Goal: Communication & Community: Answer question/provide support

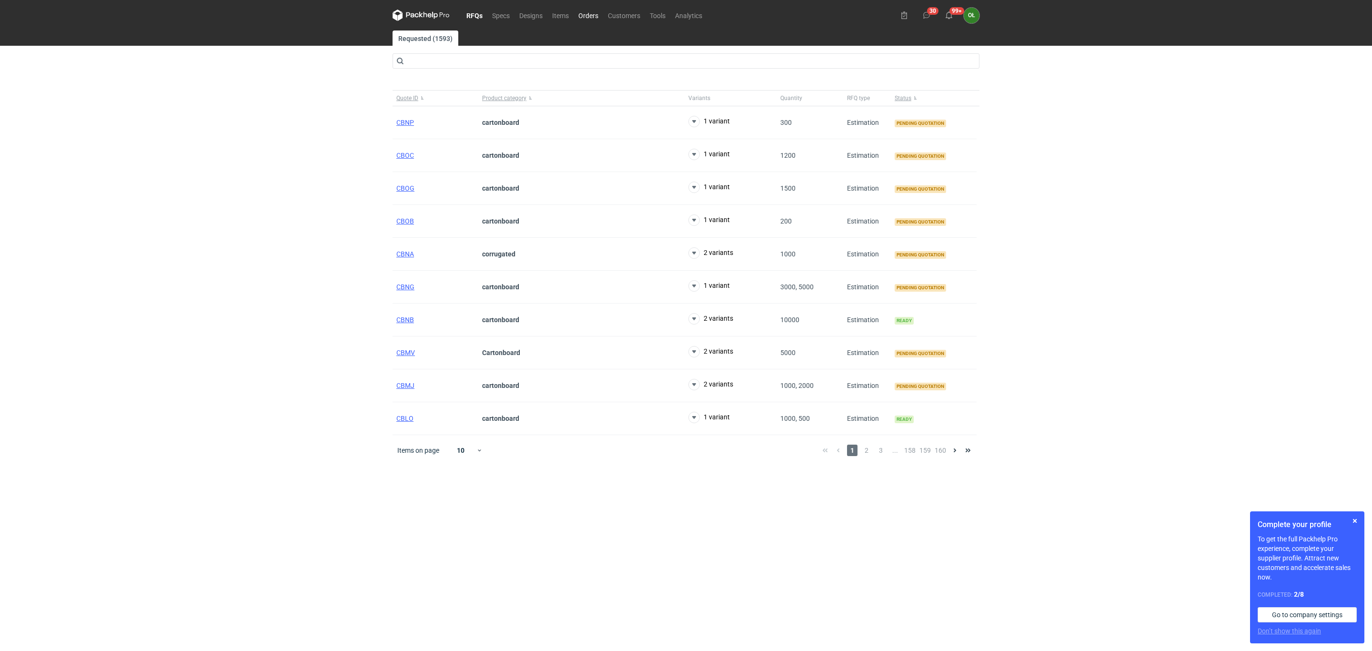
click at [589, 17] on link "Orders" at bounding box center [588, 15] width 30 height 11
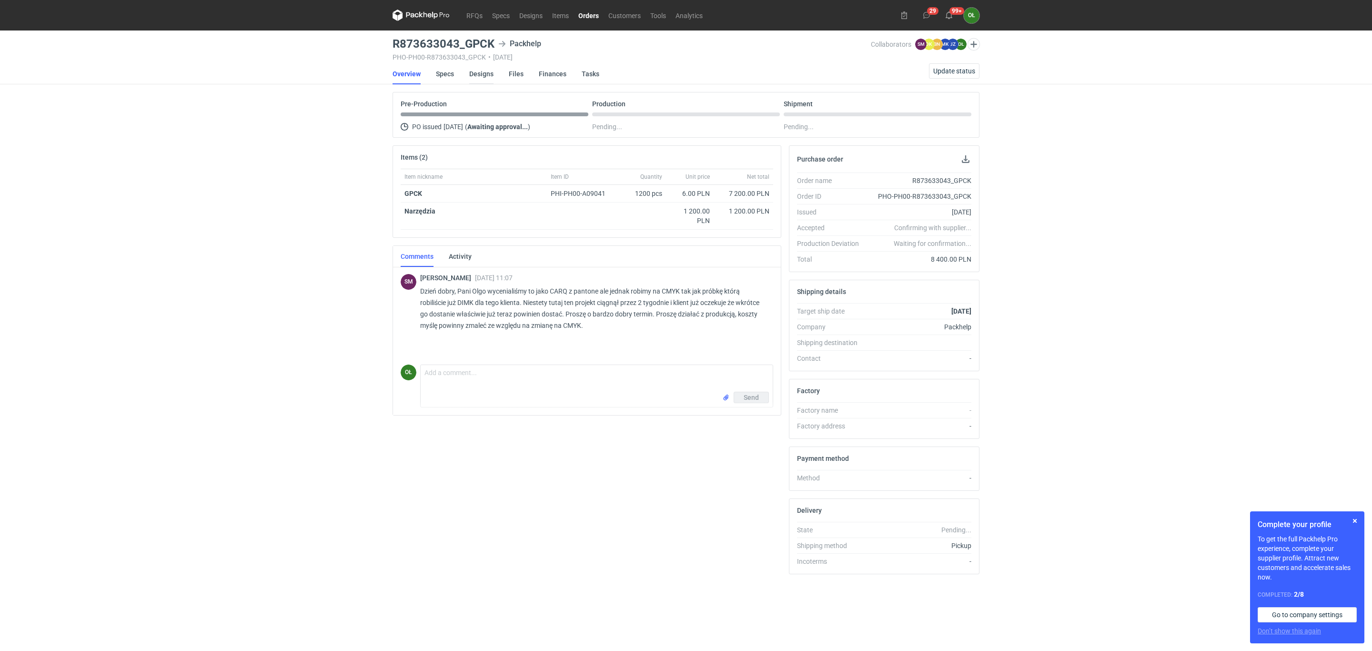
click at [487, 72] on link "Designs" at bounding box center [481, 73] width 24 height 21
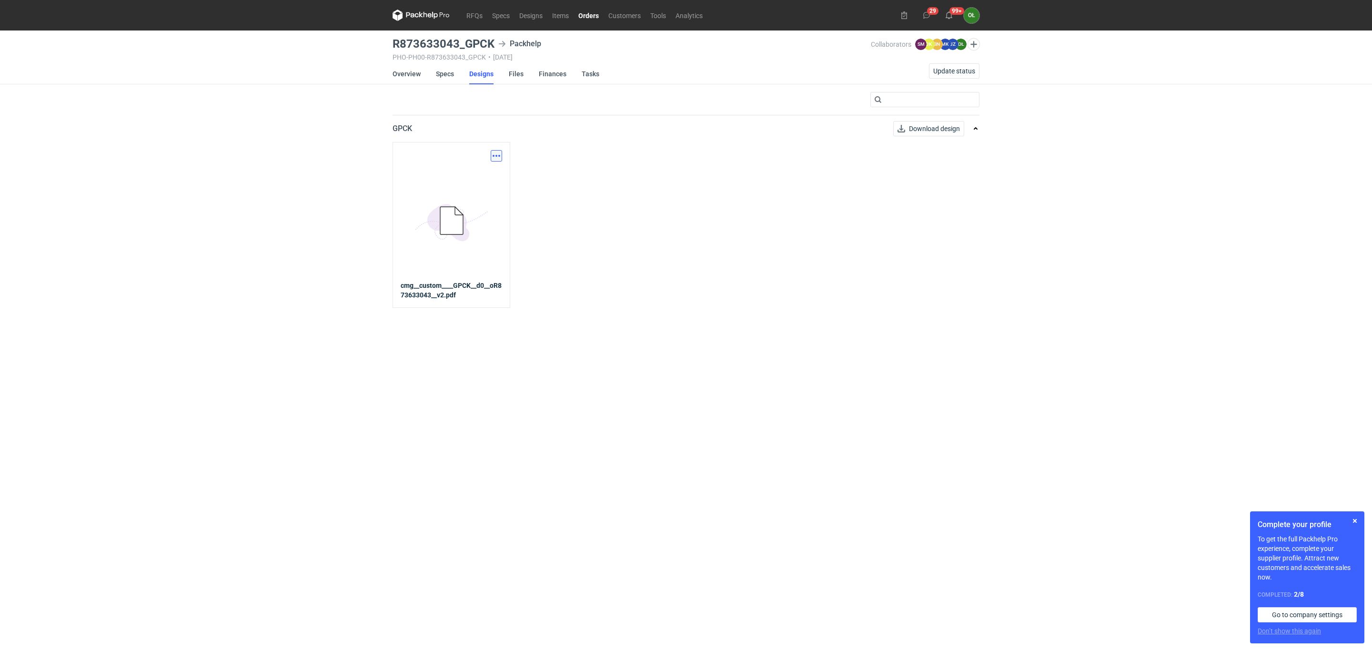
click at [494, 158] on button "button" at bounding box center [496, 155] width 11 height 11
click at [493, 179] on link "Download design part" at bounding box center [454, 177] width 88 height 15
click at [437, 78] on link "Specs" at bounding box center [445, 73] width 18 height 21
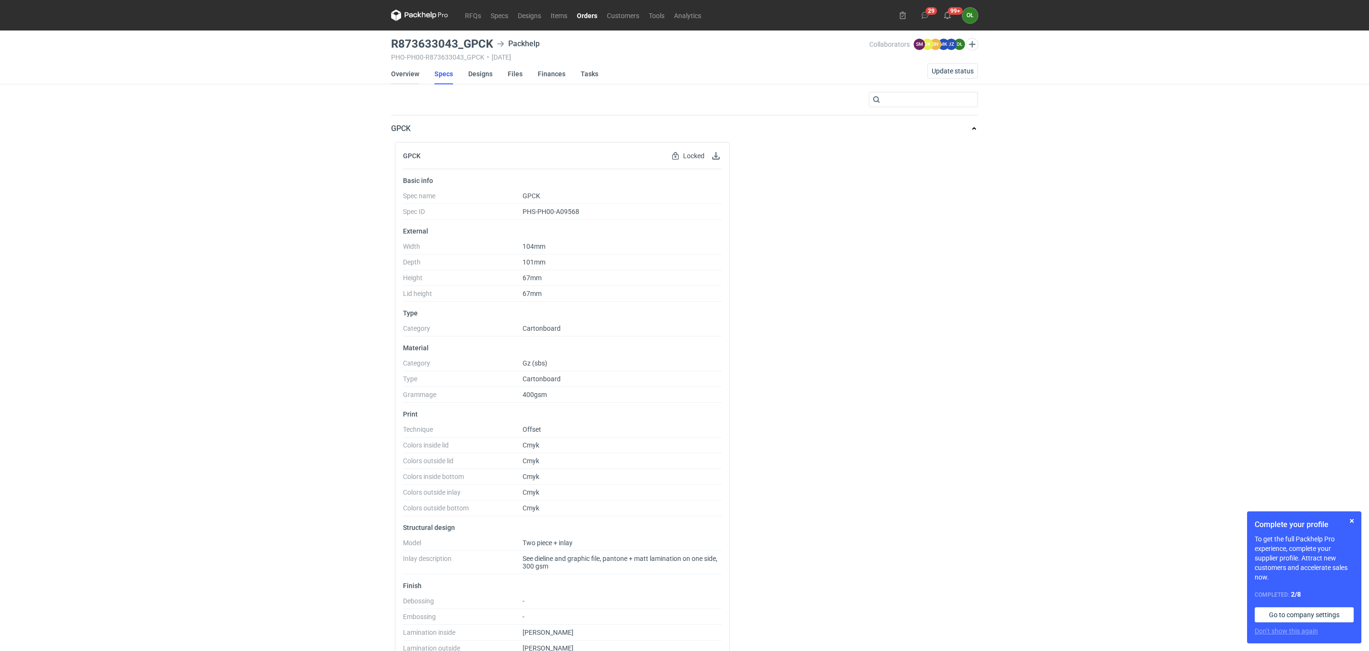
click at [406, 68] on link "Overview" at bounding box center [405, 73] width 28 height 21
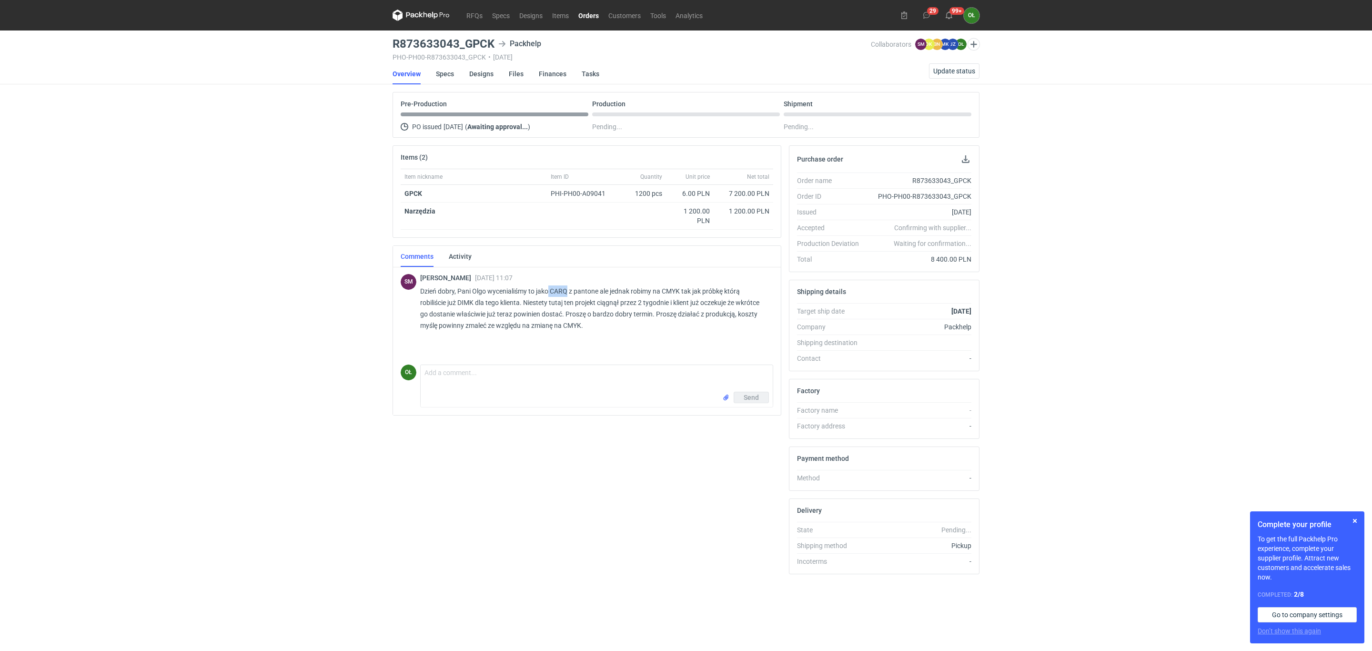
drag, startPoint x: 549, startPoint y: 294, endPoint x: 568, endPoint y: 292, distance: 18.7
click at [568, 292] on p "Dzień dobry, Pani Olgo wycenialiśmy to jako CARQ z pantone ale jednak robimy na…" at bounding box center [592, 308] width 345 height 46
copy p "CARQ"
click at [441, 72] on link "Specs" at bounding box center [445, 73] width 18 height 21
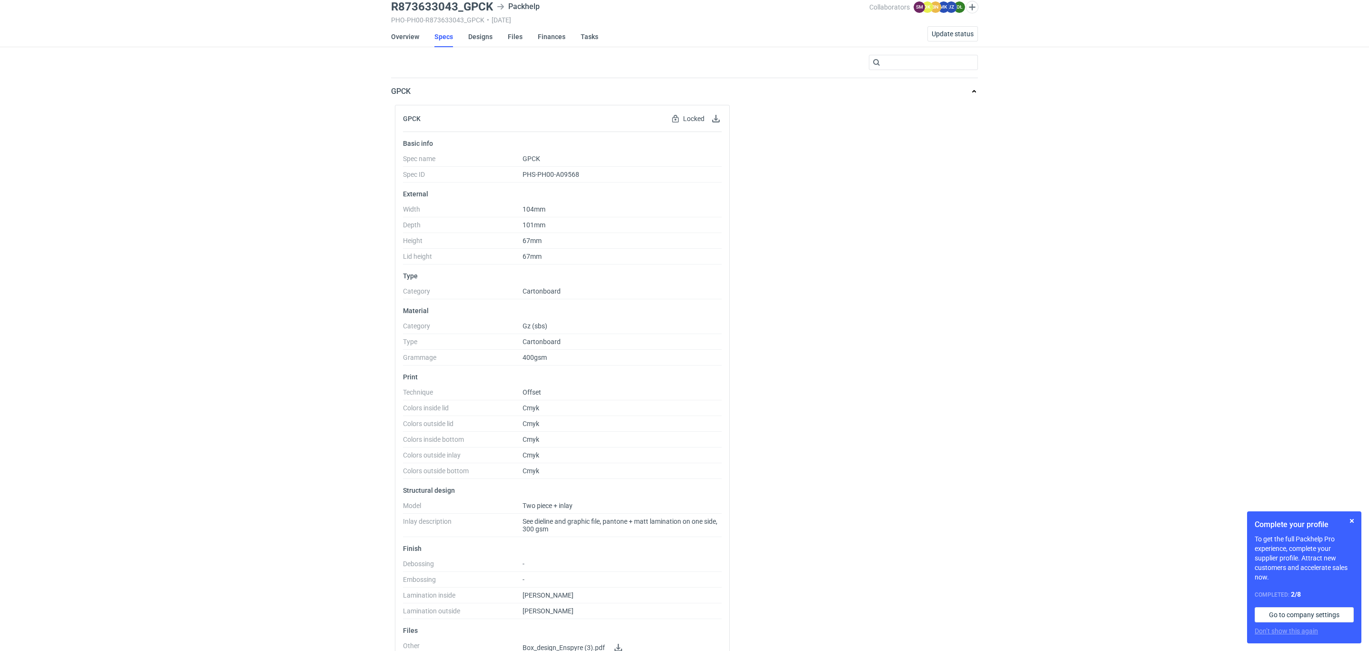
scroll to position [84, 0]
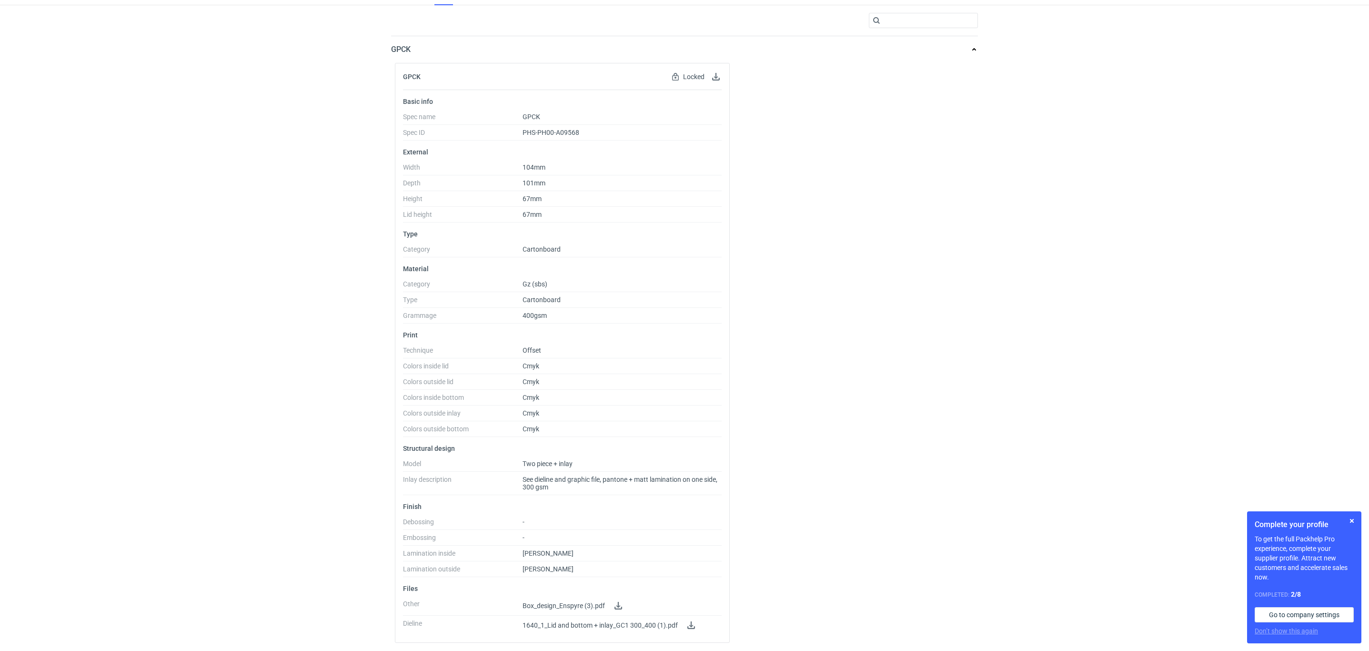
click at [708, 483] on span "See dieline and graphic file, pantone + matt lamination on one side, 300 gsm" at bounding box center [621, 482] width 199 height 15
drag, startPoint x: 720, startPoint y: 480, endPoint x: 514, endPoint y: 482, distance: 205.8
click at [514, 482] on dl "Model Two piece + inlay Inlay description See dieline and graphic file, pantone…" at bounding box center [562, 477] width 319 height 35
drag, startPoint x: 406, startPoint y: 41, endPoint x: 382, endPoint y: 43, distance: 24.4
click at [382, 43] on div "RFQs Specs Designs Items Orders Customers Tools Analytics 29 99+ OŁ Olga Łopato…" at bounding box center [684, 246] width 1369 height 651
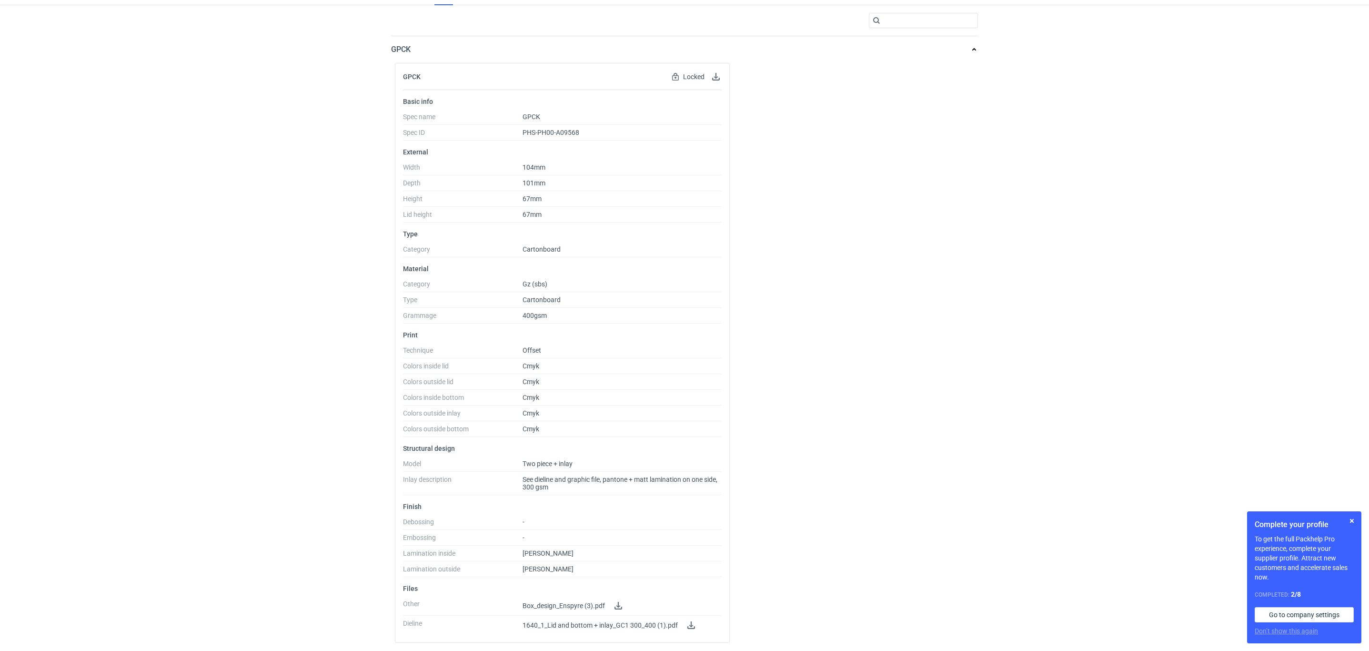
click at [411, 44] on p "GPCK" at bounding box center [401, 49] width 20 height 11
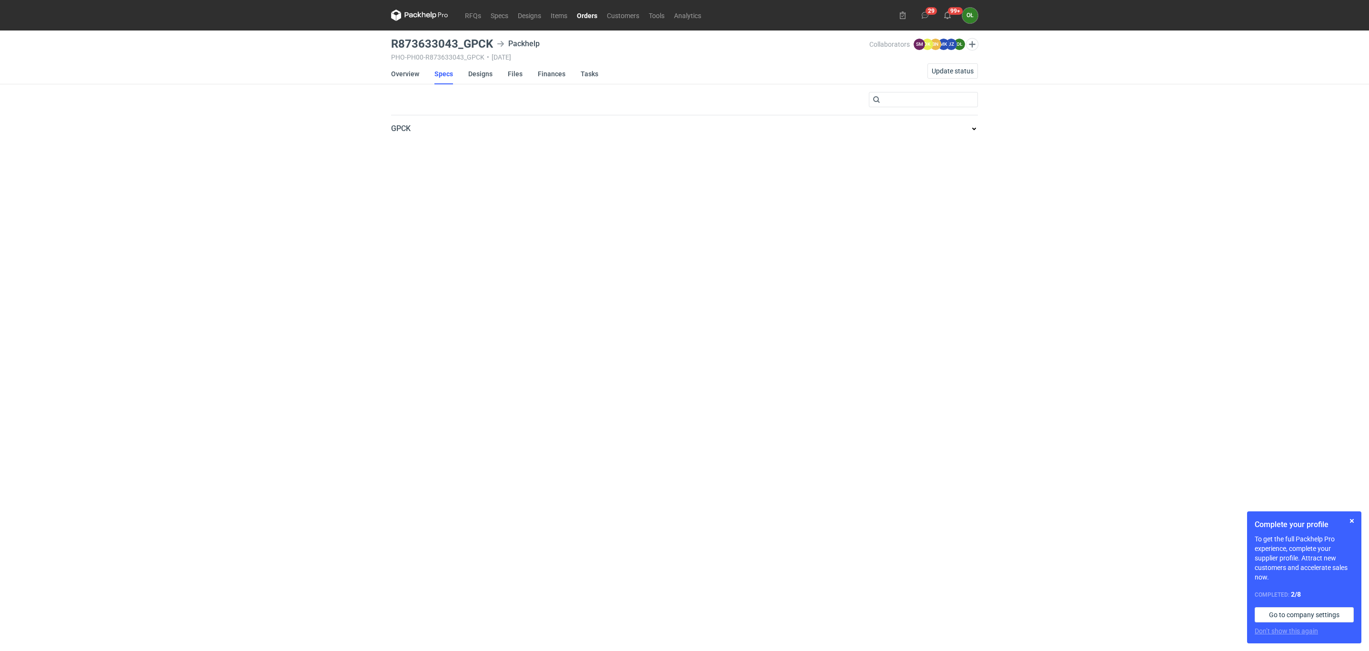
scroll to position [0, 0]
drag, startPoint x: 422, startPoint y: 43, endPoint x: 397, endPoint y: 44, distance: 24.3
click at [397, 44] on h3 "R873633043_GPCK" at bounding box center [443, 43] width 102 height 11
drag, startPoint x: 462, startPoint y: 40, endPoint x: 495, endPoint y: 40, distance: 32.9
click at [495, 40] on div "R873633043_GPCK Packhelp" at bounding box center [631, 43] width 478 height 11
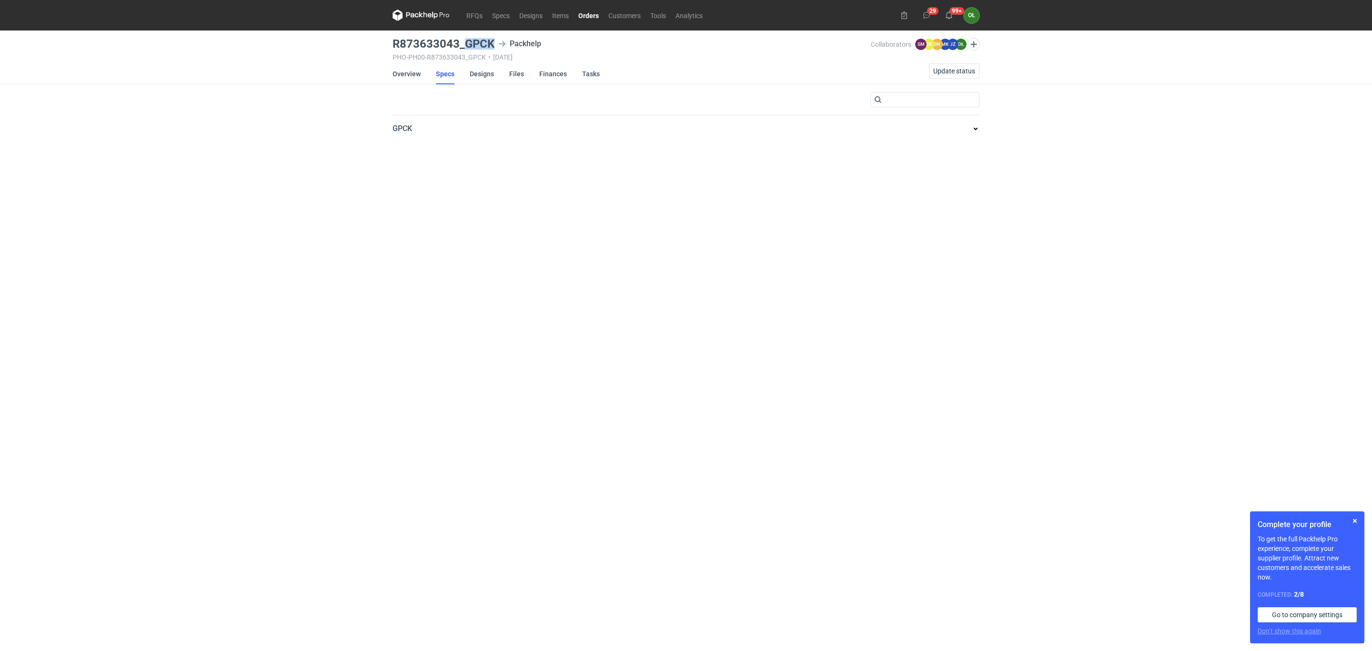
copy h3 "GPCK"
click at [446, 79] on link "Specs" at bounding box center [445, 73] width 19 height 21
click at [446, 73] on link "Specs" at bounding box center [445, 73] width 19 height 21
click at [402, 65] on link "Overview" at bounding box center [406, 73] width 28 height 21
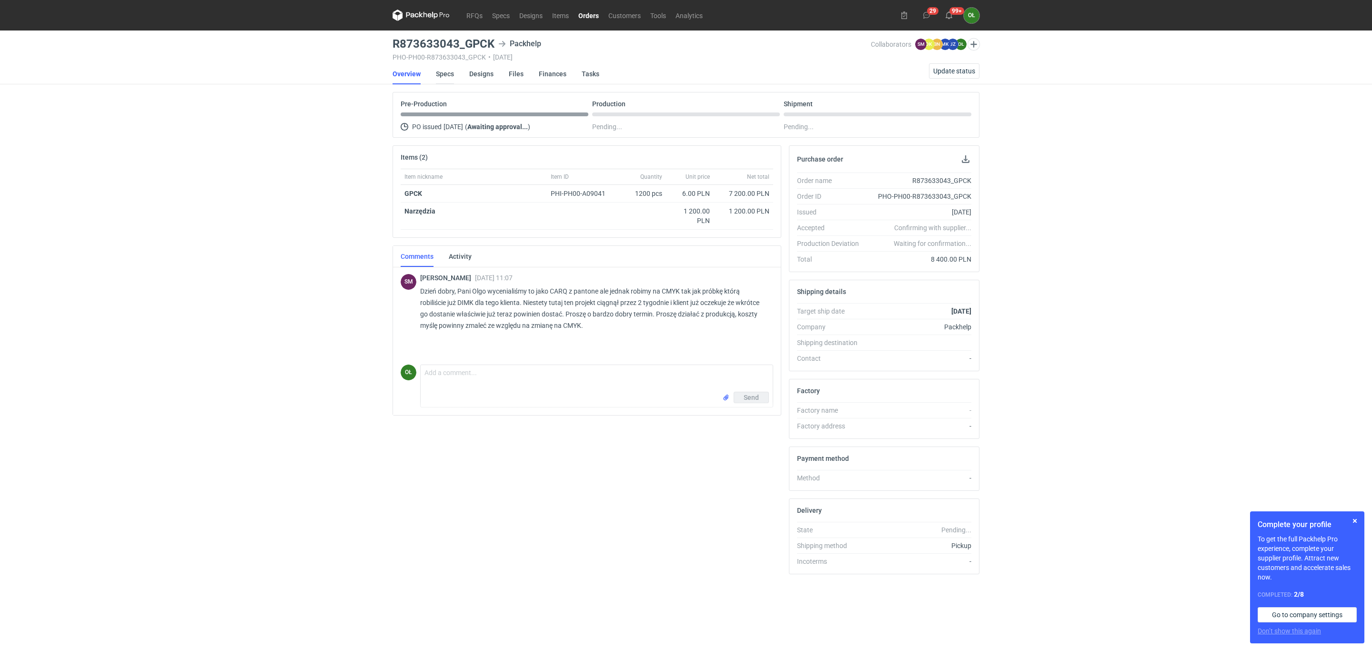
click at [449, 70] on link "Specs" at bounding box center [445, 73] width 18 height 21
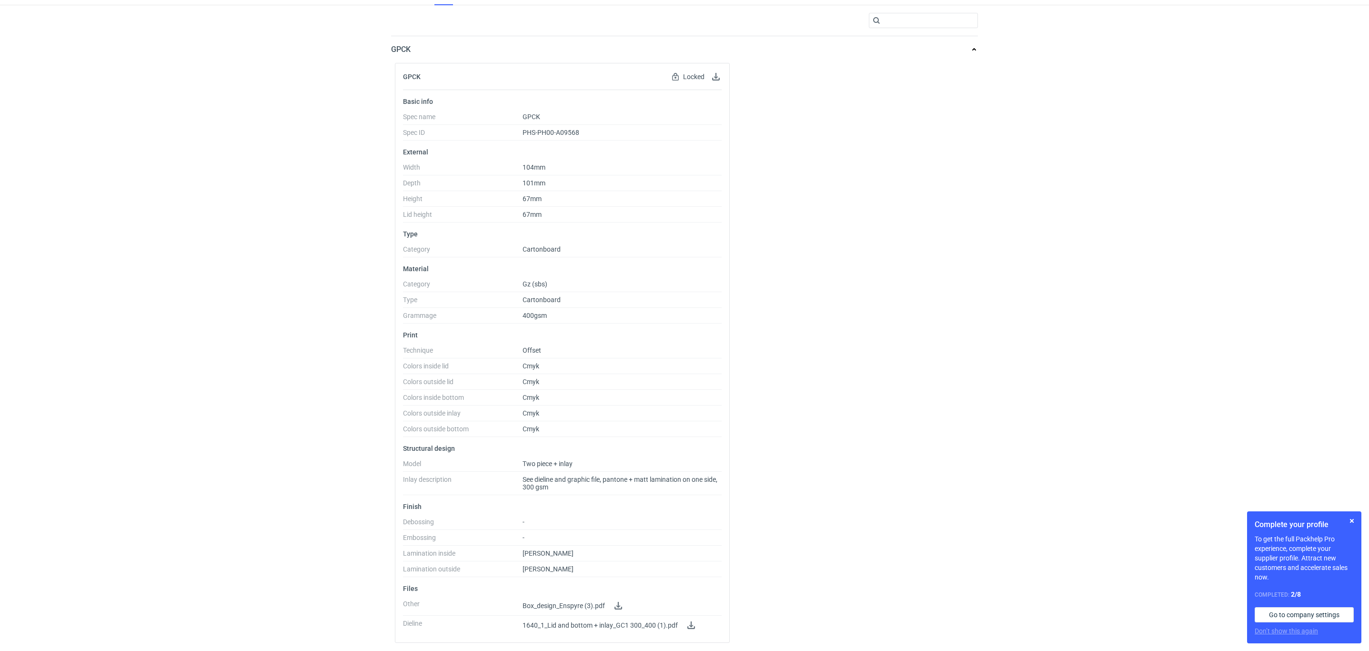
scroll to position [84, 0]
drag, startPoint x: 423, startPoint y: 483, endPoint x: 571, endPoint y: 479, distance: 147.2
click at [571, 479] on dl "Model Two piece + inlay Inlay description See dieline and graphic file, pantone…" at bounding box center [562, 477] width 319 height 35
click at [570, 488] on span "See dieline and graphic file, pantone + matt lamination on one side, 300 gsm" at bounding box center [621, 482] width 199 height 15
drag, startPoint x: 515, startPoint y: 476, endPoint x: 563, endPoint y: 478, distance: 48.6
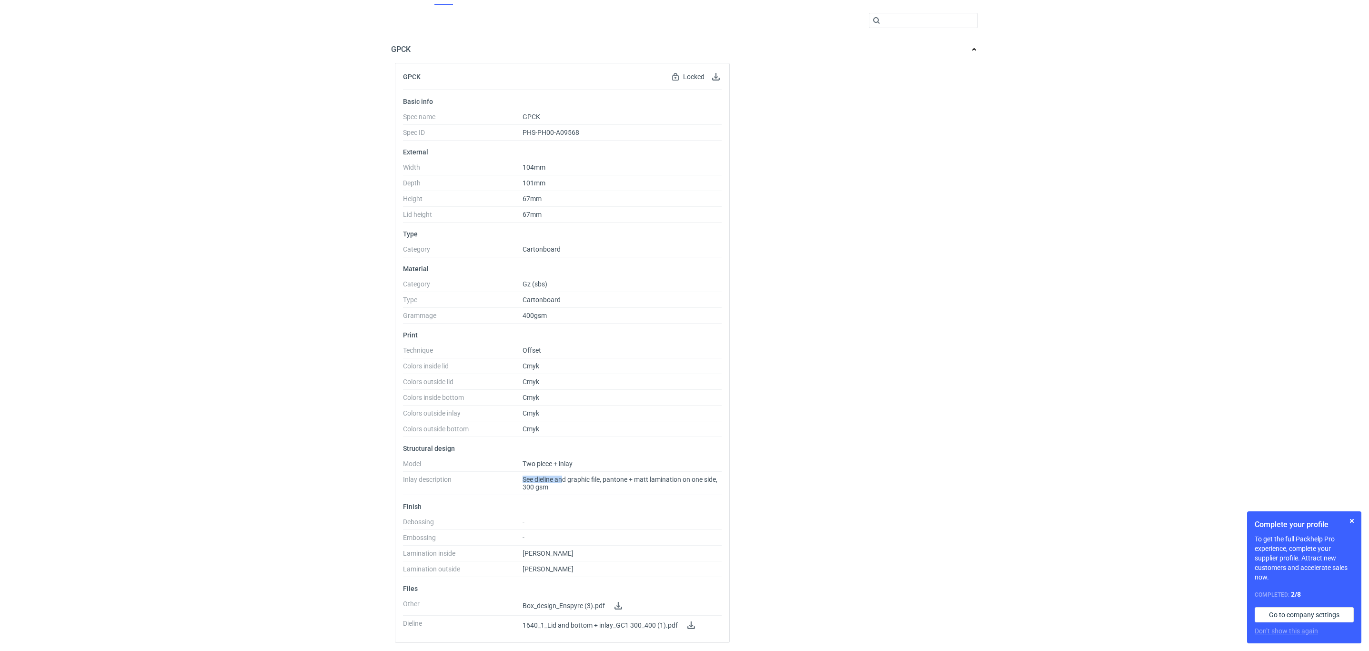
click at [563, 478] on dl "Model Two piece + inlay Inlay description See dieline and graphic file, pantone…" at bounding box center [562, 477] width 319 height 35
click at [707, 482] on span "See dieline and graphic file, pantone + matt lamination on one side, 300 gsm" at bounding box center [621, 482] width 199 height 15
drag, startPoint x: 725, startPoint y: 477, endPoint x: 510, endPoint y: 481, distance: 214.8
click at [510, 481] on div "Basic info Spec name GPCK Spec ID PHS-PH00-A09568 External Width 104mm Depth 10…" at bounding box center [562, 366] width 334 height 552
drag, startPoint x: 396, startPoint y: 473, endPoint x: 590, endPoint y: 466, distance: 194.0
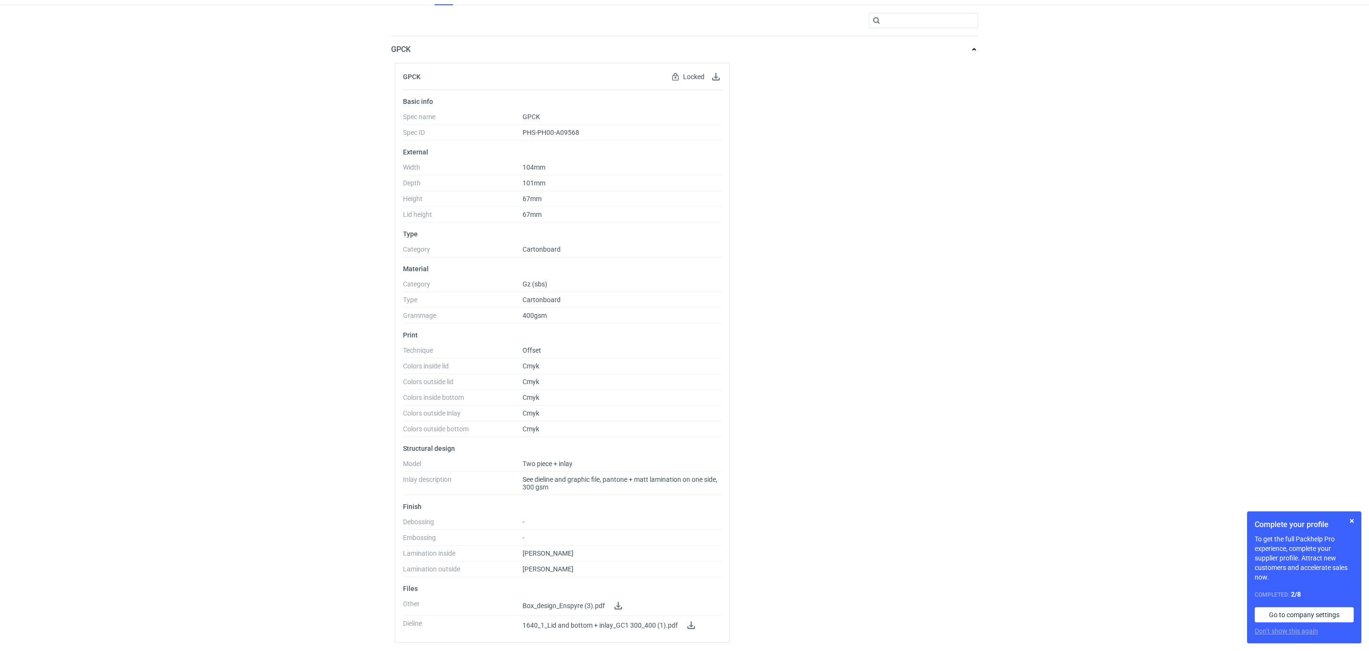
click at [590, 466] on div "Basic info Spec name GPCK Spec ID PHS-PH00-A09568 External Width 104mm Depth 10…" at bounding box center [562, 366] width 334 height 552
click at [323, 464] on div "RFQs Specs Designs Items Orders Customers Tools Analytics 29 99+ OŁ Olga Łopato…" at bounding box center [684, 246] width 1369 height 651
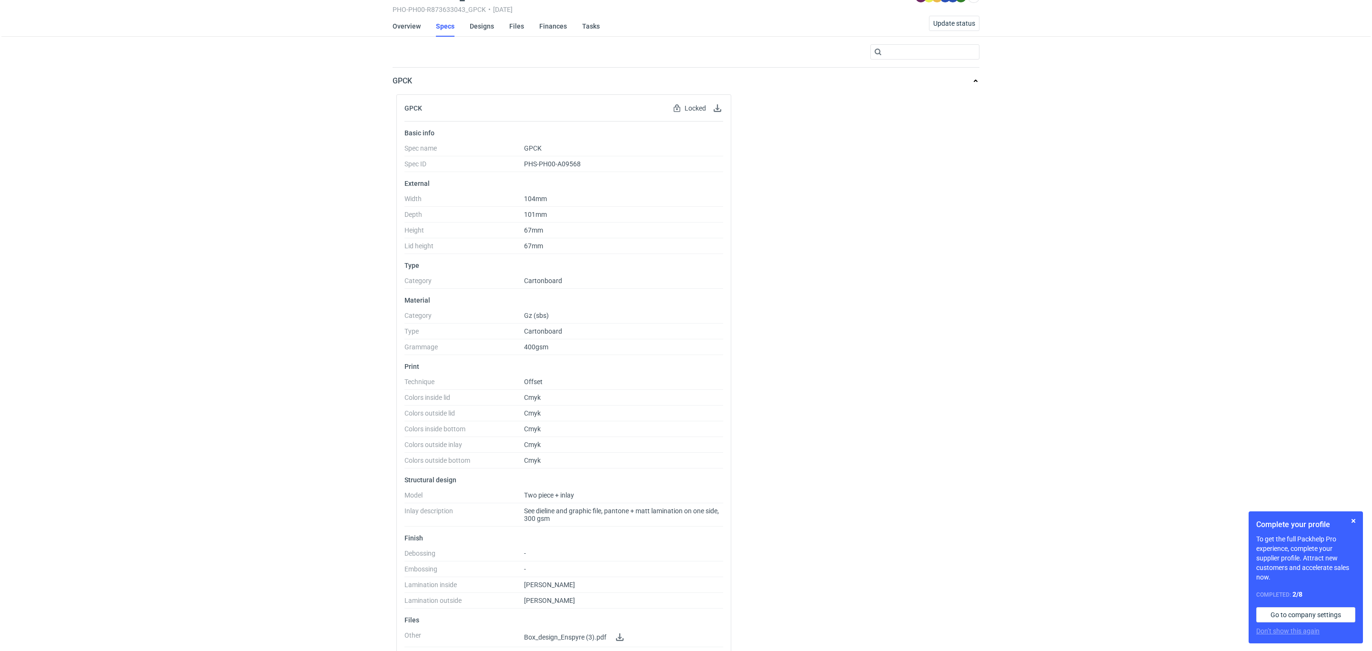
scroll to position [0, 0]
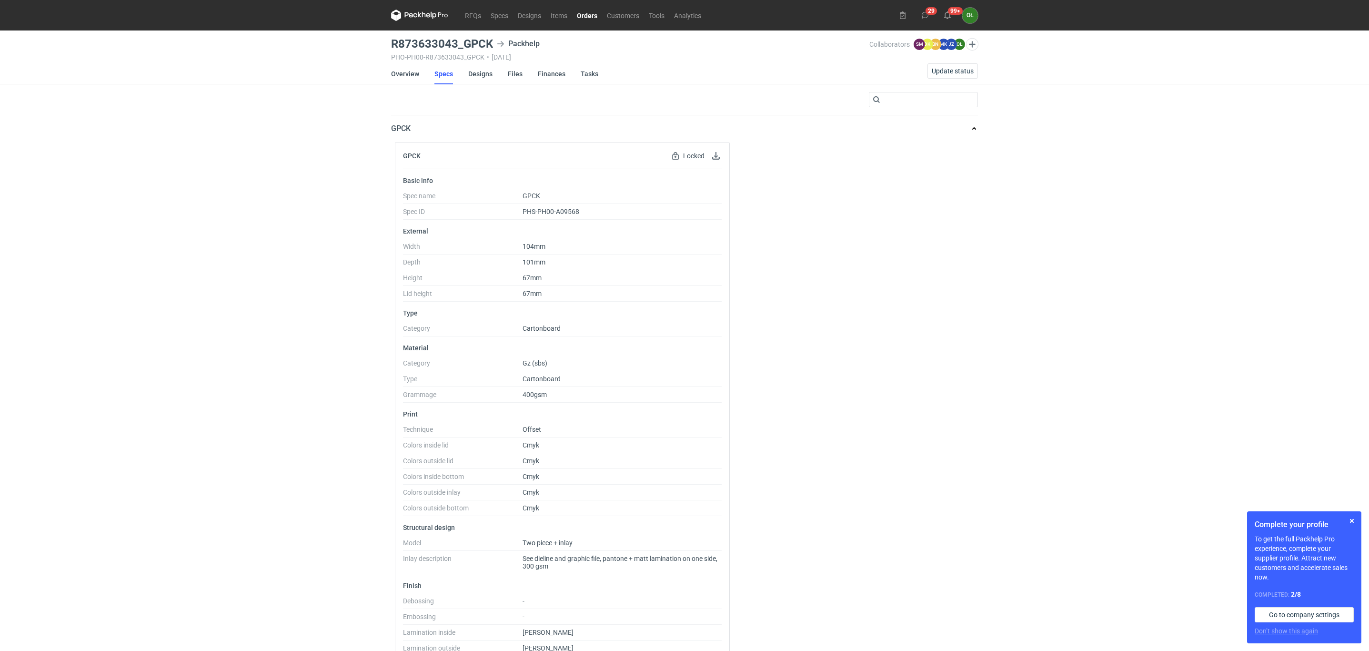
click at [582, 10] on link "Orders" at bounding box center [587, 15] width 30 height 11
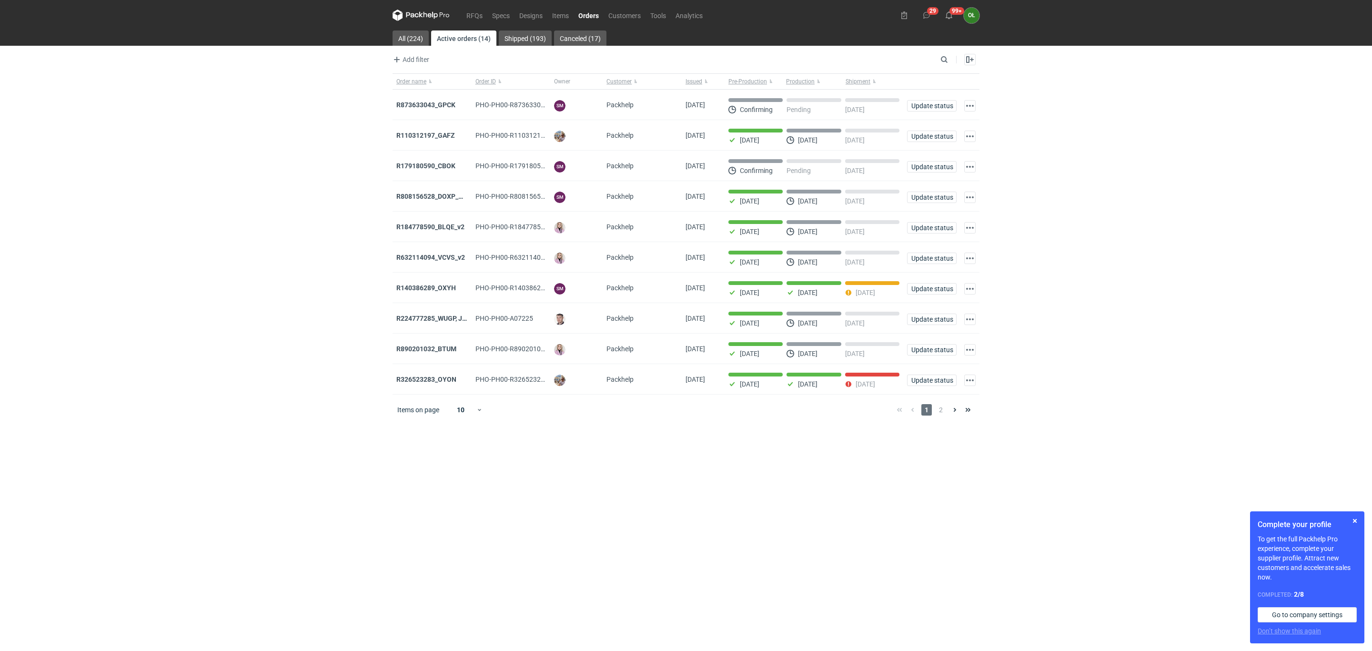
drag, startPoint x: 442, startPoint y: 293, endPoint x: 313, endPoint y: 268, distance: 130.7
click at [302, 272] on div "RFQs Specs Designs Items Orders Customers Tools Analytics 29 99+ OŁ Olga Łopato…" at bounding box center [686, 325] width 1372 height 651
click at [939, 412] on span "2" at bounding box center [940, 409] width 10 height 11
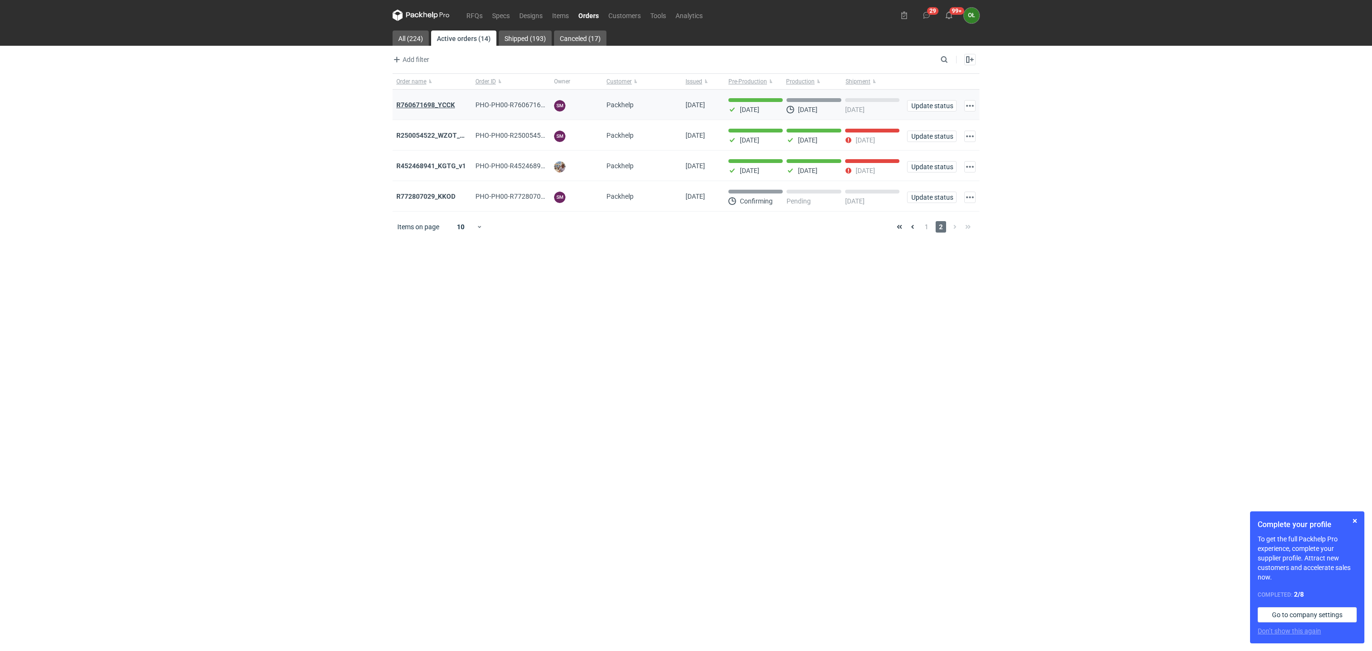
click at [451, 102] on strong "R760671698_YCCK" at bounding box center [425, 105] width 59 height 8
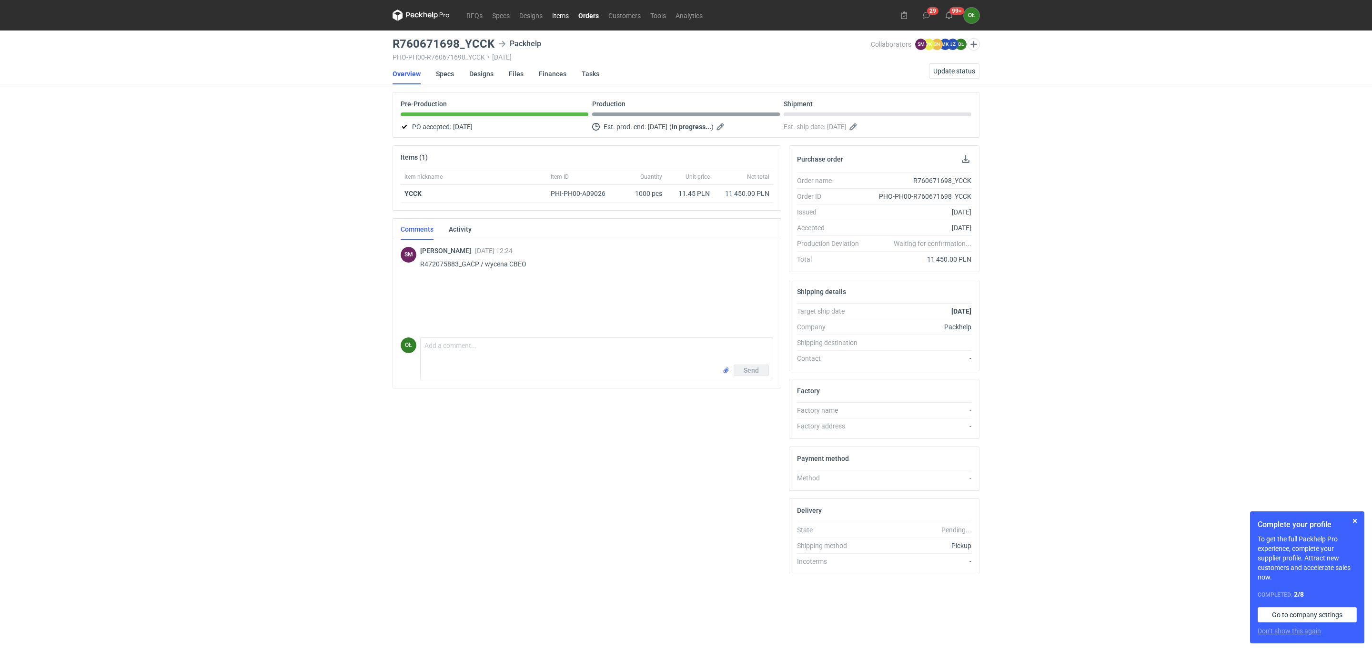
click at [563, 15] on link "Items" at bounding box center [560, 15] width 26 height 11
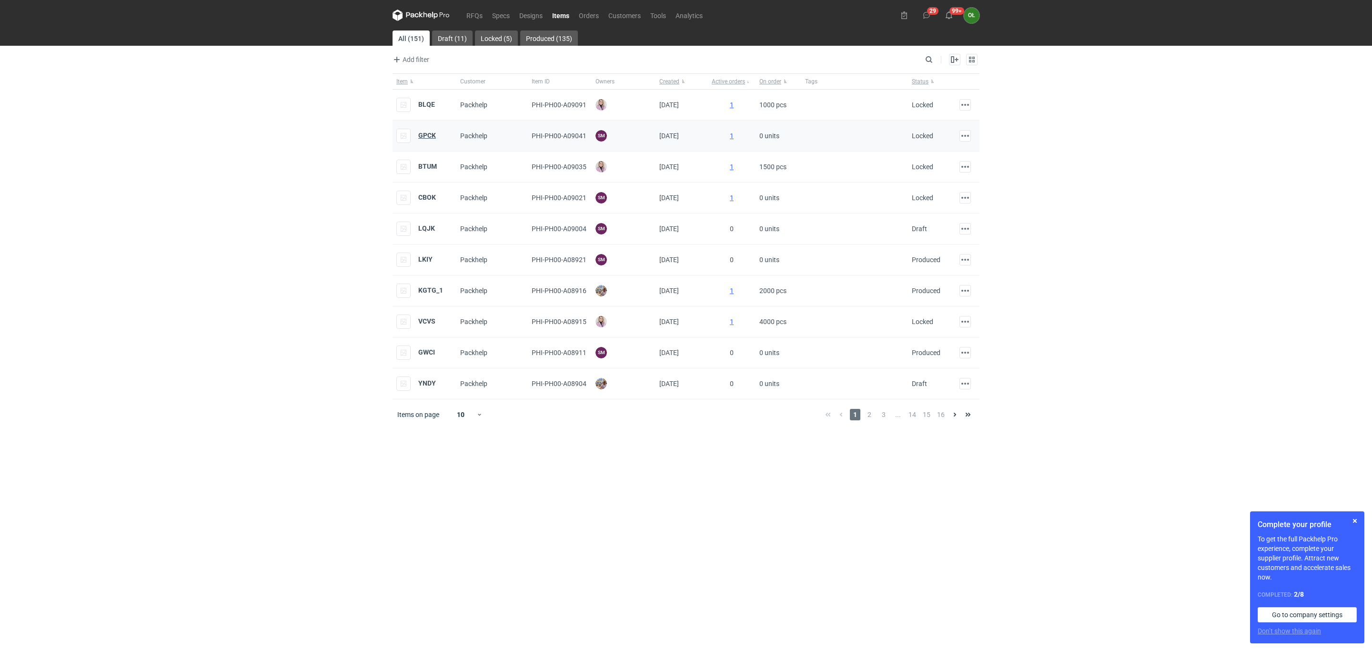
click at [432, 134] on strong "GPCK" at bounding box center [427, 135] width 18 height 8
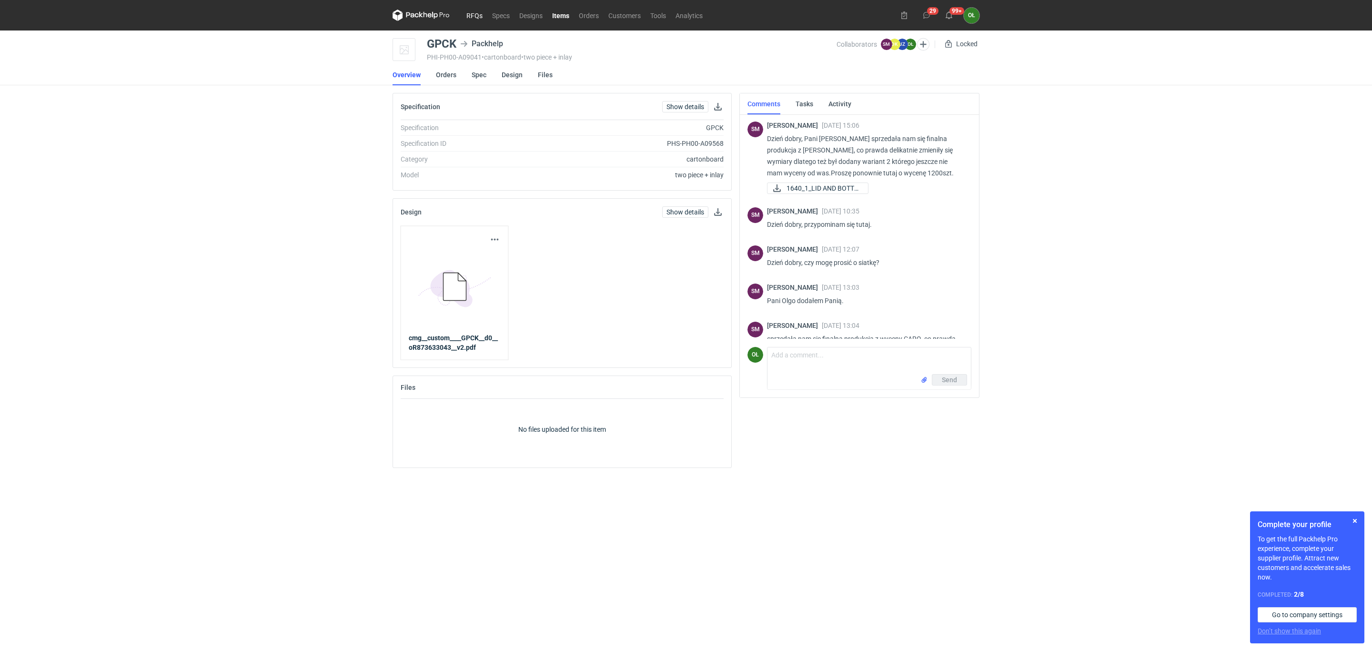
click at [473, 16] on link "RFQs" at bounding box center [475, 15] width 26 height 11
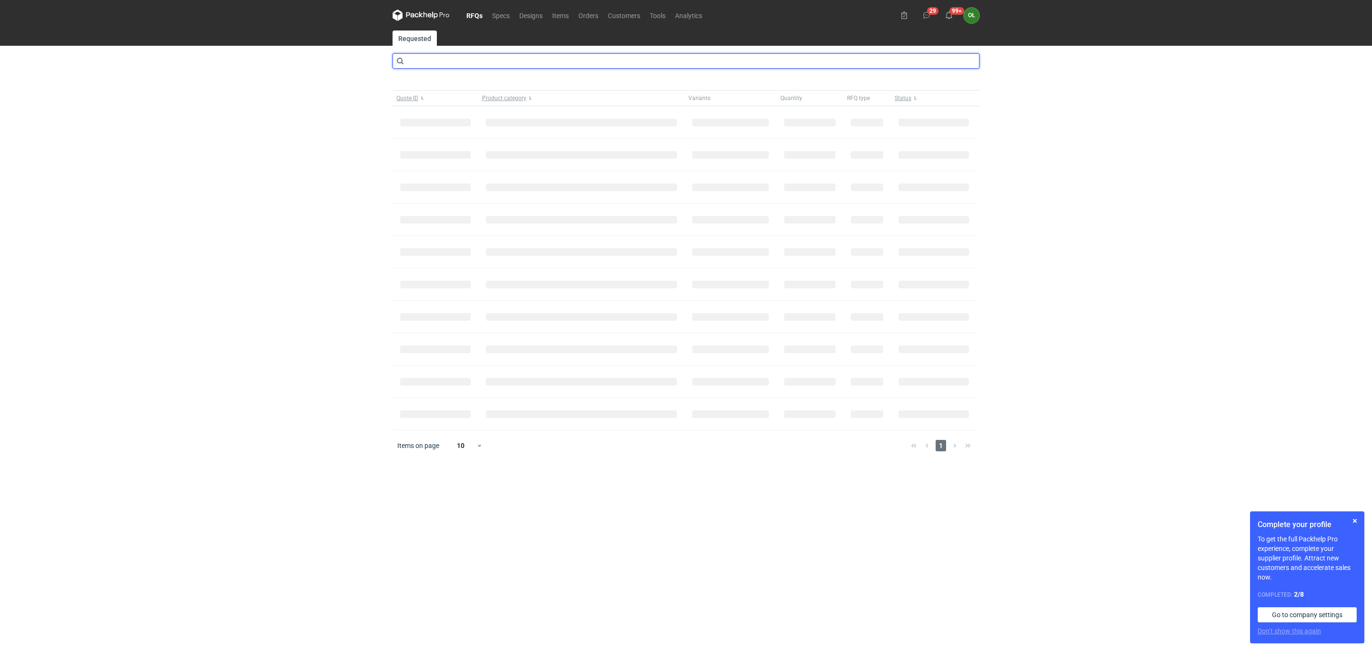
click at [454, 55] on input "text" at bounding box center [685, 60] width 587 height 15
type input "G"
type input "carq"
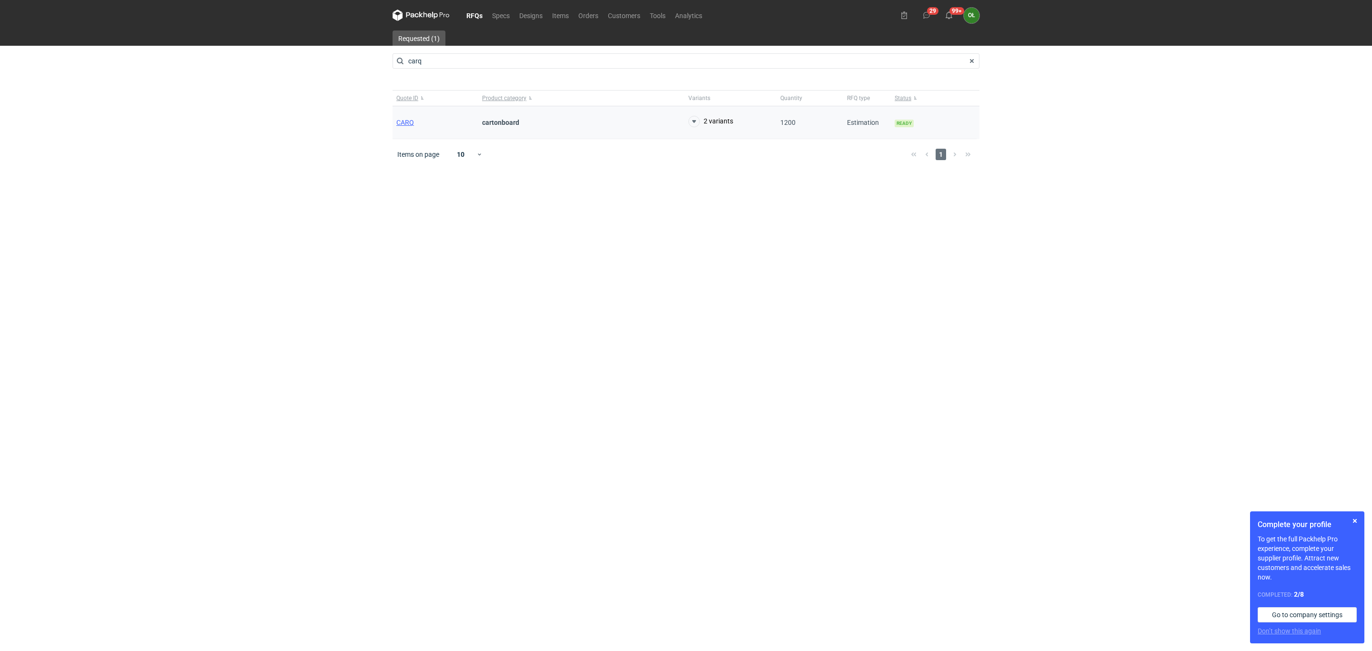
click at [409, 127] on div "CARQ" at bounding box center [435, 122] width 86 height 33
click at [409, 123] on span "CARQ" at bounding box center [405, 123] width 18 height 8
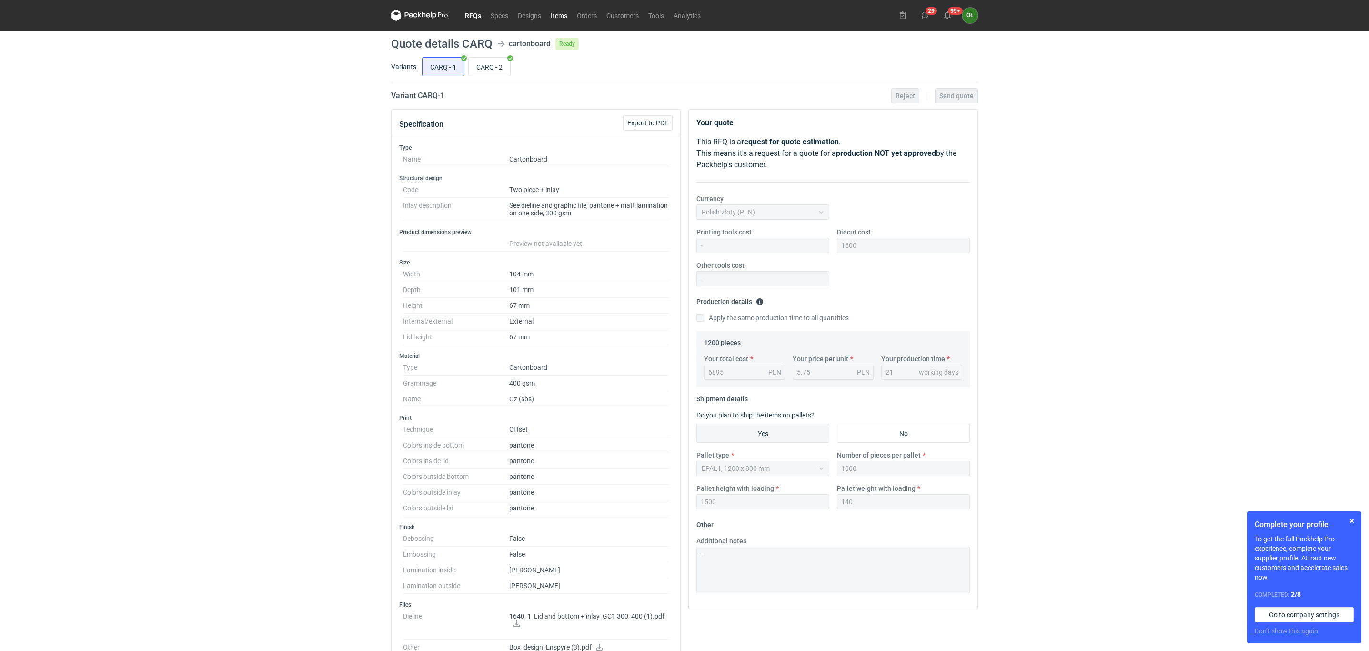
click at [556, 13] on link "Items" at bounding box center [559, 15] width 26 height 11
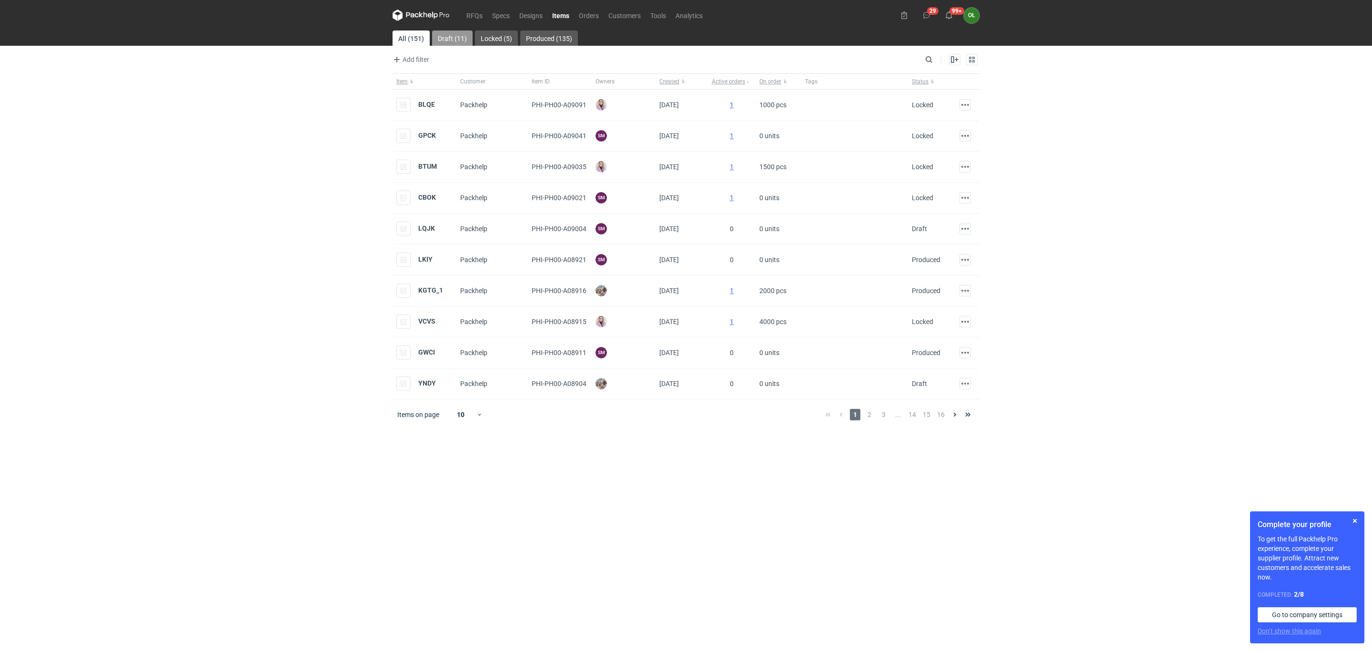
click at [457, 40] on link "Draft (11)" at bounding box center [452, 37] width 40 height 15
click at [423, 39] on link "All (151)" at bounding box center [410, 37] width 36 height 15
click at [926, 56] on input "Search" at bounding box center [887, 59] width 94 height 11
type input "dimk"
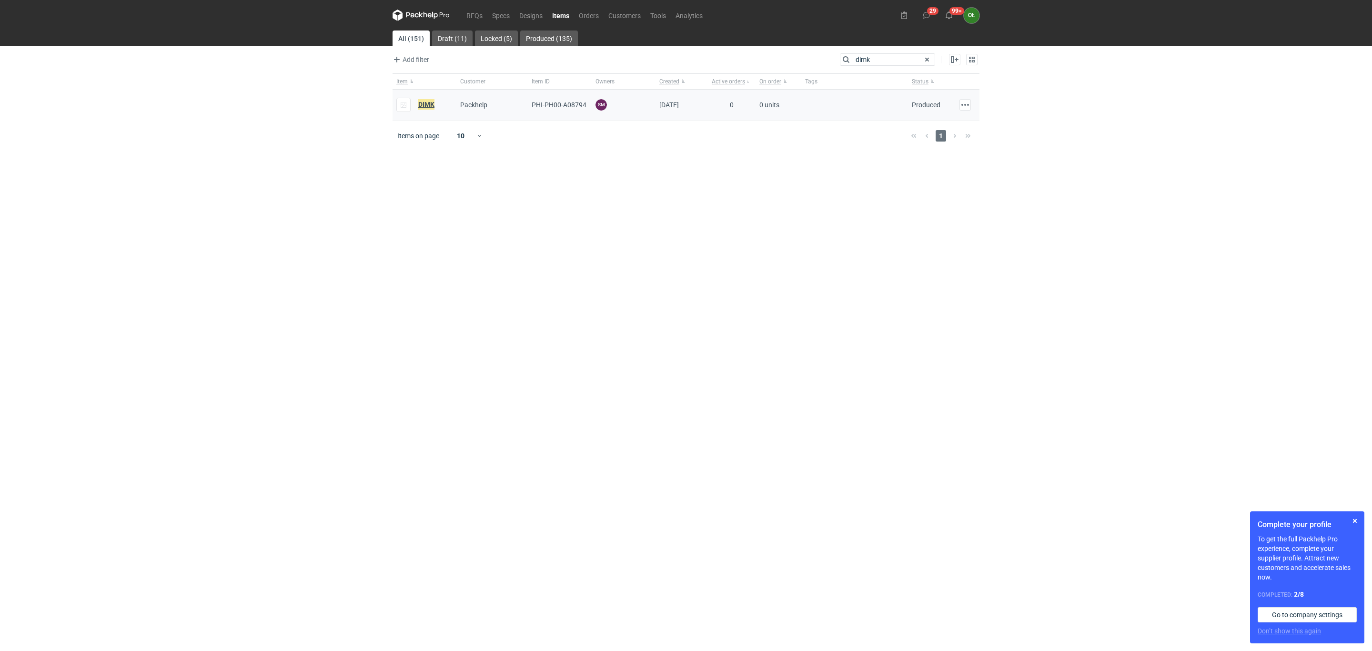
click at [420, 104] on em "DIMK" at bounding box center [426, 104] width 16 height 10
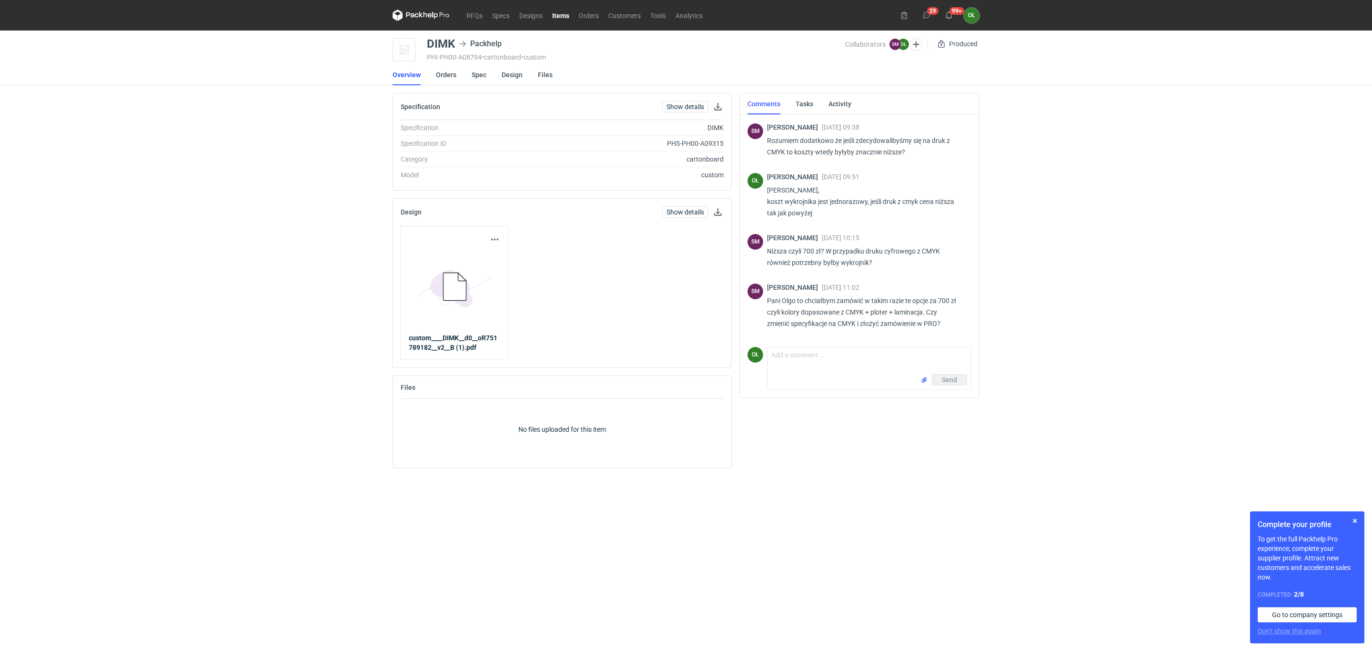
scroll to position [630, 0]
click at [480, 73] on link "Spec" at bounding box center [479, 74] width 15 height 21
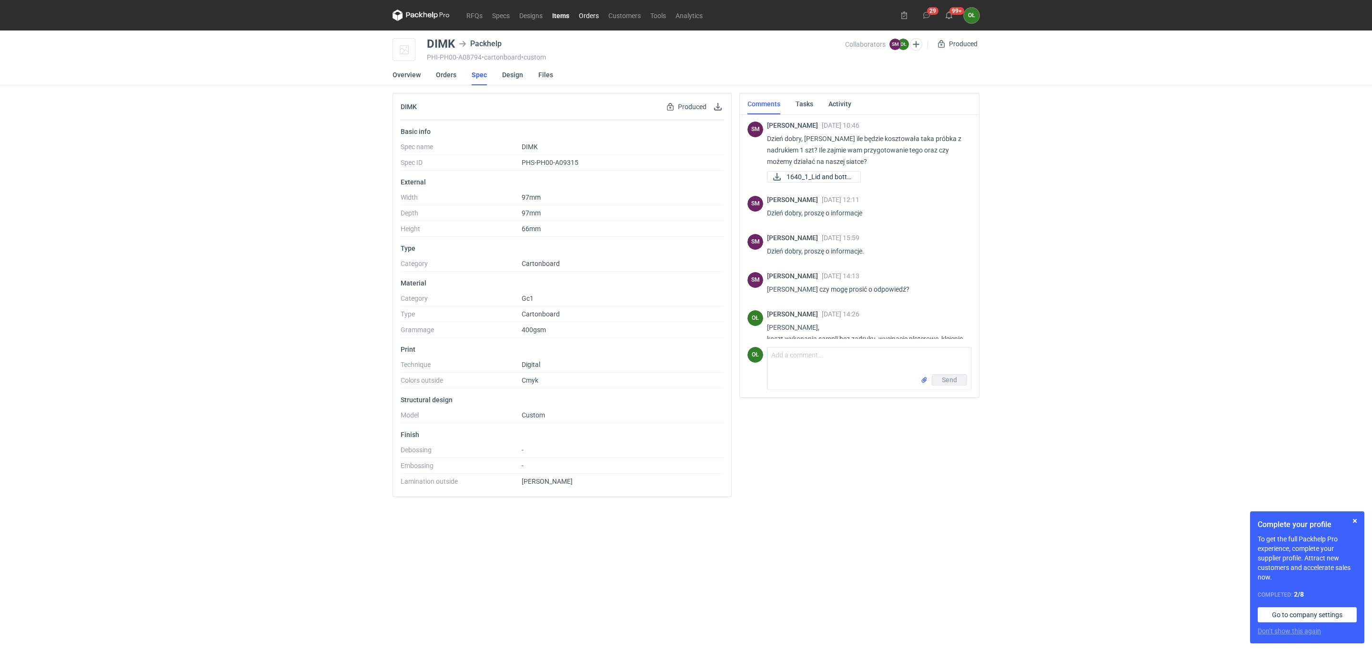
click at [592, 11] on link "Orders" at bounding box center [589, 15] width 30 height 11
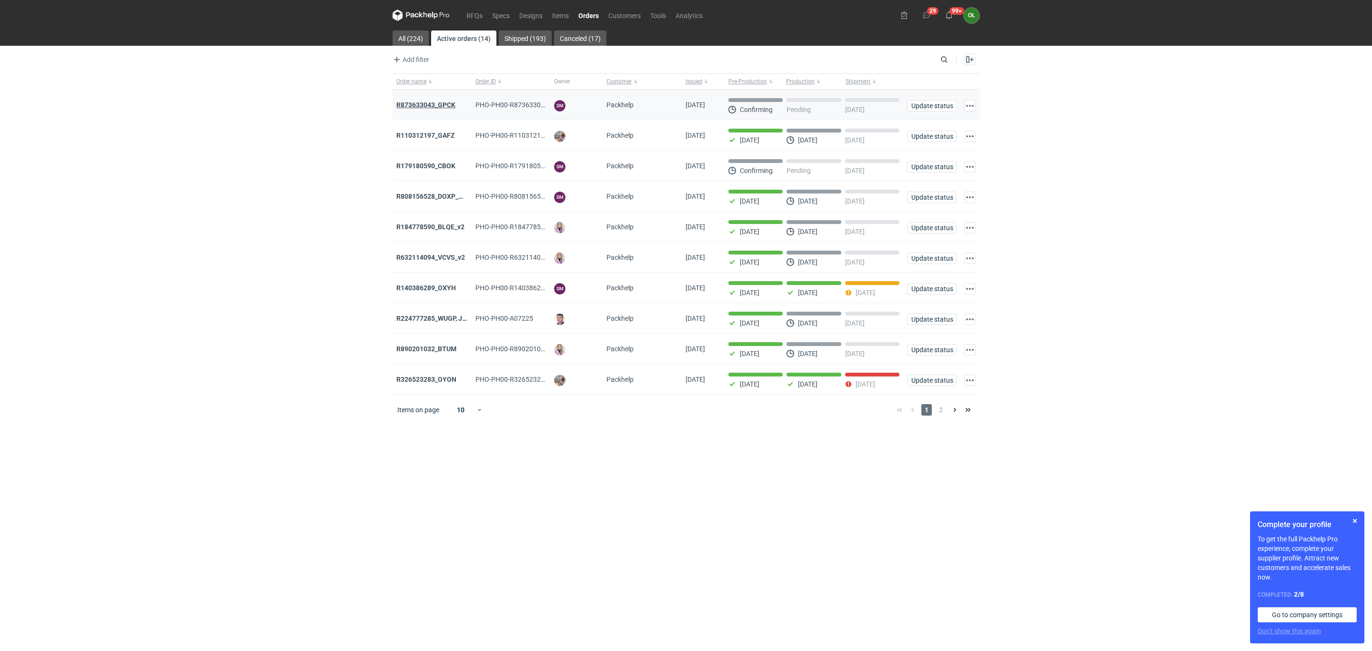
click at [423, 107] on strong "R873633043_GPCK" at bounding box center [425, 105] width 59 height 8
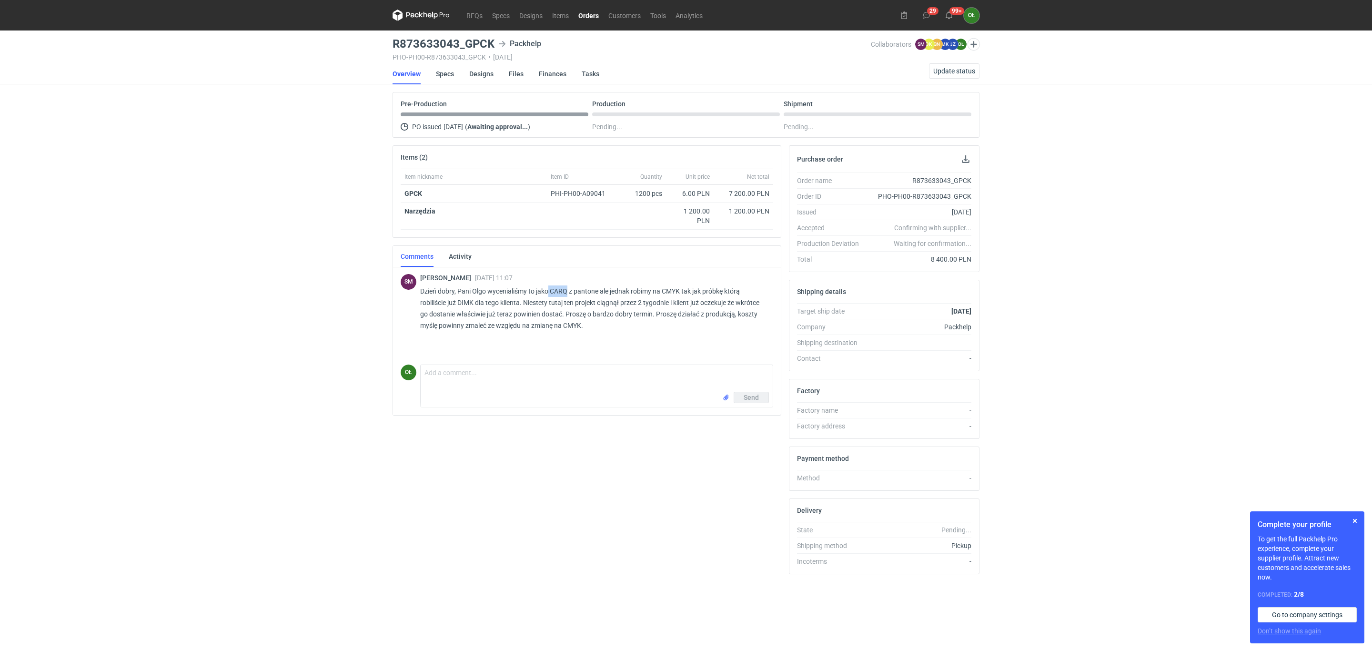
drag, startPoint x: 550, startPoint y: 292, endPoint x: 566, endPoint y: 292, distance: 16.2
click at [566, 292] on p "Dzień dobry, Pani Olgo wycenialiśmy to jako CARQ z pantone ale jednak robimy na…" at bounding box center [592, 308] width 345 height 46
copy p "CARQ"
click at [475, 18] on link "RFQs" at bounding box center [475, 15] width 26 height 11
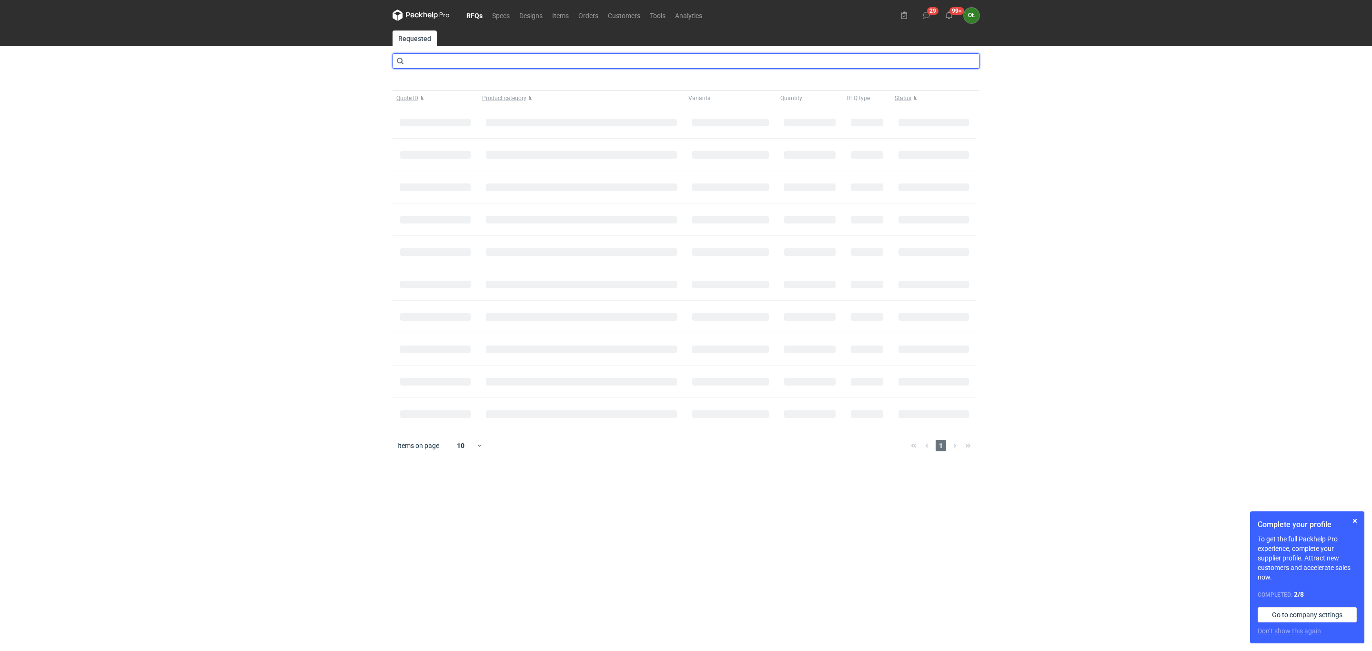
click at [452, 58] on input "text" at bounding box center [685, 60] width 587 height 15
type input "CARQ"
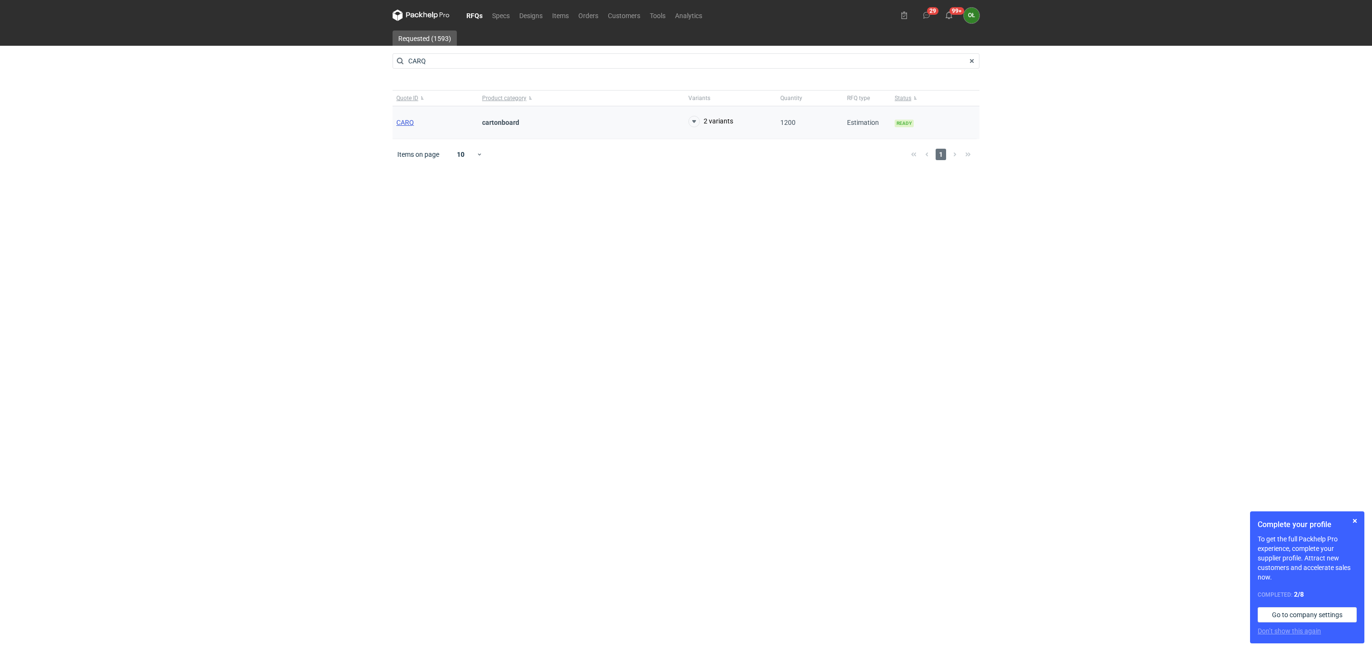
click at [406, 122] on span "CARQ" at bounding box center [405, 123] width 18 height 8
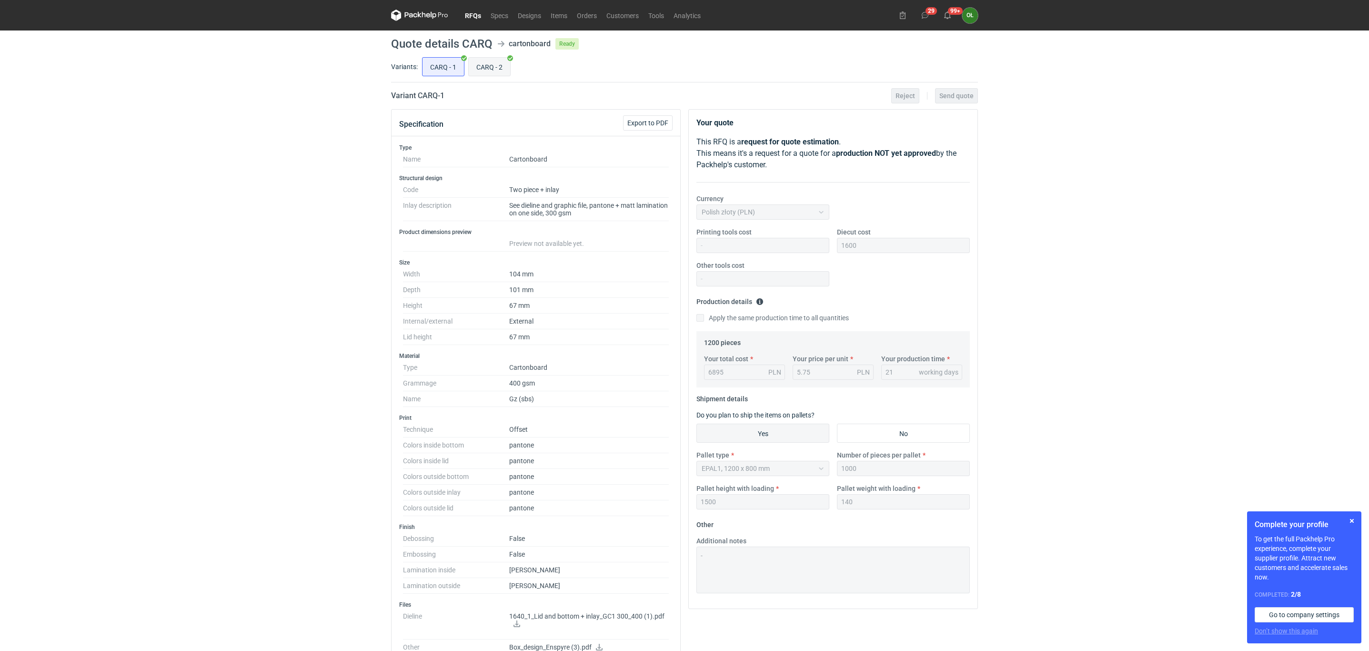
click at [494, 62] on input "CARQ - 2" at bounding box center [489, 67] width 41 height 18
radio input "true"
click at [452, 69] on input "CARQ - 1" at bounding box center [442, 67] width 41 height 18
radio input "true"
click at [586, 14] on link "Orders" at bounding box center [587, 15] width 30 height 11
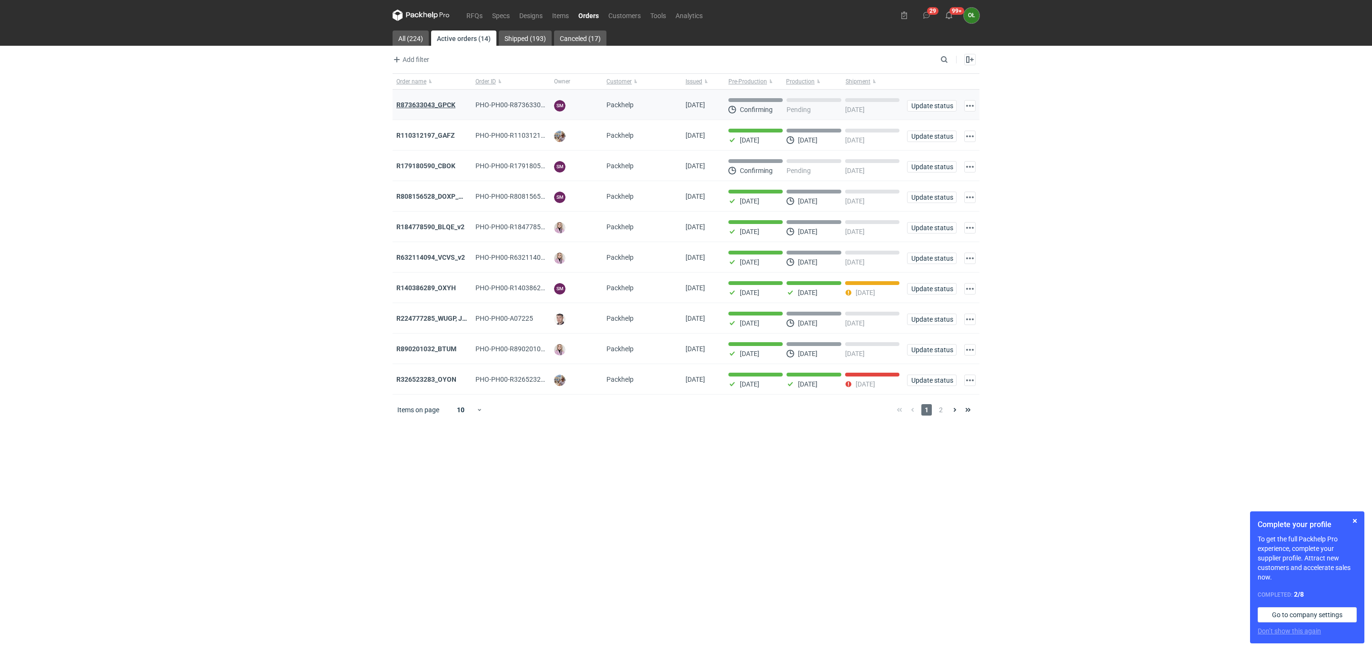
click at [435, 101] on strong "R873633043_GPCK" at bounding box center [425, 105] width 59 height 8
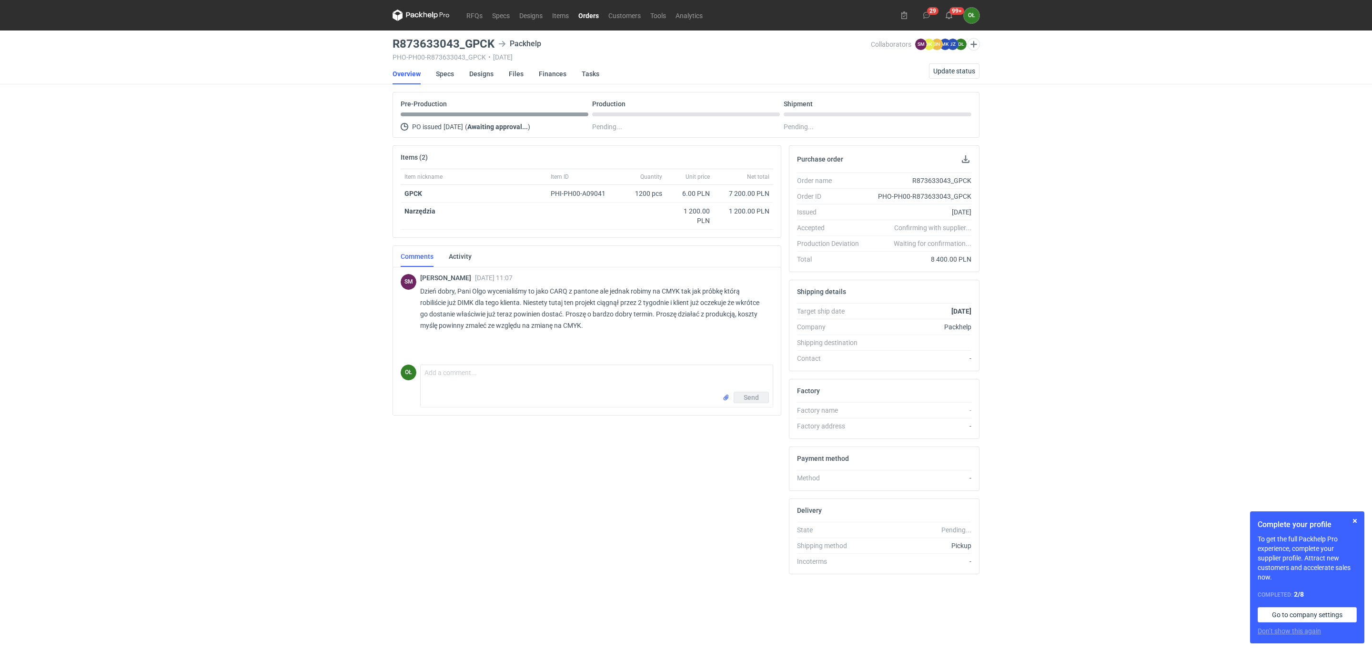
click at [589, 19] on link "Orders" at bounding box center [588, 15] width 30 height 11
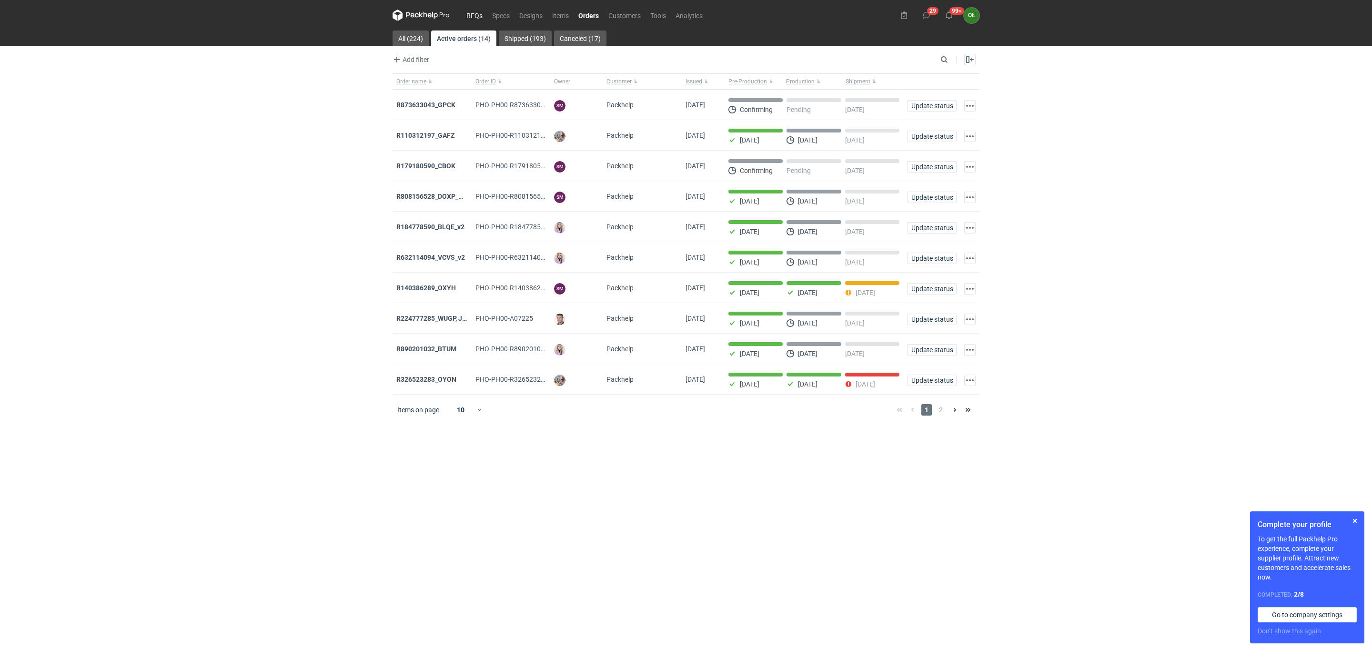
click at [466, 19] on link "RFQs" at bounding box center [475, 15] width 26 height 11
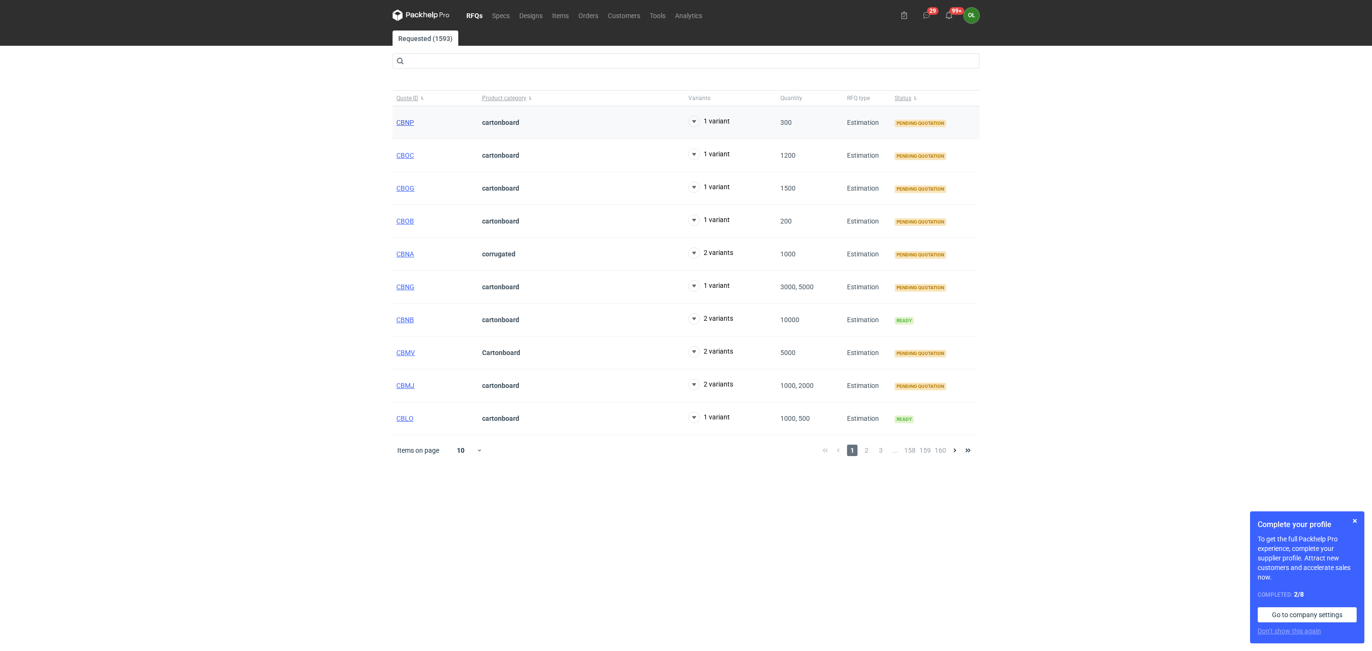
click at [400, 126] on span "CBNP" at bounding box center [405, 123] width 18 height 8
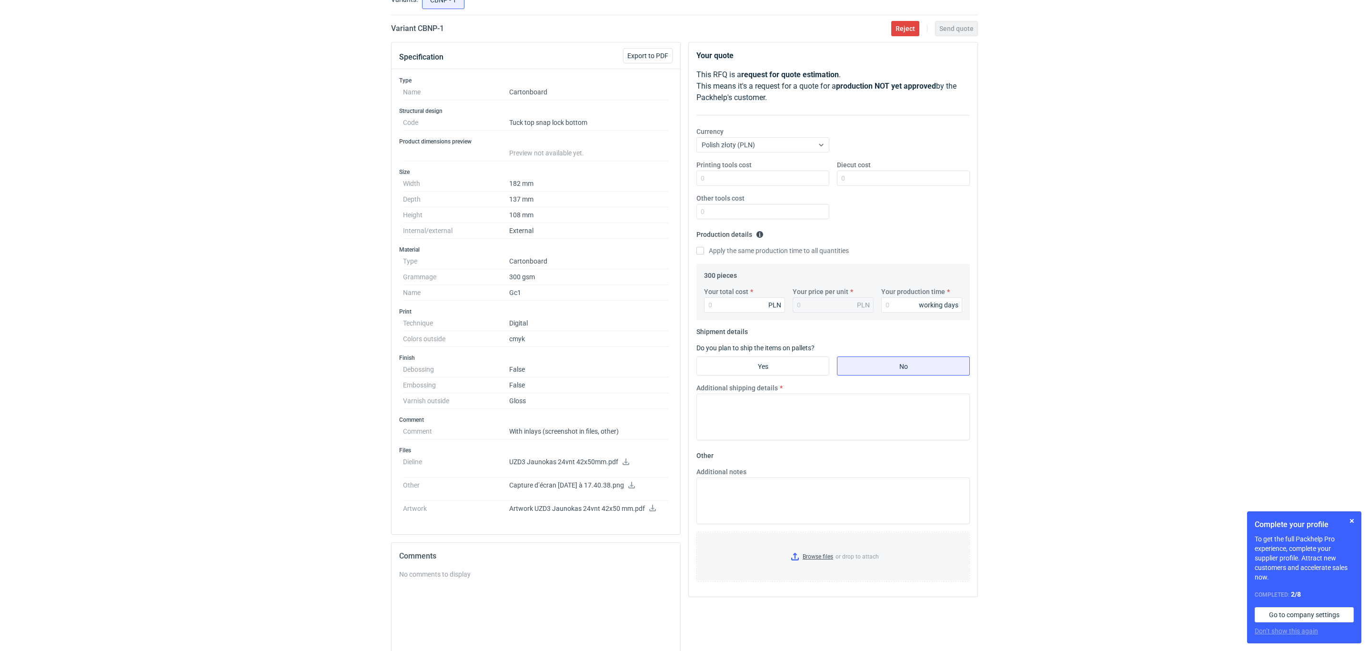
scroll to position [95, 0]
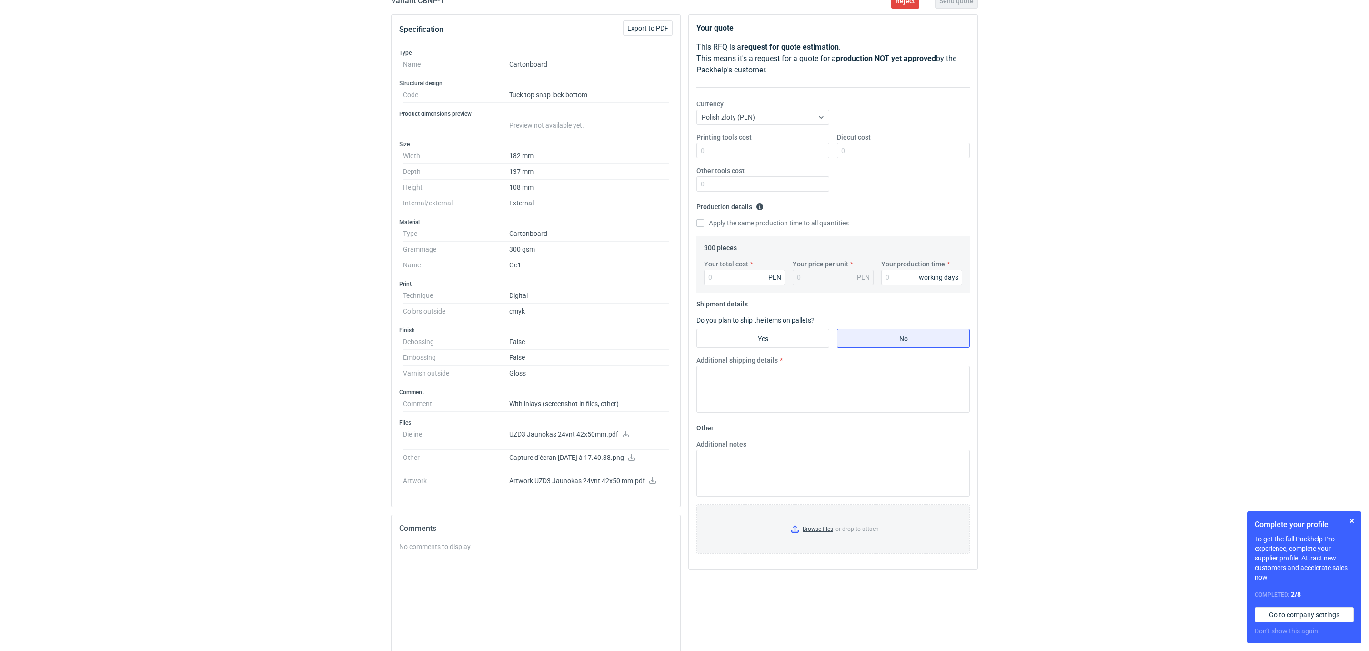
click at [624, 436] on icon at bounding box center [626, 434] width 8 height 7
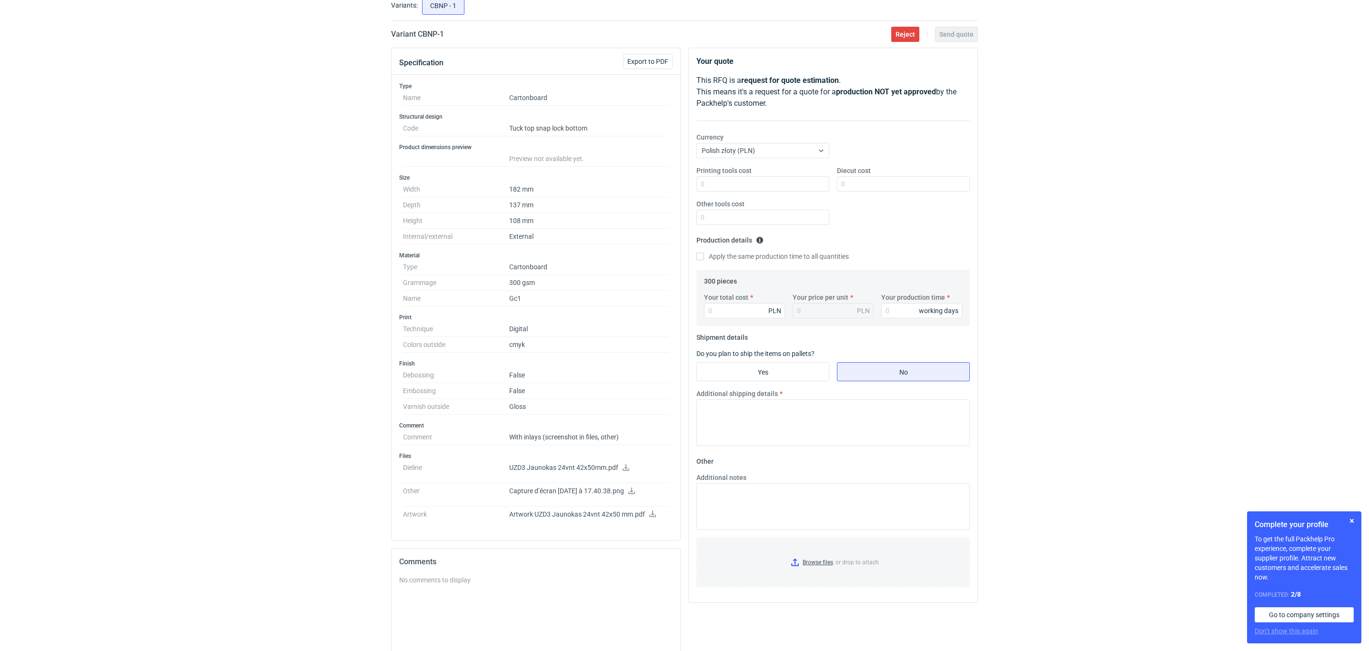
scroll to position [23, 0]
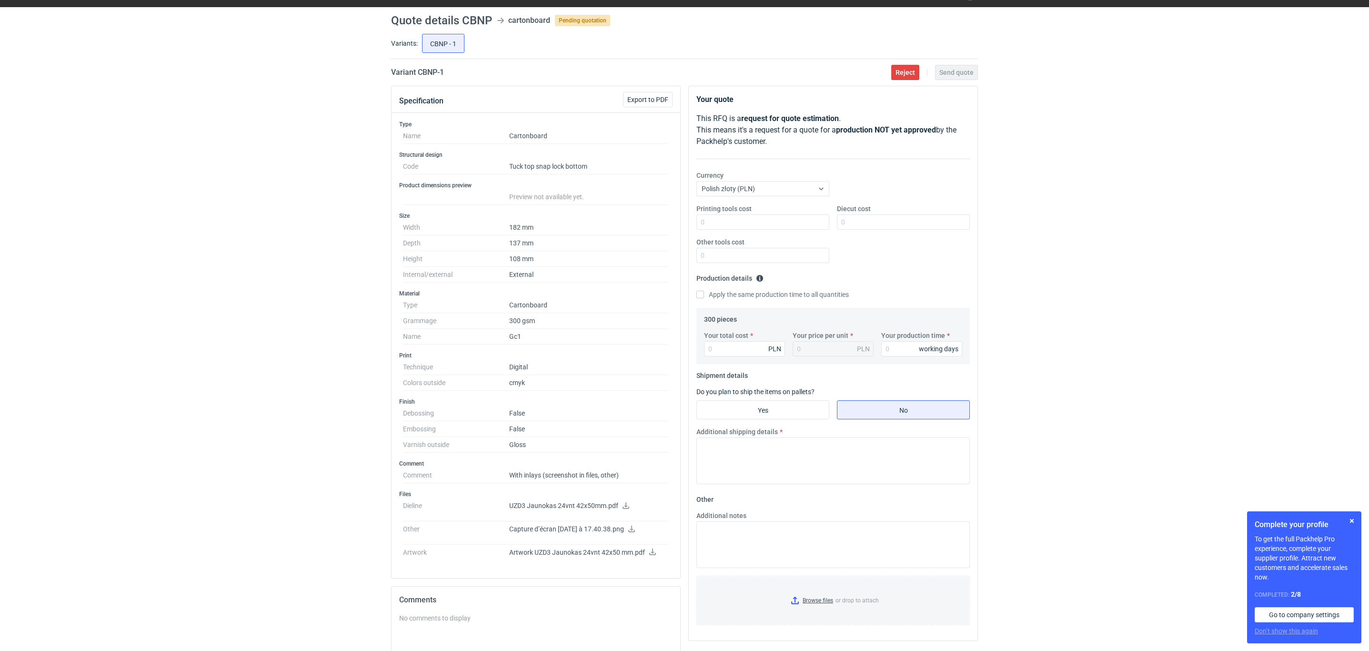
click at [635, 532] on icon at bounding box center [631, 528] width 7 height 7
click at [651, 555] on icon at bounding box center [653, 551] width 8 height 7
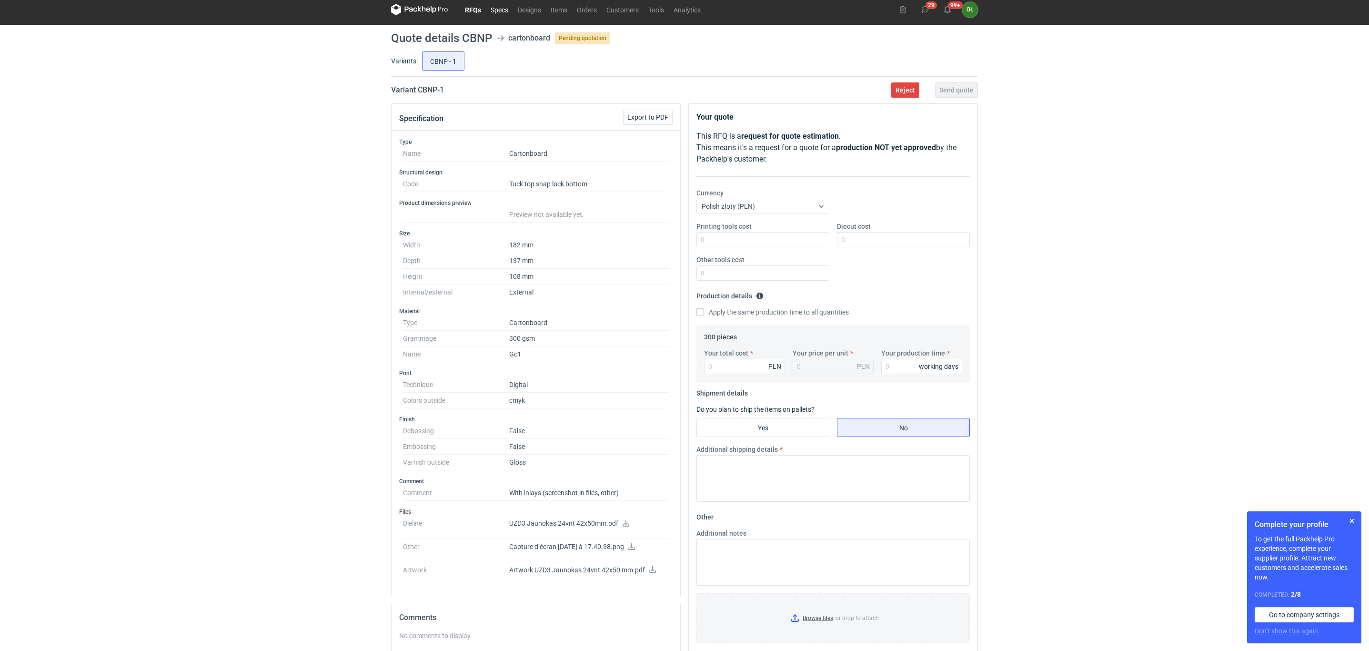
scroll to position [0, 0]
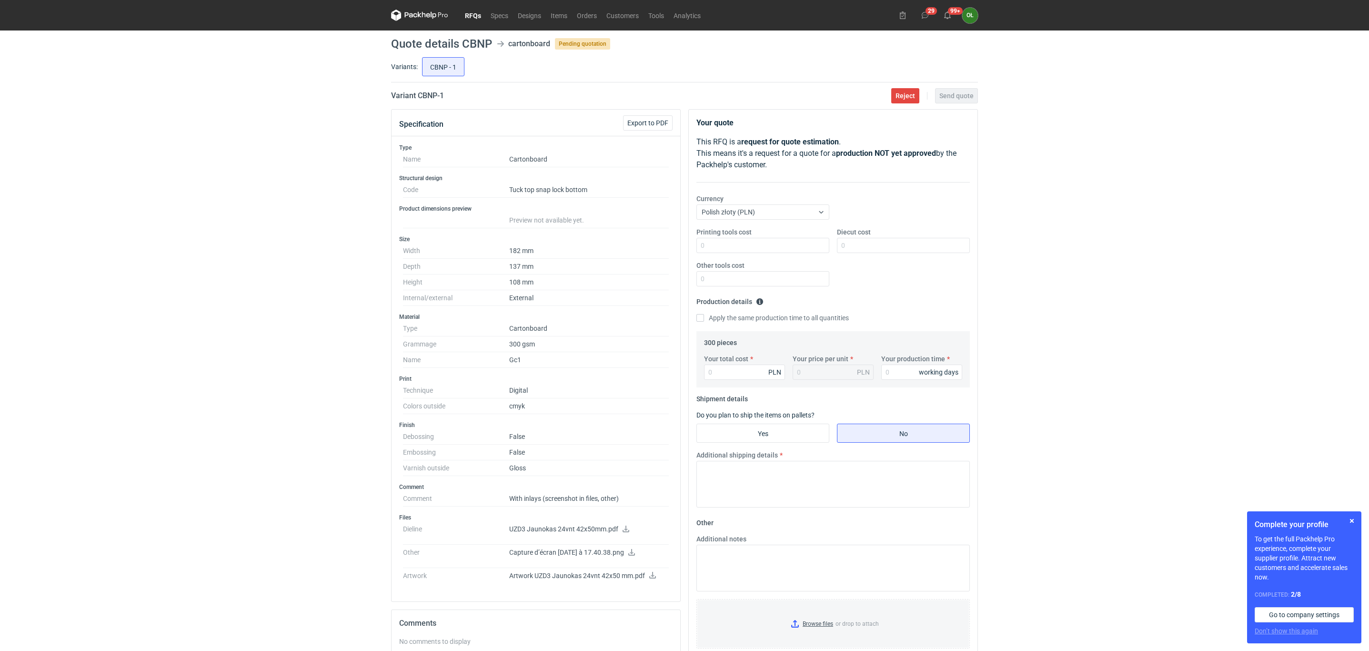
click at [470, 10] on link "RFQs" at bounding box center [473, 15] width 26 height 11
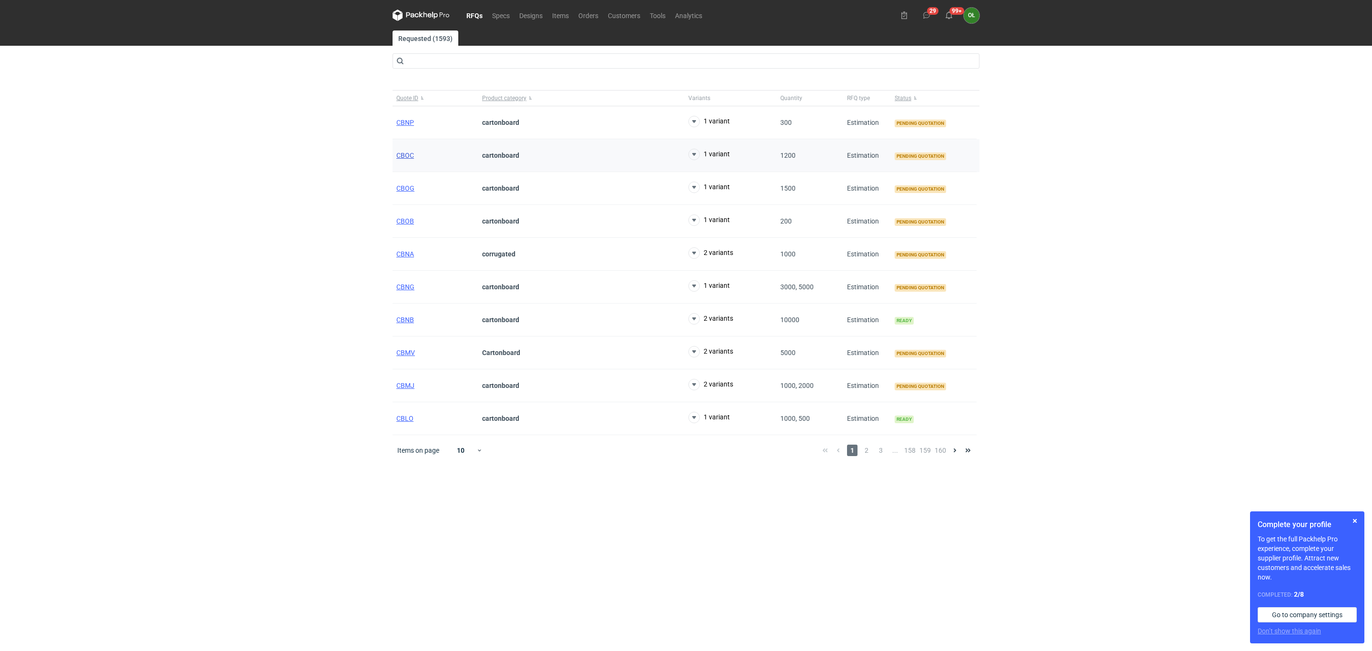
click at [399, 153] on span "CBOC" at bounding box center [405, 155] width 18 height 8
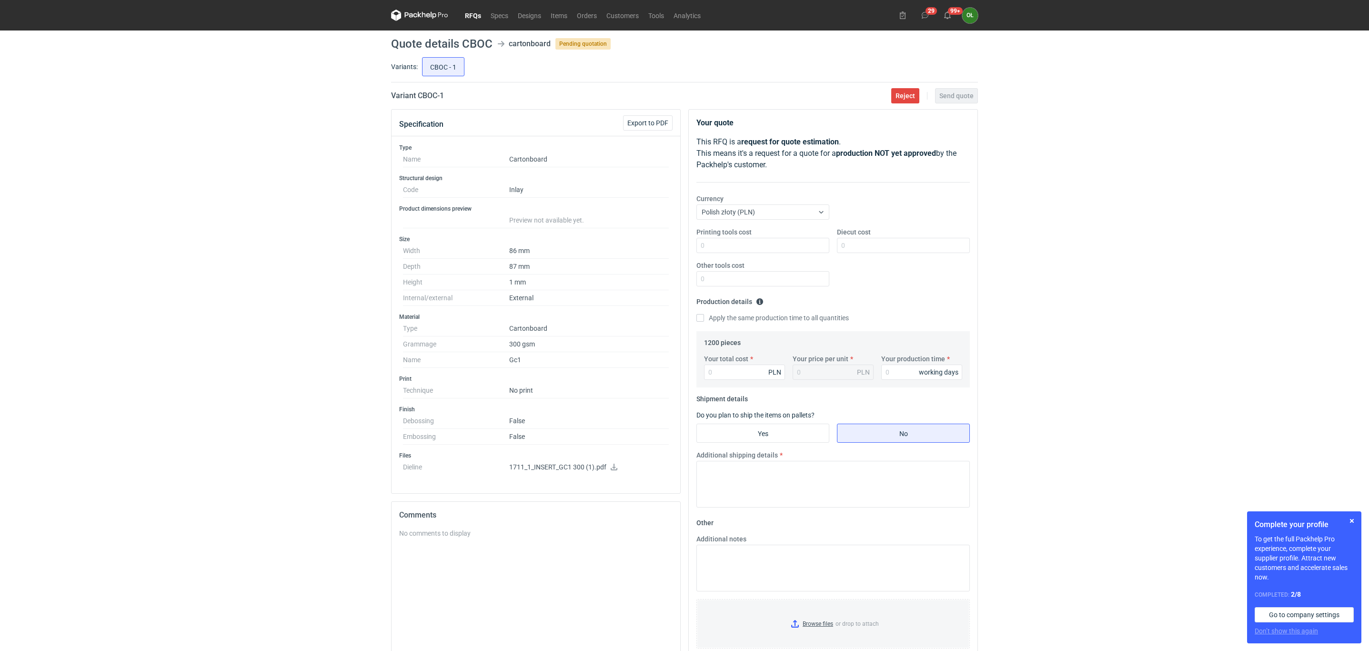
click at [609, 468] on p "1711_1_INSERT_GC1 300 (1).pdf" at bounding box center [589, 467] width 160 height 9
click at [611, 469] on icon at bounding box center [614, 466] width 8 height 7
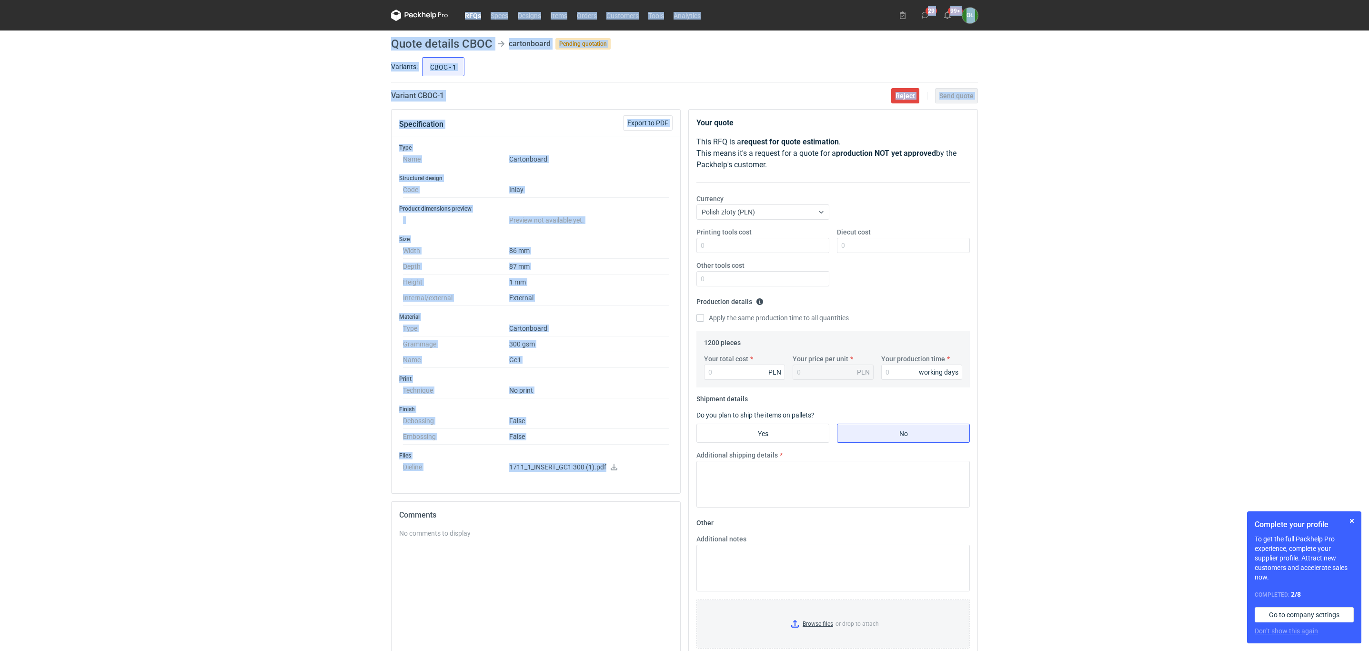
click at [153, 206] on div "RFQs Specs Designs Items Orders Customers Tools Analytics 29 99+ OŁ Olga Łopato…" at bounding box center [684, 325] width 1369 height 651
click at [309, 193] on div "RFQs Specs Designs Items Orders Customers Tools Analytics 29 99+ OŁ Olga Łopato…" at bounding box center [684, 325] width 1369 height 651
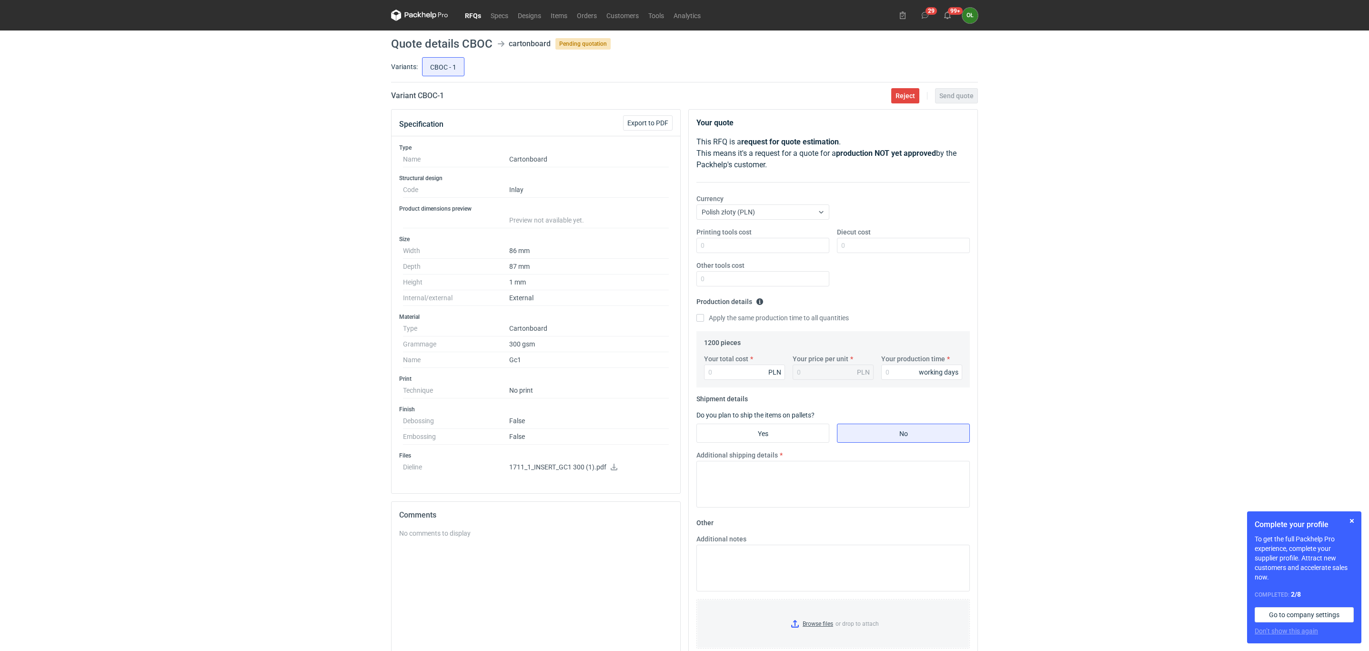
click at [475, 10] on link "RFQs" at bounding box center [473, 15] width 26 height 11
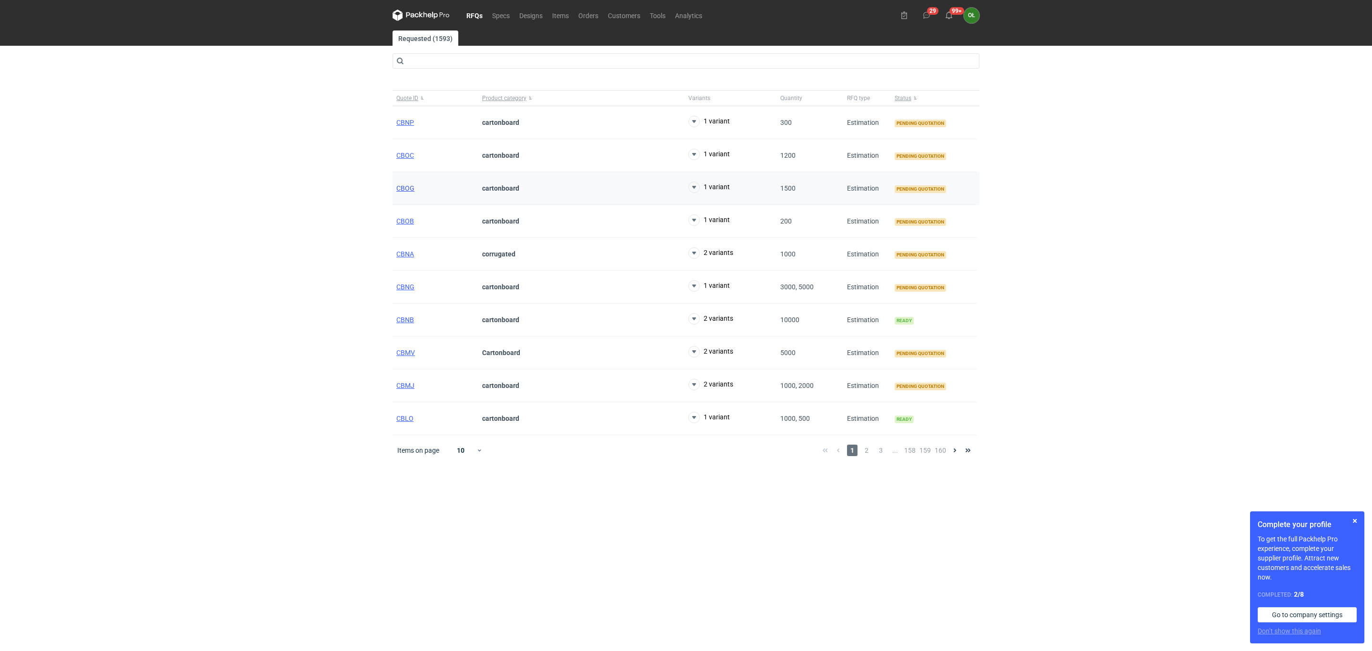
click at [405, 189] on span "CBOG" at bounding box center [405, 188] width 18 height 8
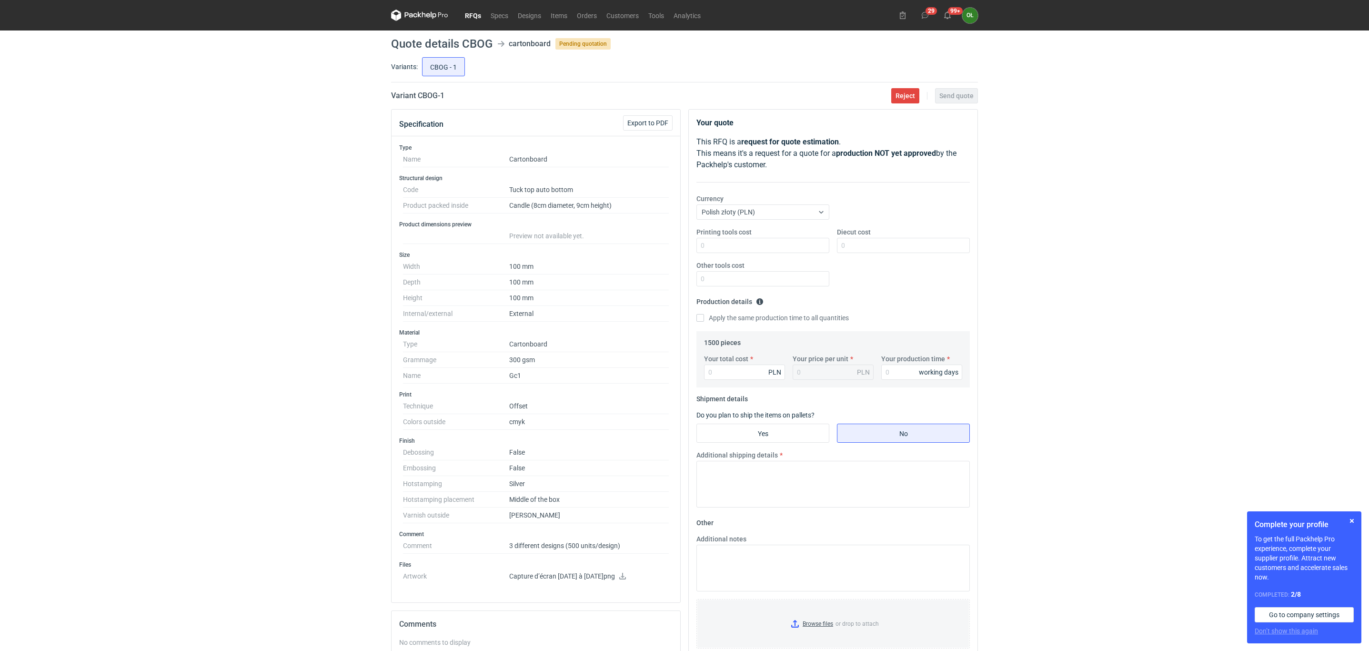
click at [626, 578] on icon at bounding box center [623, 575] width 8 height 7
click at [477, 14] on link "RFQs" at bounding box center [473, 15] width 26 height 11
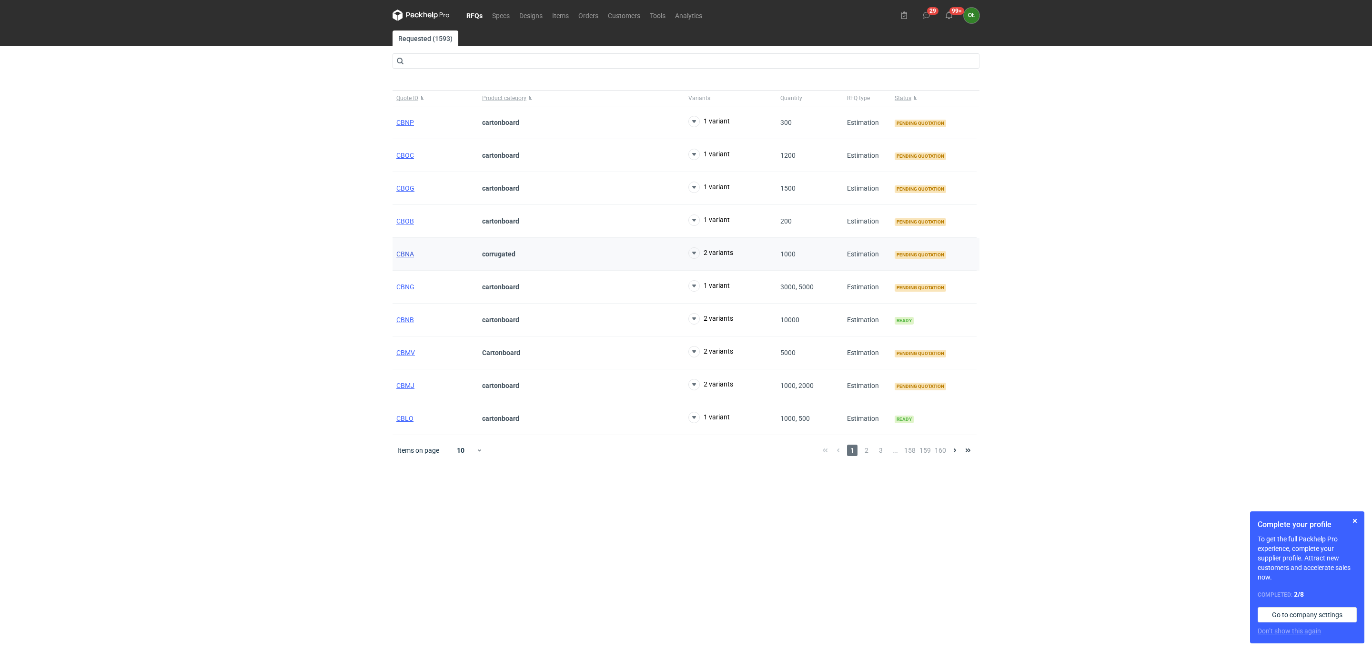
click at [401, 258] on span "CBNA" at bounding box center [405, 254] width 18 height 8
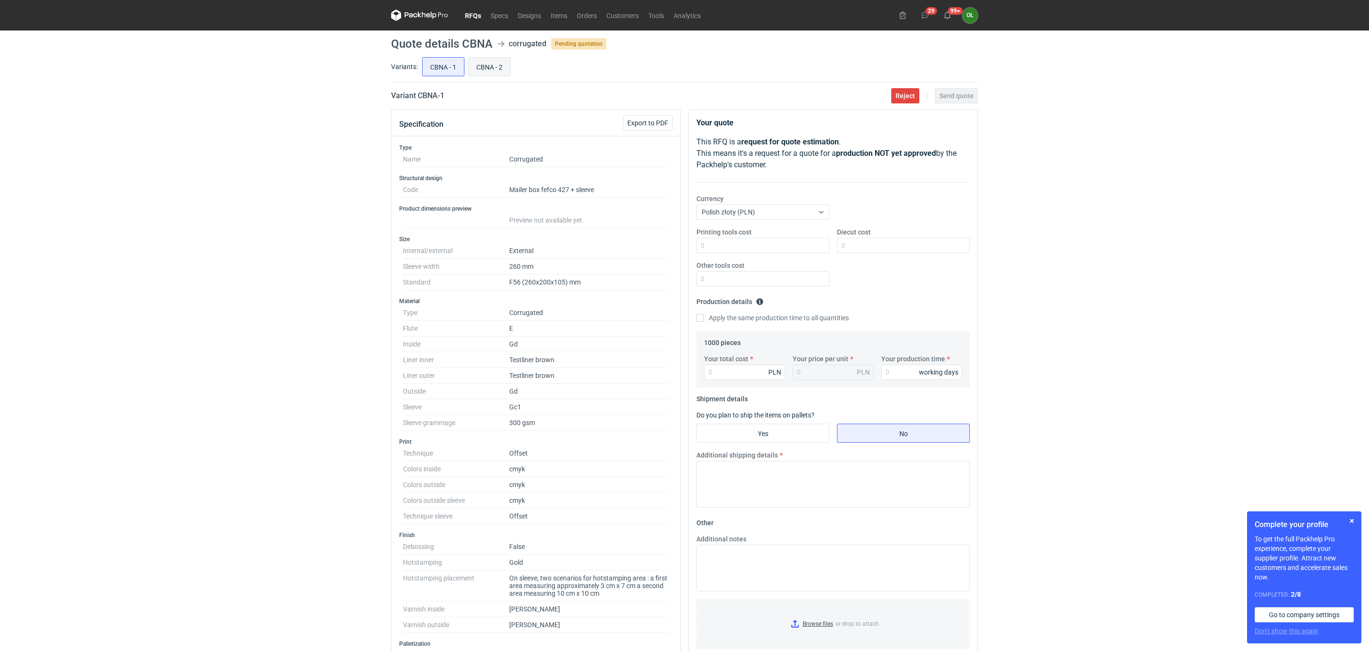
click at [511, 60] on label "CBNA - 2" at bounding box center [489, 66] width 42 height 19
click at [510, 60] on input "CBNA - 2" at bounding box center [489, 67] width 41 height 18
radio input "true"
click at [478, 64] on input "CBNA - 2" at bounding box center [489, 67] width 41 height 18
click at [451, 67] on input "CBNA - 1" at bounding box center [442, 67] width 41 height 18
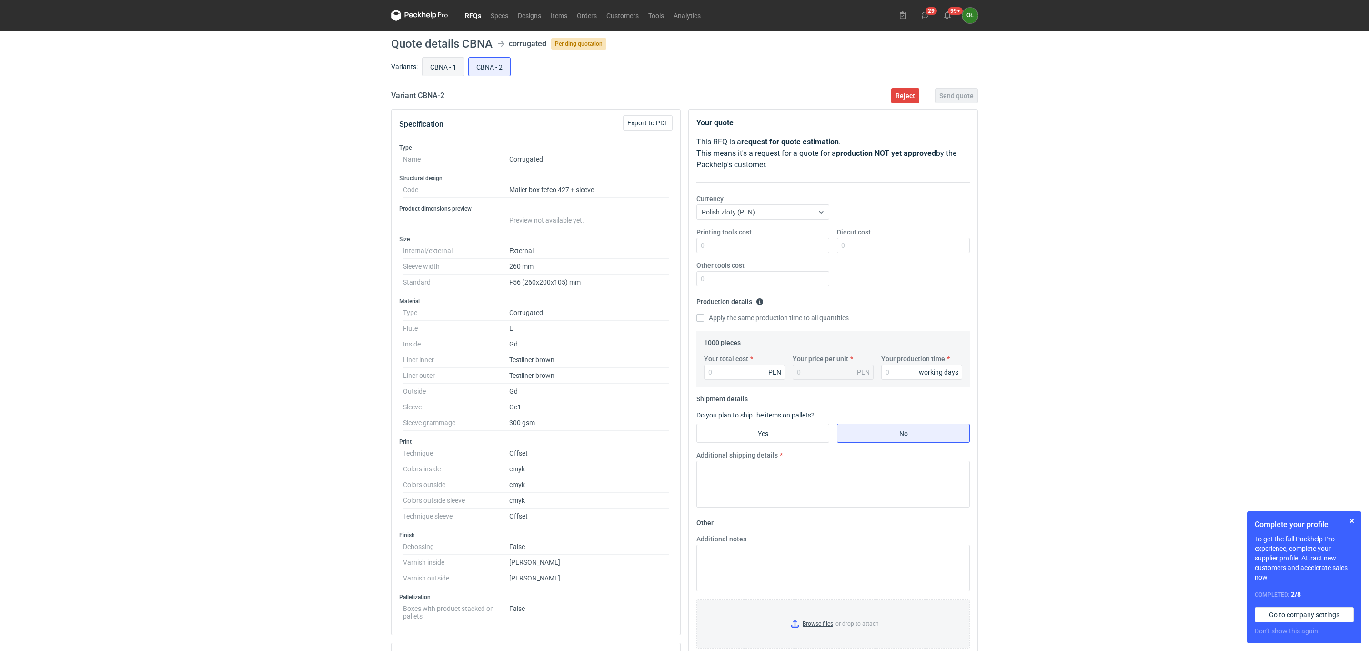
radio input "true"
click at [482, 64] on input "CBNA - 2" at bounding box center [489, 67] width 41 height 18
radio input "true"
click at [456, 65] on input "CBNA - 1" at bounding box center [442, 67] width 41 height 18
radio input "true"
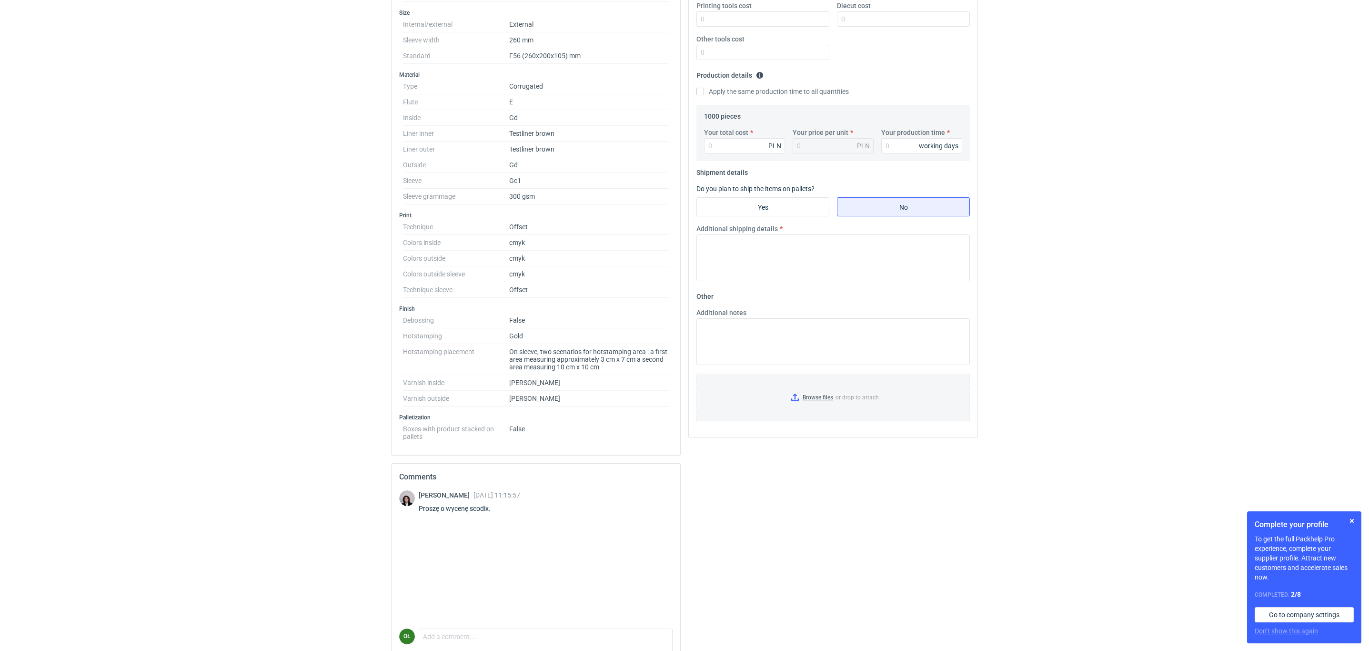
scroll to position [274, 0]
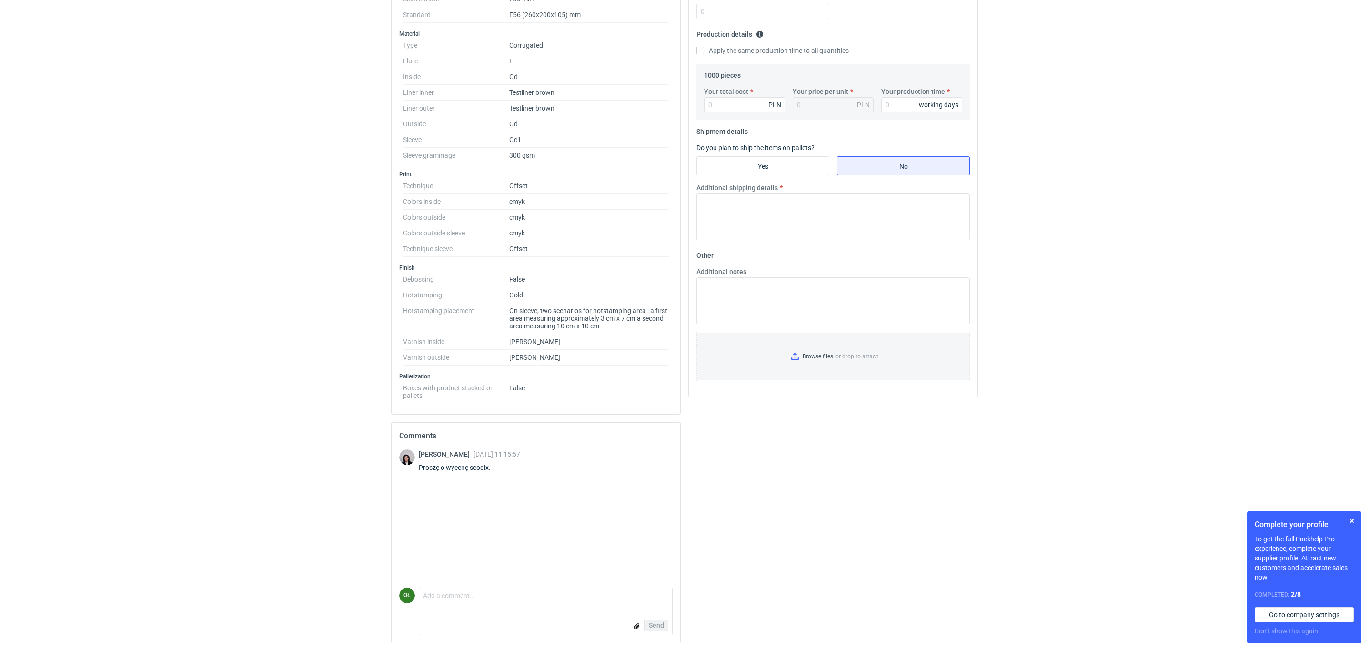
click at [502, 636] on div "Sebastian Markut 25 Sep 2025 11:15:57 Proszę o wycenę scodix. OŁ Comment messag…" at bounding box center [536, 545] width 289 height 193
click at [496, 600] on textarea "Comment message" at bounding box center [545, 598] width 253 height 20
type textarea "D"
drag, startPoint x: 412, startPoint y: 579, endPoint x: 424, endPoint y: 587, distance: 15.2
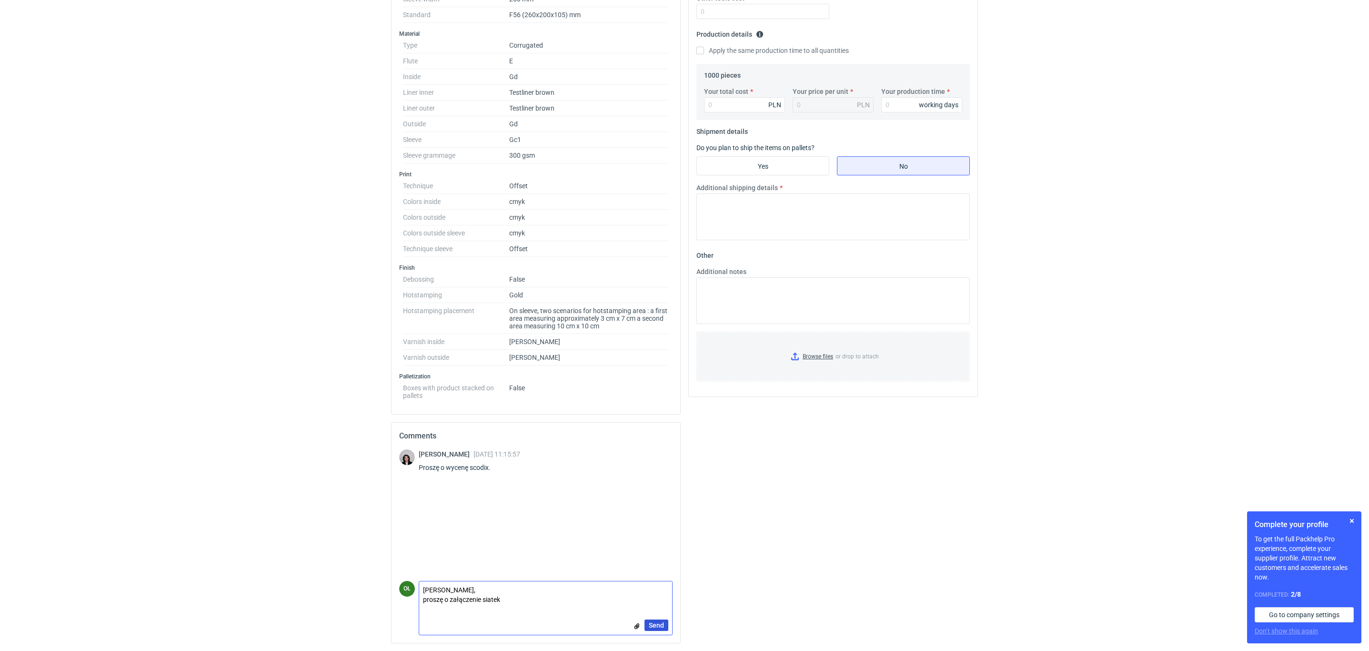
type textarea "Panie Sebastianie, proszę o załączenie siatek"
click at [656, 624] on span "Send" at bounding box center [656, 625] width 15 height 7
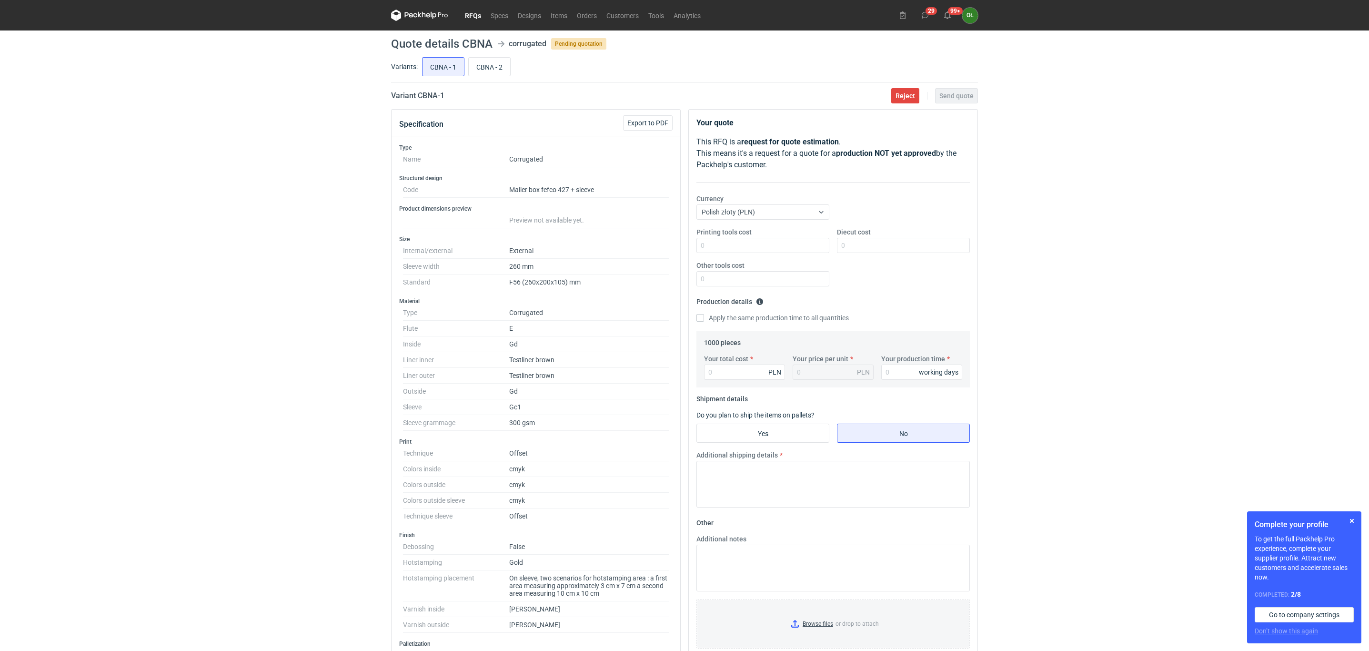
click at [470, 14] on link "RFQs" at bounding box center [473, 15] width 26 height 11
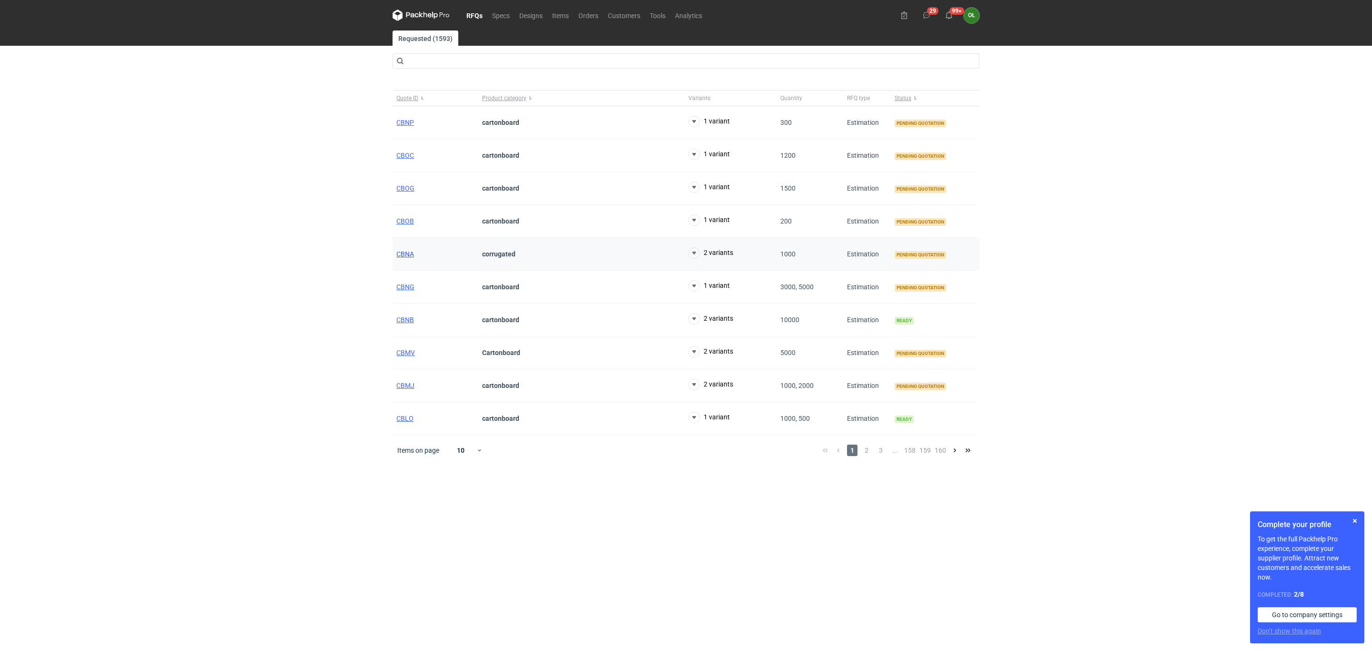
click at [402, 256] on span "CBNA" at bounding box center [405, 254] width 18 height 8
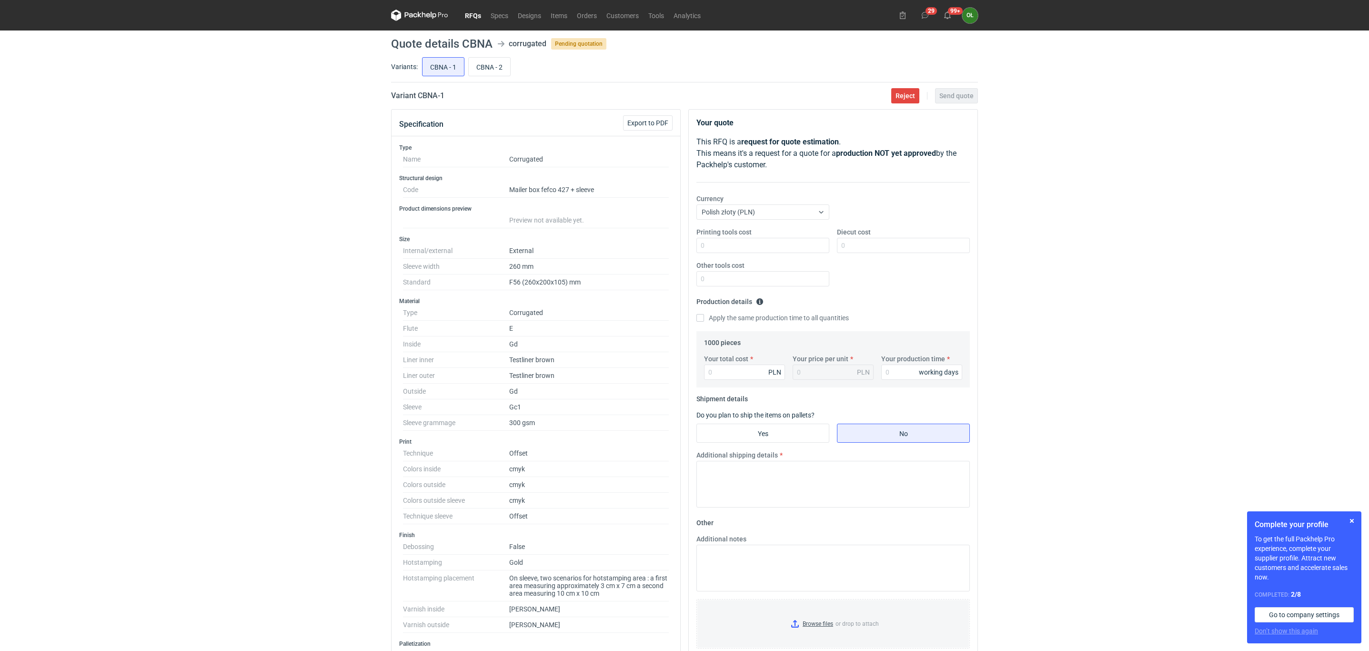
click at [465, 10] on link "RFQs" at bounding box center [473, 15] width 26 height 11
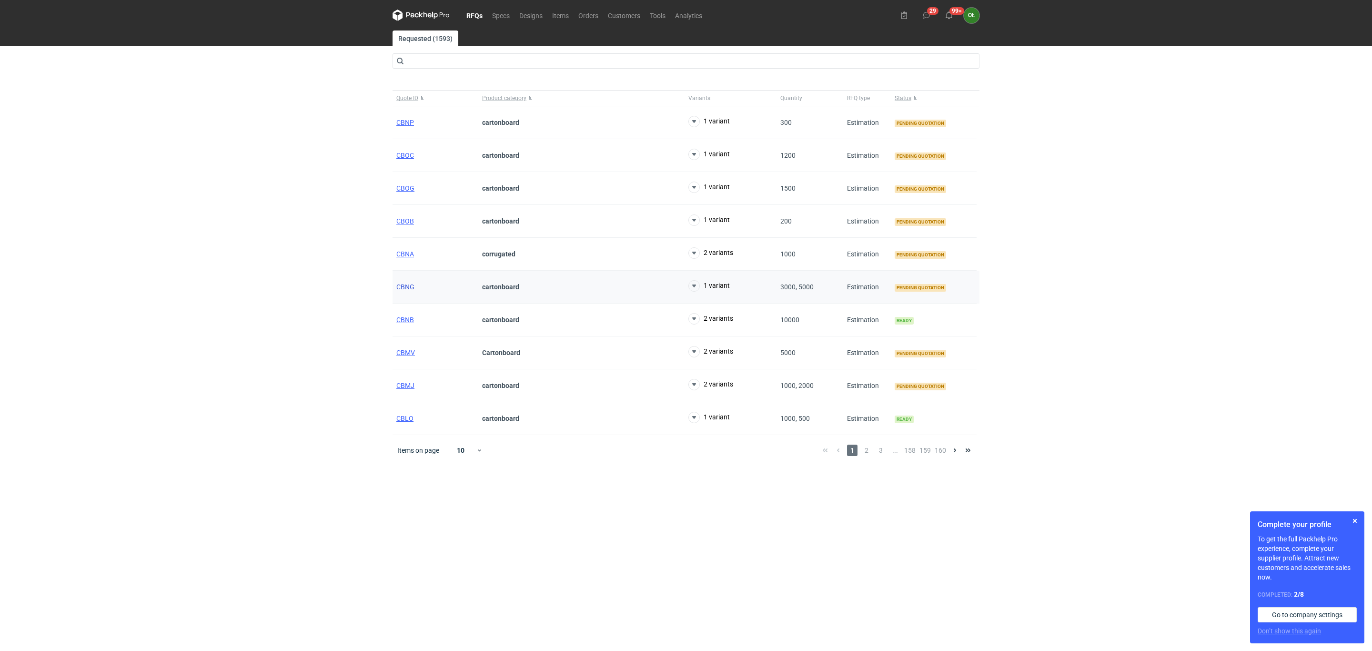
click at [404, 287] on span "CBNG" at bounding box center [405, 287] width 18 height 8
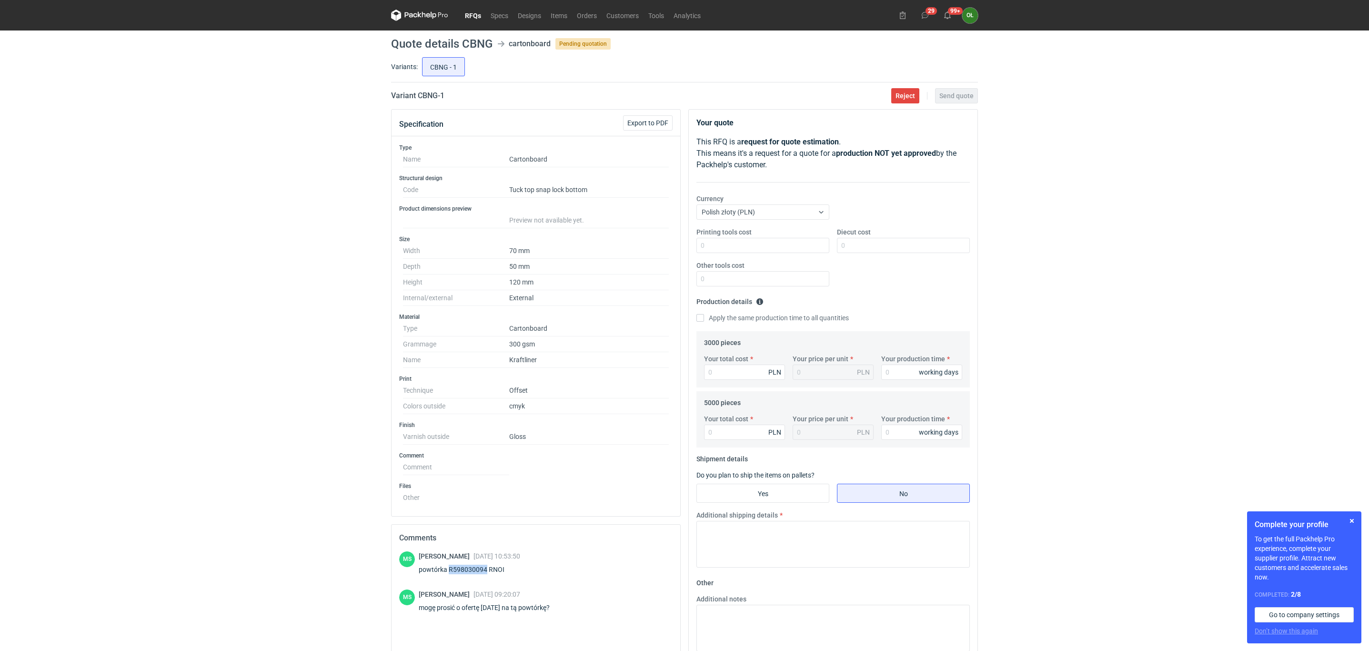
drag, startPoint x: 449, startPoint y: 573, endPoint x: 485, endPoint y: 572, distance: 35.7
click at [485, 572] on div "powtórka R598030094 RNOI" at bounding box center [469, 569] width 101 height 10
copy div "R598030094"
click at [592, 13] on link "Orders" at bounding box center [587, 15] width 30 height 11
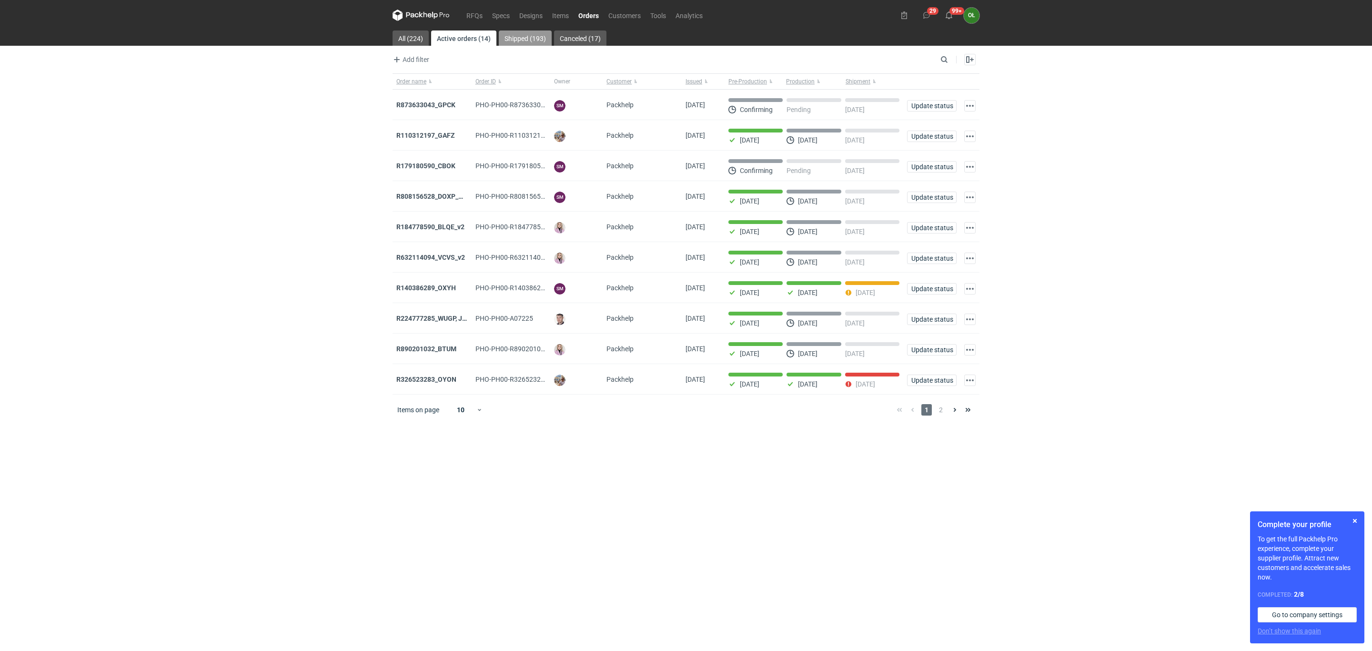
click at [524, 38] on link "Shipped (193)" at bounding box center [525, 37] width 53 height 15
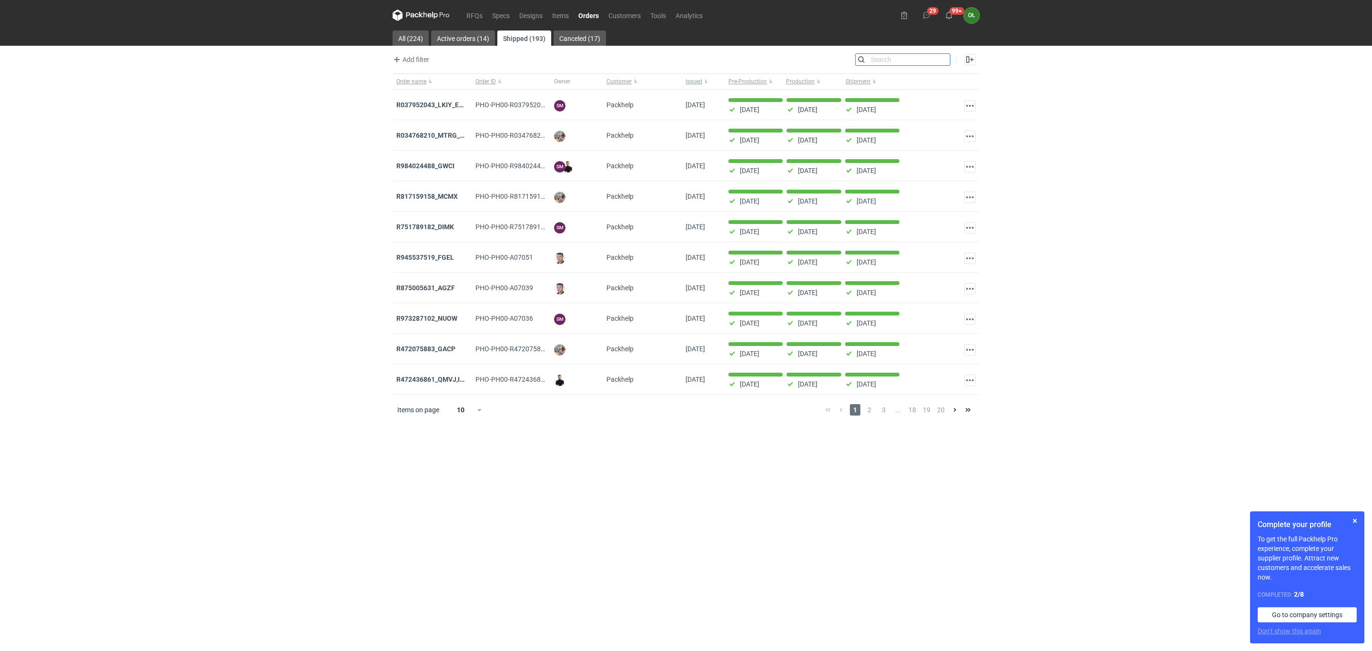
click at [942, 60] on input "Search" at bounding box center [902, 59] width 94 height 11
type input "o"
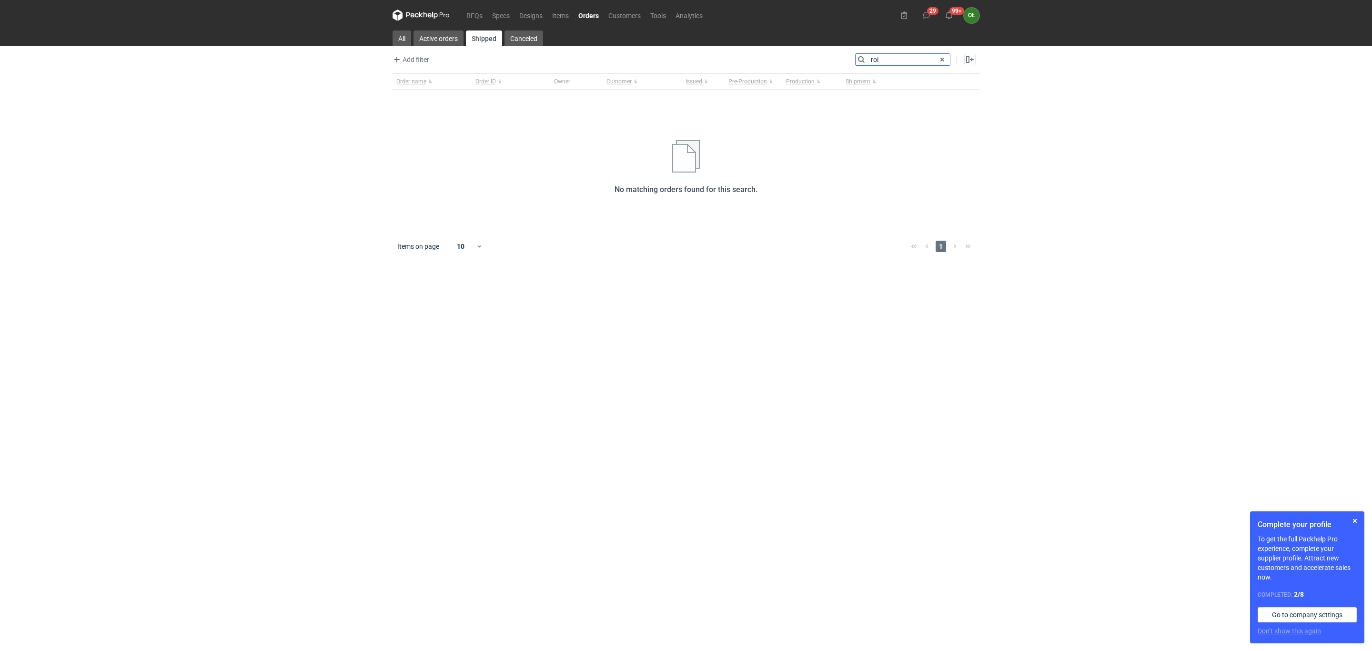
type input "roi"
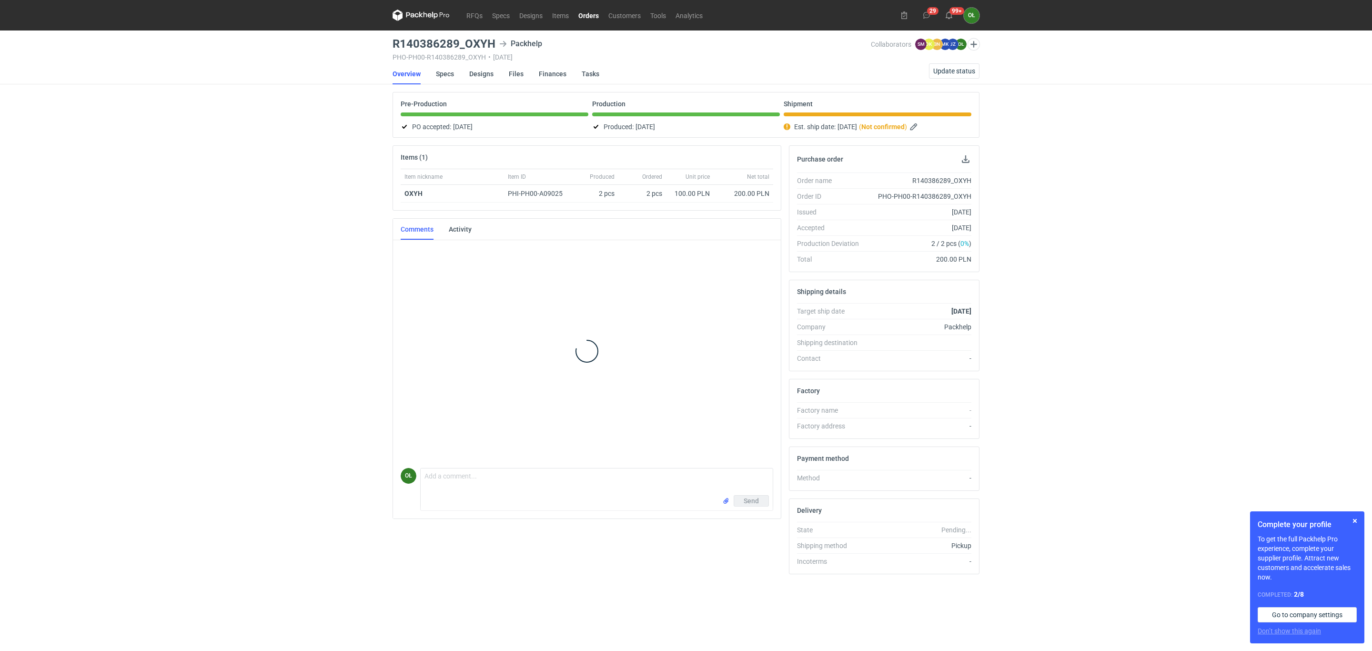
scroll to position [41, 0]
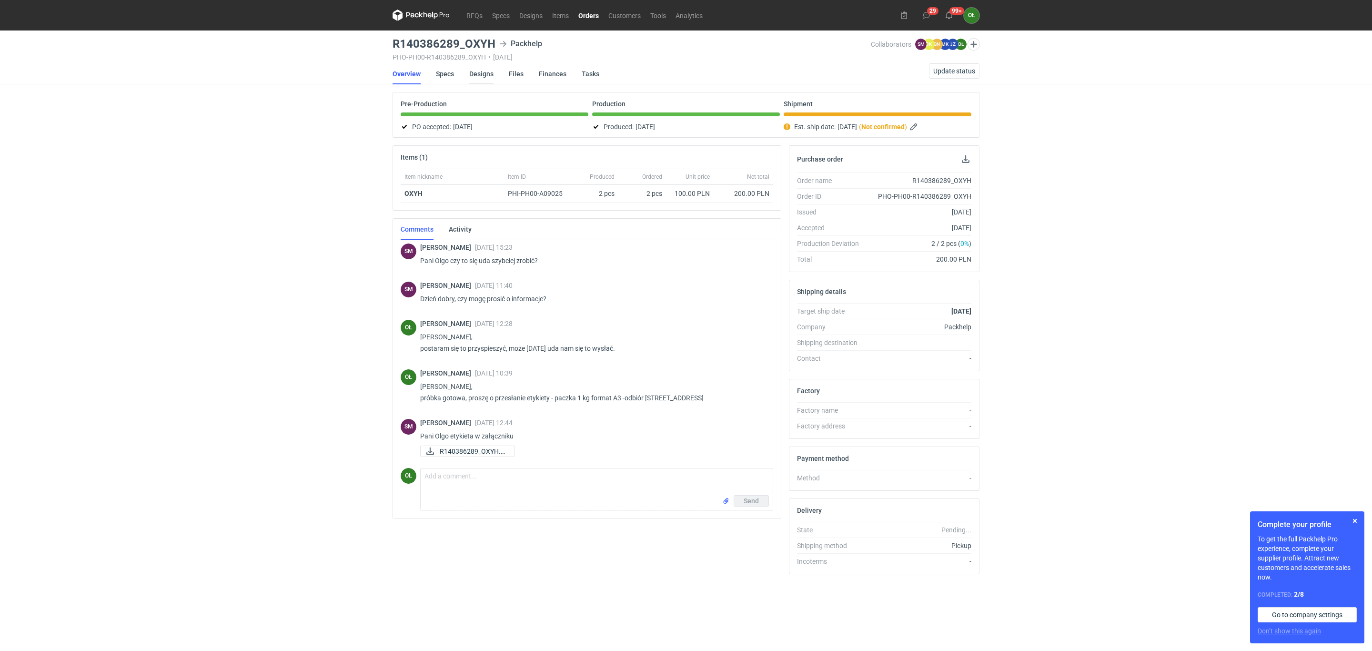
click at [490, 74] on link "Designs" at bounding box center [481, 73] width 24 height 21
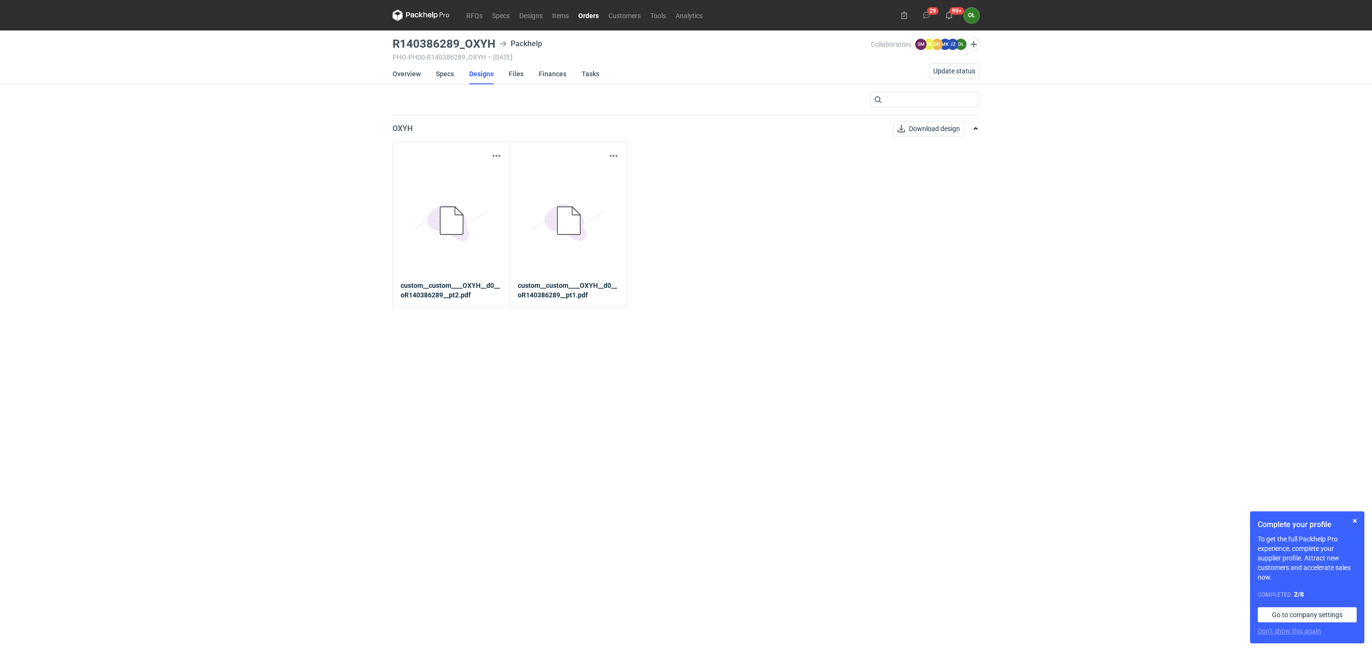
click at [453, 193] on icon "5BD5AC33-3523-40E7-9262-1BFF0AD53D48@1x" at bounding box center [451, 221] width 76 height 76
drag, startPoint x: 493, startPoint y: 148, endPoint x: 514, endPoint y: 167, distance: 28.6
click at [495, 149] on div "Download design part 5BD5AC33-3523-40E7-9262-1BFF0AD53D48@1x custom__custom____…" at bounding box center [451, 225] width 118 height 166
click at [493, 153] on button "button" at bounding box center [496, 155] width 11 height 11
click at [487, 174] on link "Download design part" at bounding box center [454, 177] width 88 height 15
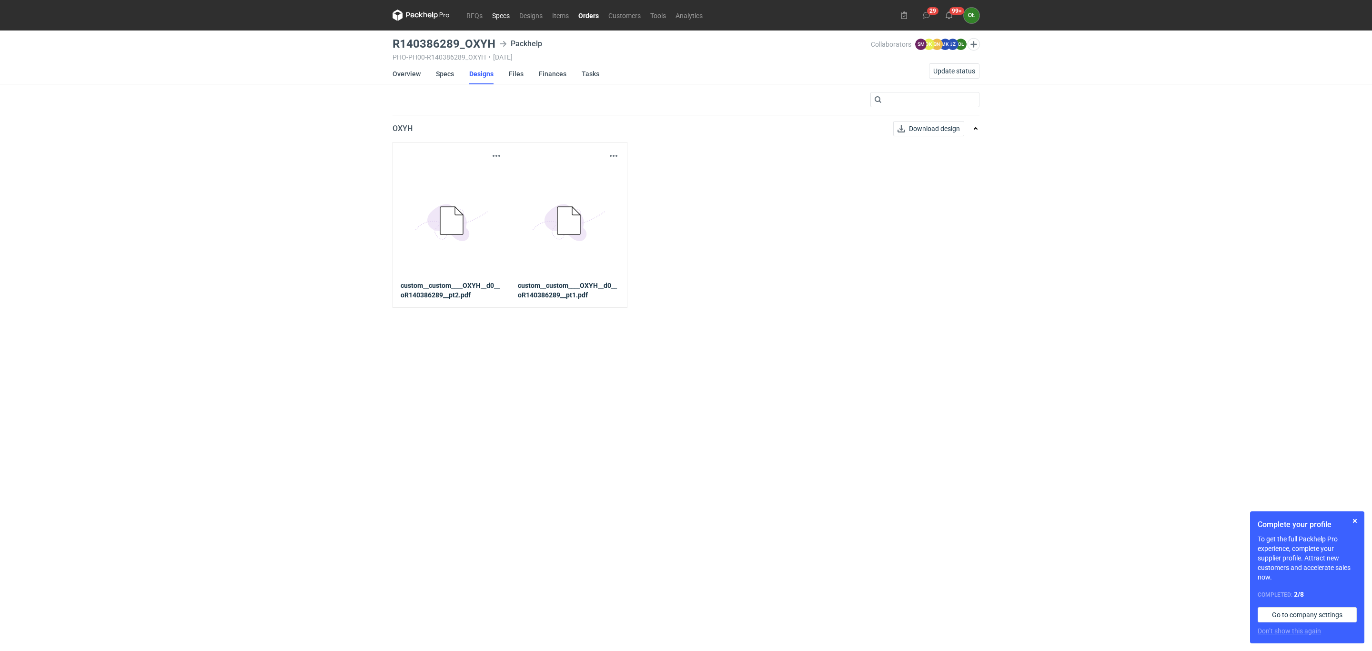
click at [501, 11] on link "Specs" at bounding box center [500, 15] width 27 height 11
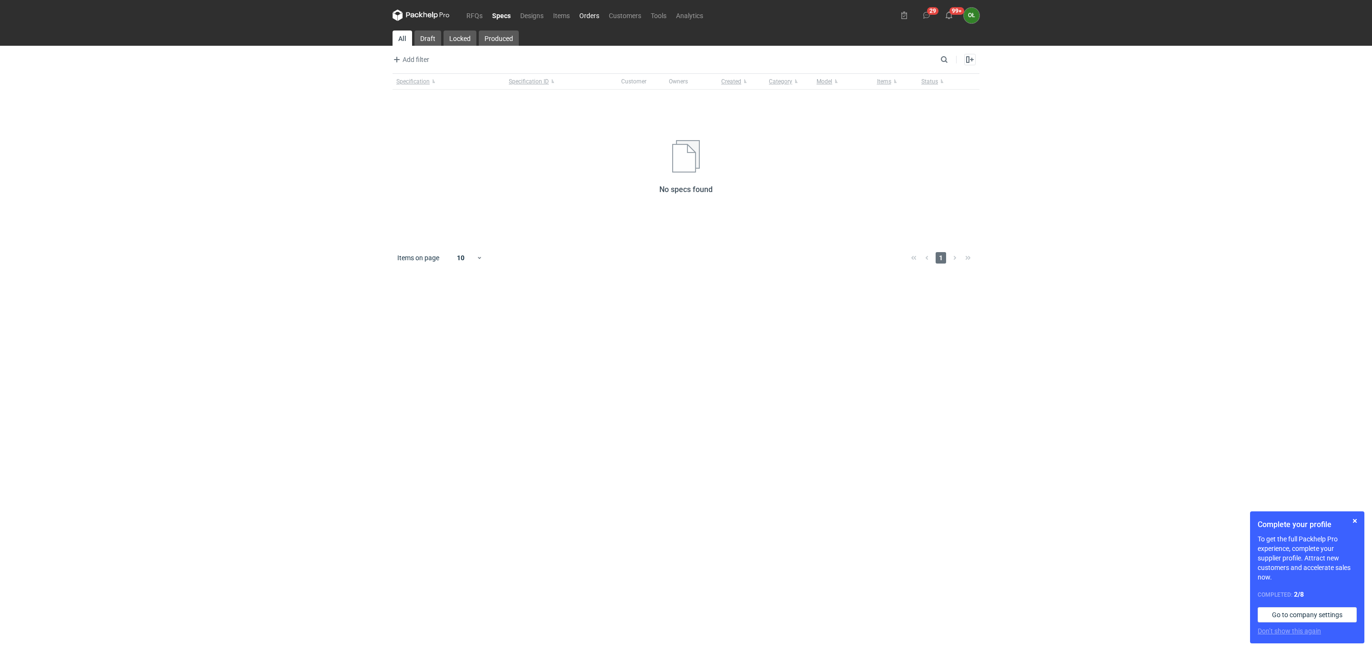
click at [588, 11] on link "Orders" at bounding box center [589, 15] width 30 height 11
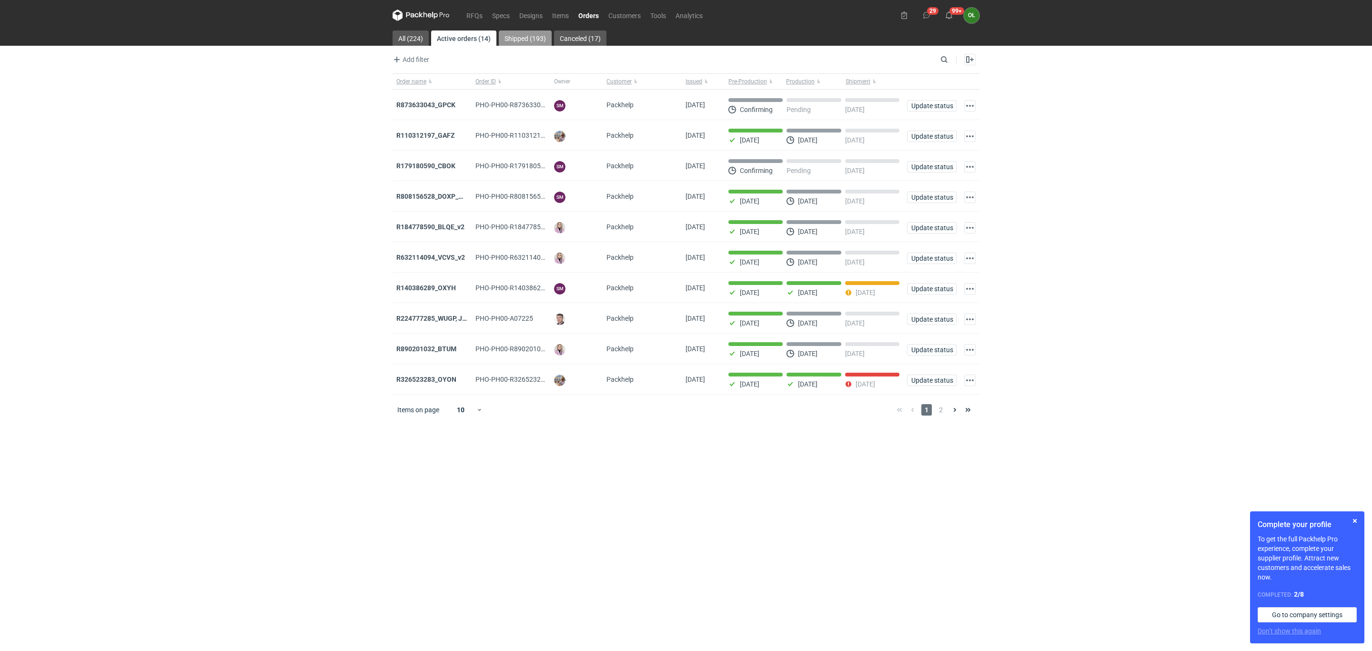
click at [526, 45] on link "Shipped (193)" at bounding box center [525, 37] width 53 height 15
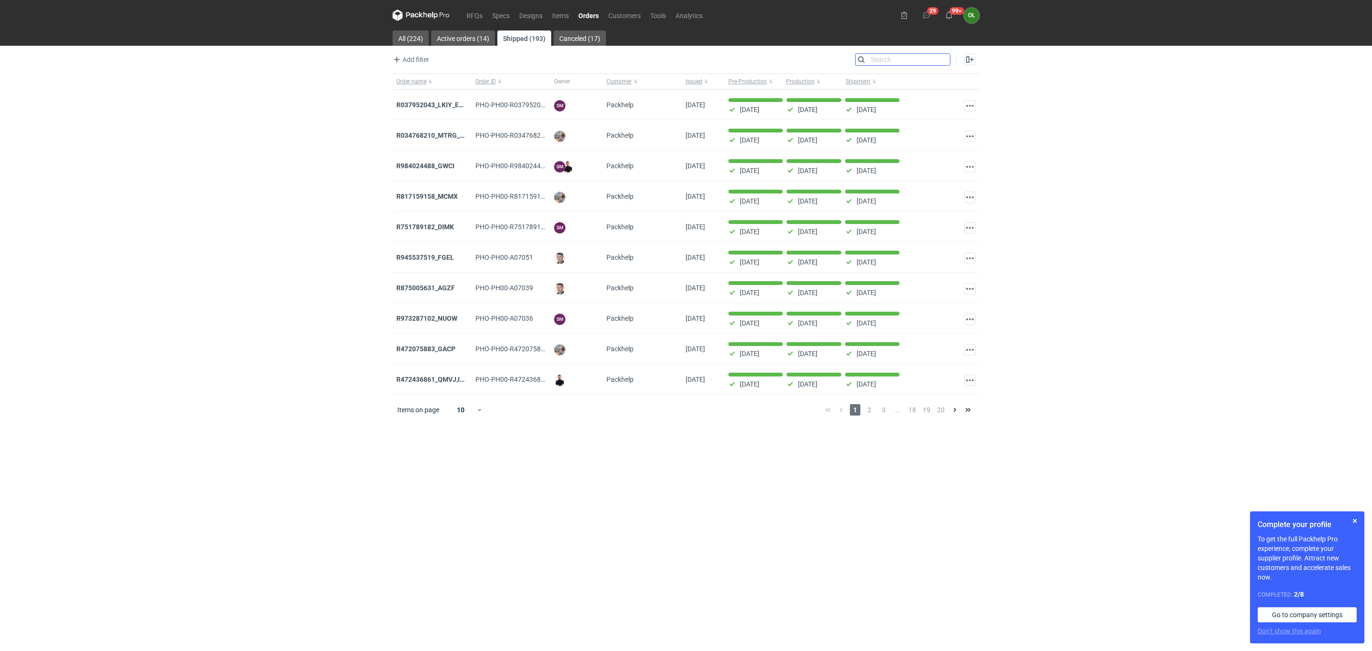
click at [939, 62] on input "Search" at bounding box center [902, 59] width 94 height 11
paste input "R598030094"
type input "R598030094"
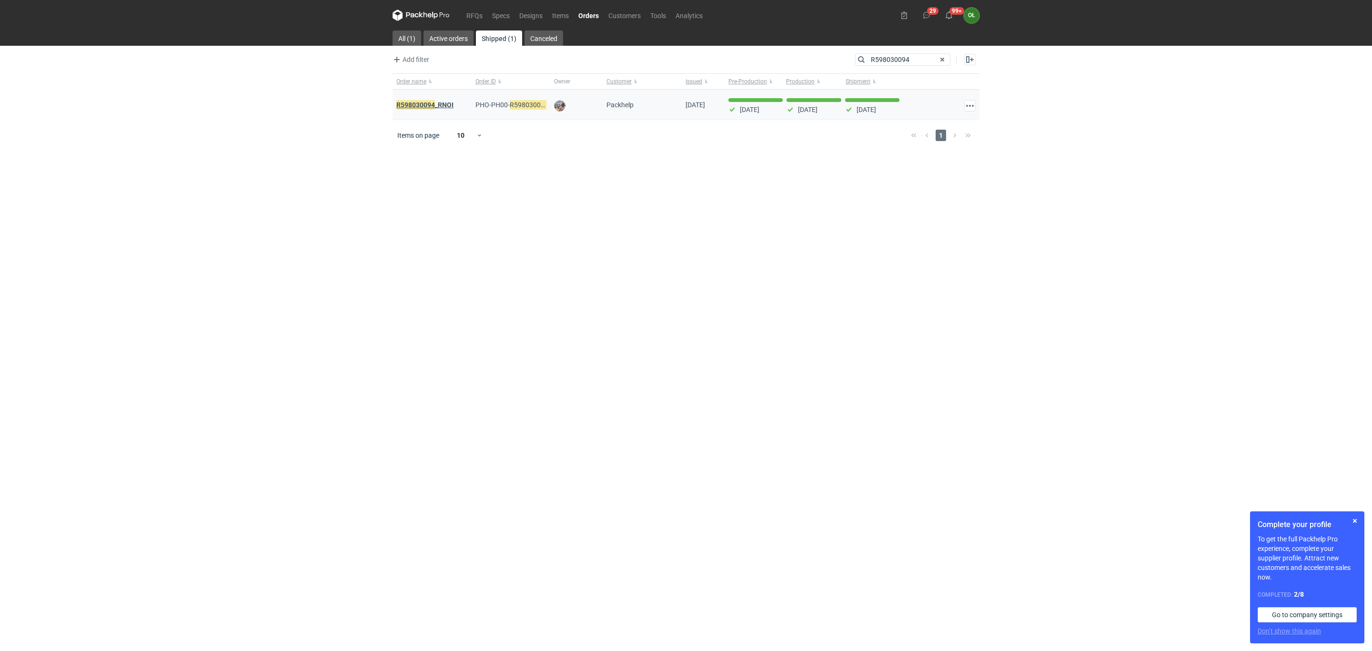
click at [413, 104] on em "R598030094" at bounding box center [415, 105] width 39 height 10
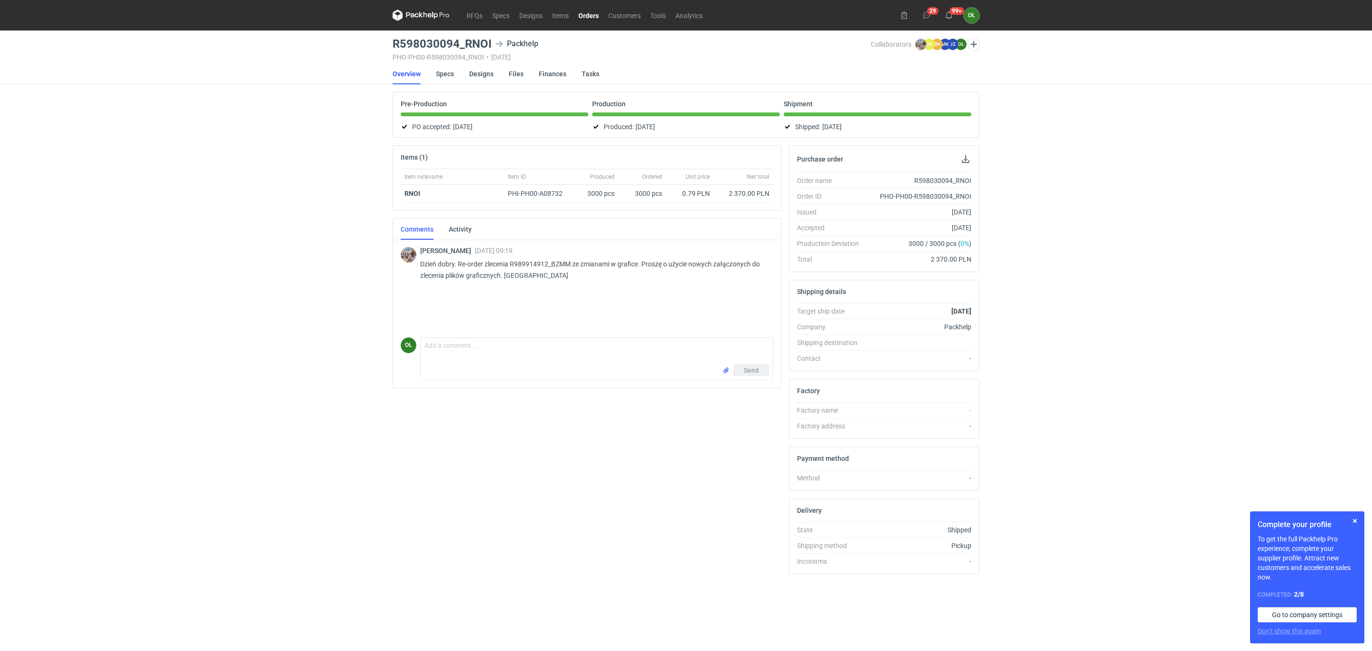
click at [563, 271] on p "Dzień dobry. Re-order zlecenia R989914912_BZMM ze zmianami w grafice. Proszę o …" at bounding box center [592, 269] width 345 height 23
drag, startPoint x: 510, startPoint y: 264, endPoint x: 571, endPoint y: 260, distance: 60.6
click at [571, 260] on p "Dzień dobry. Re-order zlecenia R989914912_BZMM ze zmianami w grafice. Proszę o …" at bounding box center [592, 269] width 345 height 23
copy p "R989914912_BZMM"
click at [587, 18] on link "Orders" at bounding box center [588, 15] width 30 height 11
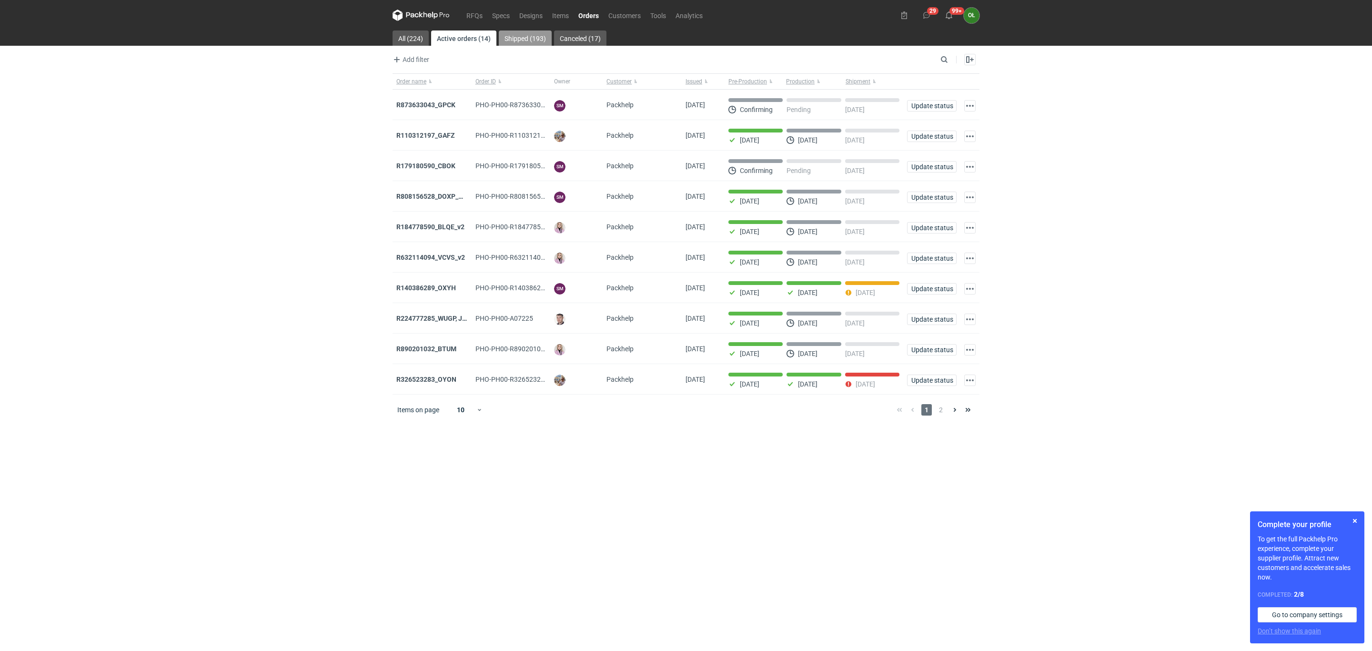
click at [538, 36] on link "Shipped (193)" at bounding box center [525, 37] width 53 height 15
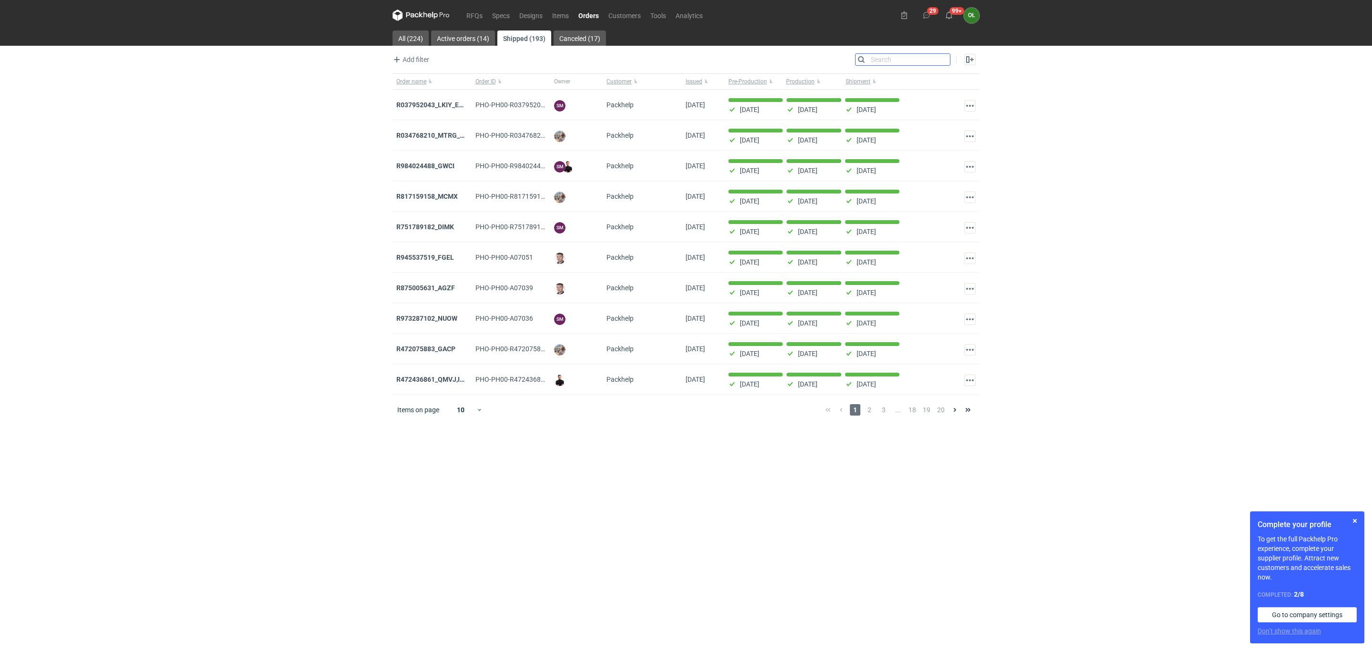
click at [946, 57] on input "Search" at bounding box center [902, 59] width 94 height 11
paste input "R989914912_BZMM"
type input "R989914912_BZMM"
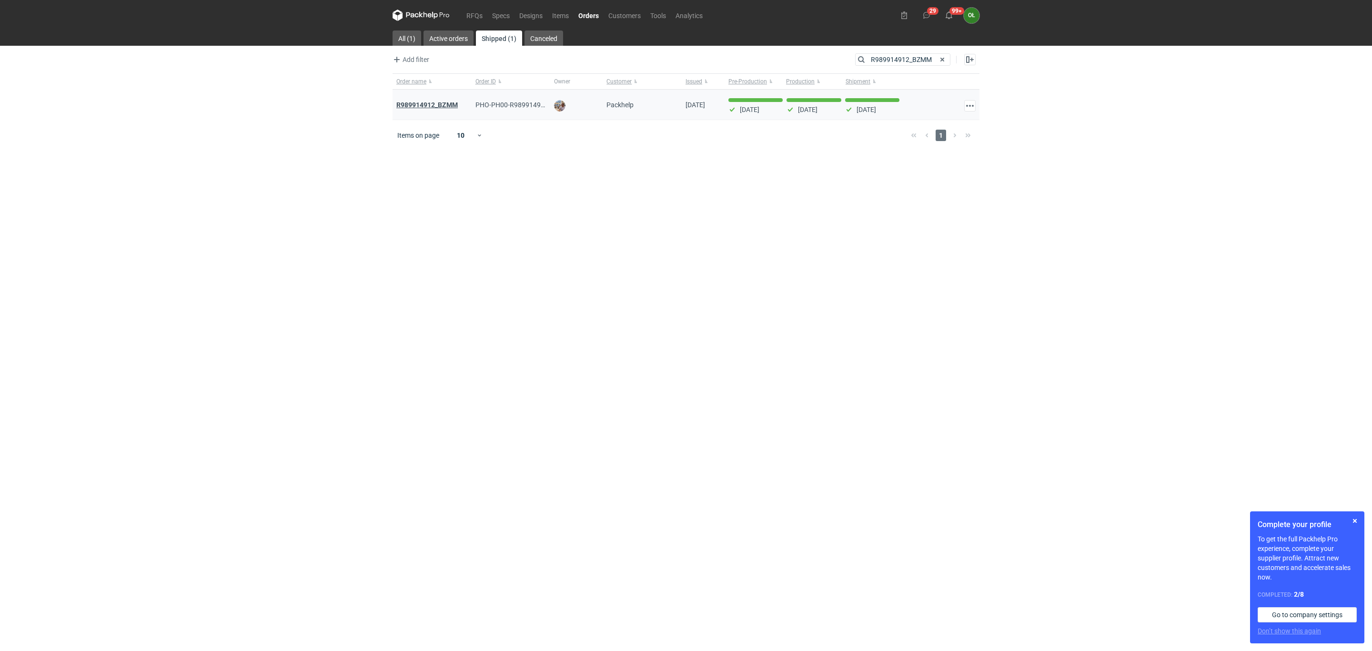
click at [441, 109] on strong "R989914912_BZMM" at bounding box center [426, 105] width 61 height 8
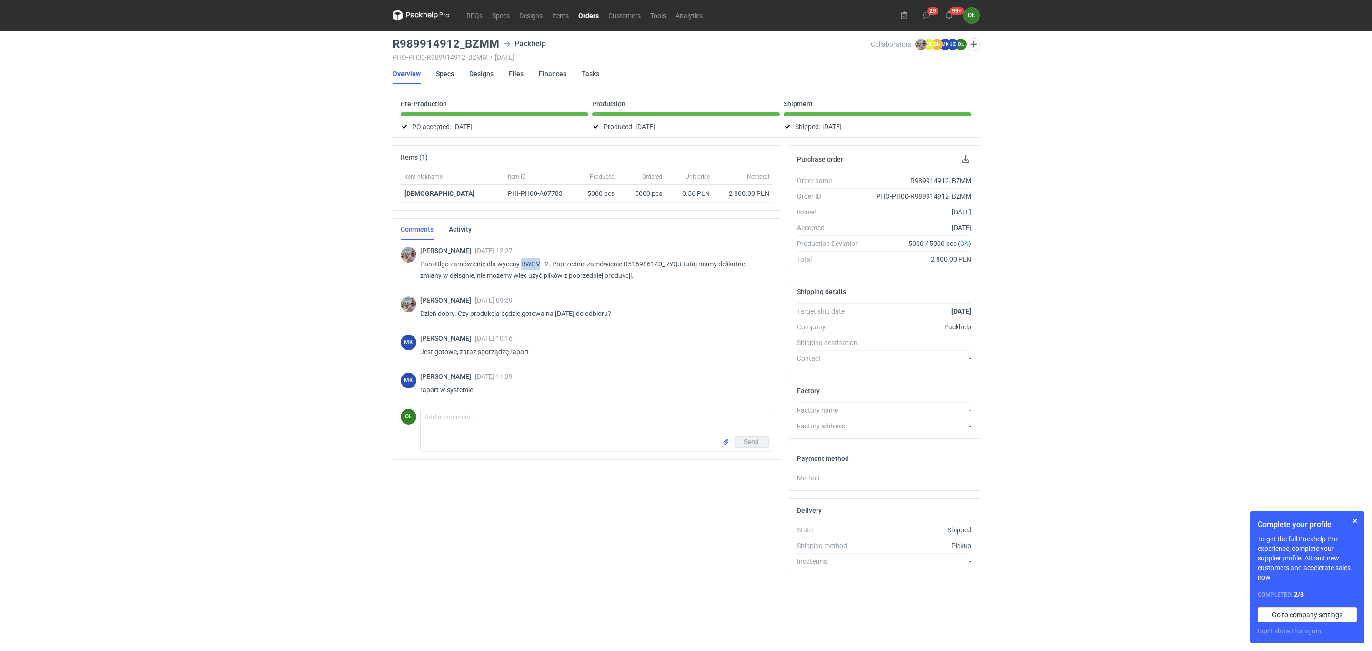
drag, startPoint x: 522, startPoint y: 261, endPoint x: 539, endPoint y: 262, distance: 17.7
click at [539, 262] on p "Pani Olgo zamówienie dla wyceny BWGV - 2. Poprzednie zamówienie R515986140_RYQJ…" at bounding box center [592, 269] width 345 height 23
copy p "BWGV"
click at [589, 12] on link "Orders" at bounding box center [588, 15] width 30 height 11
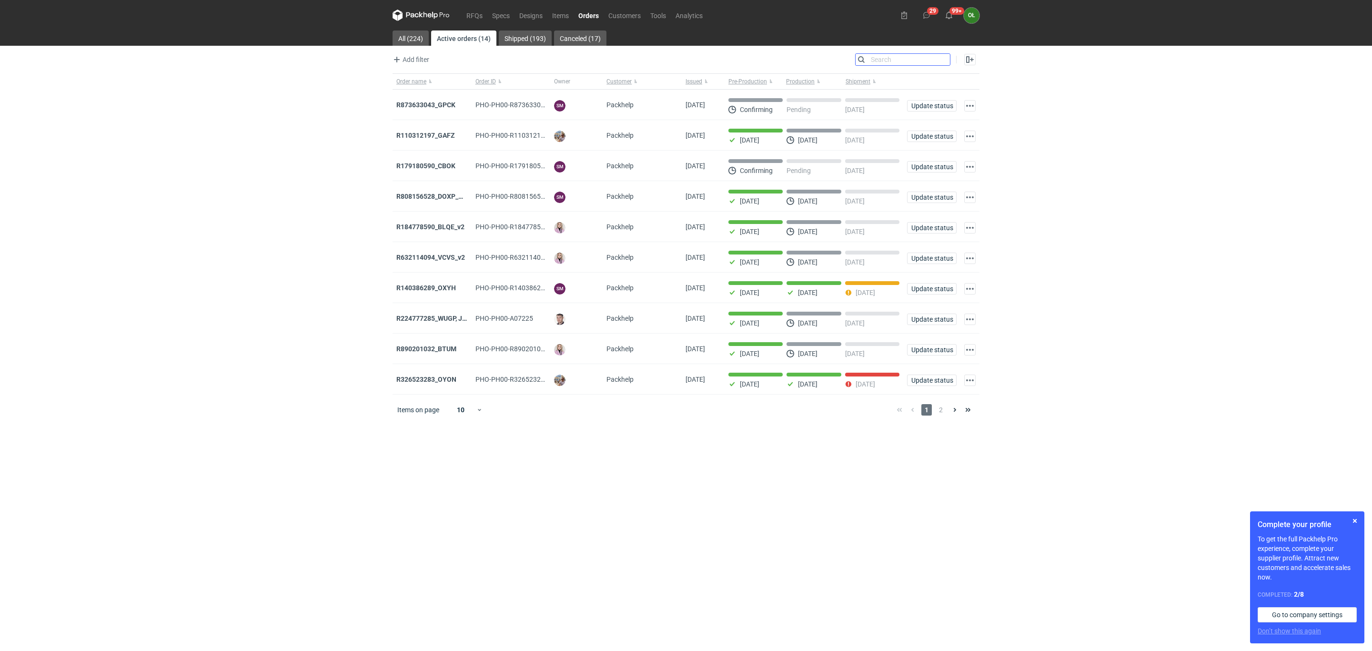
click at [948, 57] on input "Search" at bounding box center [902, 59] width 94 height 11
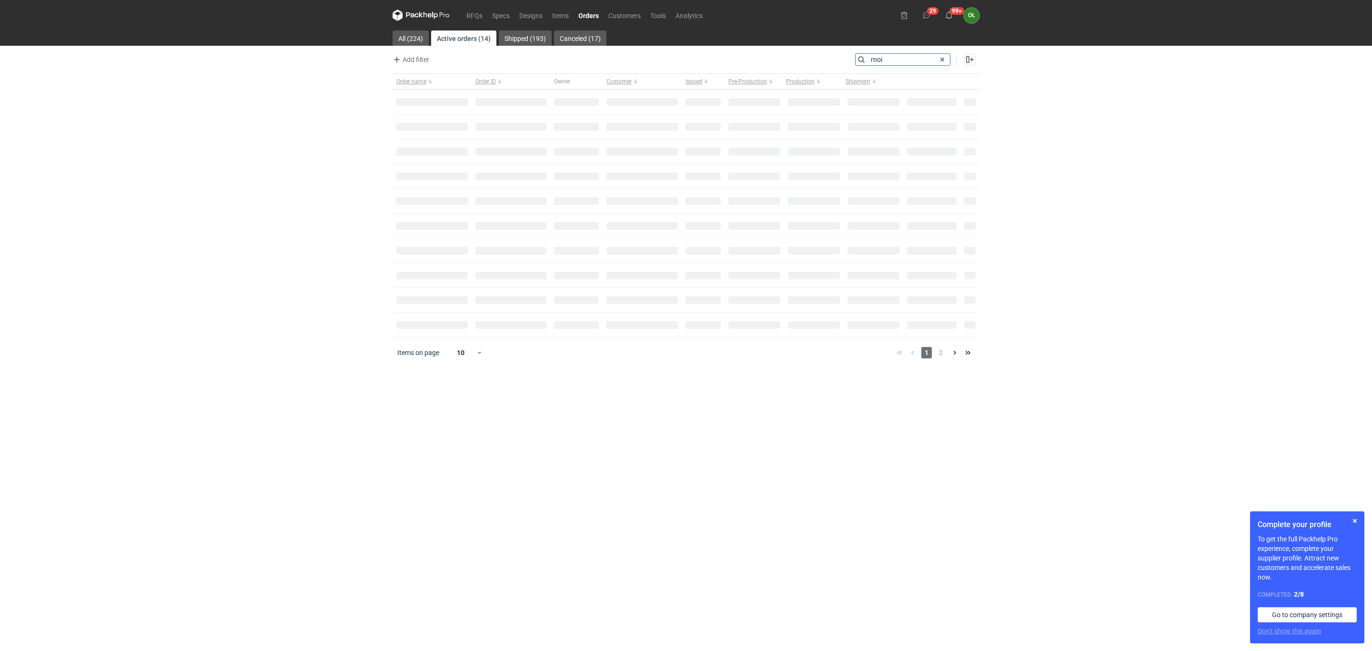
type input "rnoi"
drag, startPoint x: 905, startPoint y: 56, endPoint x: 894, endPoint y: 56, distance: 11.4
click at [894, 56] on input "rnoi" at bounding box center [902, 59] width 94 height 11
click at [506, 45] on link "Shipped (1)" at bounding box center [499, 37] width 45 height 15
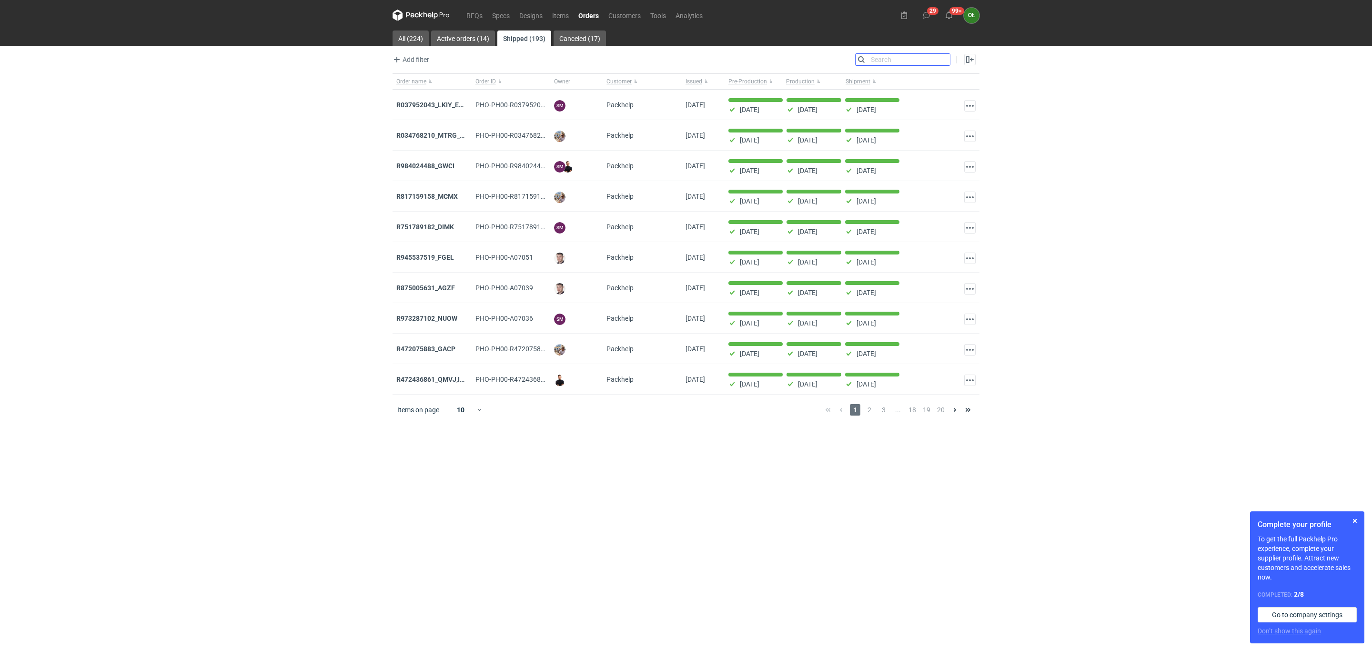
click at [873, 56] on input "Search" at bounding box center [902, 59] width 94 height 11
type input "rnoi"
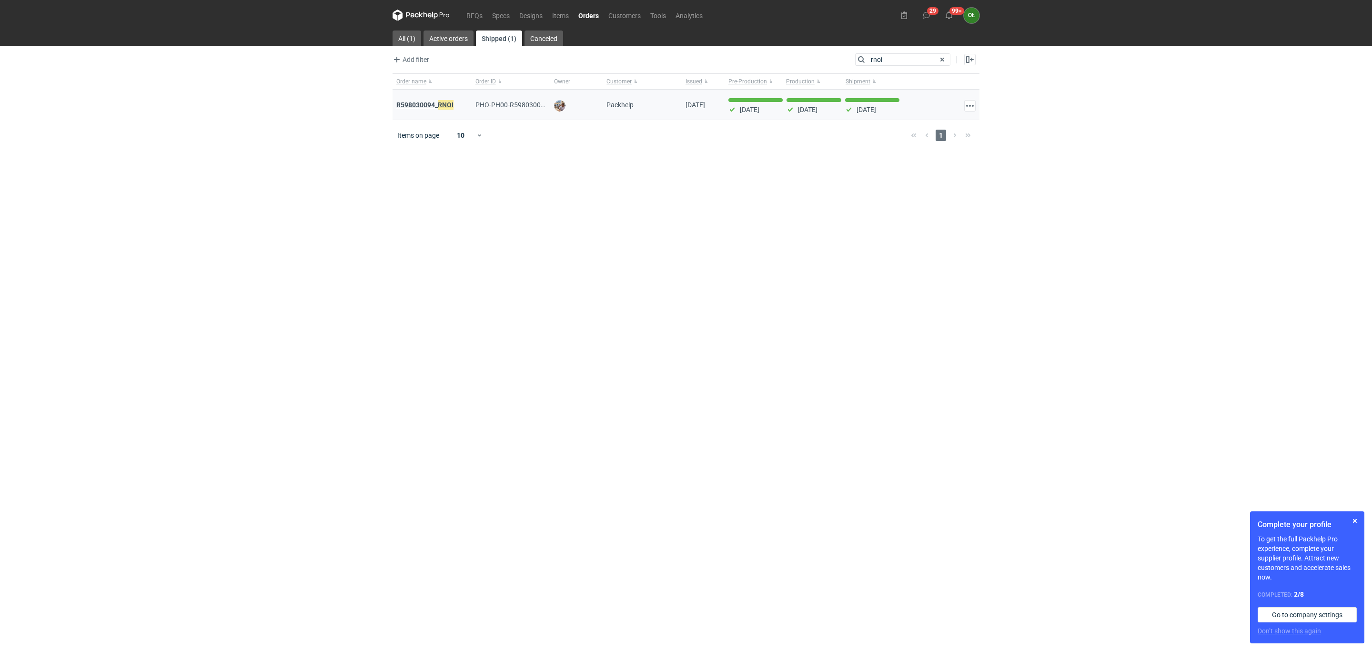
click at [449, 103] on em "RNOI" at bounding box center [446, 105] width 16 height 10
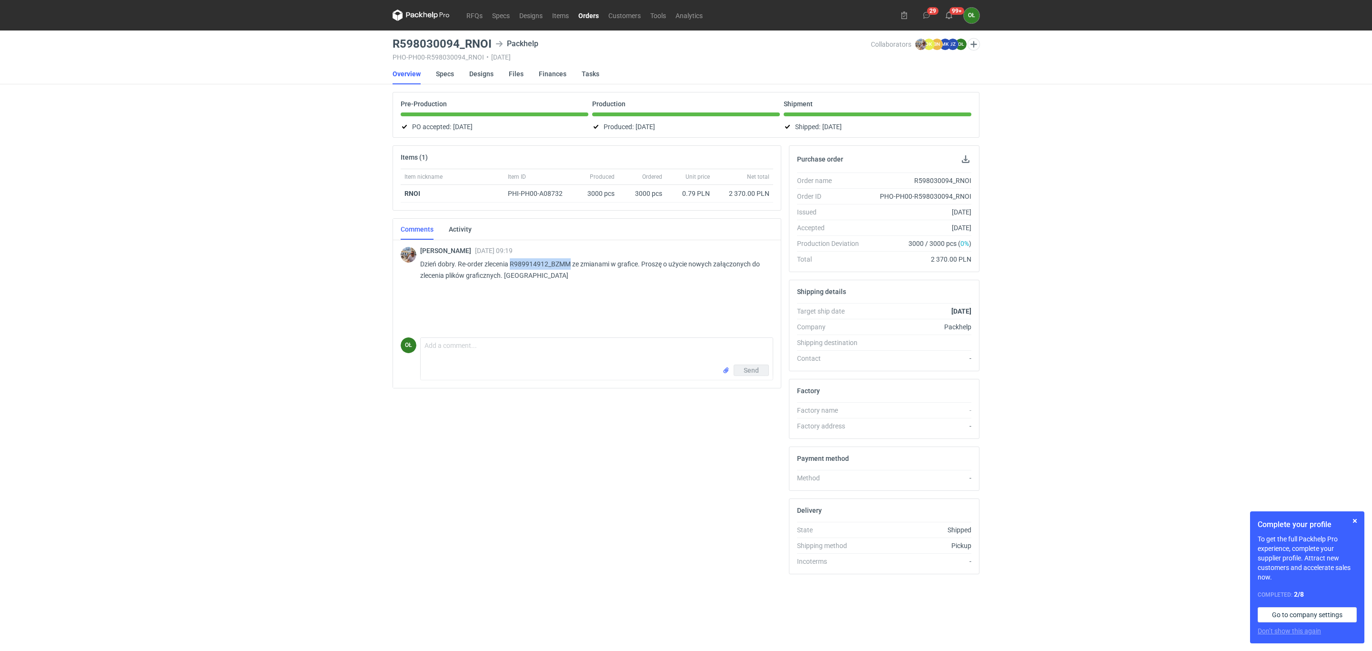
drag, startPoint x: 511, startPoint y: 269, endPoint x: 572, endPoint y: 263, distance: 61.2
click at [572, 263] on p "Dzień dobry. Re-order zlecenia R989914912_BZMM ze zmianami w grafice. Proszę o …" at bounding box center [592, 269] width 345 height 23
copy p "R989914912_BZMM"
click at [576, 10] on link "Orders" at bounding box center [588, 15] width 30 height 11
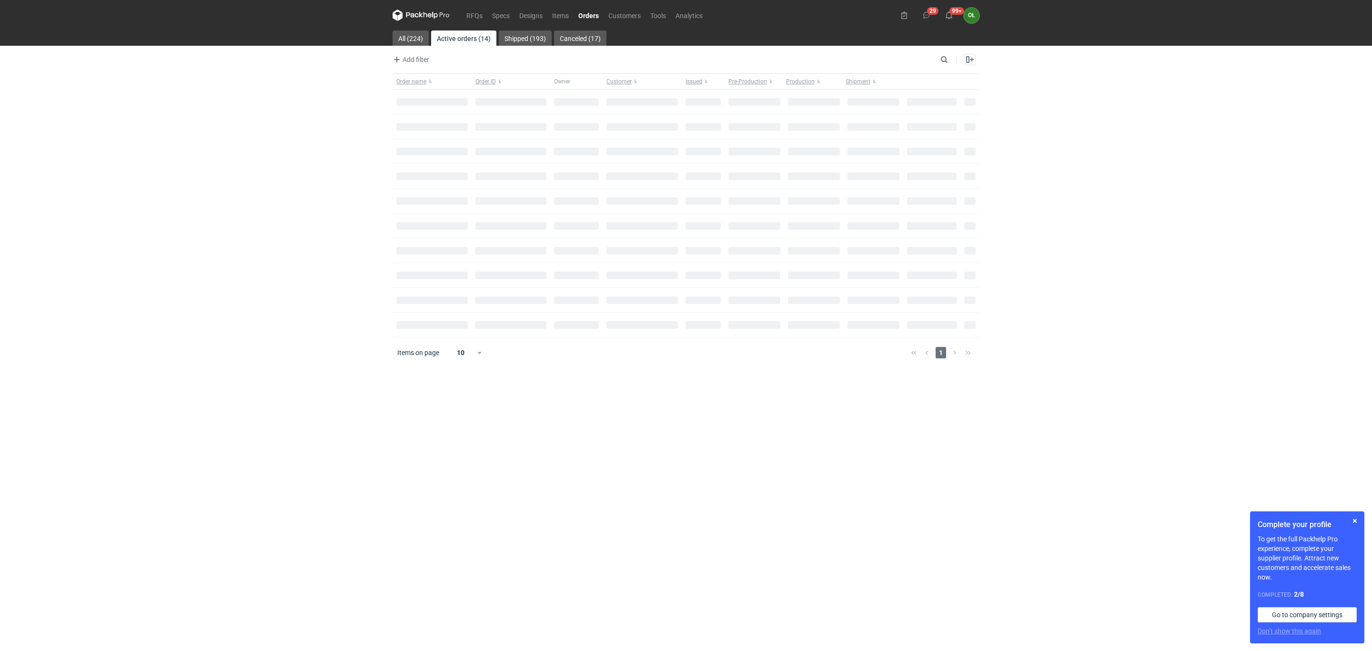
click at [582, 11] on link "Orders" at bounding box center [588, 15] width 30 height 11
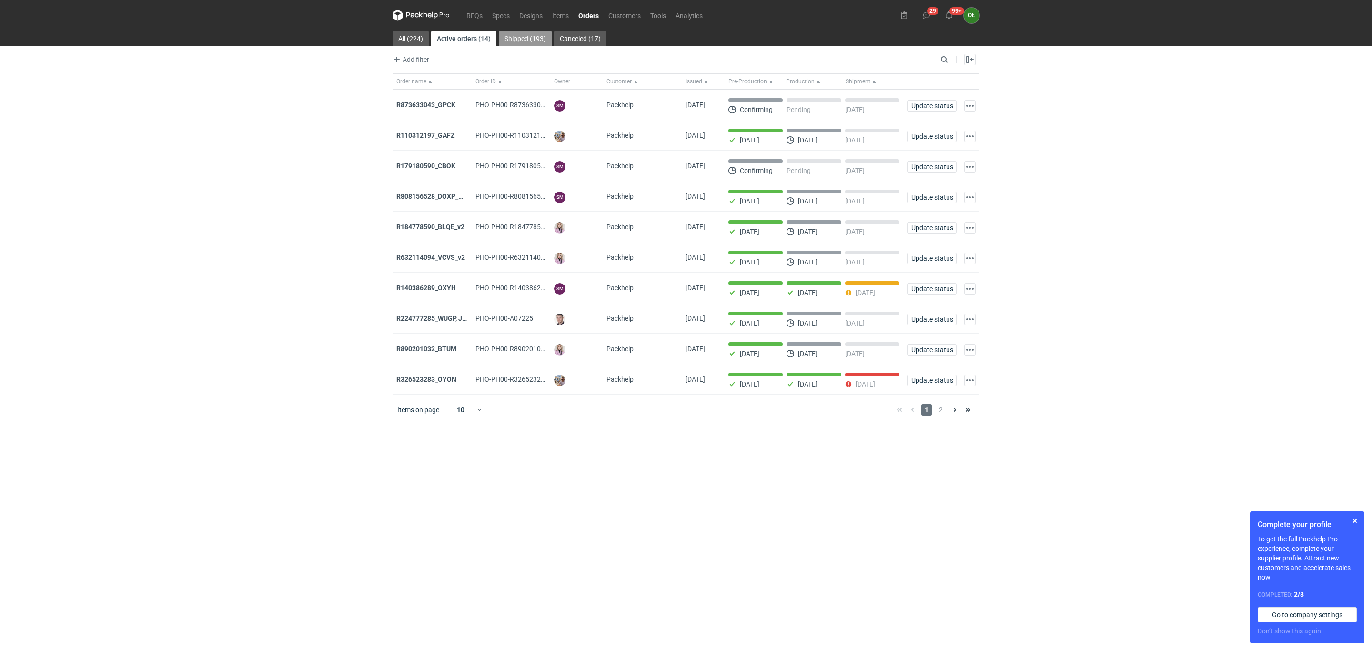
click at [537, 35] on link "Shipped (193)" at bounding box center [525, 37] width 53 height 15
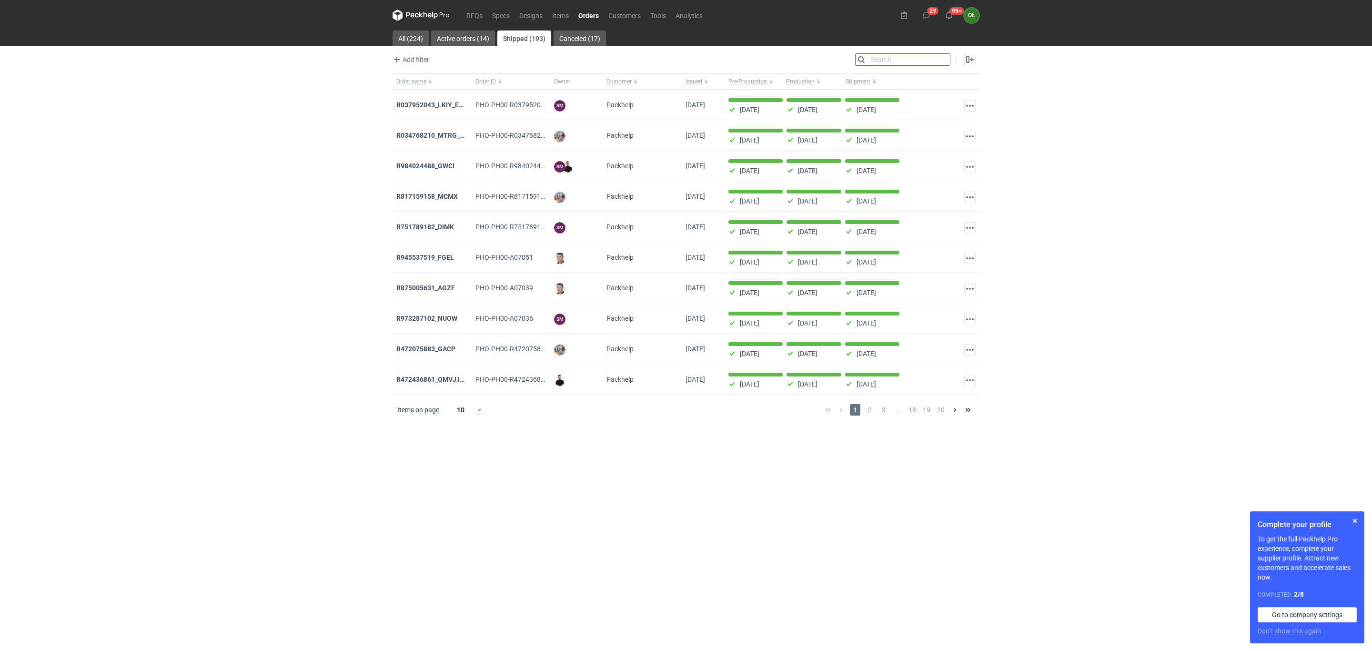
click at [942, 59] on input "Search" at bounding box center [902, 59] width 94 height 11
paste input "R989914912_BZMM"
type input "R989914912_BZMM"
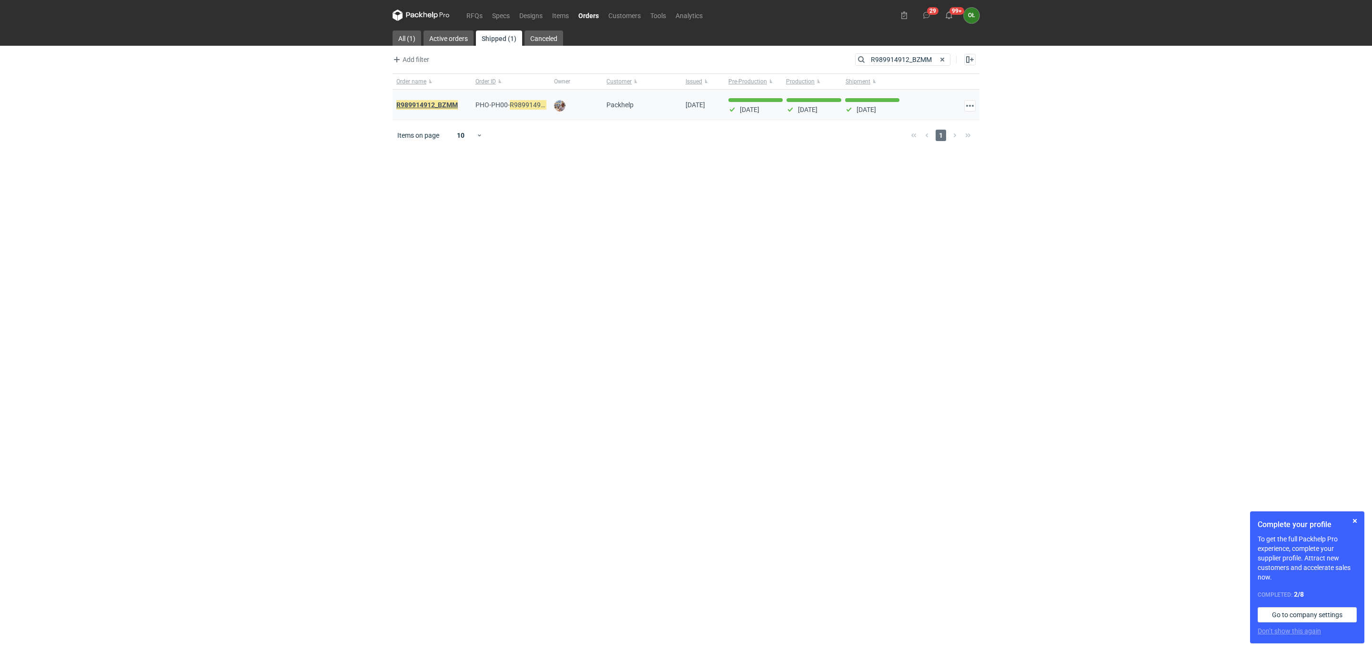
click at [451, 105] on em "R989914912_BZMM" at bounding box center [426, 105] width 61 height 10
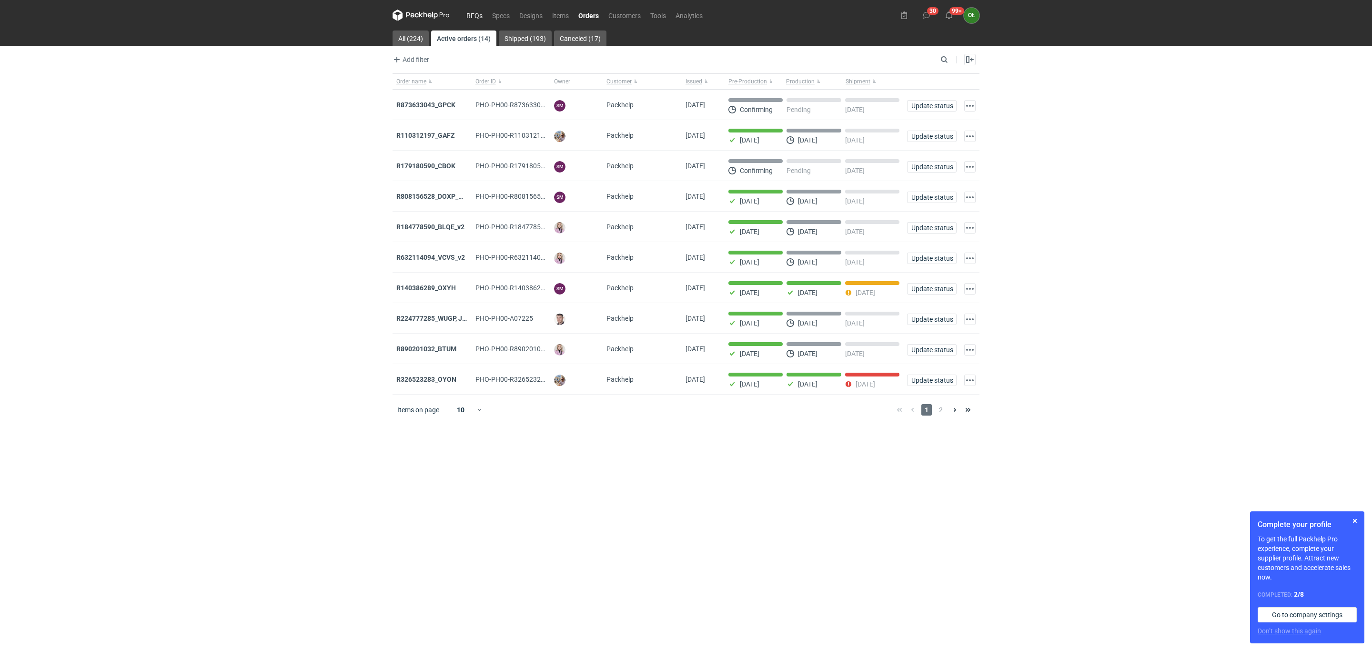
click at [469, 12] on link "RFQs" at bounding box center [475, 15] width 26 height 11
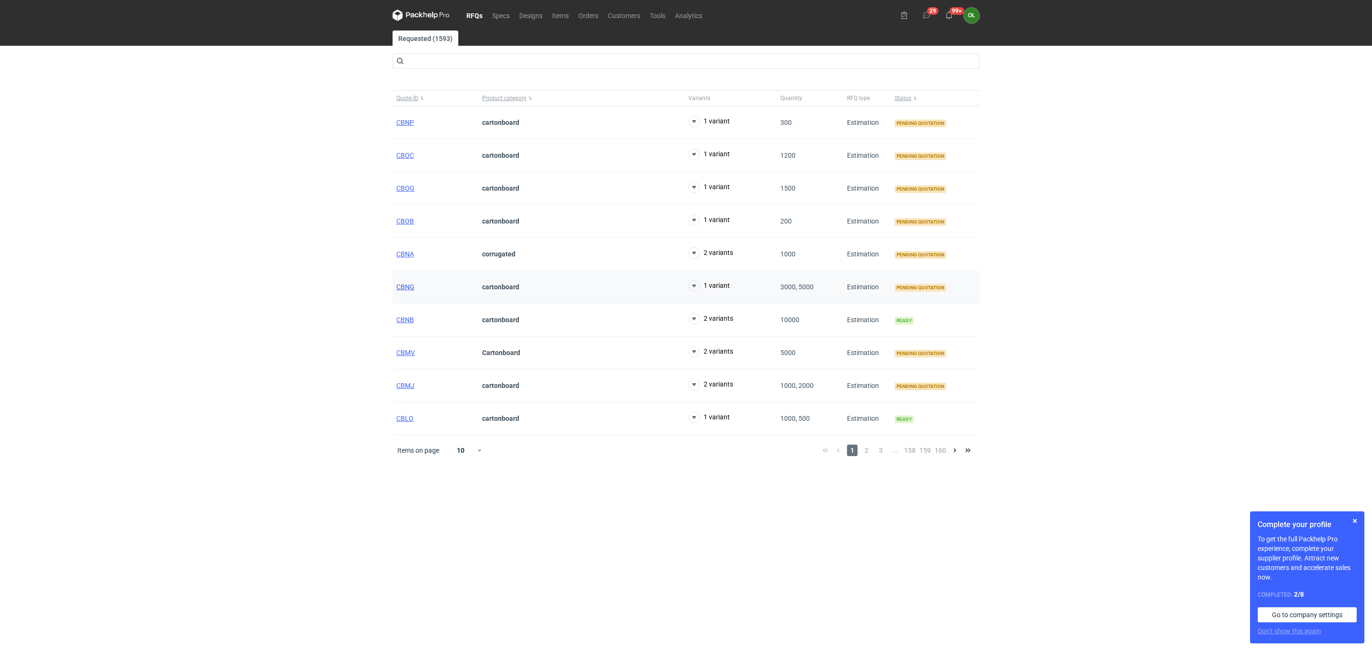
click at [397, 289] on span "CBNG" at bounding box center [405, 287] width 18 height 8
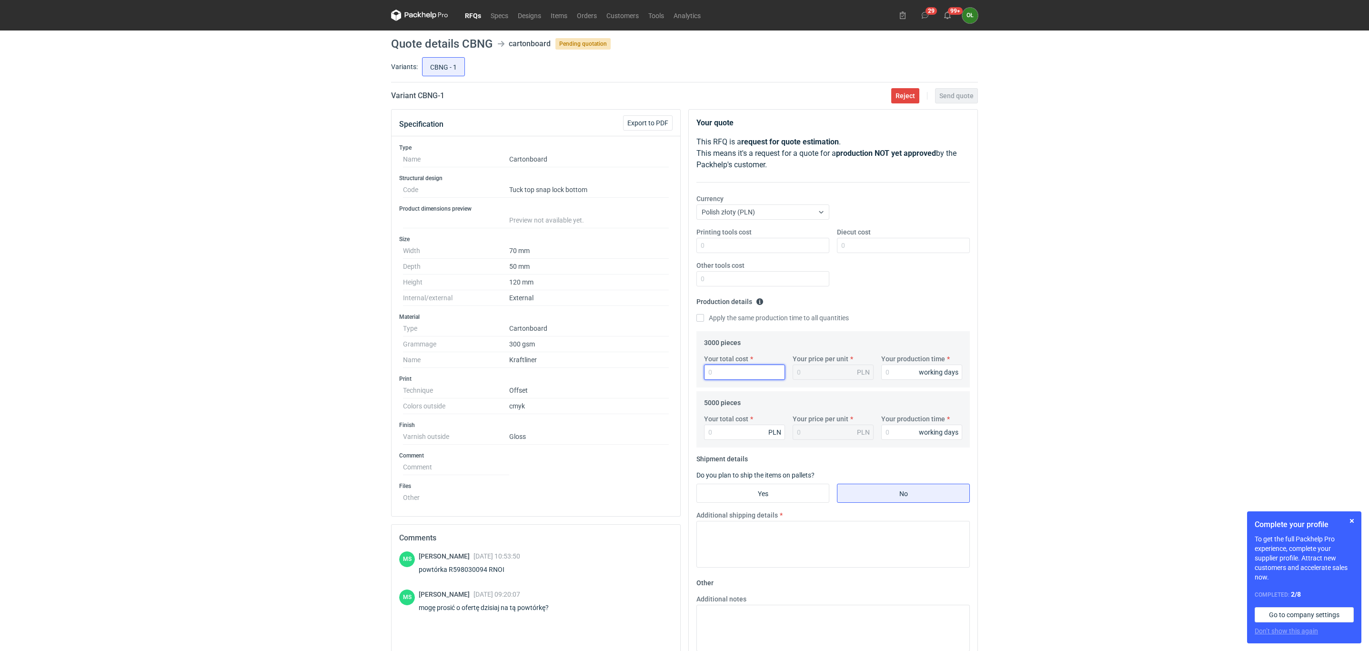
click at [767, 373] on input "Your total cost" at bounding box center [744, 371] width 81 height 15
click at [722, 377] on input "Your total cost" at bounding box center [744, 371] width 81 height 15
type input "21"
type input "0.01"
type input "2150"
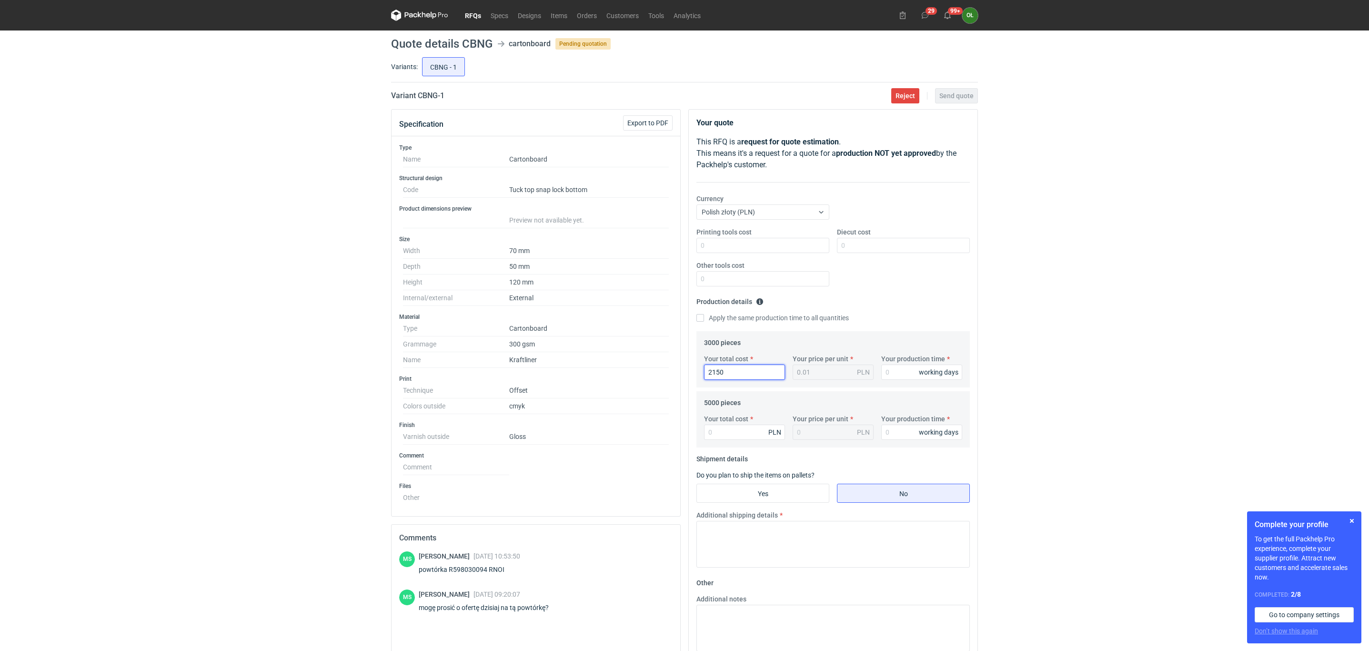
type input "0.72"
drag, startPoint x: 732, startPoint y: 376, endPoint x: 661, endPoint y: 368, distance: 71.9
click at [661, 368] on div "Specification Export to PDF Type Name Cartonboard Structural design Code Tuck t…" at bounding box center [684, 430] width 594 height 643
type input "24"
type input "0.01"
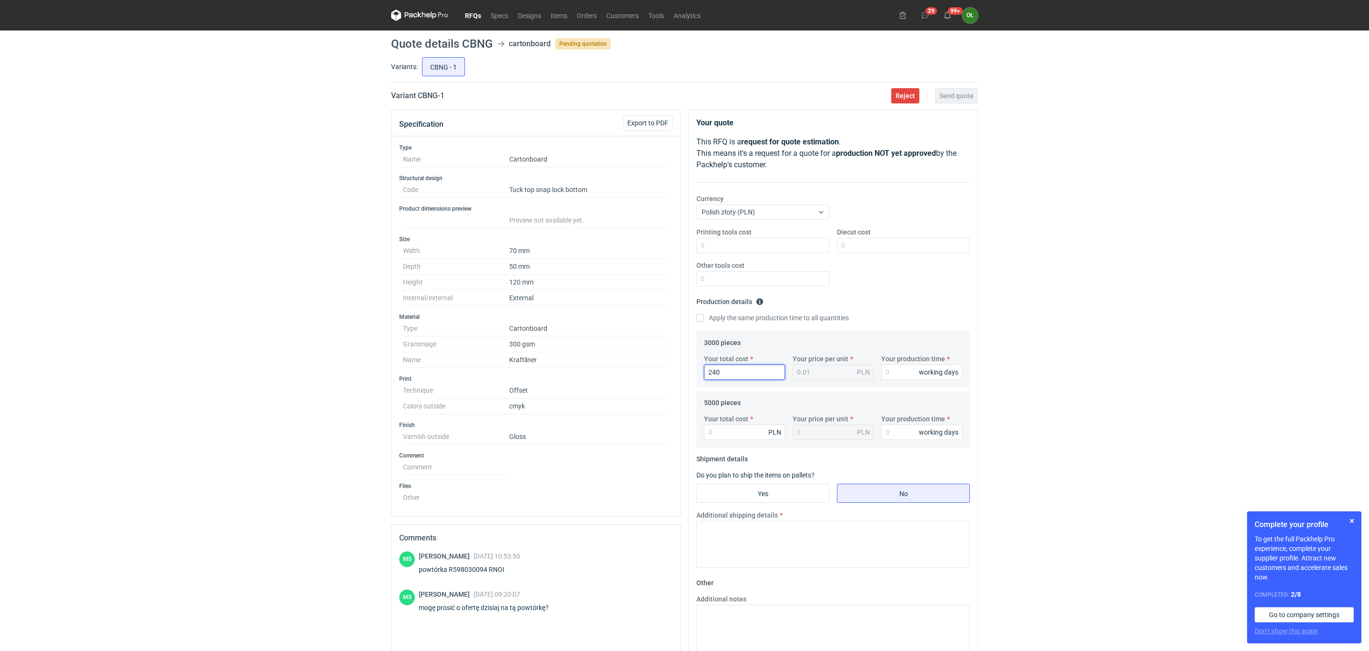
type input "2400"
type input "0.8"
type input "2400"
click at [746, 436] on input "Your total cost" at bounding box center [744, 431] width 81 height 15
click at [723, 430] on input "Your total cost" at bounding box center [744, 431] width 81 height 15
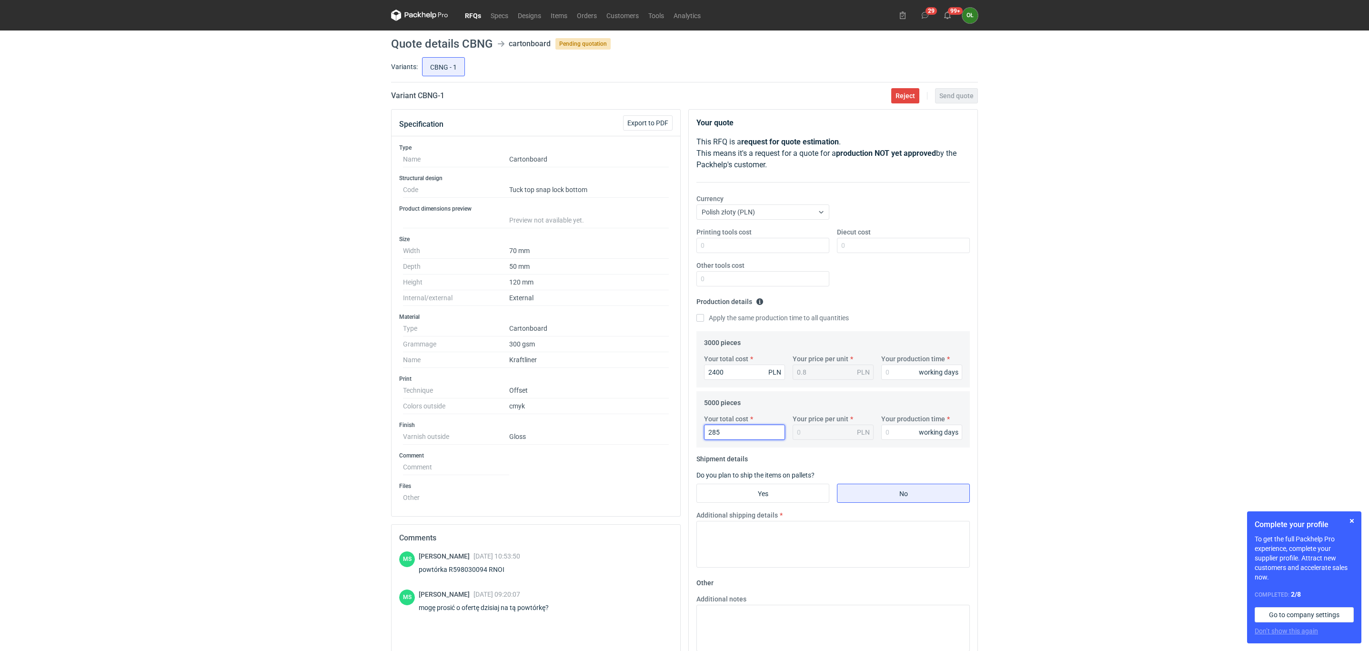
type input "2850"
type input "0.57"
type input "2850"
click at [730, 499] on input "Yes" at bounding box center [763, 493] width 132 height 18
radio input "true"
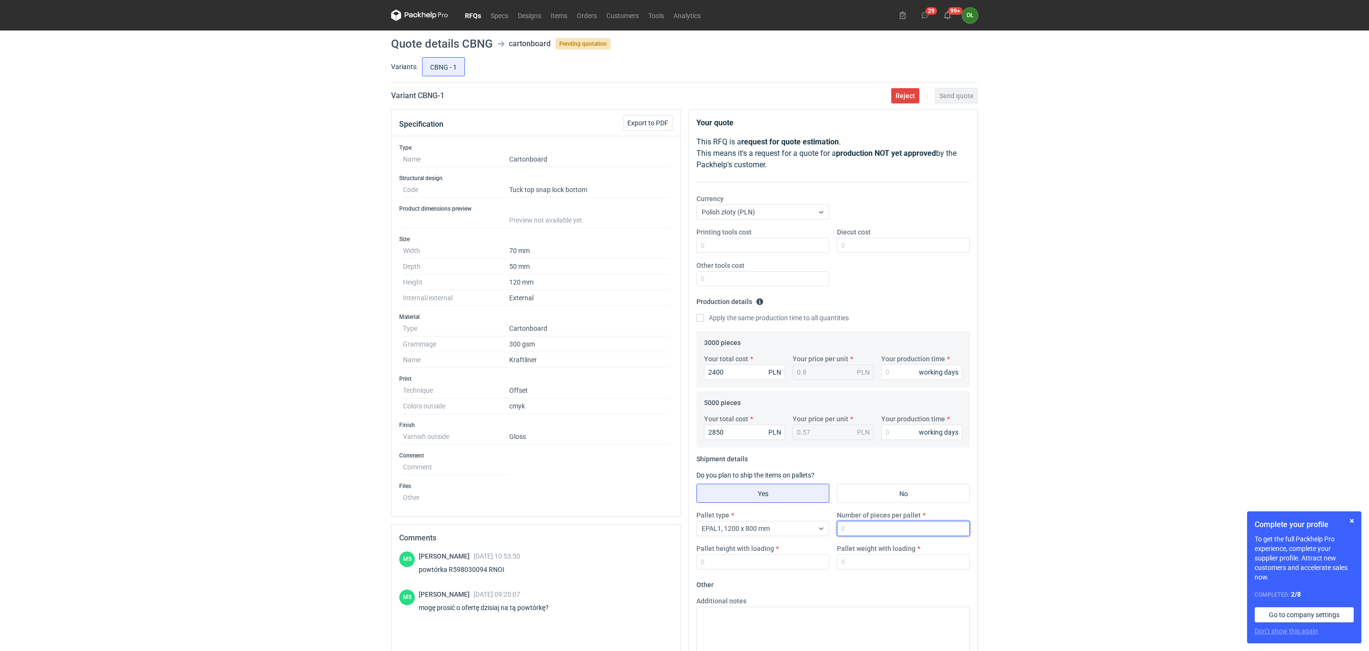
click at [899, 524] on input "Number of pieces per pallet" at bounding box center [903, 528] width 133 height 15
type input "5000"
type input "1500"
type input "130"
click at [899, 286] on div "Printing tools cost Diecut cost Other tools cost" at bounding box center [833, 260] width 281 height 67
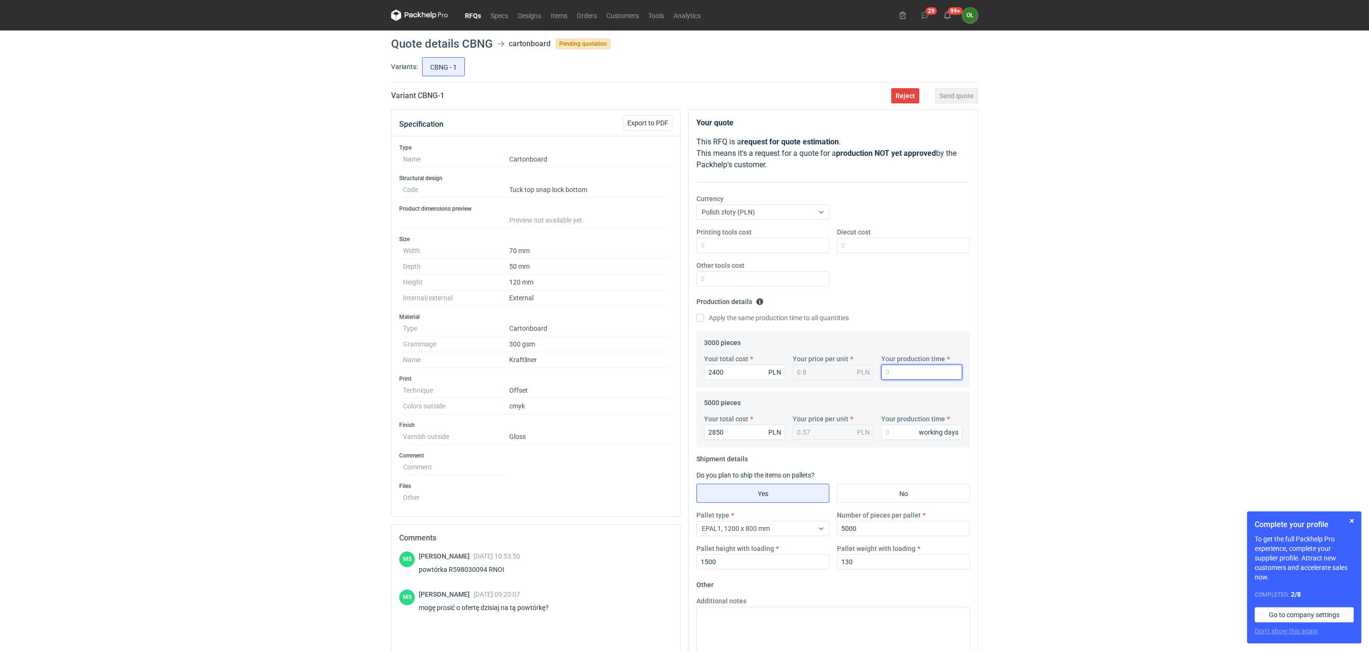
click at [897, 376] on input "Your production time" at bounding box center [921, 371] width 81 height 15
type input "14"
click at [899, 434] on input "Your production time" at bounding box center [921, 431] width 81 height 15
type input "14"
click at [886, 331] on fieldset "Production details Please provide the expected time of production in working da…" at bounding box center [832, 312] width 273 height 37
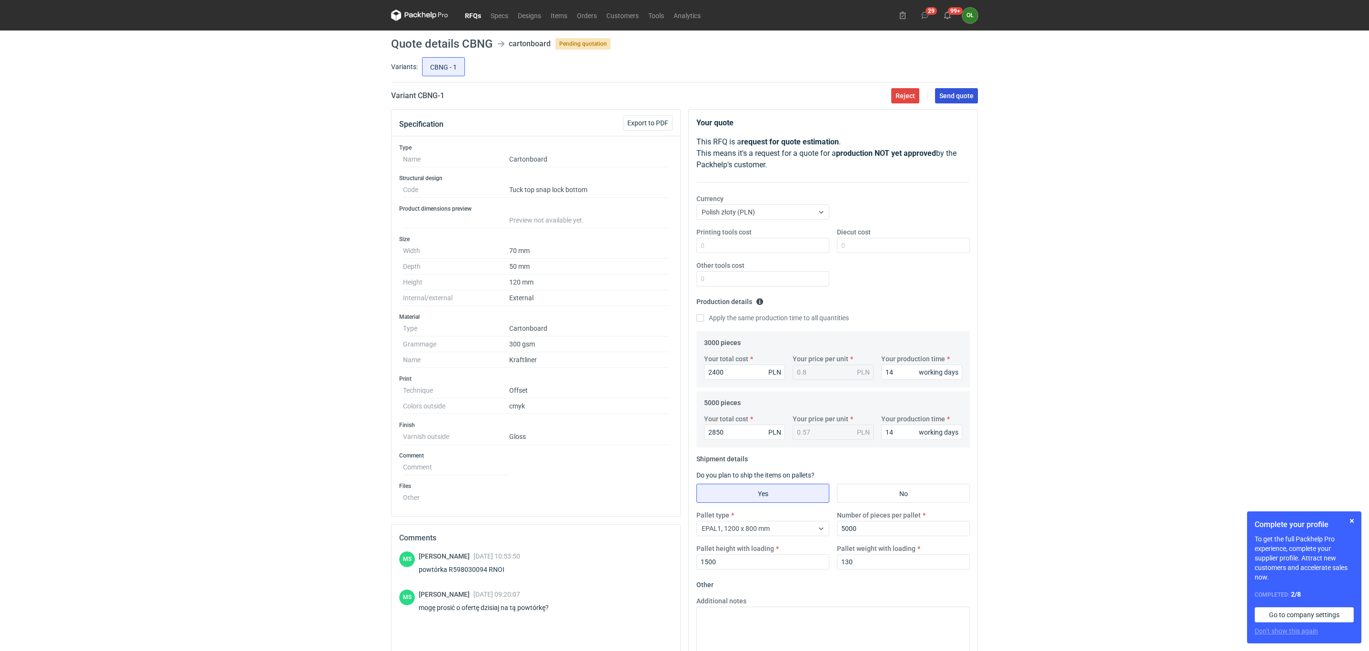
click at [959, 89] on button "Send quote" at bounding box center [956, 95] width 43 height 15
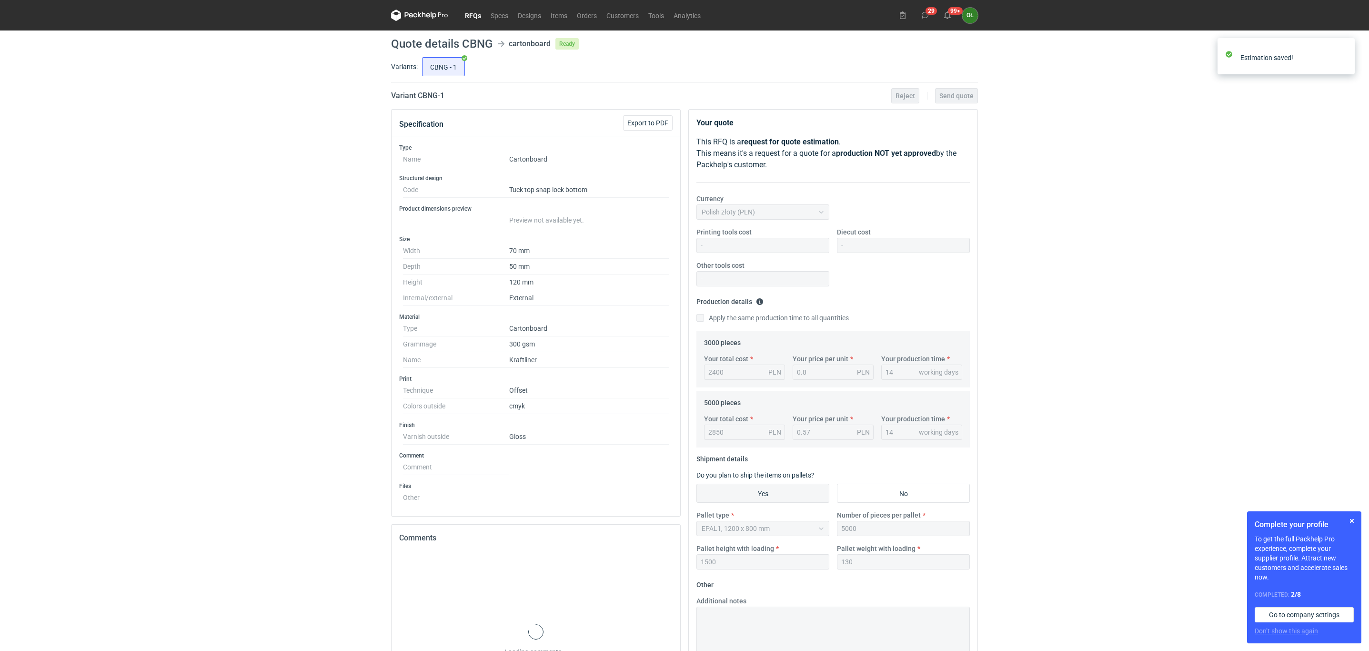
drag, startPoint x: 479, startPoint y: 13, endPoint x: 478, endPoint y: 21, distance: 8.6
click at [479, 13] on link "RFQs" at bounding box center [473, 15] width 26 height 11
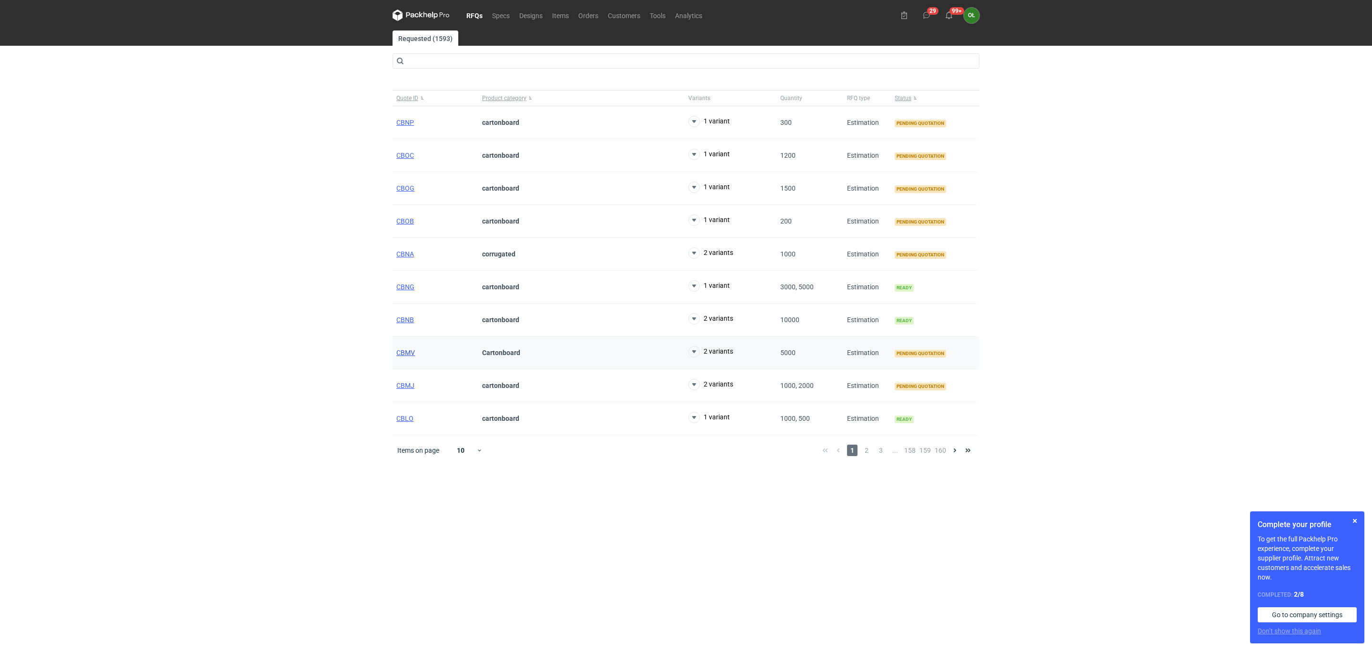
click at [407, 356] on span "CBMV" at bounding box center [405, 353] width 19 height 8
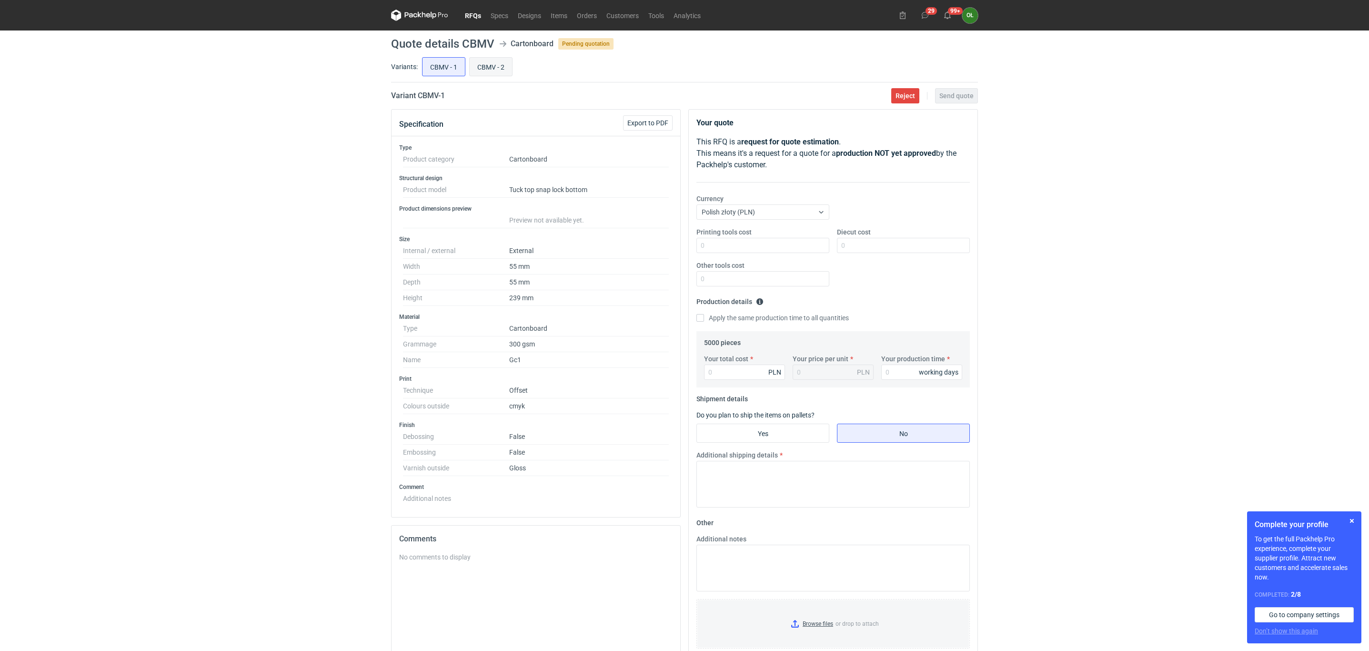
click at [492, 66] on input "CBMV - 2" at bounding box center [491, 67] width 42 height 18
radio input "true"
click at [428, 62] on input "CBMV - 1" at bounding box center [443, 67] width 42 height 18
radio input "true"
click at [478, 60] on input "CBMV - 2" at bounding box center [491, 67] width 42 height 18
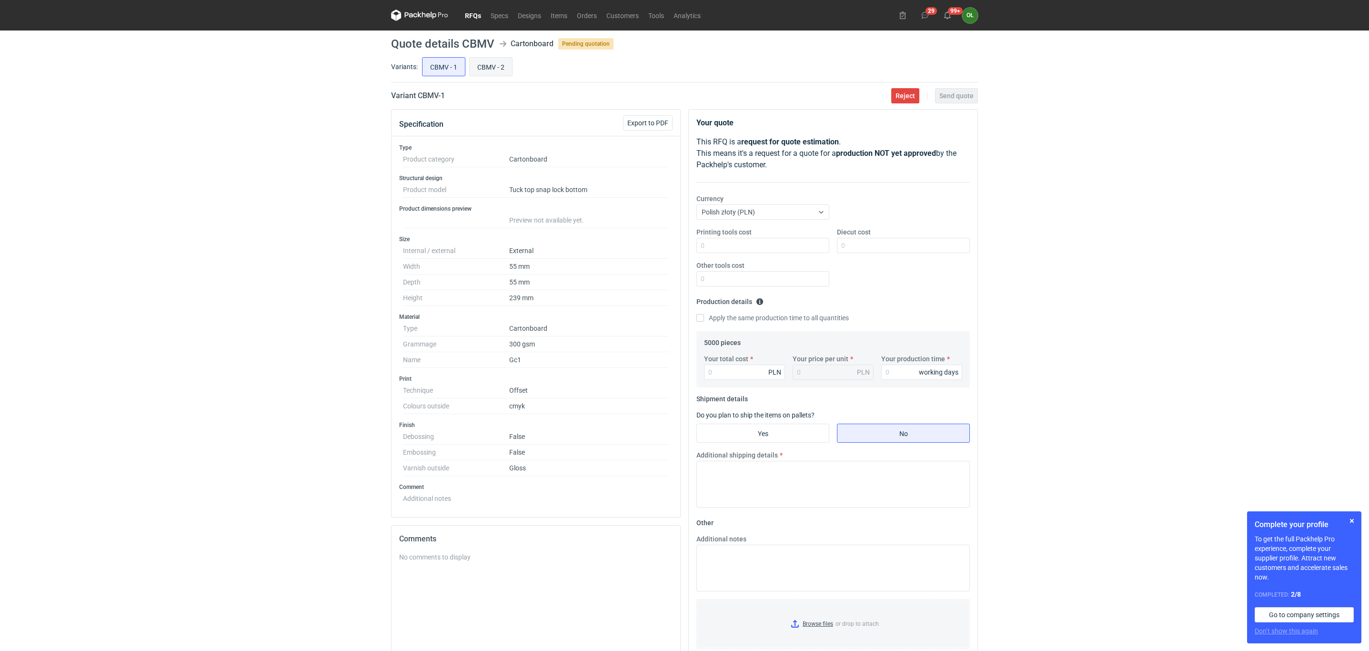
radio input "true"
click at [427, 61] on input "CBMV - 1" at bounding box center [443, 67] width 42 height 18
radio input "true"
click at [494, 61] on input "CBMV - 2" at bounding box center [491, 67] width 42 height 18
radio input "true"
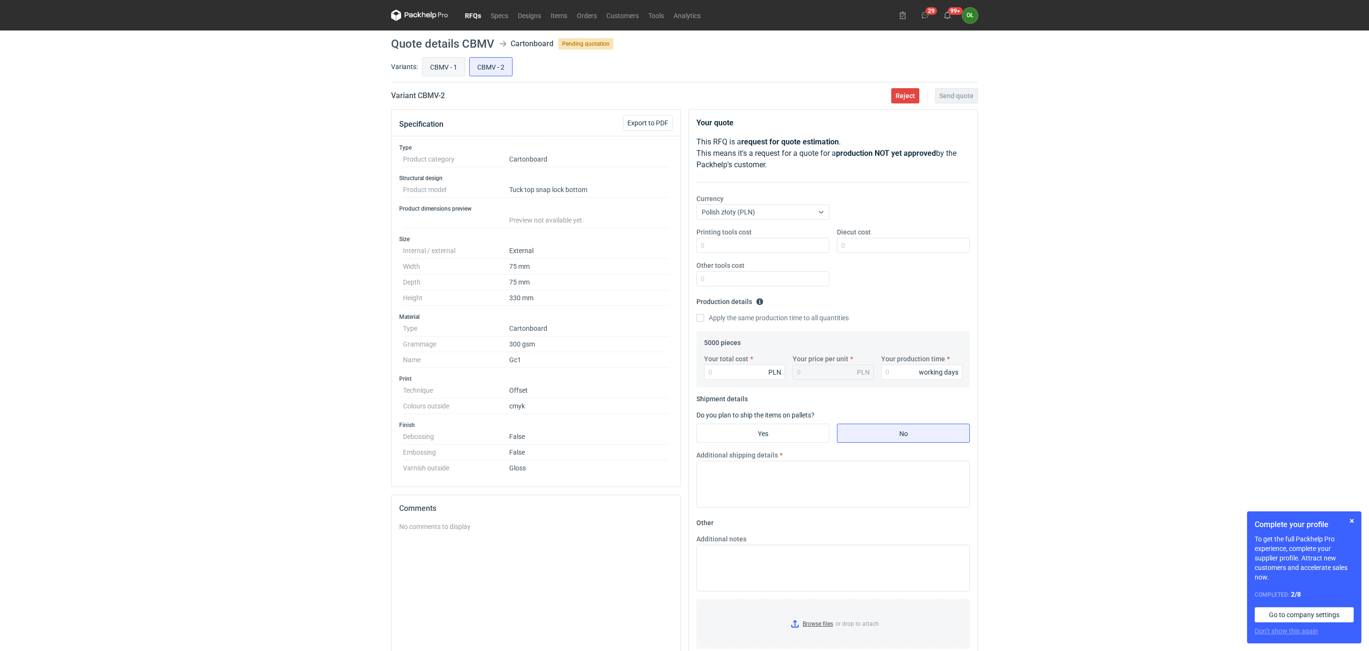
click at [459, 70] on input "CBMV - 1" at bounding box center [443, 67] width 42 height 18
radio input "true"
click at [492, 70] on input "CBMV - 2" at bounding box center [491, 67] width 42 height 18
radio input "true"
click at [455, 68] on input "CBMV - 1" at bounding box center [443, 67] width 42 height 18
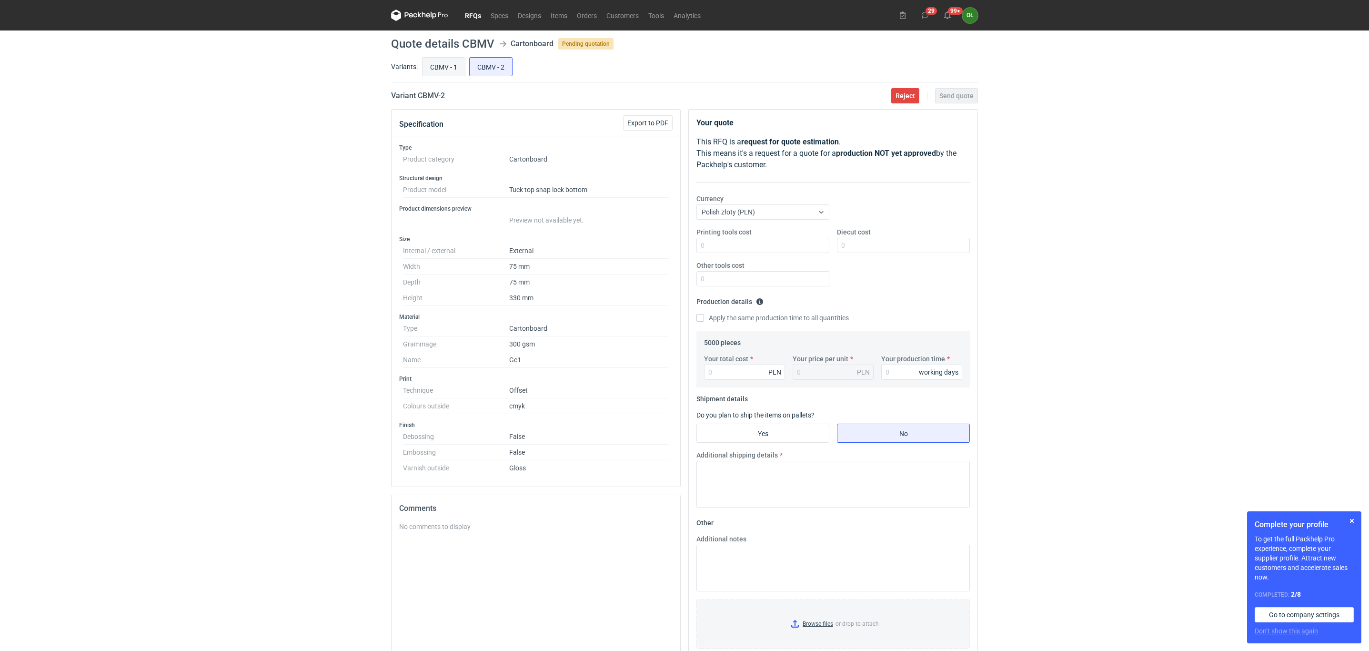
radio input "true"
click at [502, 73] on input "CBMV - 2" at bounding box center [491, 67] width 42 height 18
radio input "true"
click at [457, 73] on input "CBMV - 1" at bounding box center [443, 67] width 42 height 18
radio input "true"
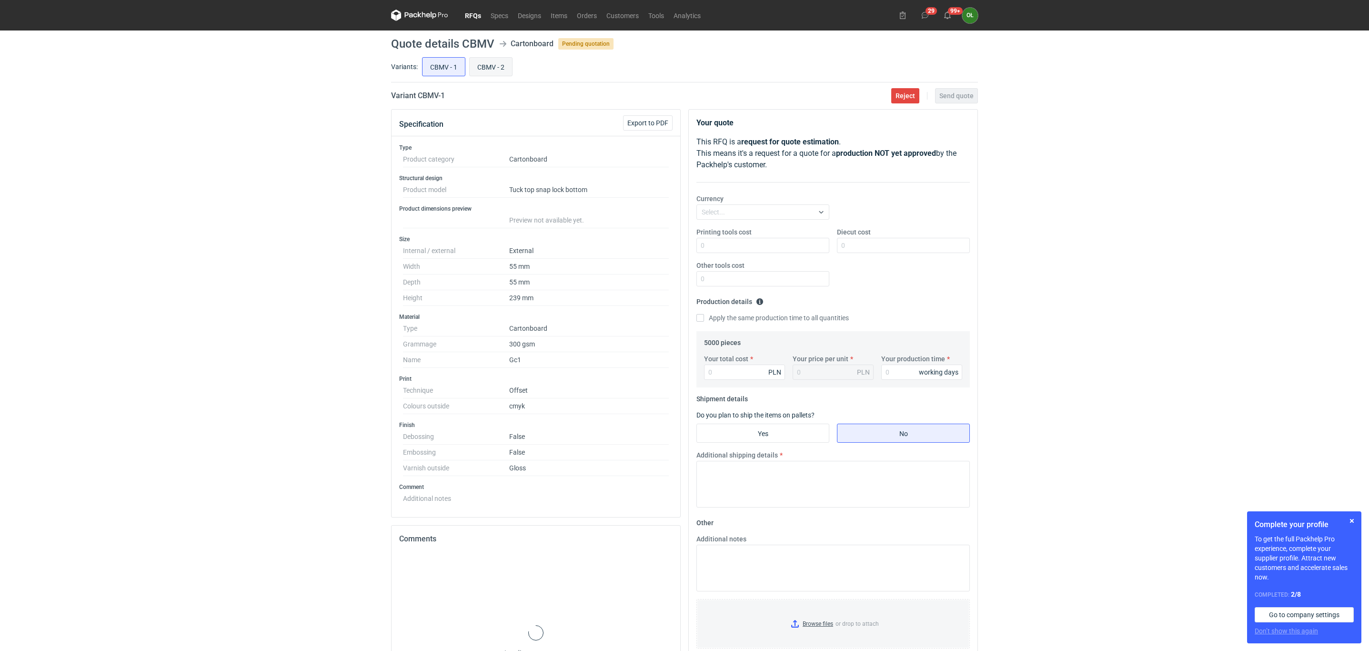
click at [479, 71] on input "CBMV - 2" at bounding box center [491, 67] width 42 height 18
radio input "true"
click at [445, 65] on input "CBMV - 1" at bounding box center [443, 67] width 42 height 18
radio input "true"
drag, startPoint x: 486, startPoint y: 74, endPoint x: 509, endPoint y: 71, distance: 23.0
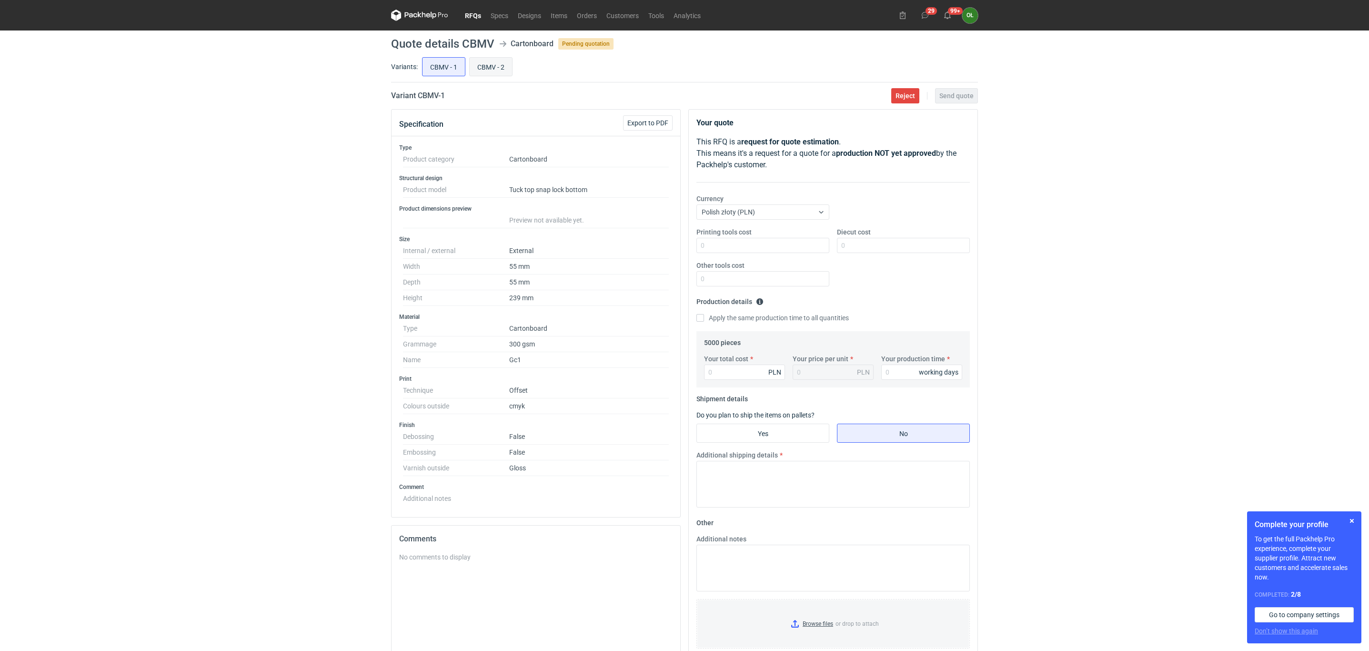
click at [486, 74] on input "CBMV - 2" at bounding box center [491, 67] width 42 height 18
radio input "true"
click at [448, 63] on input "CBMV - 1" at bounding box center [443, 67] width 42 height 18
radio input "true"
click at [733, 373] on input "Your total cost" at bounding box center [744, 371] width 81 height 15
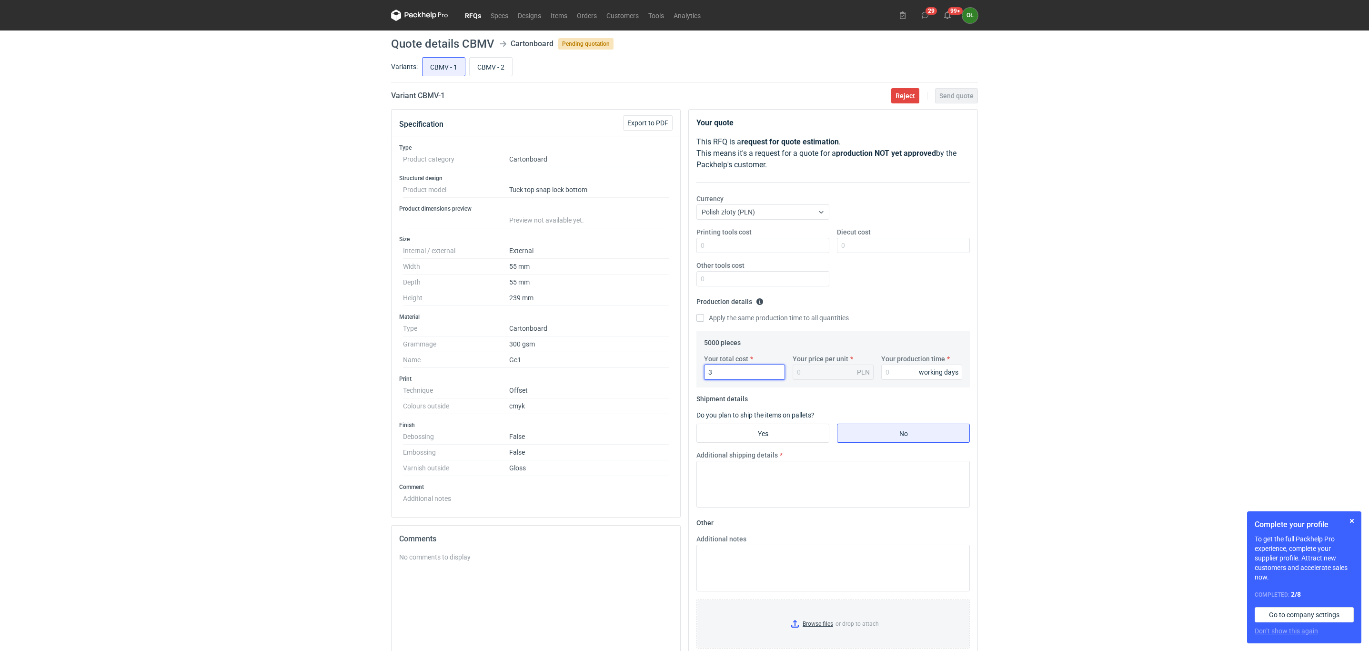
type input "38"
type input "0.01"
type input "3880"
type input "0.78"
type input "3880"
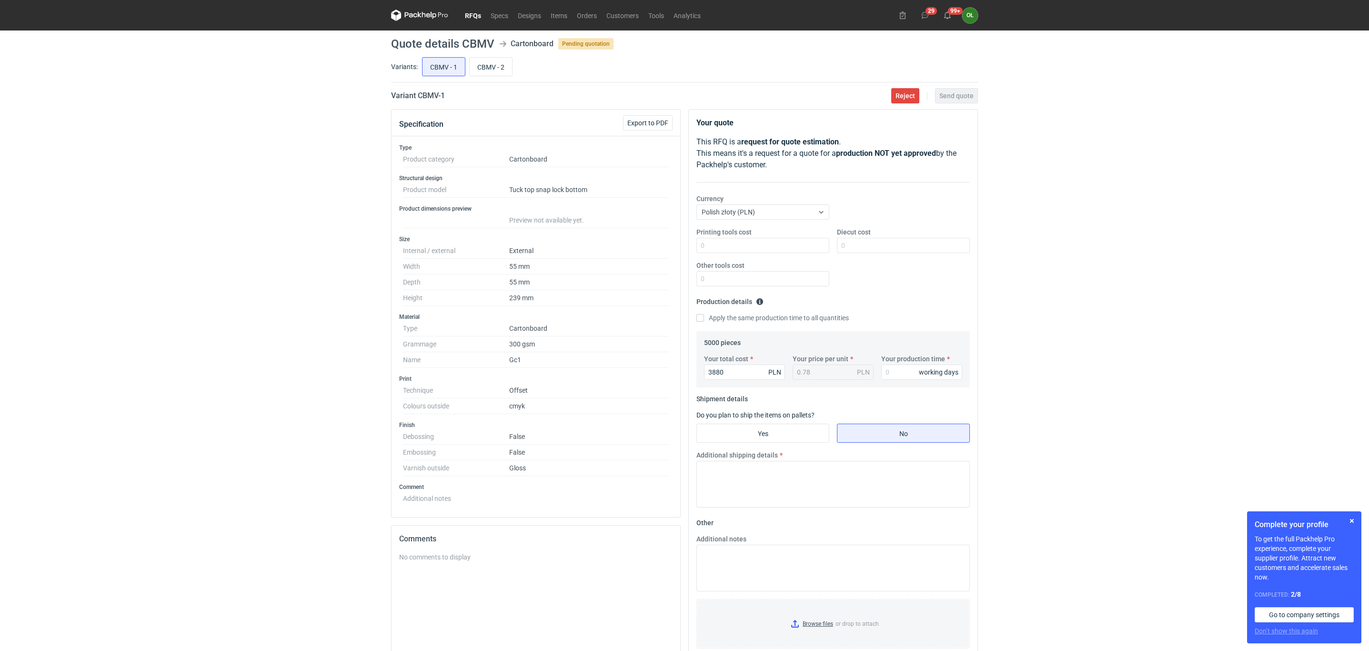
click at [883, 335] on div "5000 pieces Your total cost 3880 PLN Your price per unit 0.78 PLN Your producti…" at bounding box center [832, 359] width 273 height 56
click at [913, 375] on input "Your production time" at bounding box center [921, 371] width 81 height 15
type input "14"
click at [801, 440] on input "Yes" at bounding box center [763, 433] width 132 height 18
radio input "true"
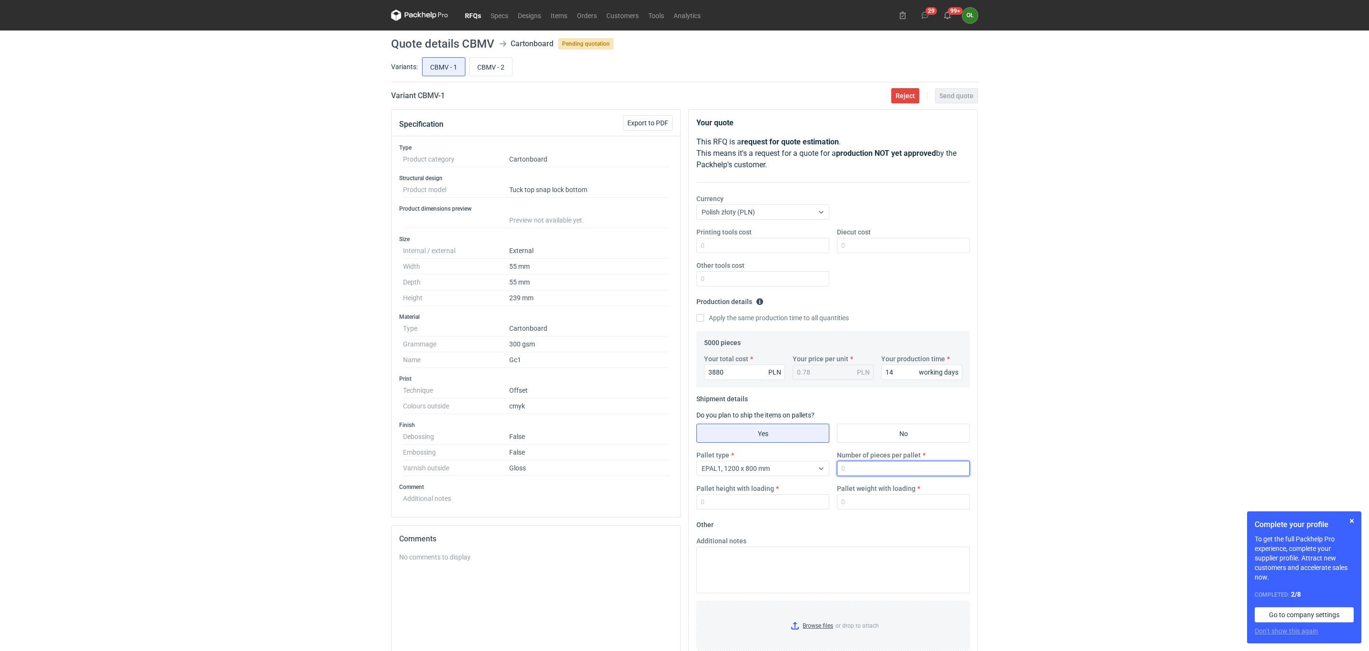
click at [872, 473] on input "Number of pieces per pallet" at bounding box center [903, 468] width 133 height 15
type input "5000"
type input "1600"
type input "4"
type input "150"
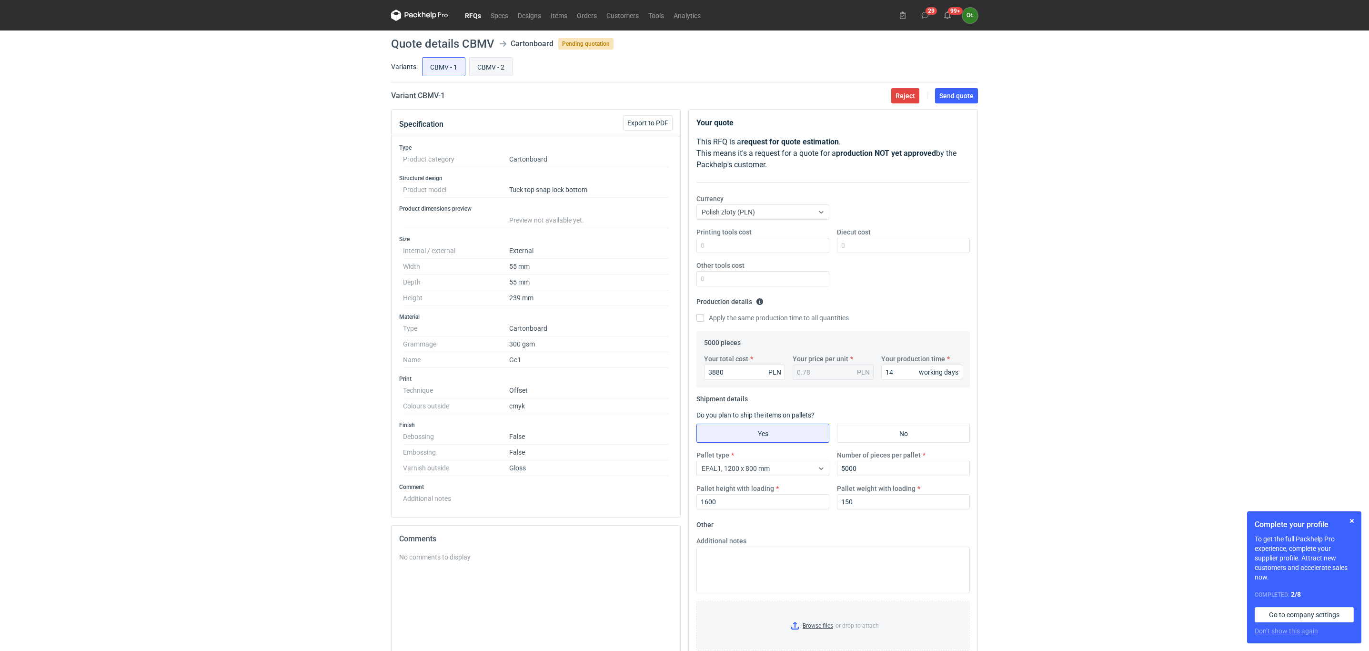
click at [506, 71] on input "CBMV - 2" at bounding box center [491, 67] width 42 height 18
radio input "true"
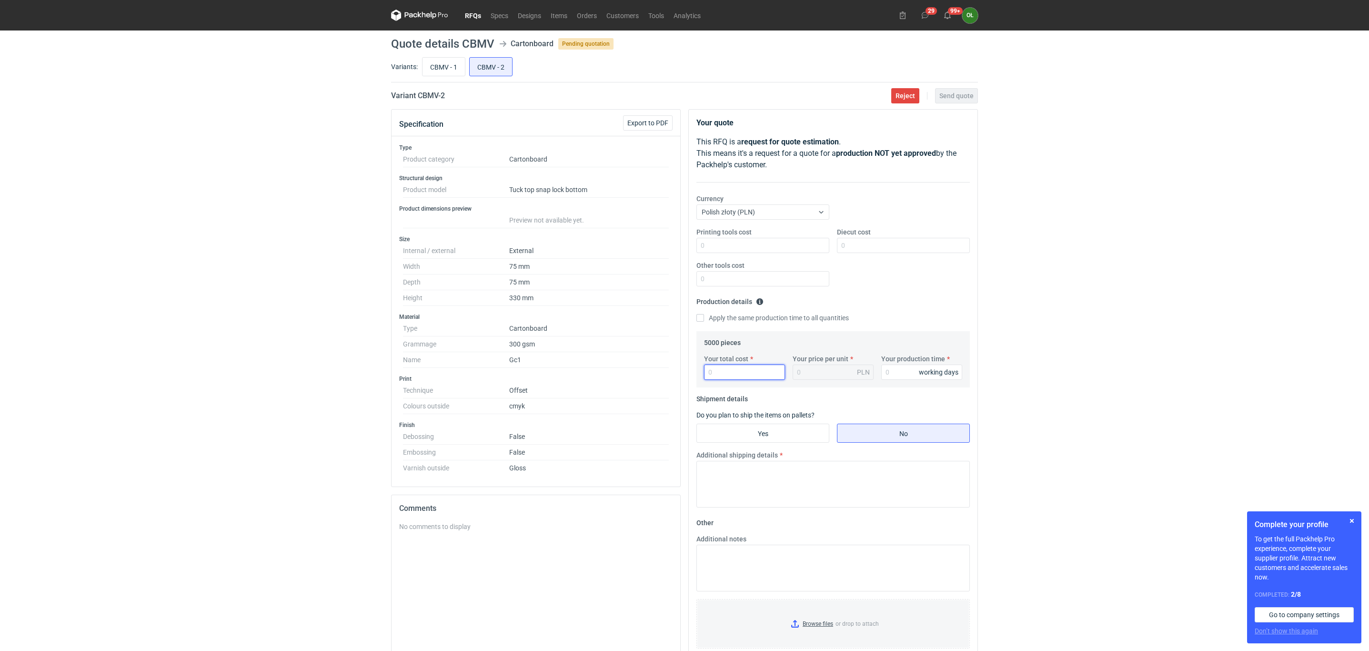
click at [733, 376] on input "Your total cost" at bounding box center [744, 371] width 81 height 15
click at [906, 251] on input "Diecut cost" at bounding box center [903, 245] width 133 height 15
click at [653, 13] on link "Tools" at bounding box center [655, 15] width 25 height 11
click at [446, 69] on input "CBMV - 1" at bounding box center [443, 67] width 42 height 18
radio input "true"
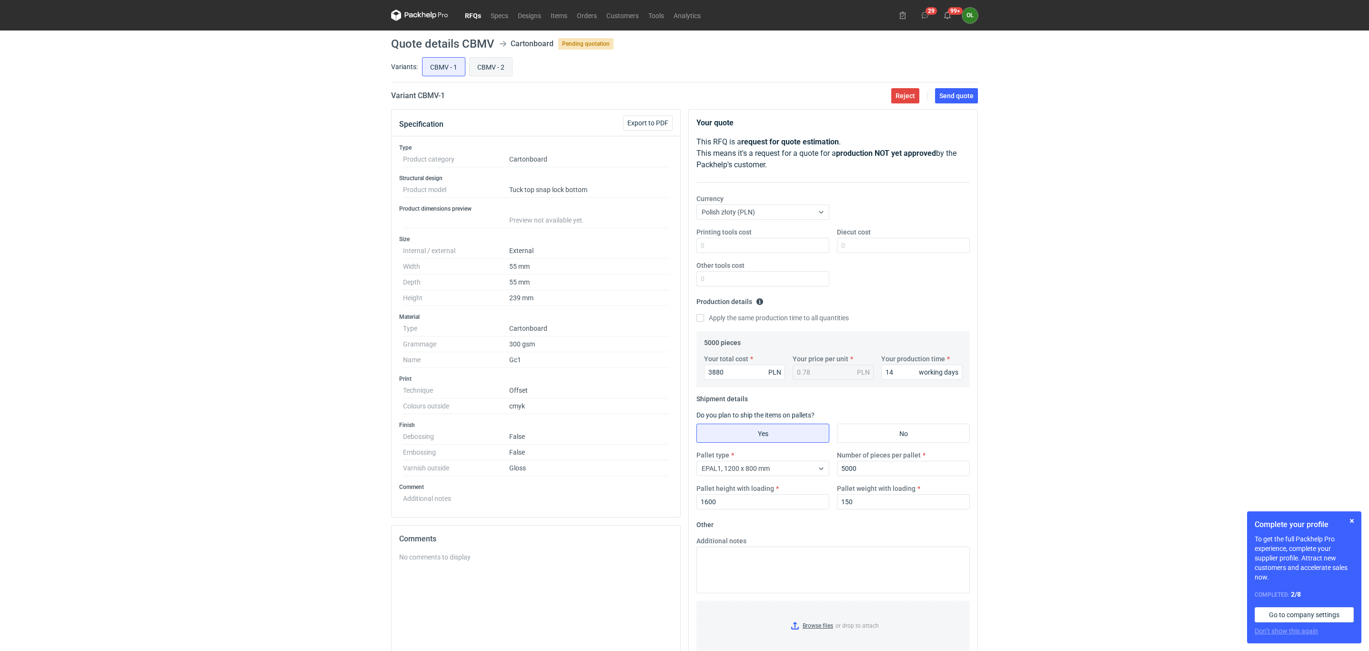
click at [479, 62] on input "CBMV - 2" at bounding box center [491, 67] width 42 height 18
radio input "true"
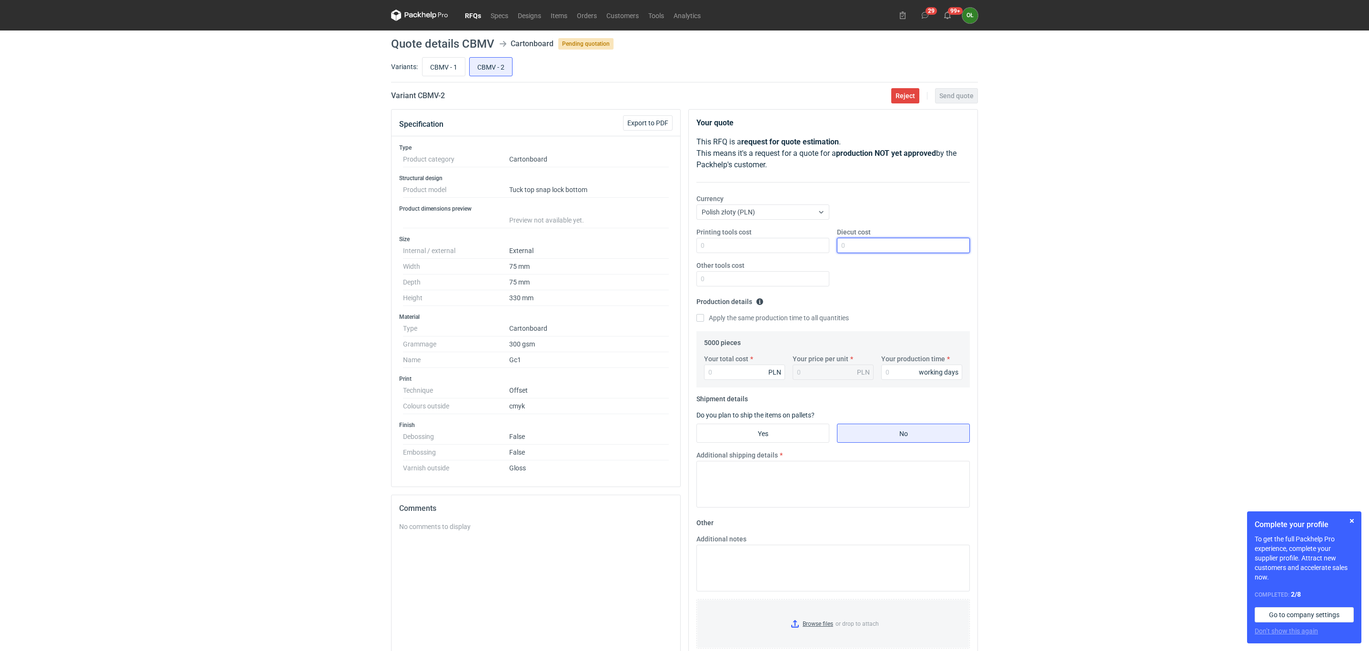
click at [873, 248] on input "Diecut cost" at bounding box center [903, 245] width 133 height 15
type input "850"
click at [719, 286] on input "Other tools cost" at bounding box center [762, 278] width 133 height 15
click at [451, 71] on input "CBMV - 1" at bounding box center [443, 67] width 42 height 18
radio input "true"
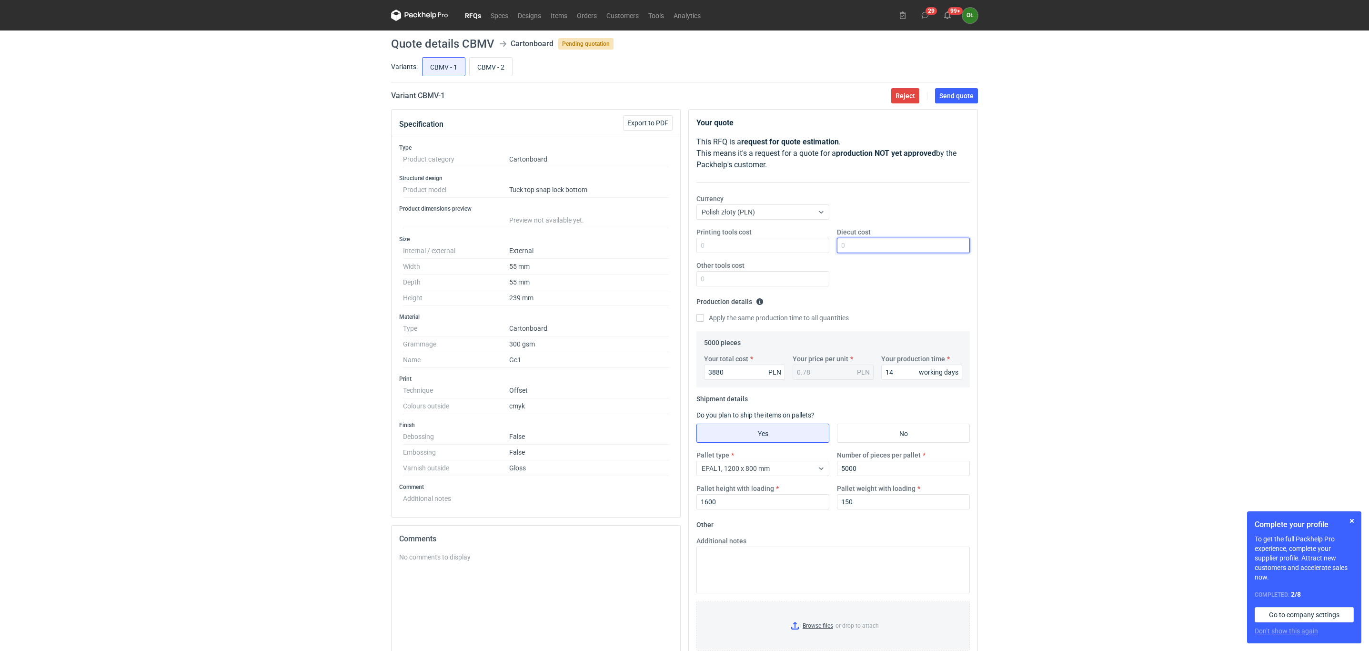
click at [858, 247] on input "Diecut cost" at bounding box center [903, 245] width 133 height 15
type input "1200"
click at [887, 309] on fieldset "Production details Please provide the expected time of production in working da…" at bounding box center [832, 312] width 273 height 37
drag, startPoint x: 740, startPoint y: 371, endPoint x: 682, endPoint y: 369, distance: 58.2
click at [682, 369] on div "Specification Export to PDF Type Product category Cartonboard Structural design…" at bounding box center [684, 431] width 594 height 644
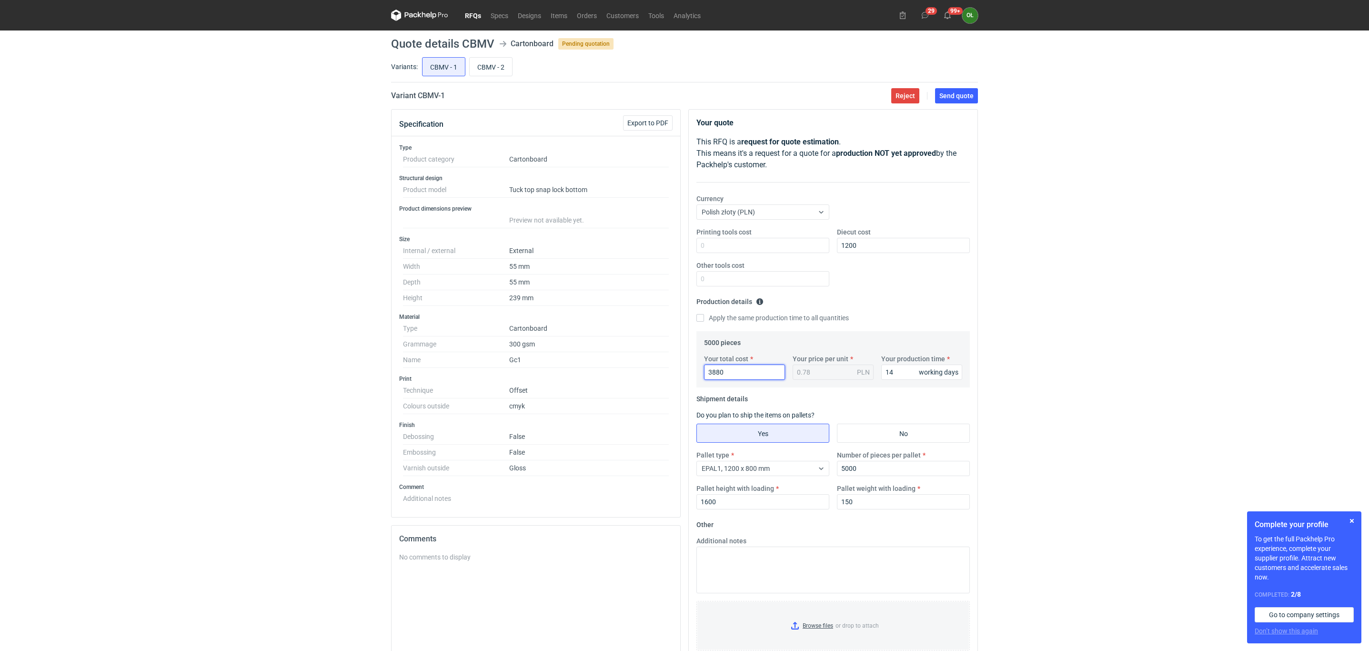
type input "2"
type input "29"
type input "0.01"
type input "2960"
type input "0.59"
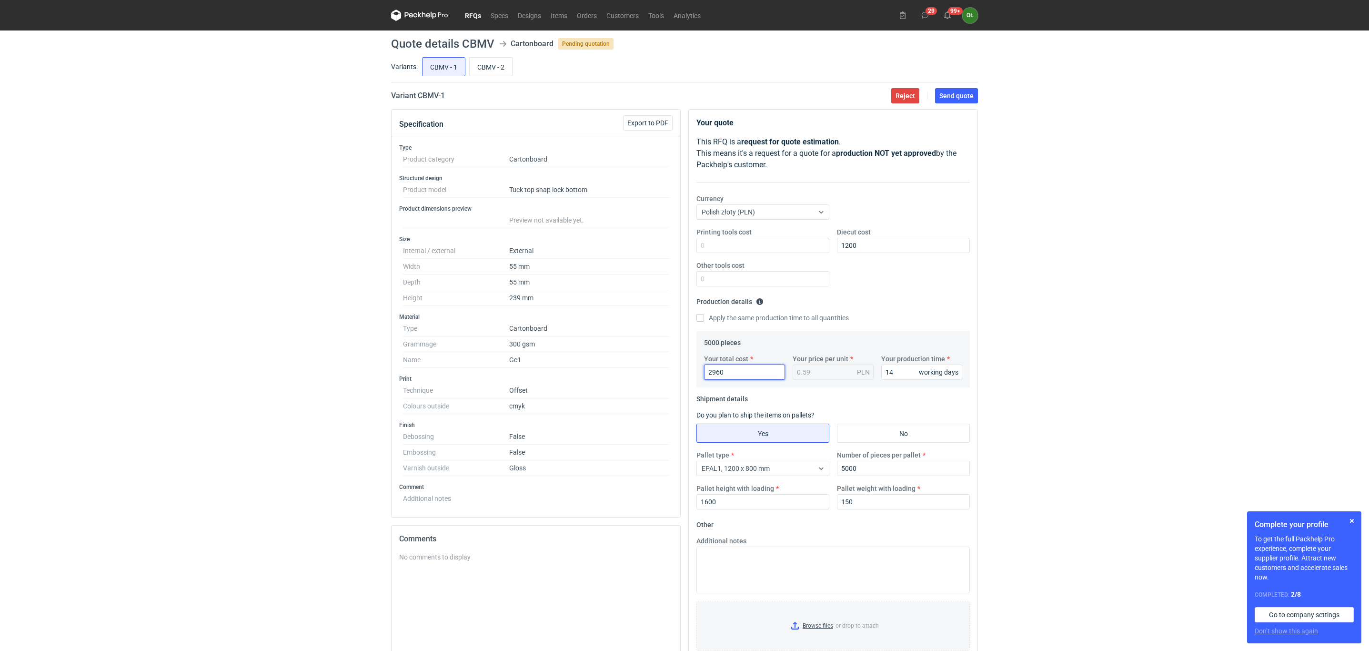
type input "2960"
drag, startPoint x: 873, startPoint y: 244, endPoint x: 784, endPoint y: 247, distance: 89.1
click at [786, 249] on div "Printing tools cost Diecut cost 1200 Other tools cost" at bounding box center [833, 260] width 281 height 67
drag, startPoint x: 714, startPoint y: 374, endPoint x: 689, endPoint y: 375, distance: 25.2
click at [689, 375] on div "Your quote This RFQ is a request for quote estimation . This means it's a reque…" at bounding box center [833, 388] width 289 height 556
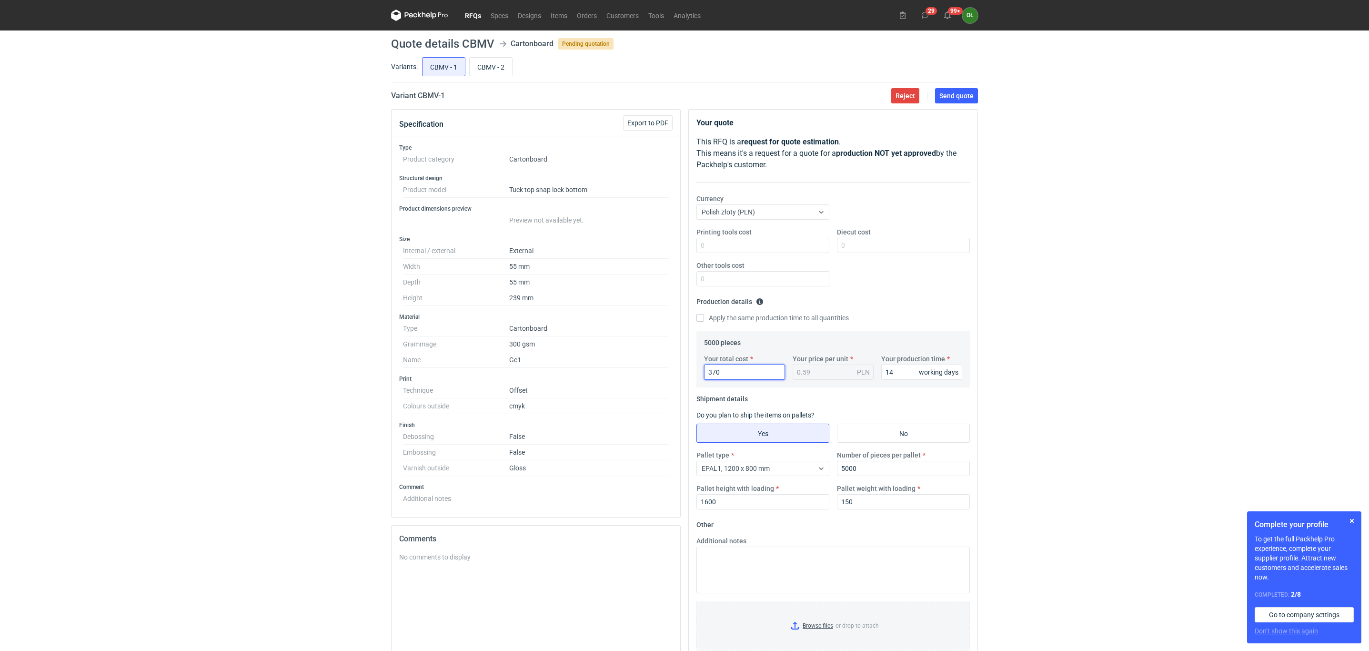
type input "3700"
type input "0.74"
type input "3700"
click at [359, 346] on div "RFQs Specs Designs Items Orders Customers Tools Analytics 29 99+ OŁ Olga Łopato…" at bounding box center [684, 325] width 1369 height 651
click at [872, 195] on div "Currency Polish złoty (PLN)" at bounding box center [833, 210] width 281 height 33
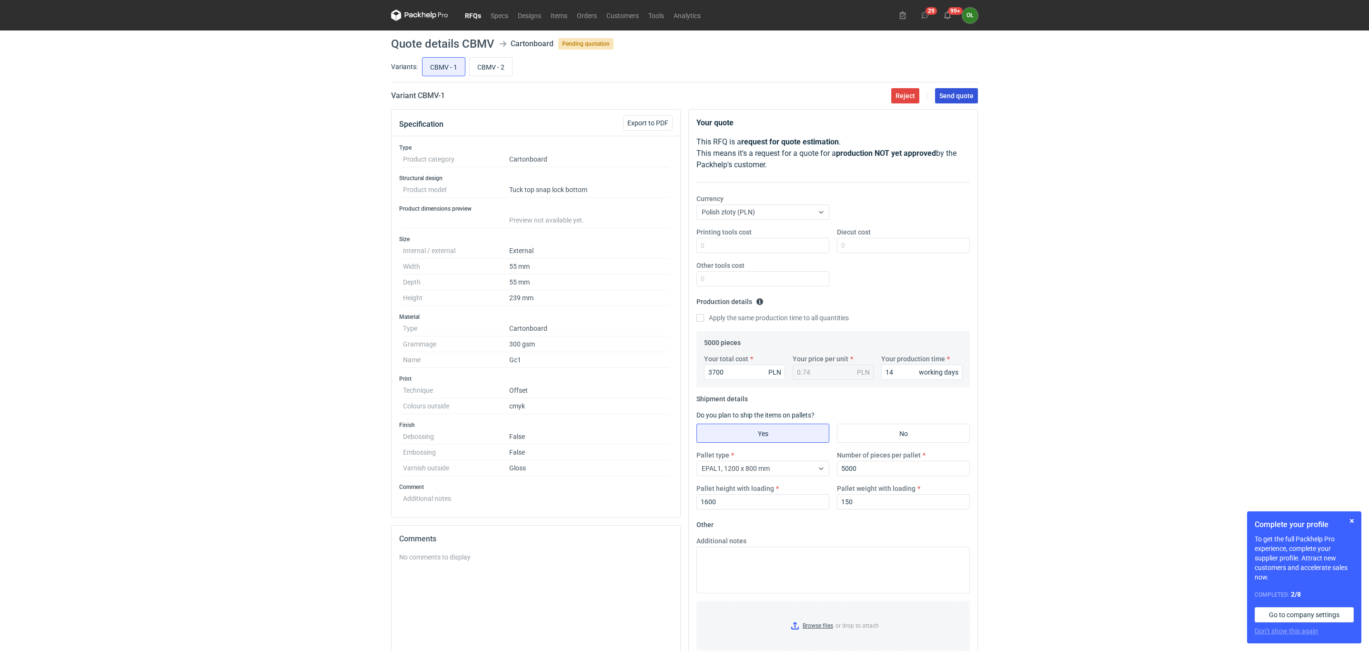
click at [954, 94] on span "Send quote" at bounding box center [956, 95] width 34 height 7
click at [491, 65] on input "CBMV - 2" at bounding box center [491, 67] width 42 height 18
radio input "true"
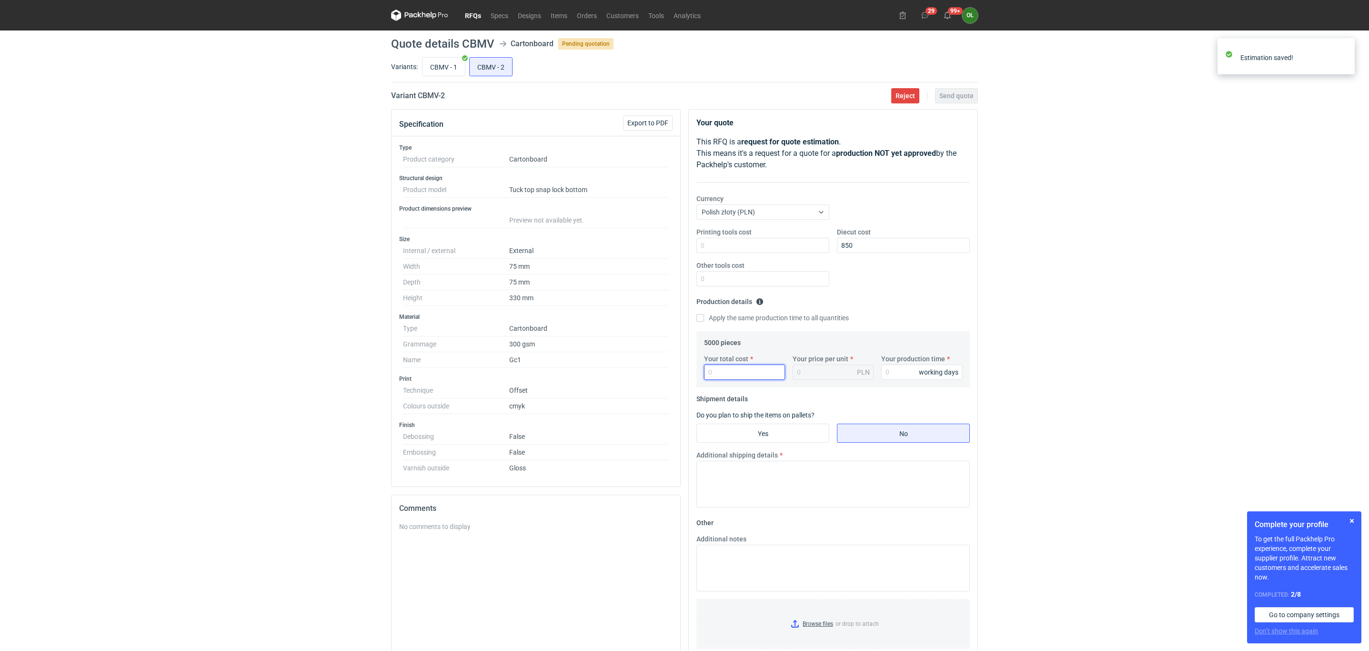
click at [727, 371] on input "Your total cost" at bounding box center [744, 371] width 81 height 15
type input "7500"
type input "1.5"
type input "7500"
click at [898, 376] on input "Your production time" at bounding box center [921, 371] width 81 height 15
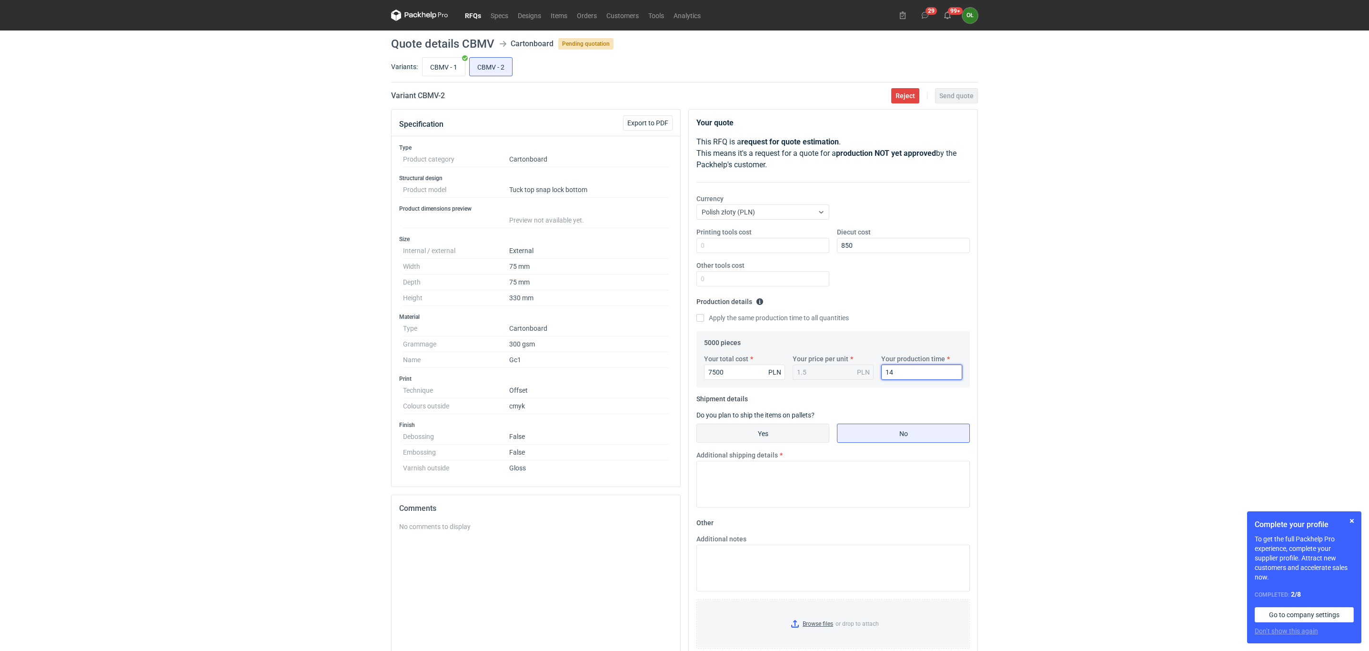
type input "14"
click at [753, 440] on input "Yes" at bounding box center [763, 433] width 132 height 18
radio input "true"
click at [872, 469] on input "Number of pieces per pallet" at bounding box center [903, 468] width 133 height 15
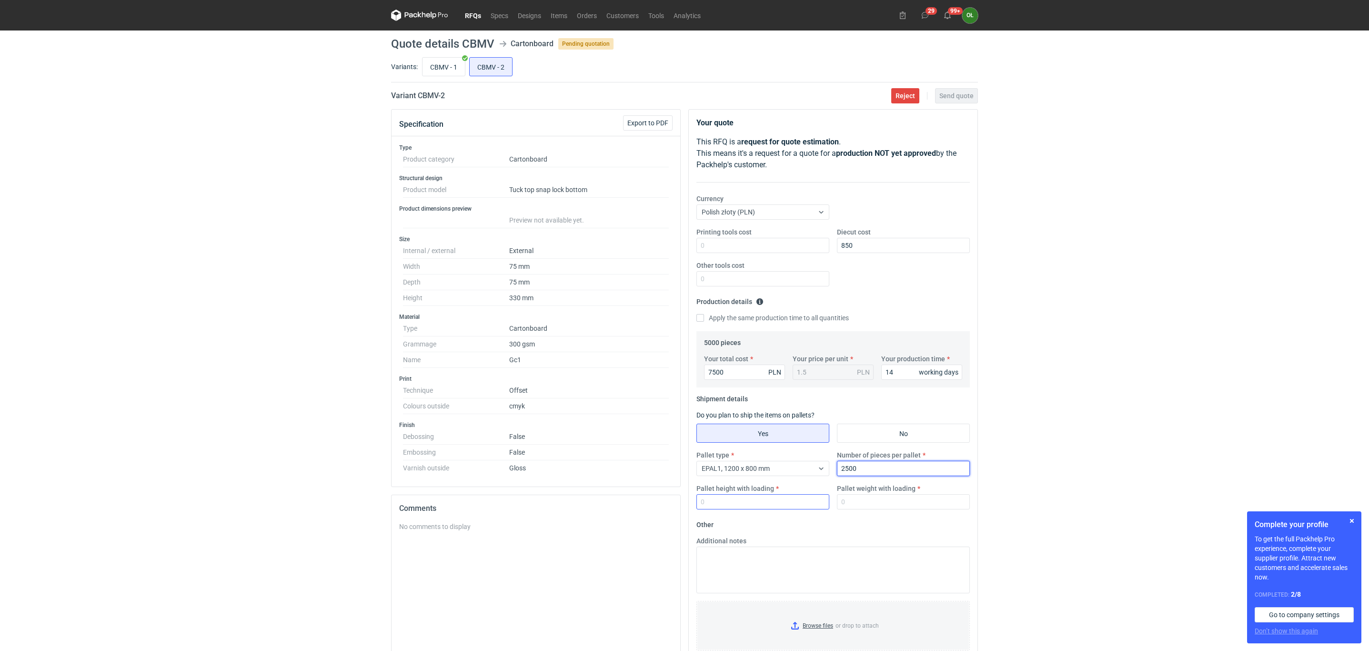
type input "2500"
click at [750, 499] on input "Pallet height with loading" at bounding box center [762, 501] width 133 height 15
type input "1400"
click at [857, 505] on input "Pallet weight with loading" at bounding box center [903, 501] width 133 height 15
type input "250"
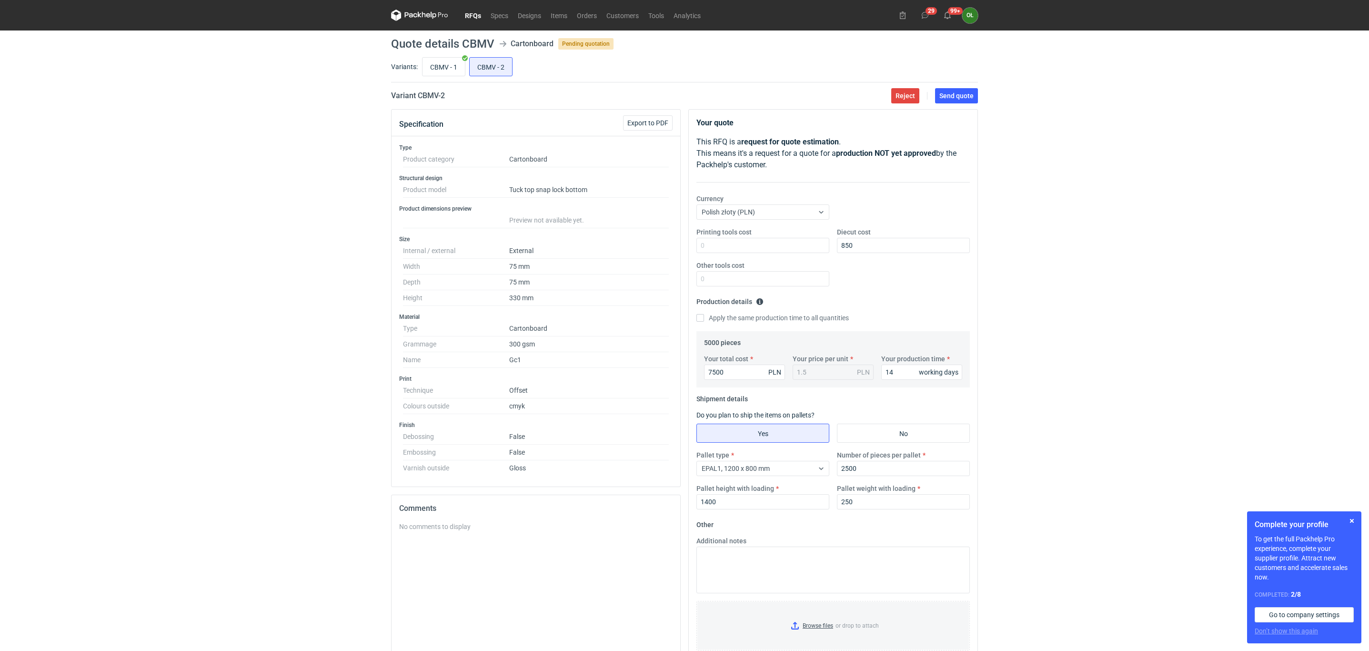
click at [871, 300] on fieldset "Production details Please provide the expected time of production in working da…" at bounding box center [832, 312] width 273 height 37
click at [948, 98] on span "Send quote" at bounding box center [956, 95] width 34 height 7
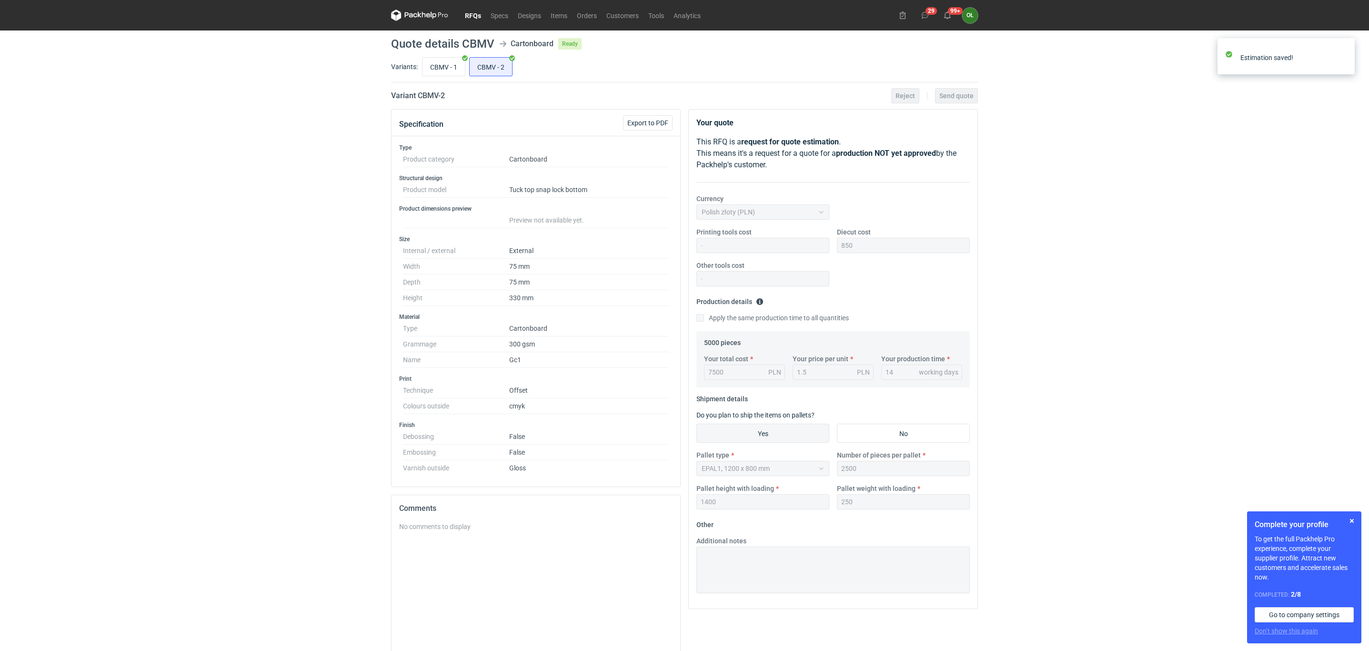
click at [477, 12] on link "RFQs" at bounding box center [473, 15] width 26 height 11
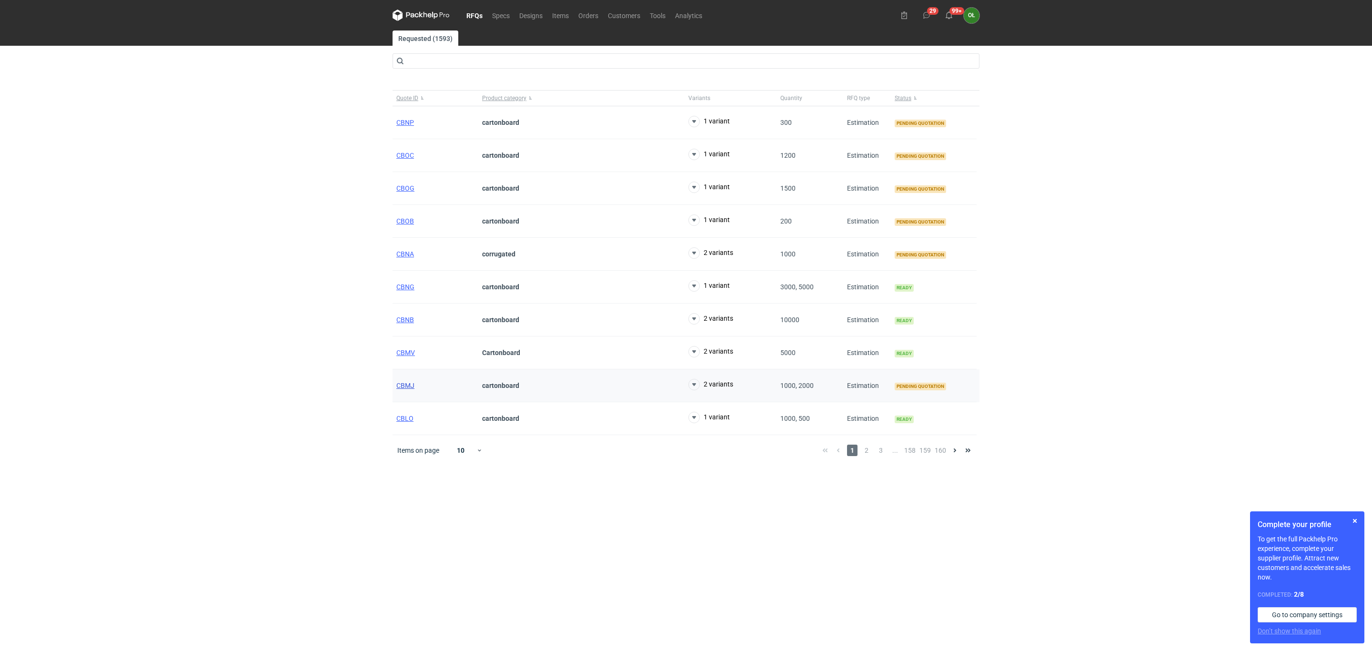
click at [406, 389] on span "CBMJ" at bounding box center [405, 386] width 18 height 8
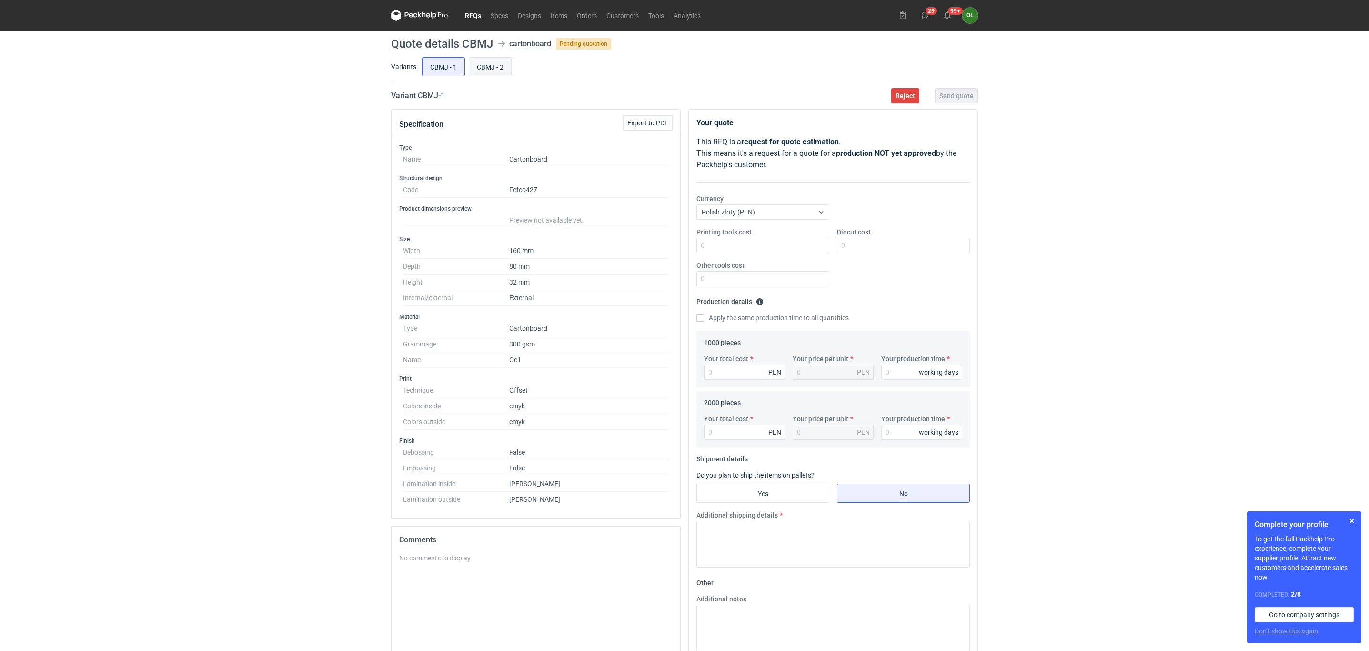
click at [498, 63] on input "CBMJ - 2" at bounding box center [490, 67] width 42 height 18
radio input "true"
click at [451, 63] on input "CBMJ - 1" at bounding box center [443, 67] width 42 height 18
radio input "true"
click at [503, 64] on input "CBMJ - 2" at bounding box center [490, 67] width 42 height 18
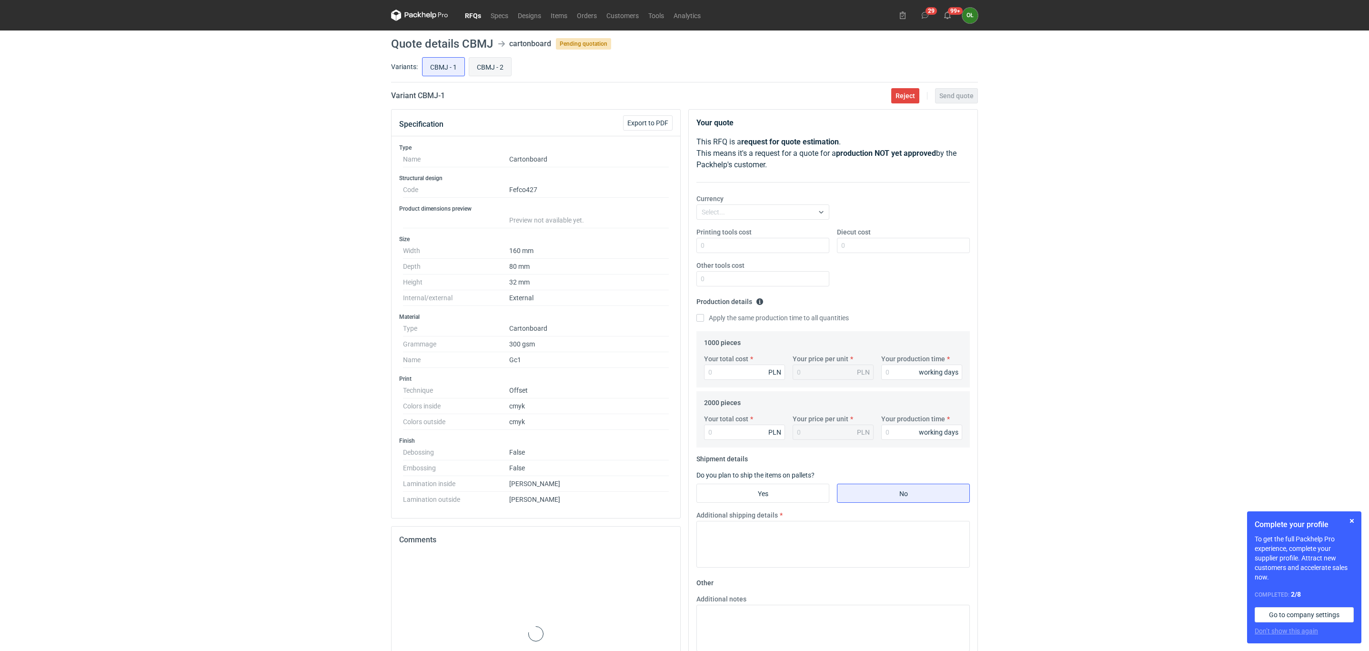
radio input "true"
click at [662, 10] on link "Tools" at bounding box center [655, 15] width 25 height 11
click at [576, 9] on nav "RFQs Specs Designs Items Orders Customers Tools Analytics" at bounding box center [548, 15] width 314 height 30
click at [579, 10] on link "Orders" at bounding box center [587, 15] width 30 height 11
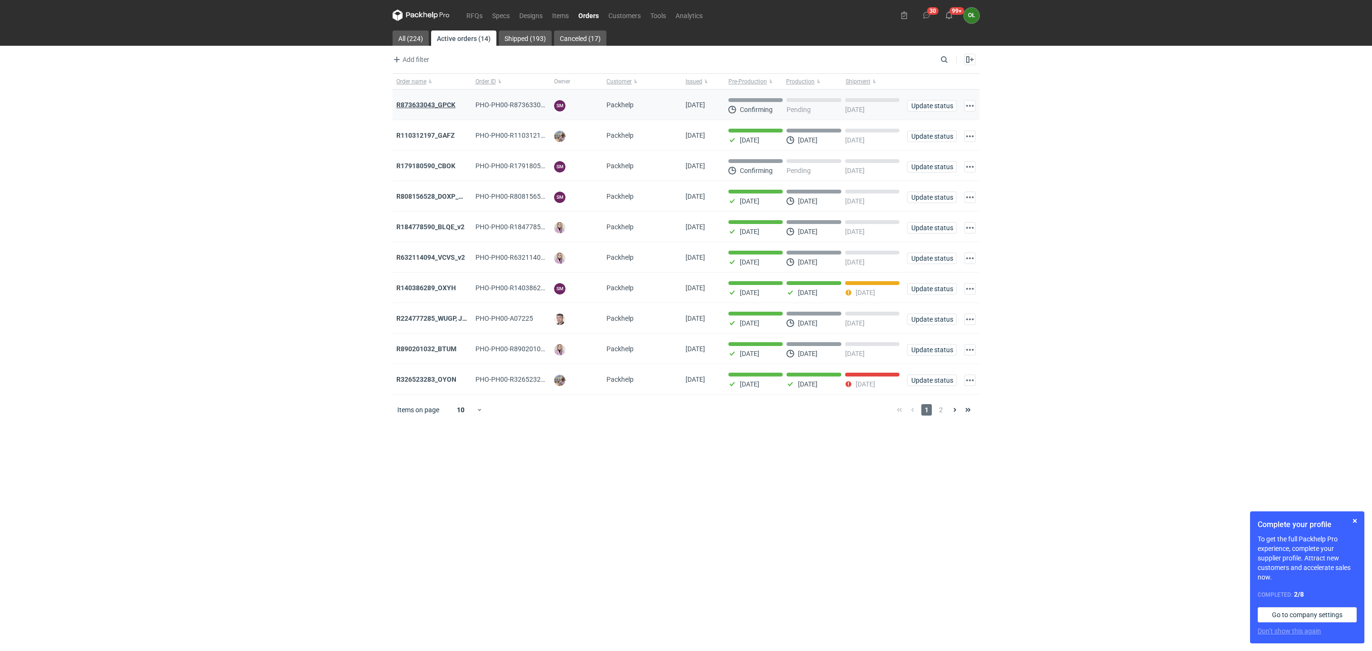
click at [440, 102] on strong "R873633043_GPCK" at bounding box center [425, 105] width 59 height 8
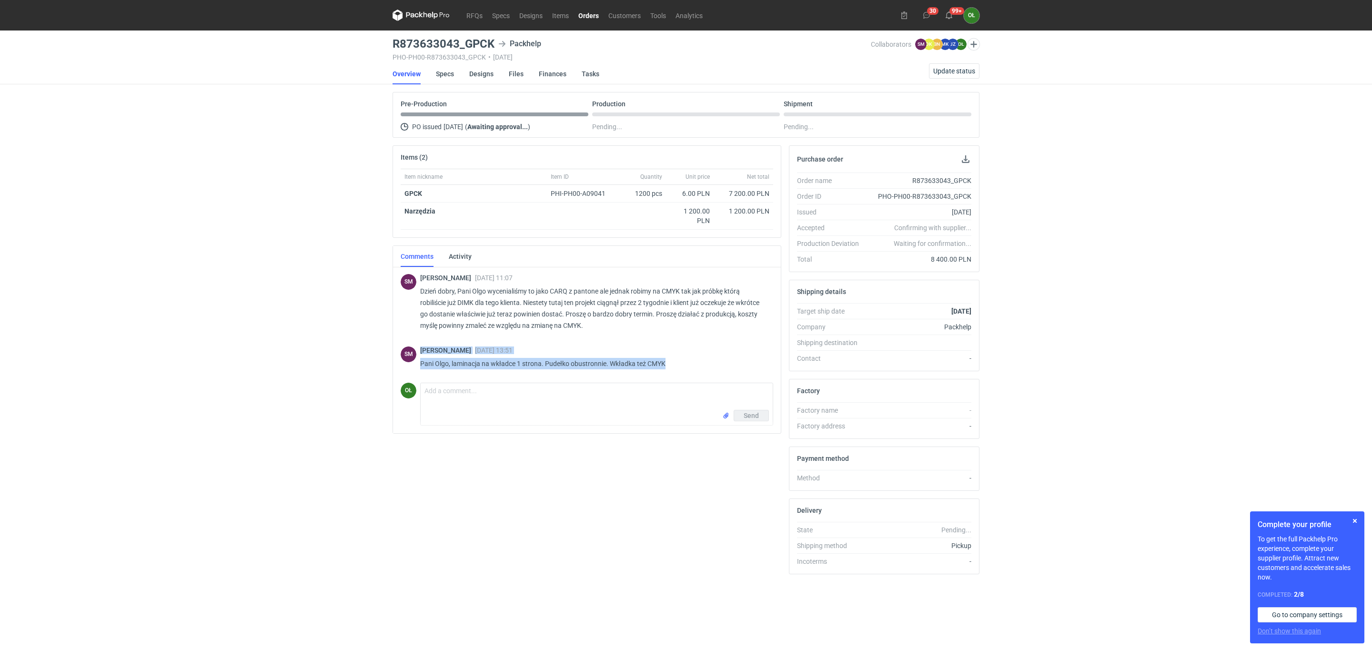
drag, startPoint x: 681, startPoint y: 360, endPoint x: 408, endPoint y: 373, distance: 273.2
click at [408, 373] on div "SM Sebastian Markut 25 Sep 2025 13:51 Pani Olgo, laminacja na wkładce 1 strona.…" at bounding box center [587, 360] width 372 height 38
click at [667, 358] on div "Sebastian Markut 25 Sep 2025 13:51 Pani Olgo, laminacja na wkładce 1 strona. Pu…" at bounding box center [592, 359] width 345 height 27
click at [1354, 523] on button "button" at bounding box center [1354, 520] width 11 height 11
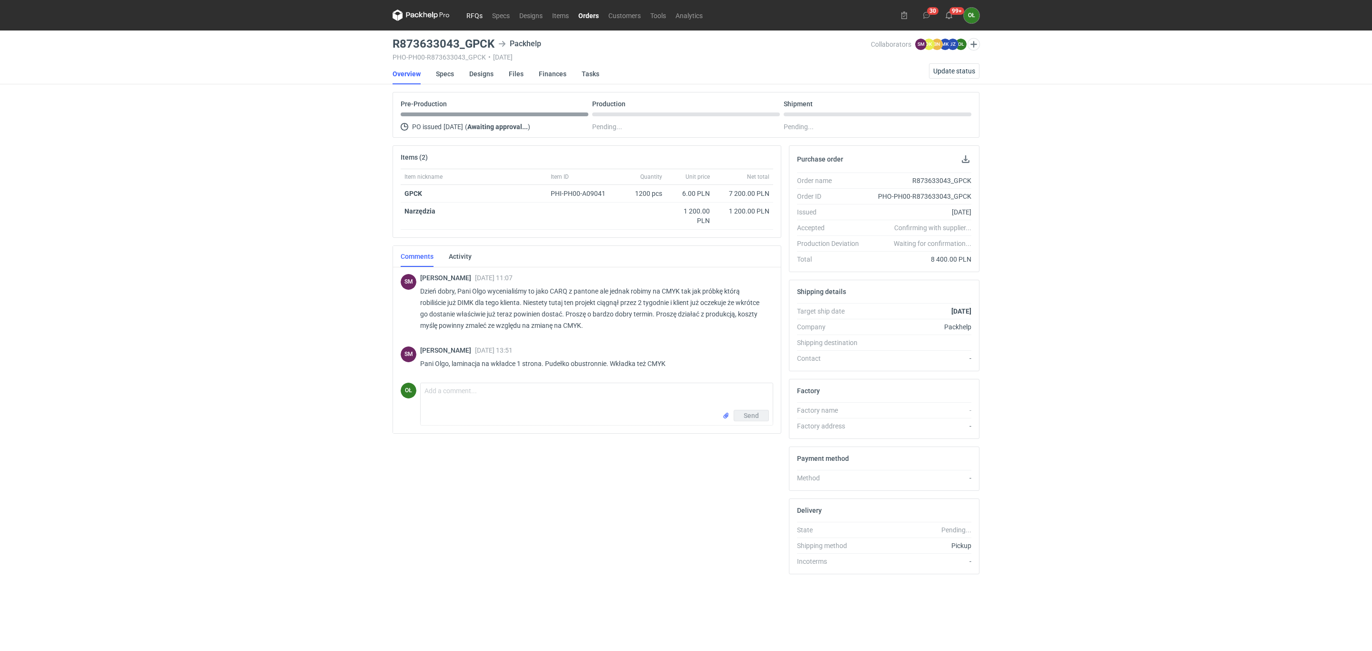
click at [469, 16] on link "RFQs" at bounding box center [475, 15] width 26 height 11
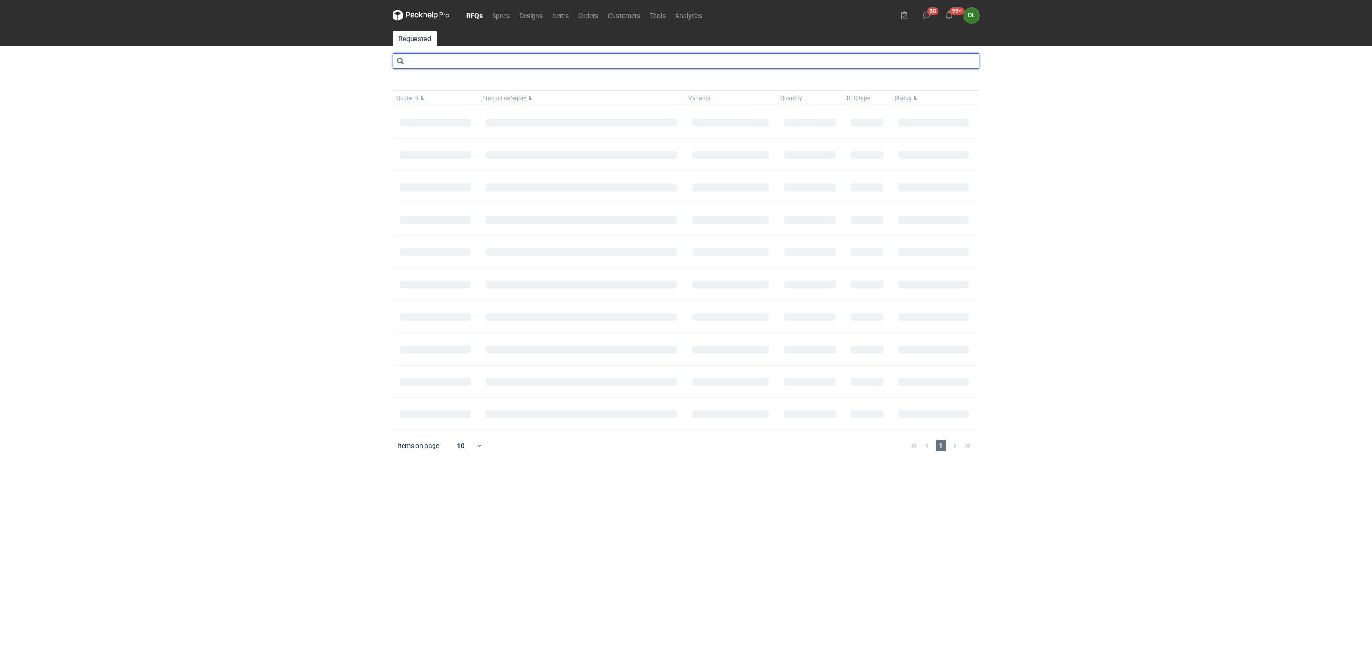
click at [429, 63] on input "text" at bounding box center [685, 60] width 587 height 15
type input "v"
click at [561, 15] on link "Items" at bounding box center [560, 15] width 26 height 11
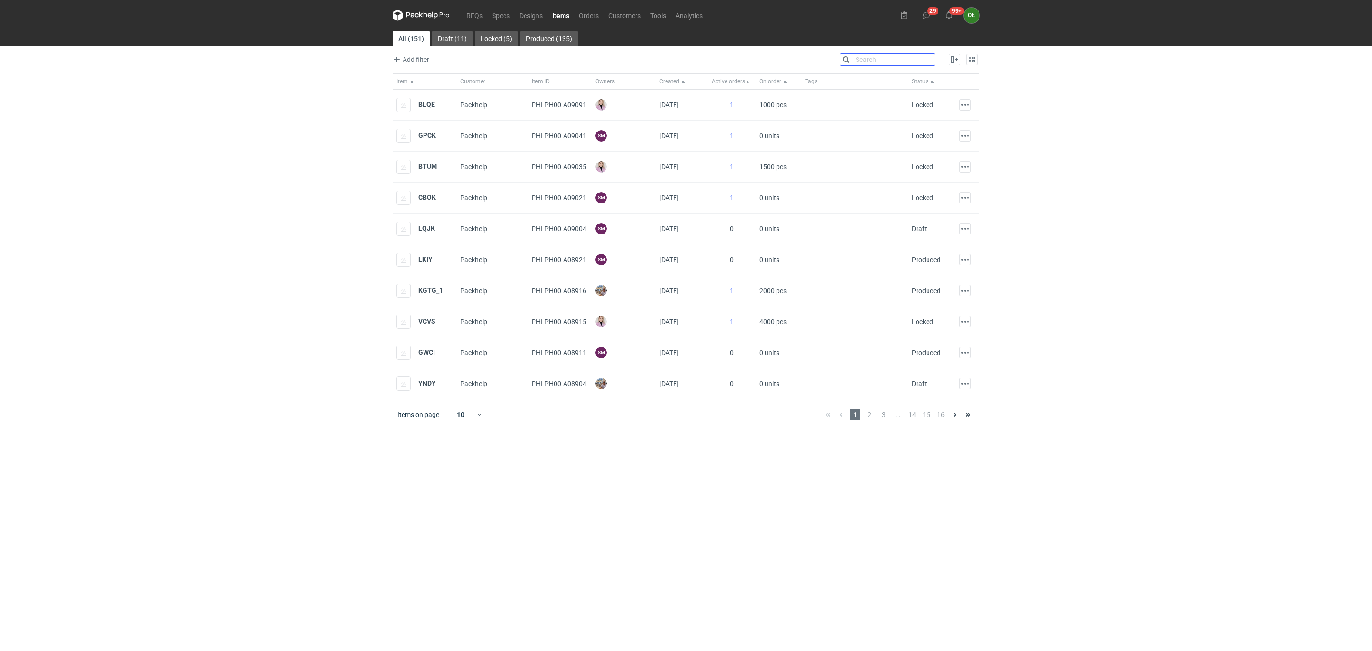
click at [931, 59] on input "Search" at bounding box center [887, 59] width 94 height 11
click at [862, 61] on input "Search" at bounding box center [887, 59] width 94 height 11
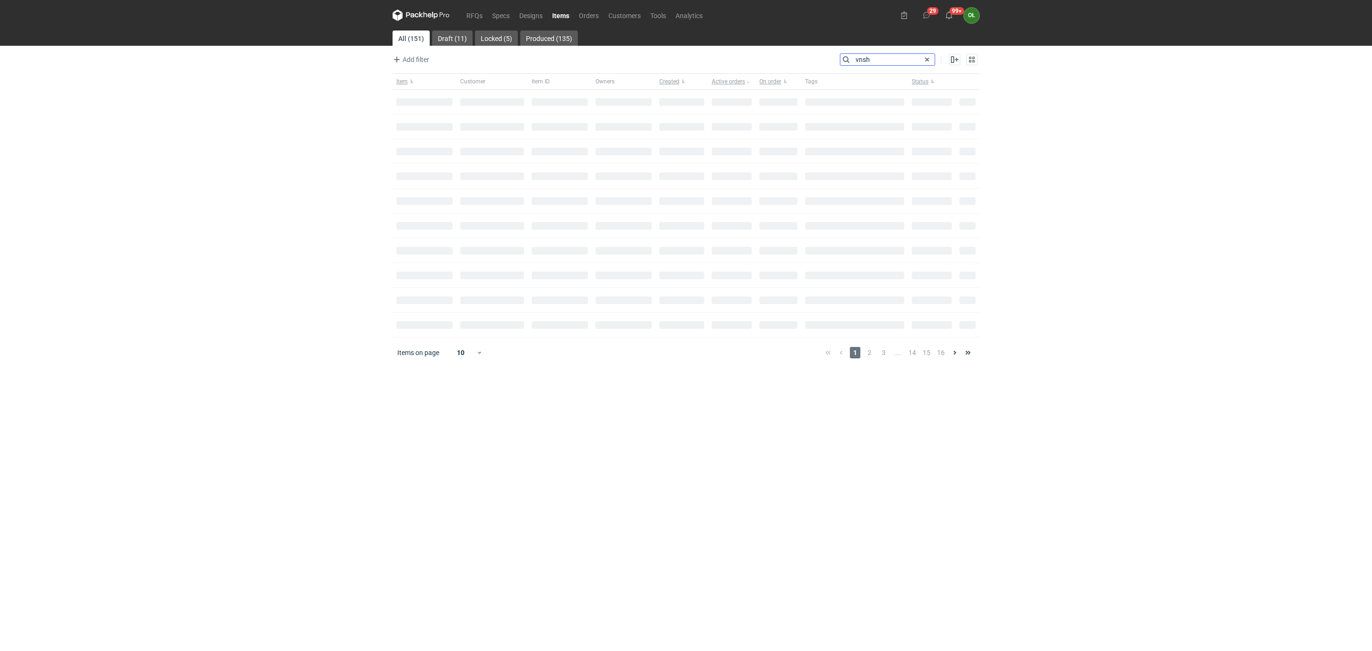
type input "vnsh"
click at [421, 104] on em "VNSH" at bounding box center [427, 104] width 18 height 10
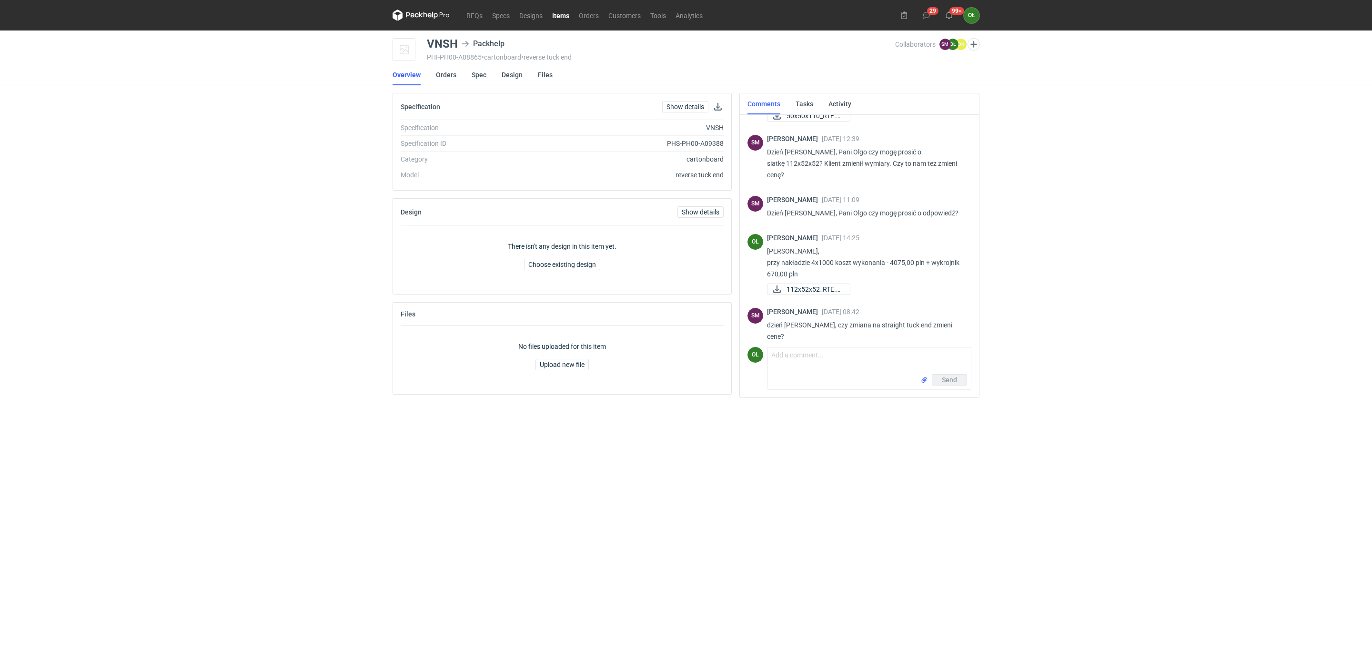
scroll to position [451, 0]
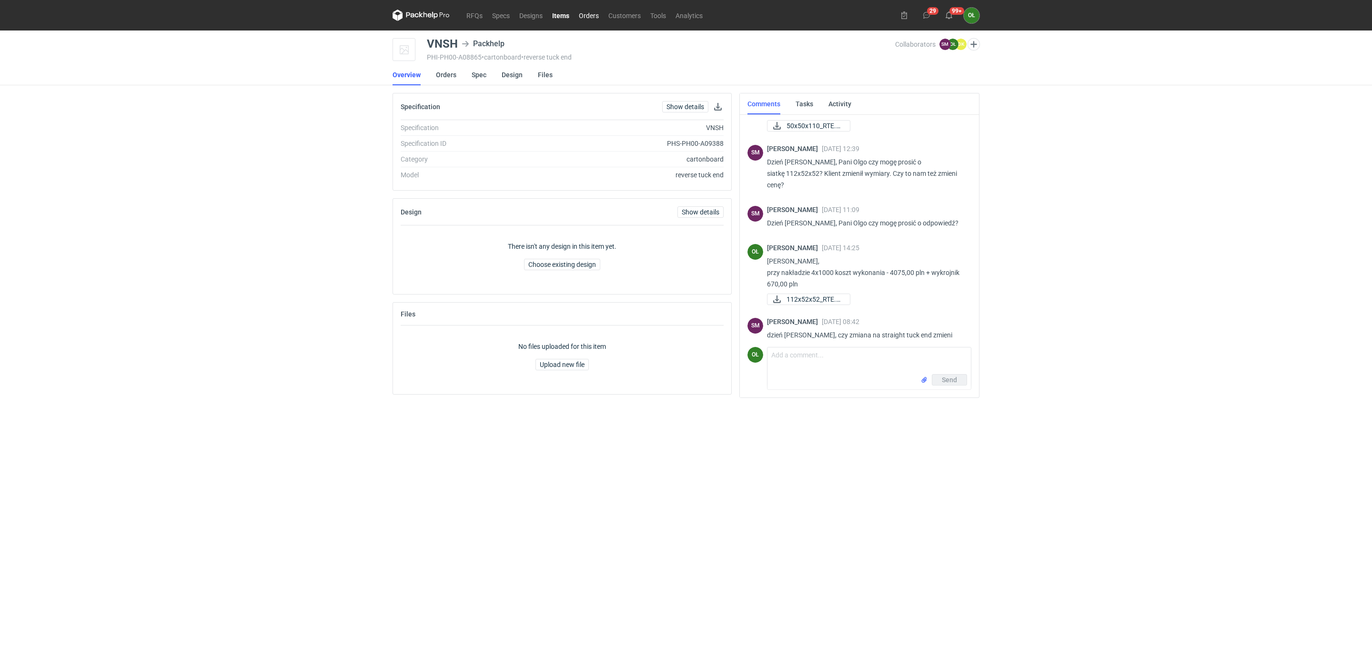
click at [591, 13] on link "Orders" at bounding box center [589, 15] width 30 height 11
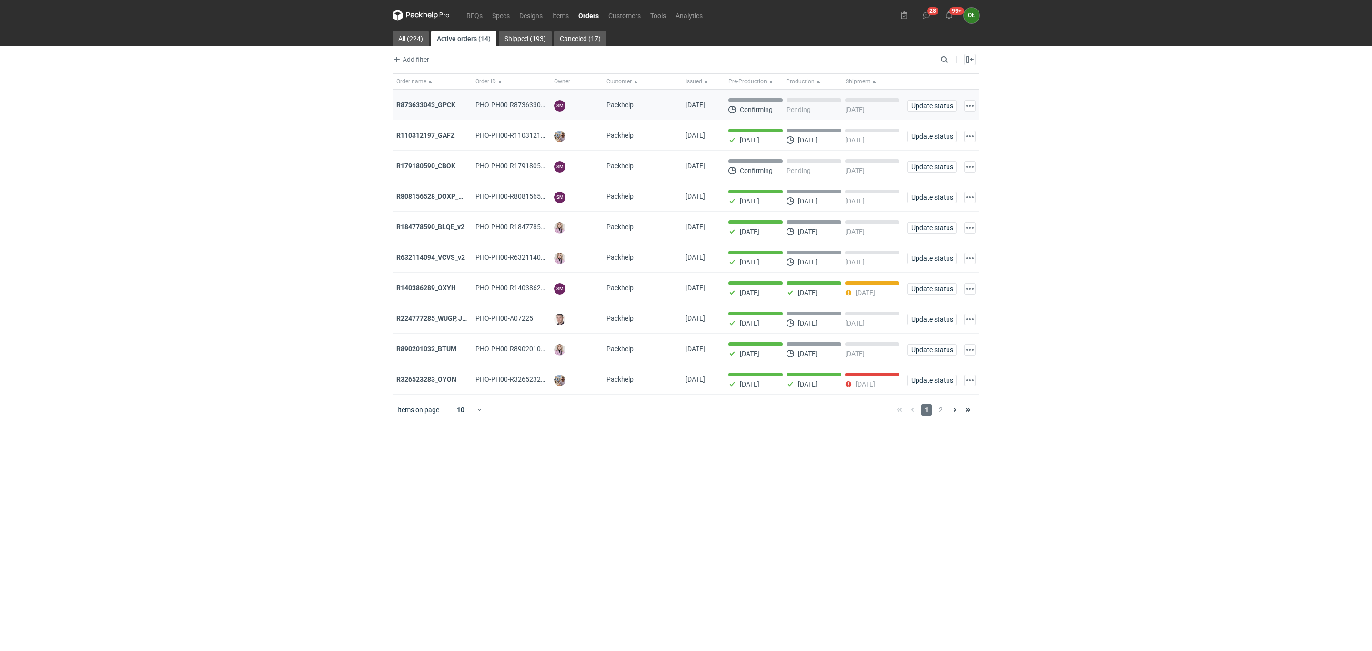
click at [432, 106] on strong "R873633043_GPCK" at bounding box center [425, 105] width 59 height 8
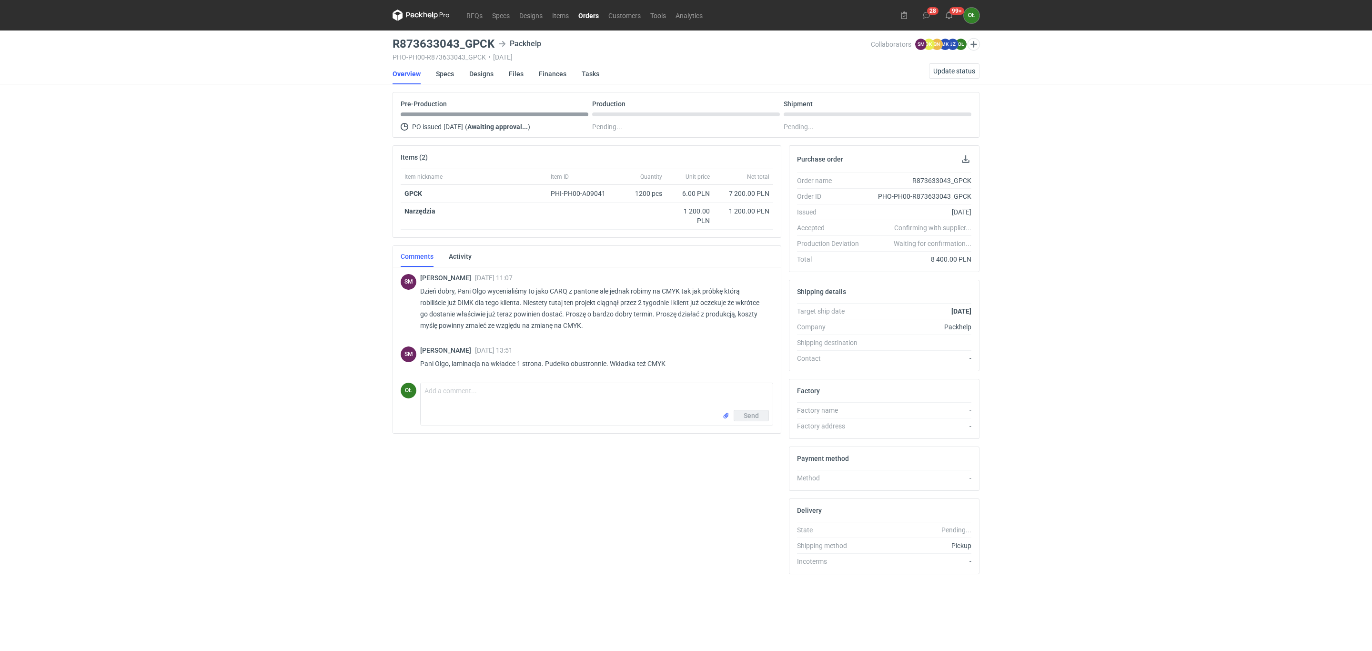
click at [463, 76] on li "Specs" at bounding box center [452, 73] width 33 height 21
click at [475, 73] on link "Designs" at bounding box center [481, 73] width 24 height 21
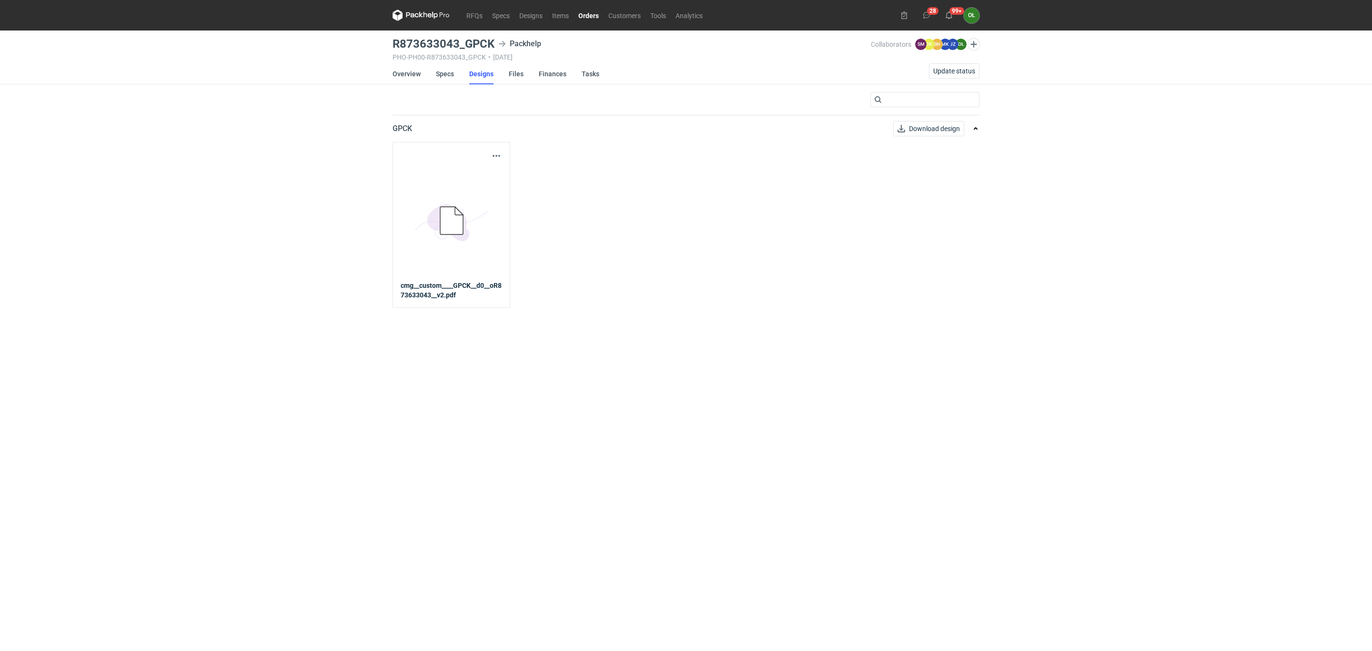
click at [457, 173] on link "5BD5AC33-3523-40E7-9262-1BFF0AD53D48@1x" at bounding box center [451, 220] width 101 height 119
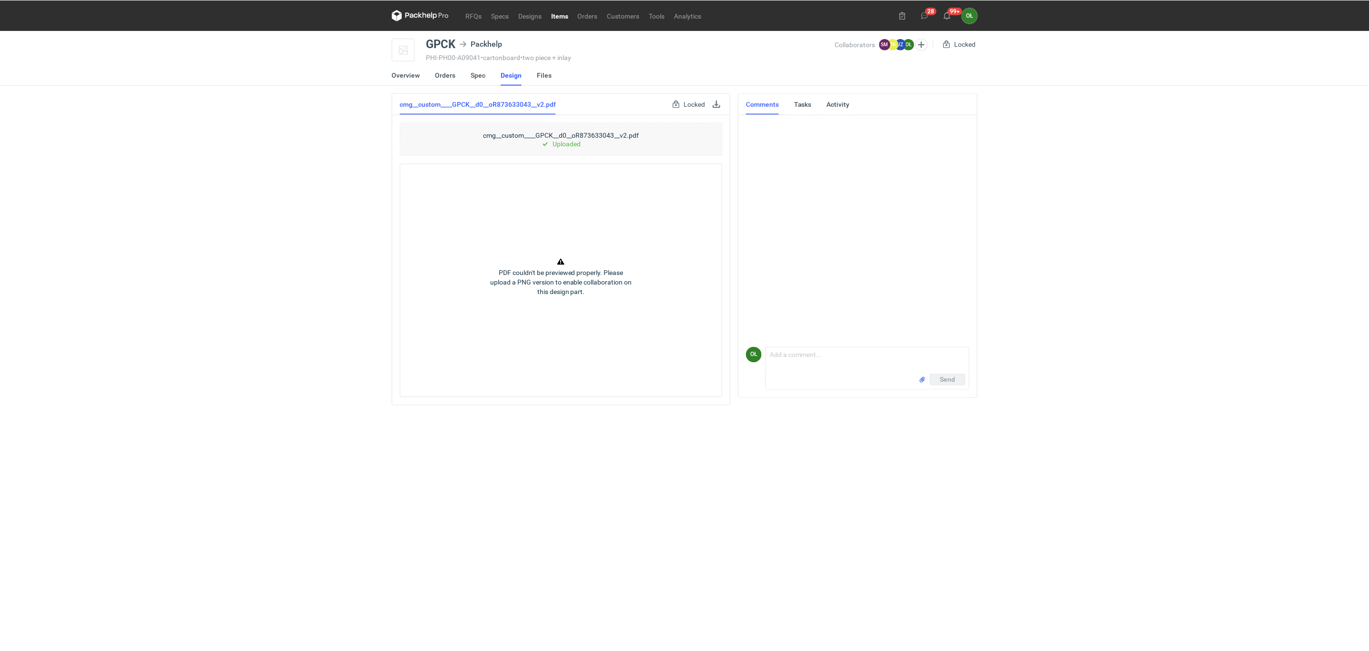
scroll to position [62, 0]
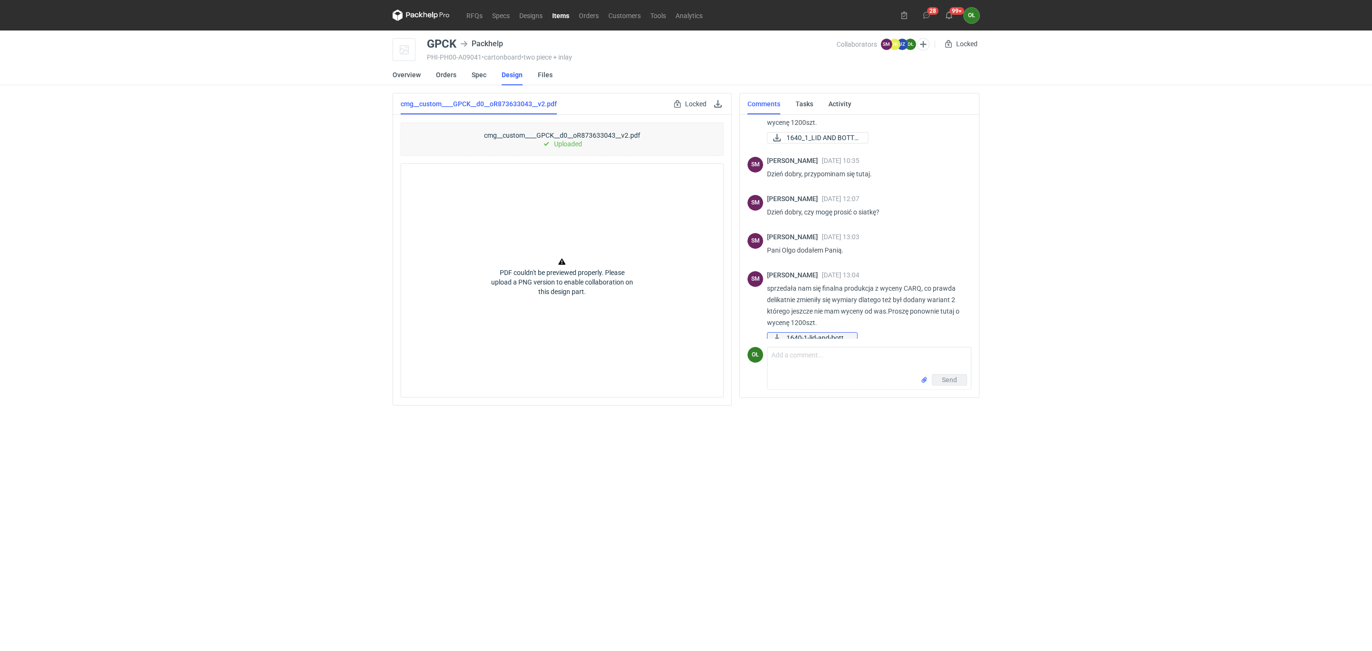
click at [828, 332] on span "1640-1-lid-and-botto..." at bounding box center [817, 337] width 63 height 10
click at [474, 12] on link "RFQs" at bounding box center [475, 15] width 26 height 11
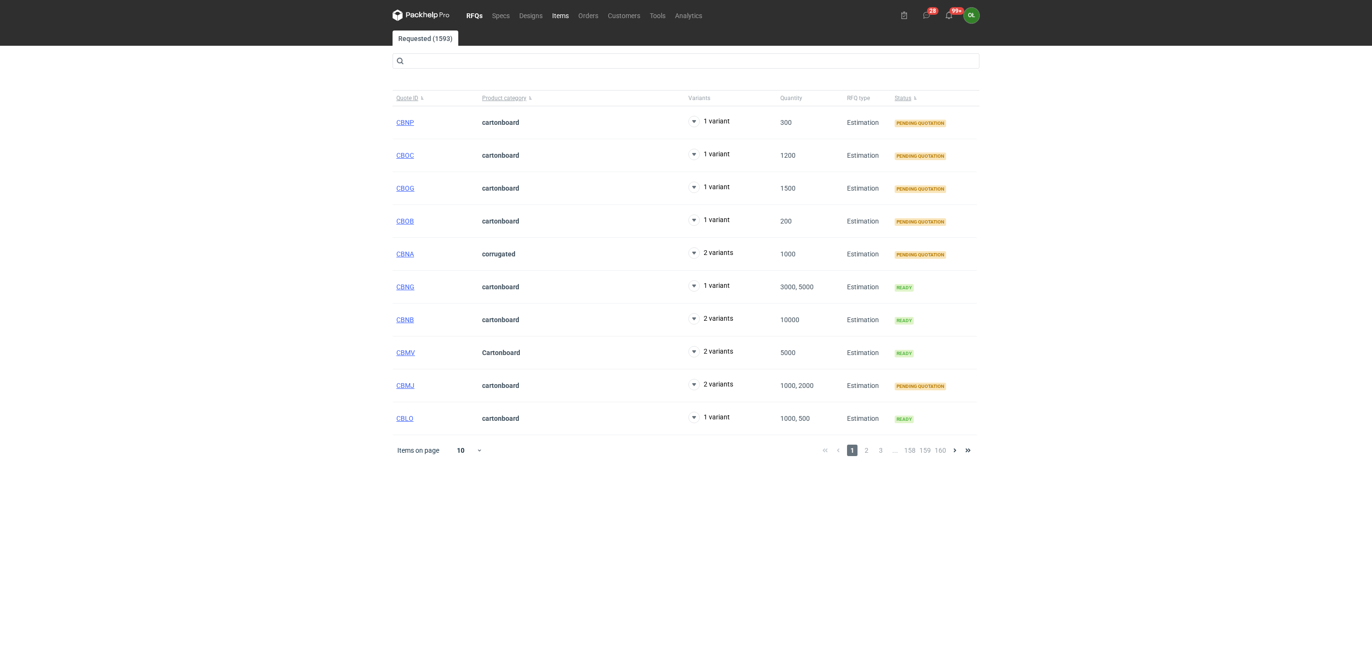
click at [565, 15] on link "Items" at bounding box center [560, 15] width 26 height 11
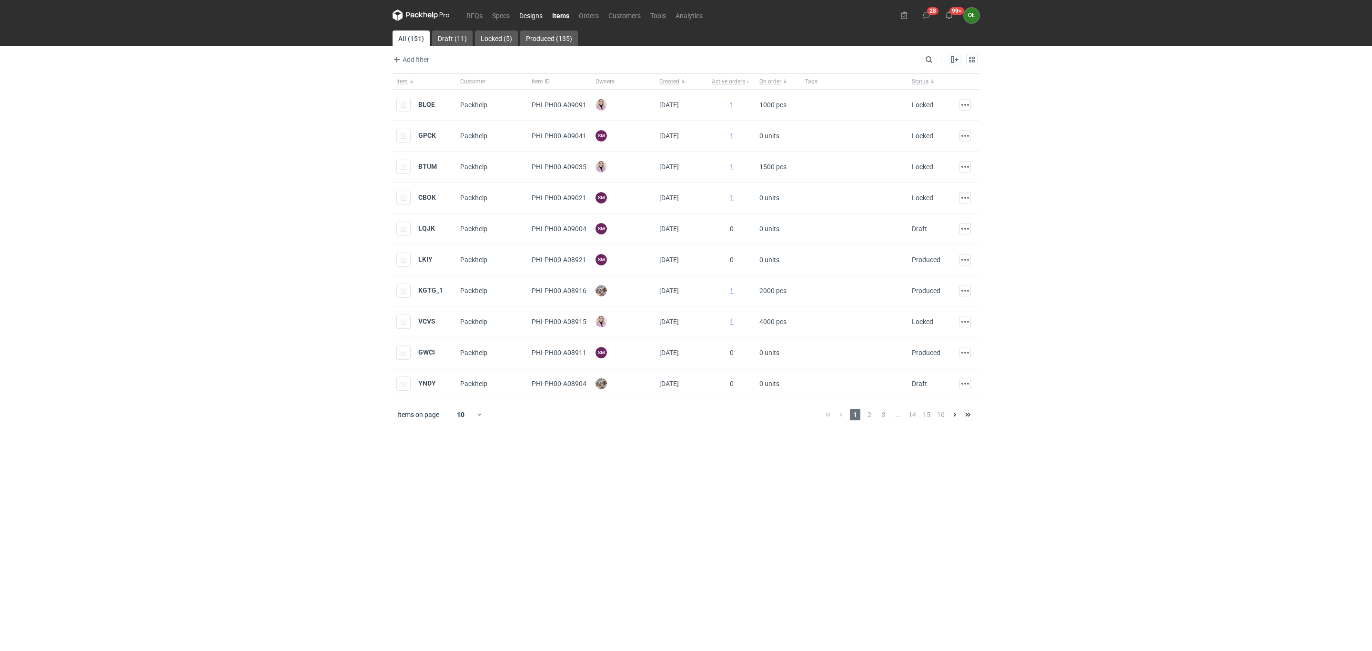
click at [532, 15] on link "Designs" at bounding box center [530, 15] width 33 height 11
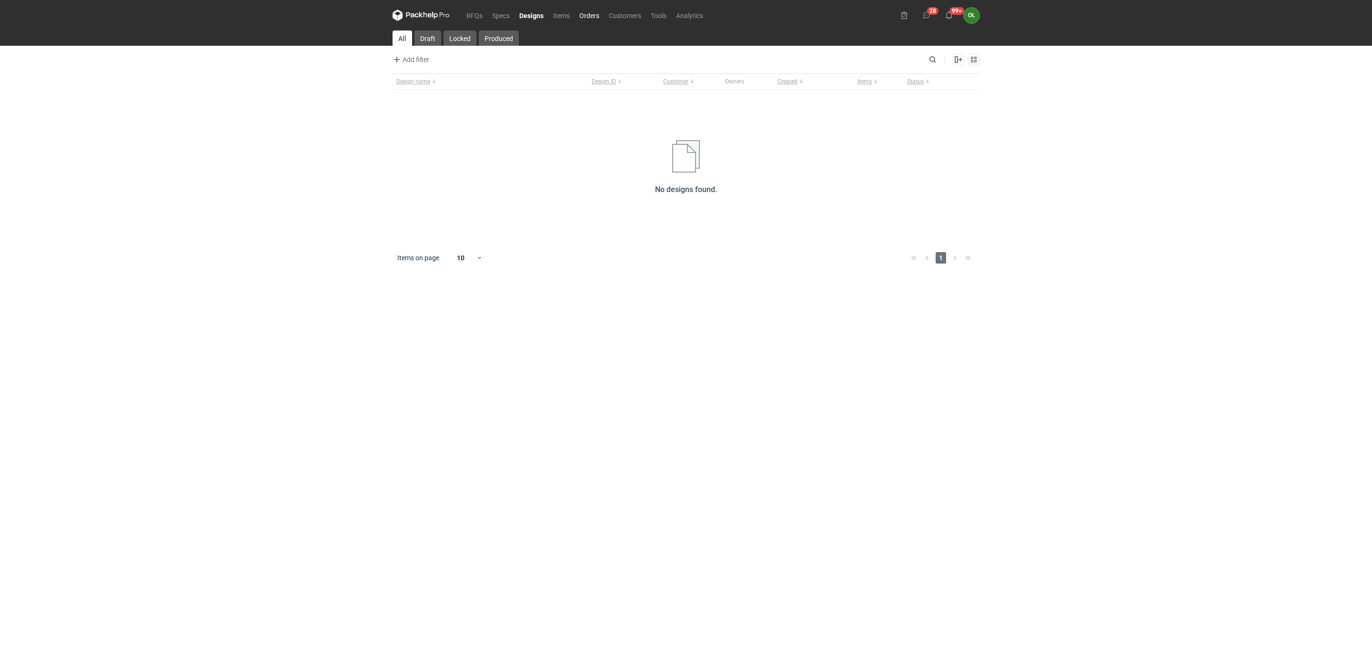
click at [577, 16] on link "Orders" at bounding box center [589, 15] width 30 height 11
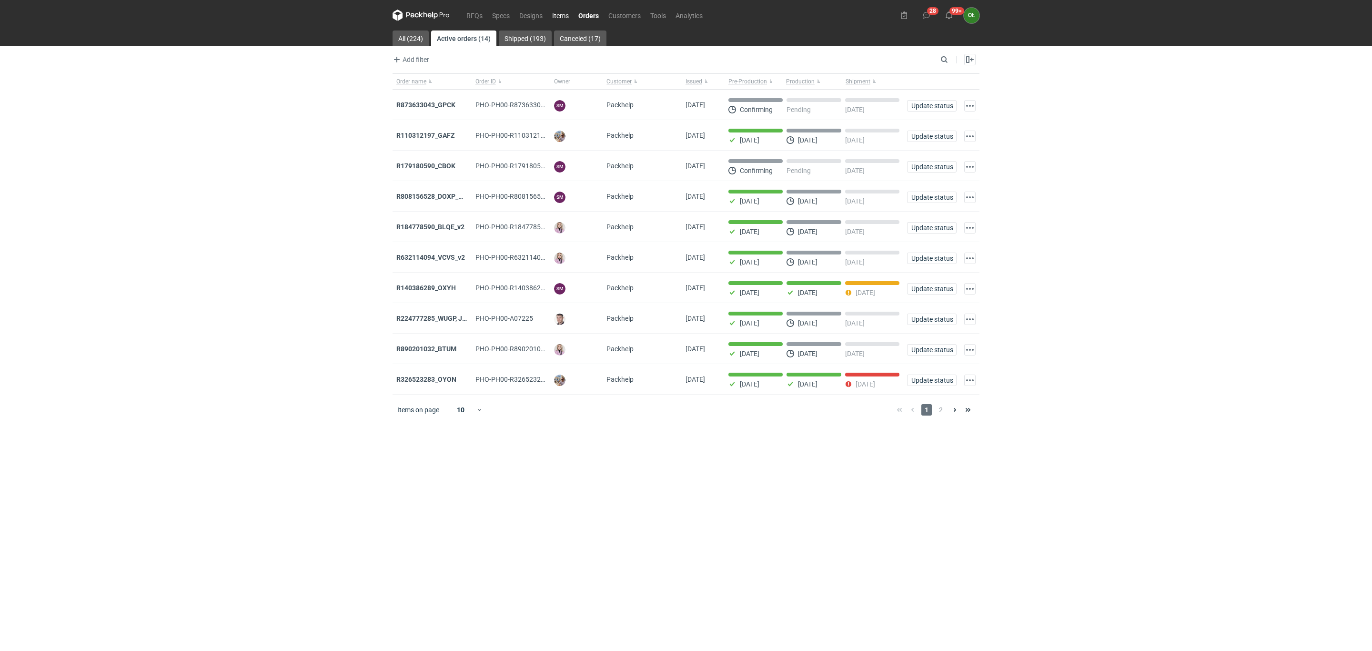
click at [559, 14] on link "Items" at bounding box center [560, 15] width 26 height 11
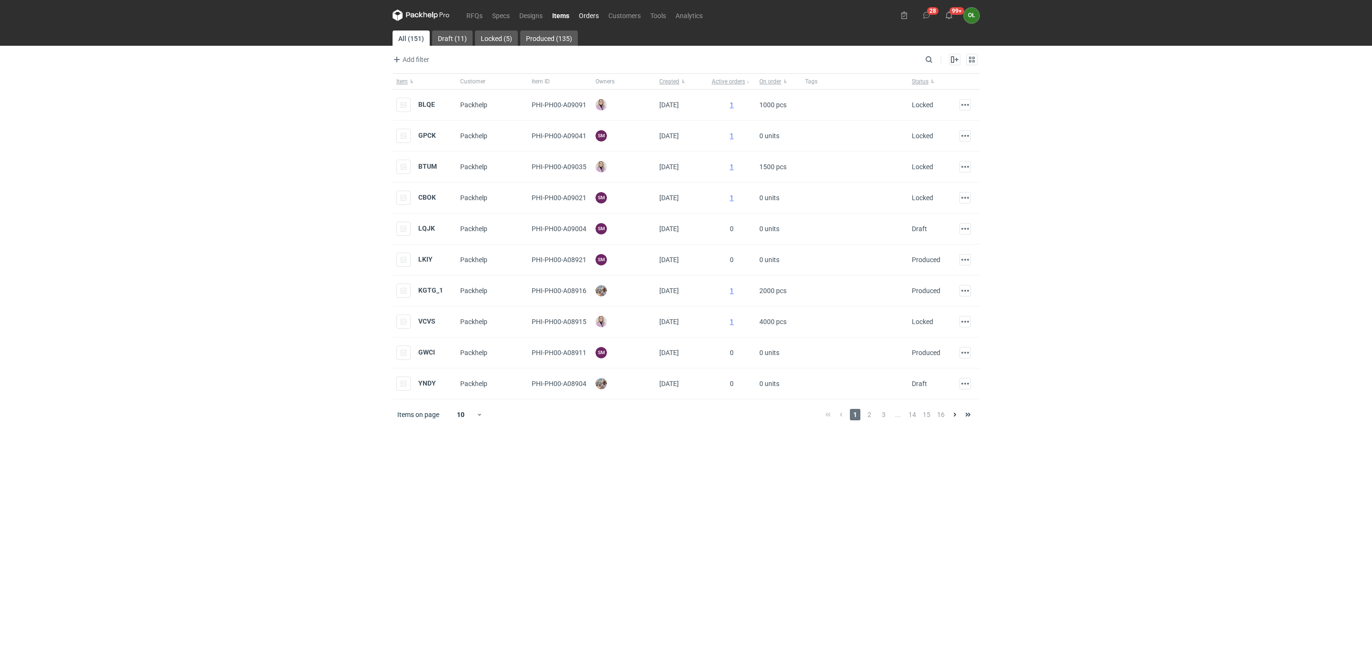
click at [583, 13] on link "Orders" at bounding box center [589, 15] width 30 height 11
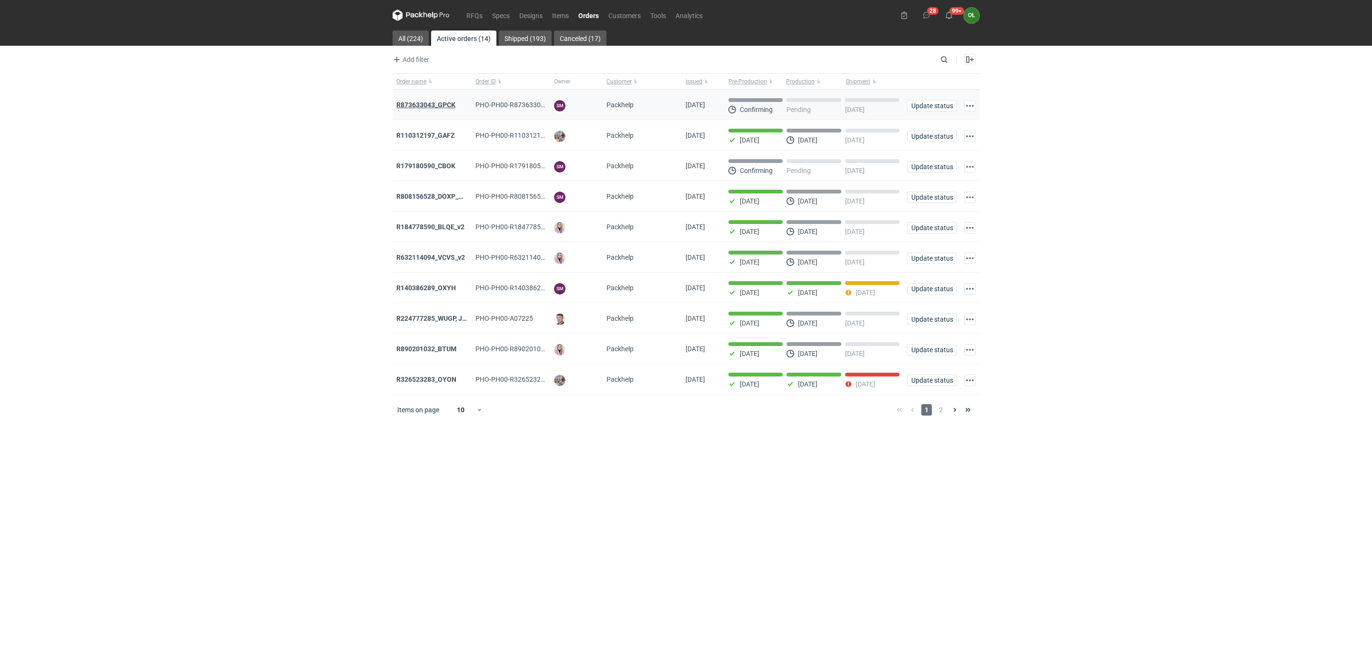
drag, startPoint x: 436, startPoint y: 87, endPoint x: 436, endPoint y: 103, distance: 15.7
click at [436, 103] on strong "R873633043_GPCK" at bounding box center [425, 105] width 59 height 8
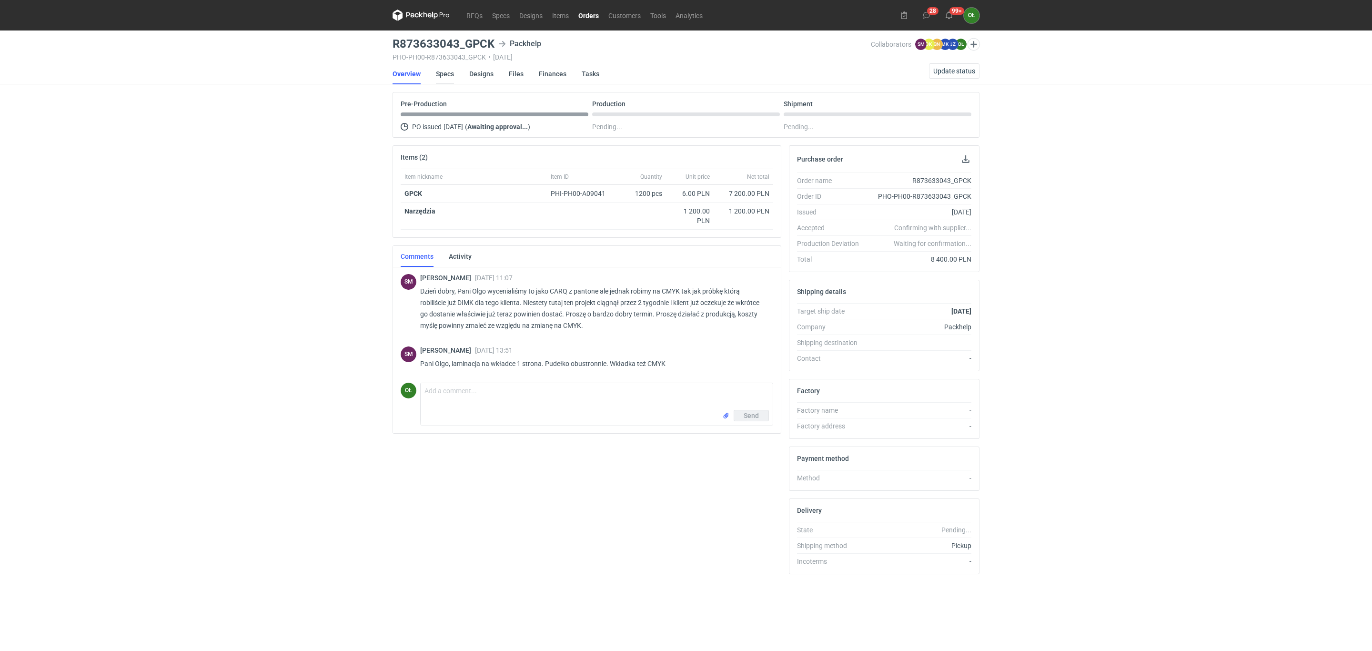
click at [444, 72] on link "Specs" at bounding box center [445, 73] width 18 height 21
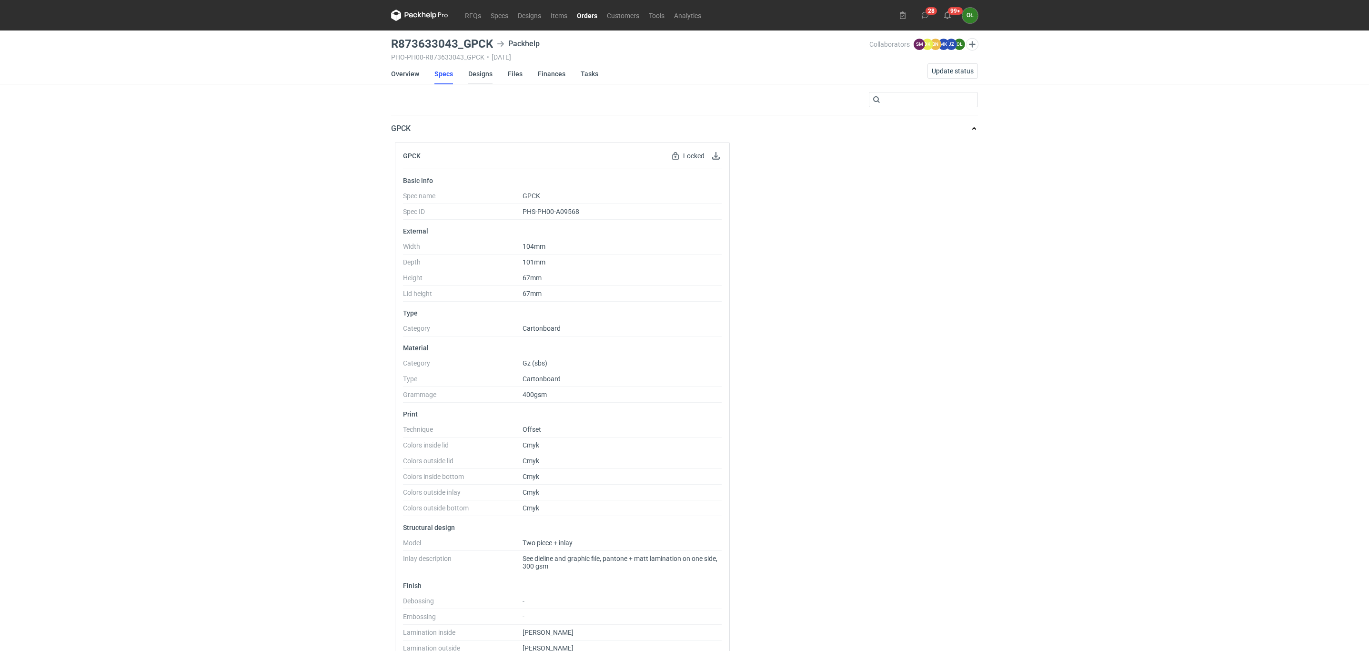
click at [480, 75] on link "Designs" at bounding box center [480, 73] width 24 height 21
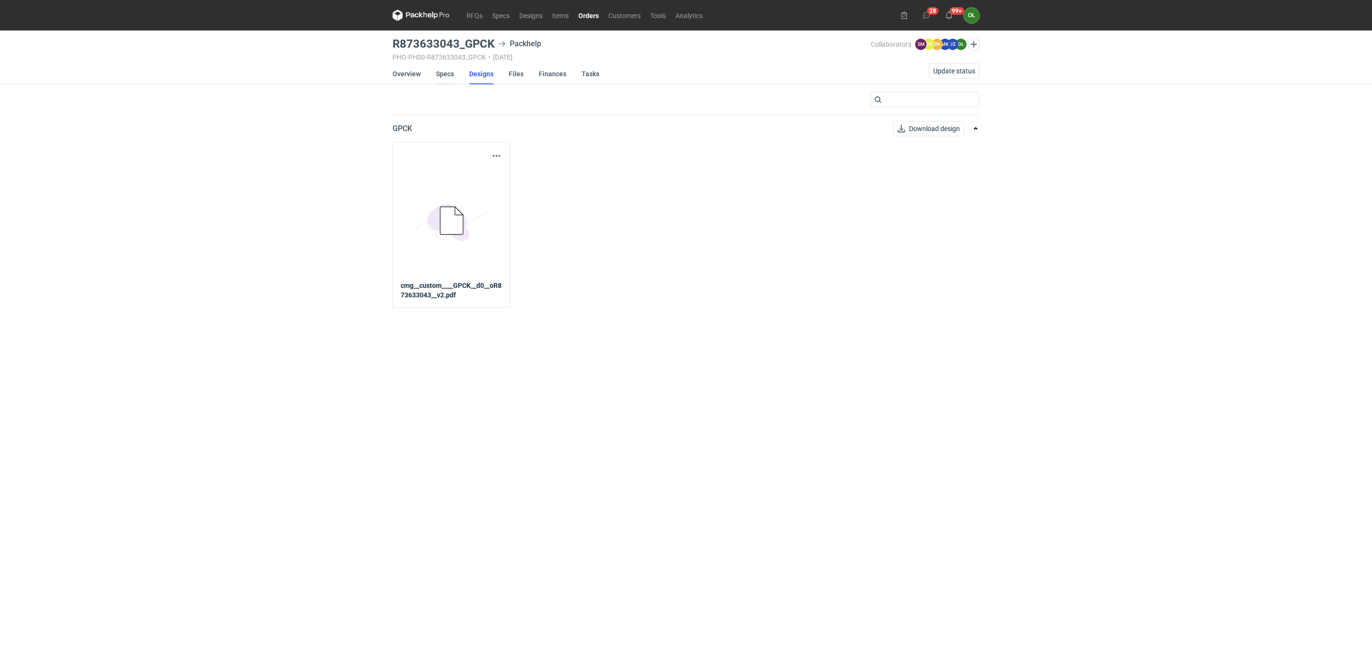
click at [448, 76] on link "Specs" at bounding box center [445, 73] width 18 height 21
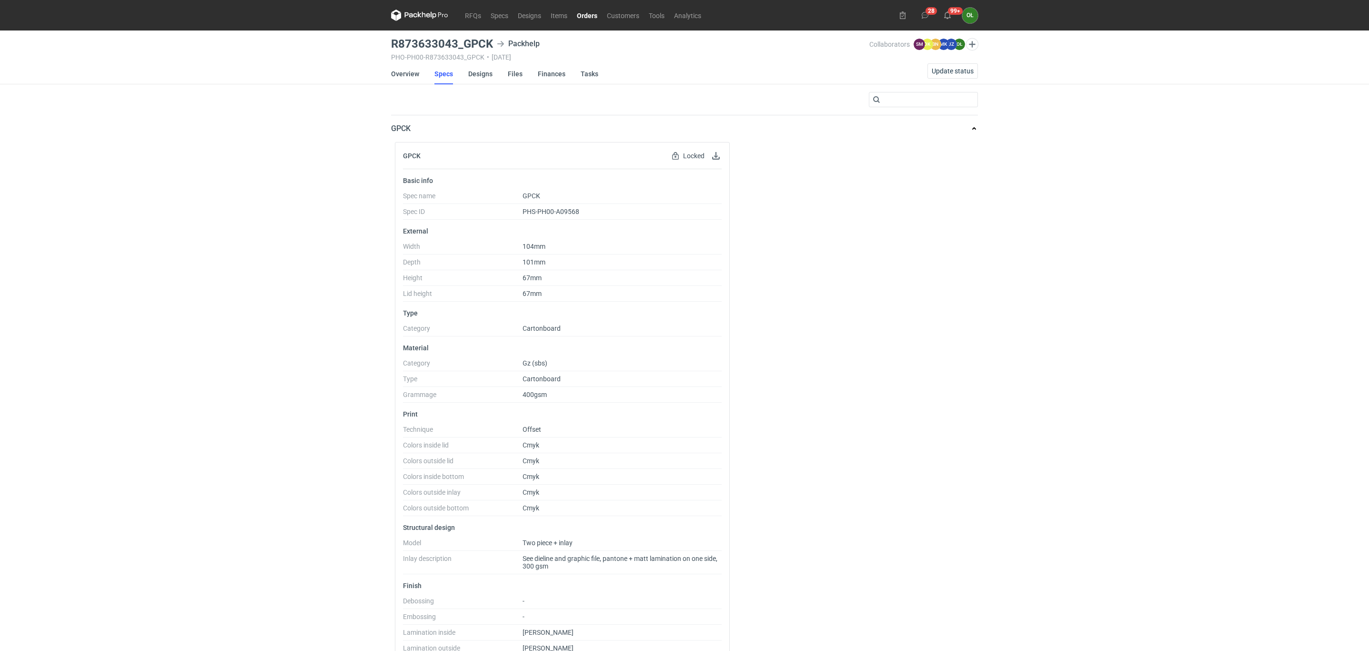
click at [586, 16] on link "Orders" at bounding box center [587, 15] width 30 height 11
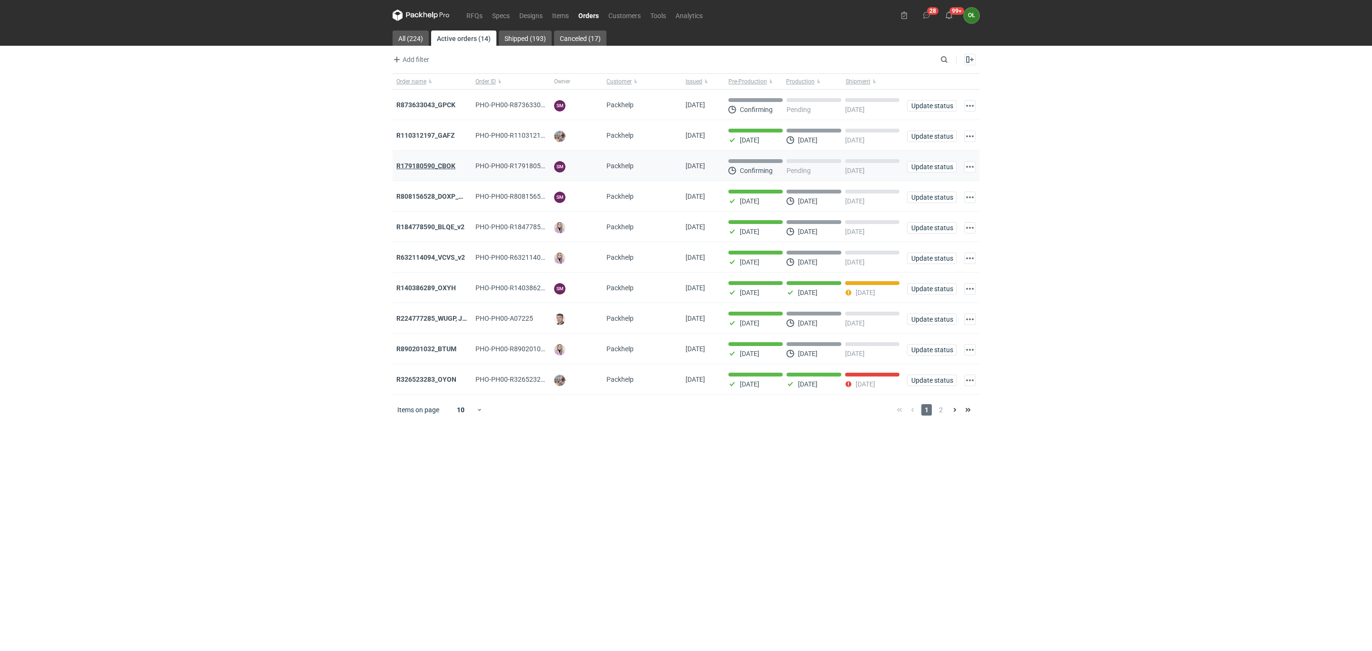
click at [445, 170] on strong "R179180590_CBOK" at bounding box center [425, 166] width 59 height 8
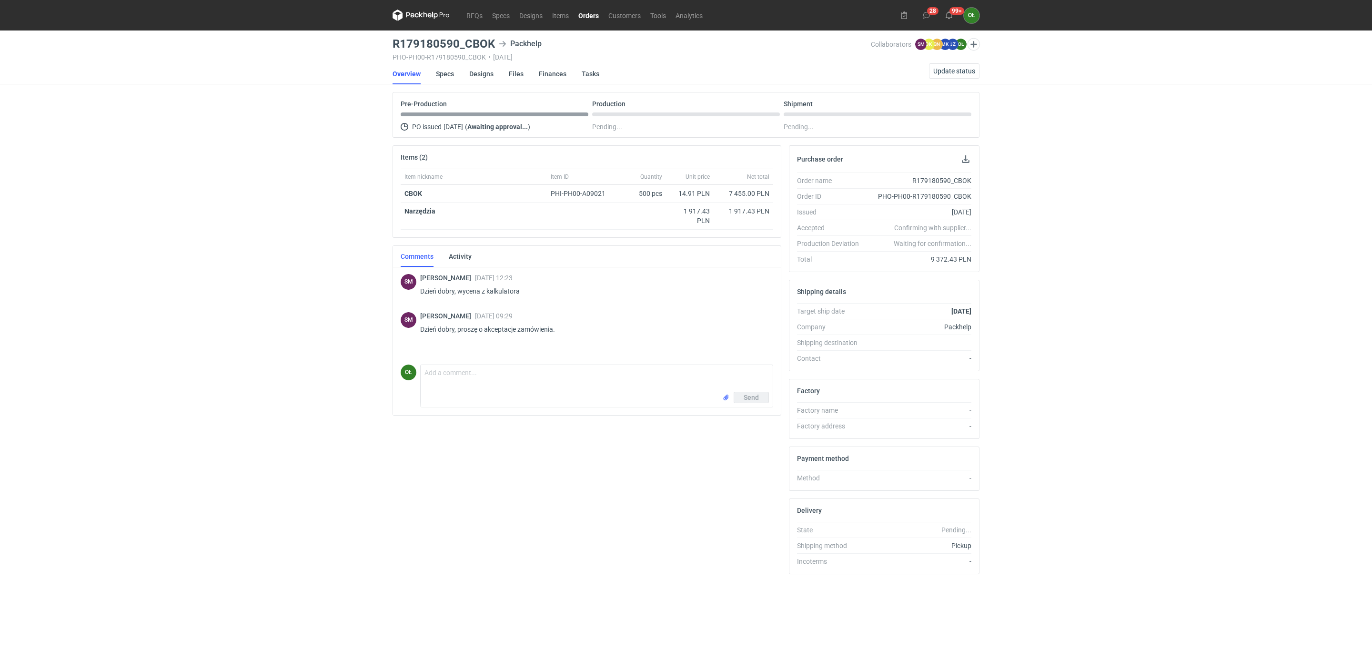
click at [586, 14] on link "Orders" at bounding box center [588, 15] width 30 height 11
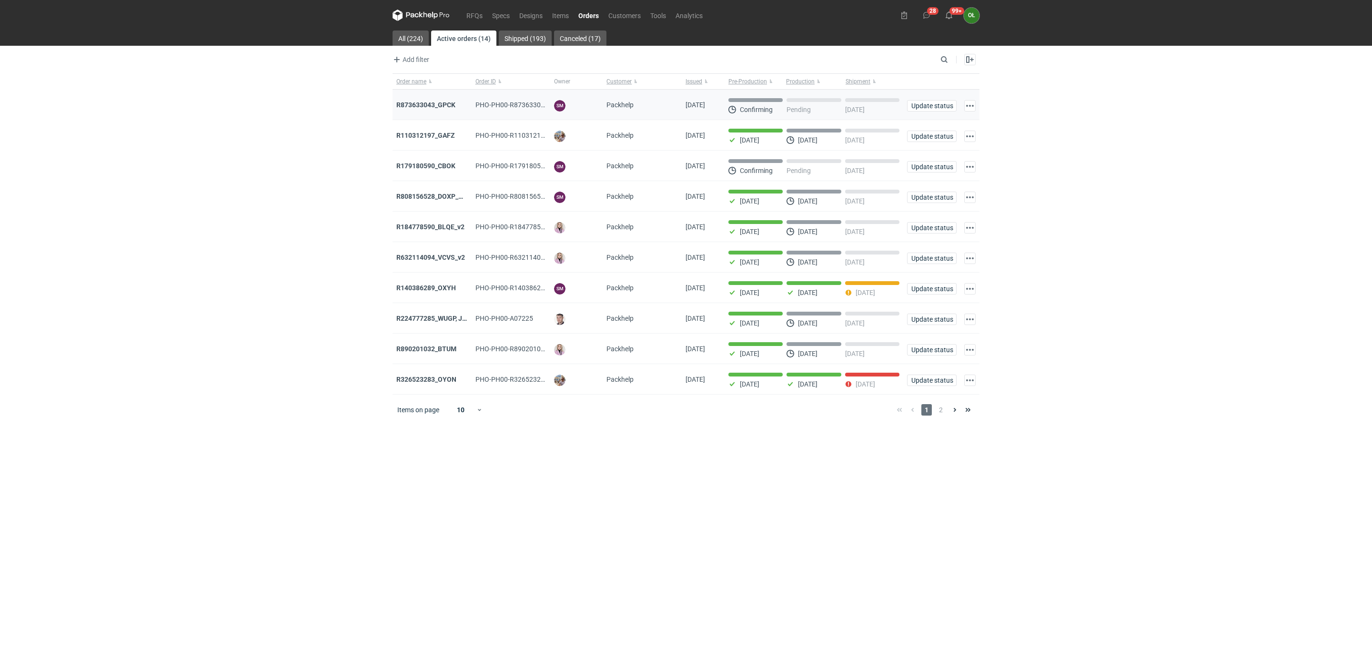
click at [441, 100] on div "R873633043_GPCK" at bounding box center [431, 105] width 79 height 30
click at [469, 13] on link "RFQs" at bounding box center [475, 15] width 26 height 11
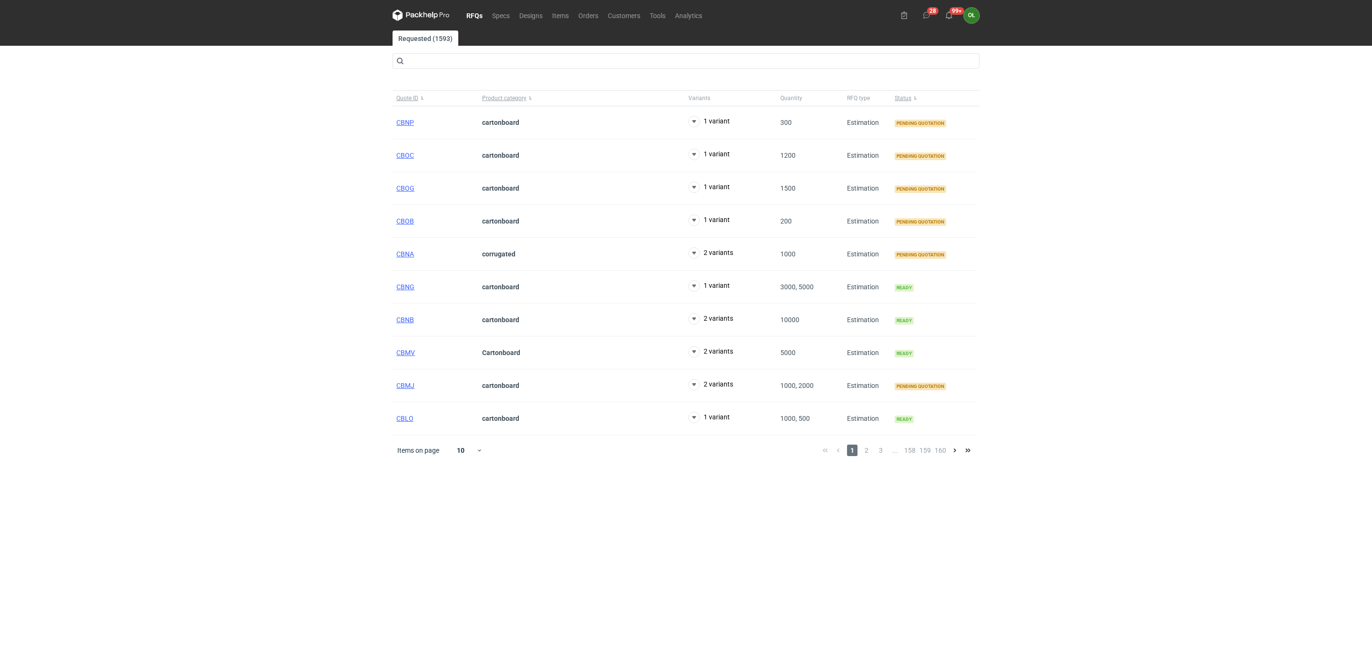
click at [469, 12] on link "RFQs" at bounding box center [475, 15] width 26 height 11
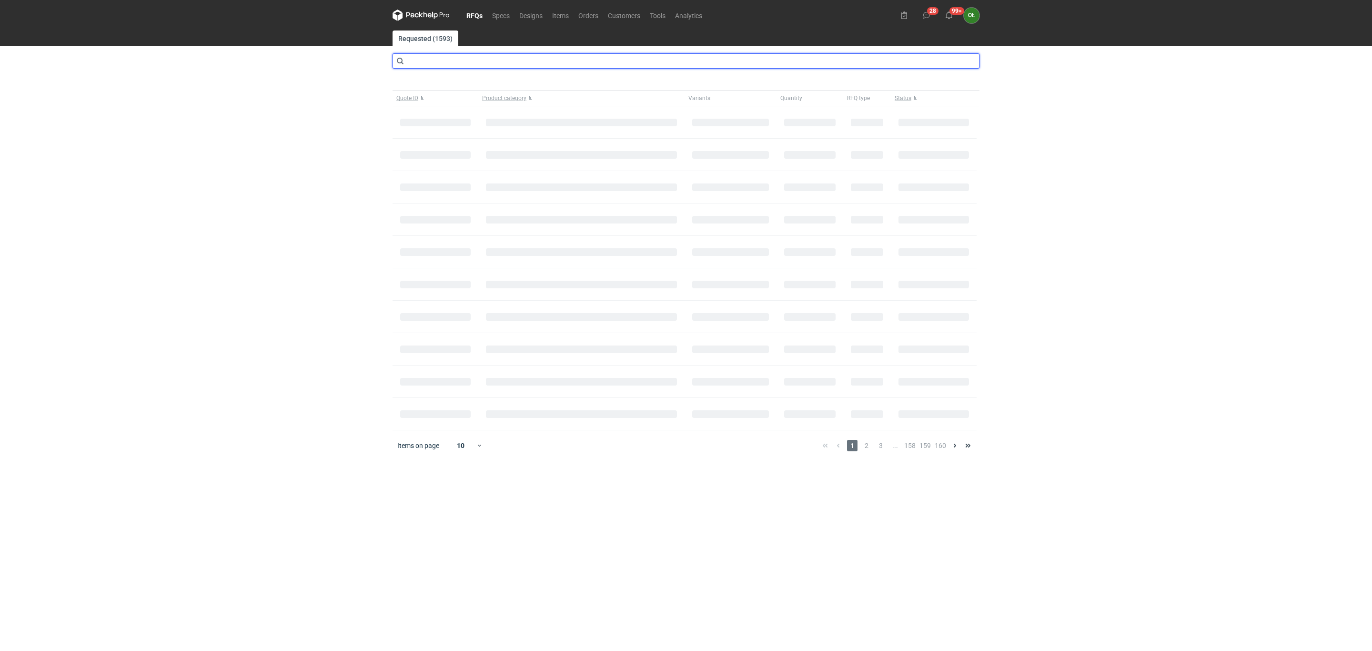
click at [436, 63] on input "text" at bounding box center [685, 60] width 587 height 15
type input "CARQ"
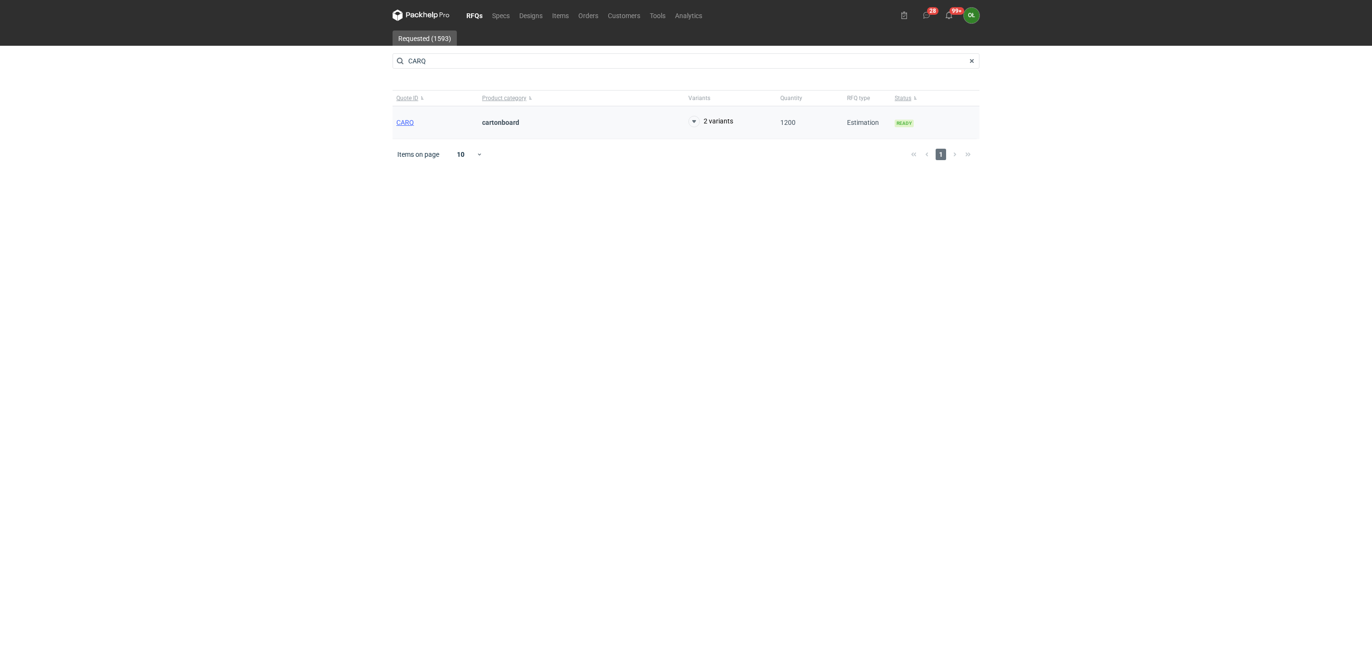
click at [417, 122] on div "CARQ" at bounding box center [435, 122] width 86 height 33
click at [408, 120] on span "CARQ" at bounding box center [405, 123] width 18 height 8
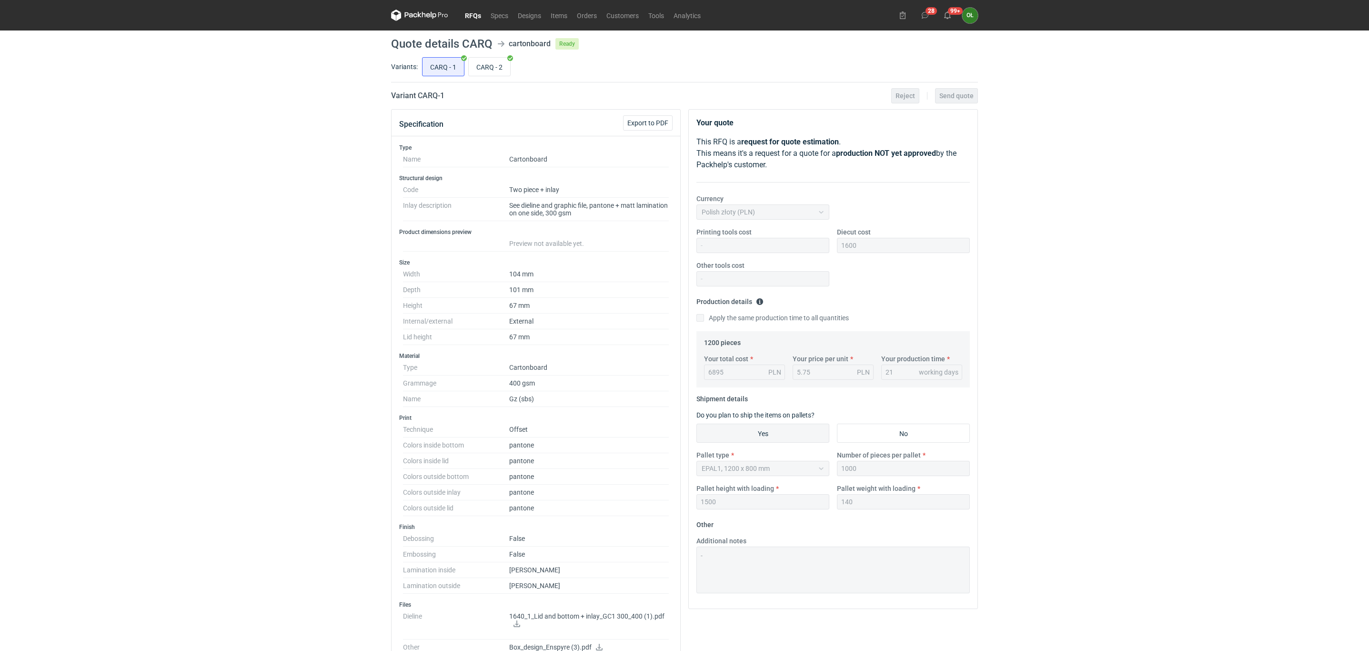
click at [553, 9] on nav "RFQs Specs Designs Items Orders Customers Tools Analytics" at bounding box center [548, 15] width 314 height 30
click at [558, 11] on link "Items" at bounding box center [559, 15] width 26 height 11
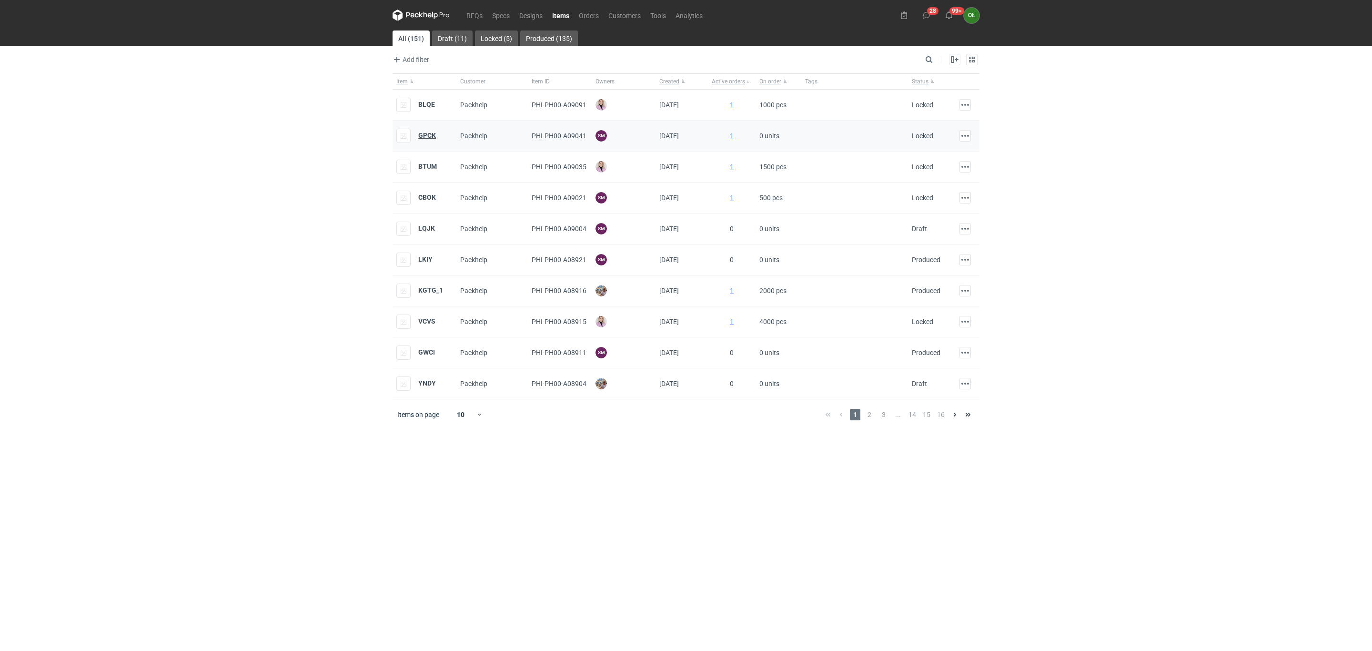
click at [421, 134] on strong "GPCK" at bounding box center [427, 135] width 18 height 8
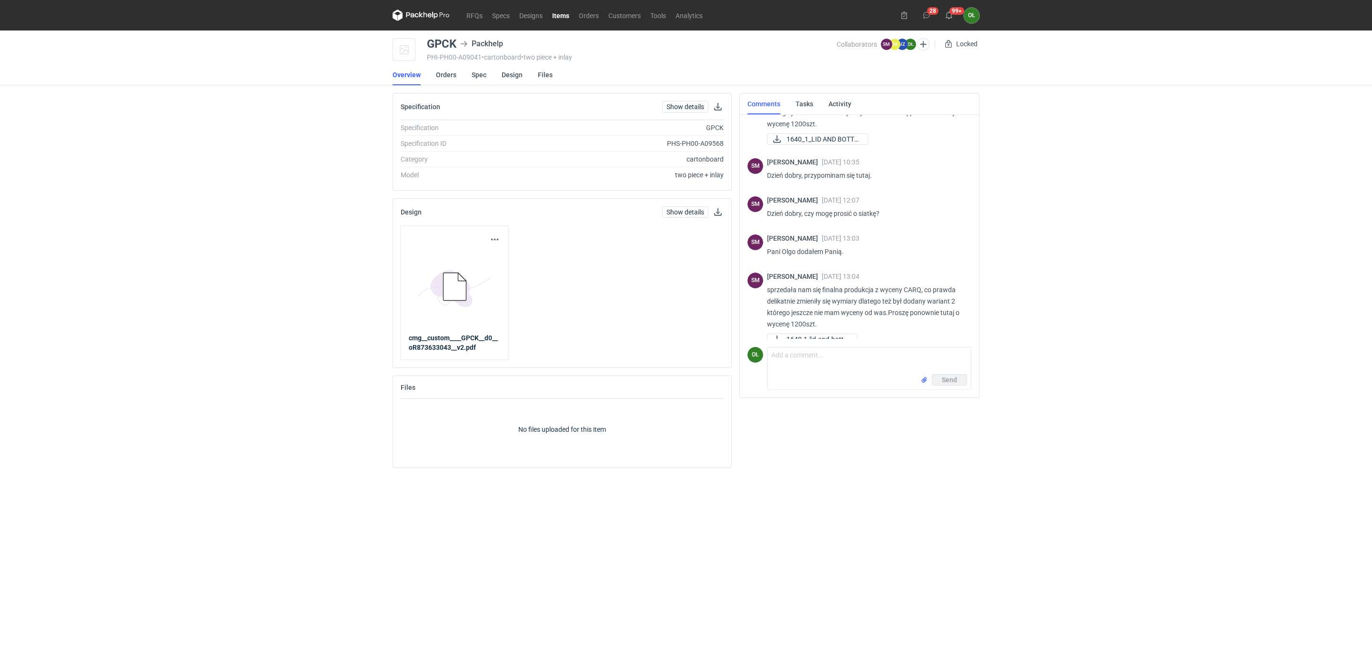
scroll to position [62, 0]
click at [566, 13] on link "Items" at bounding box center [560, 15] width 27 height 11
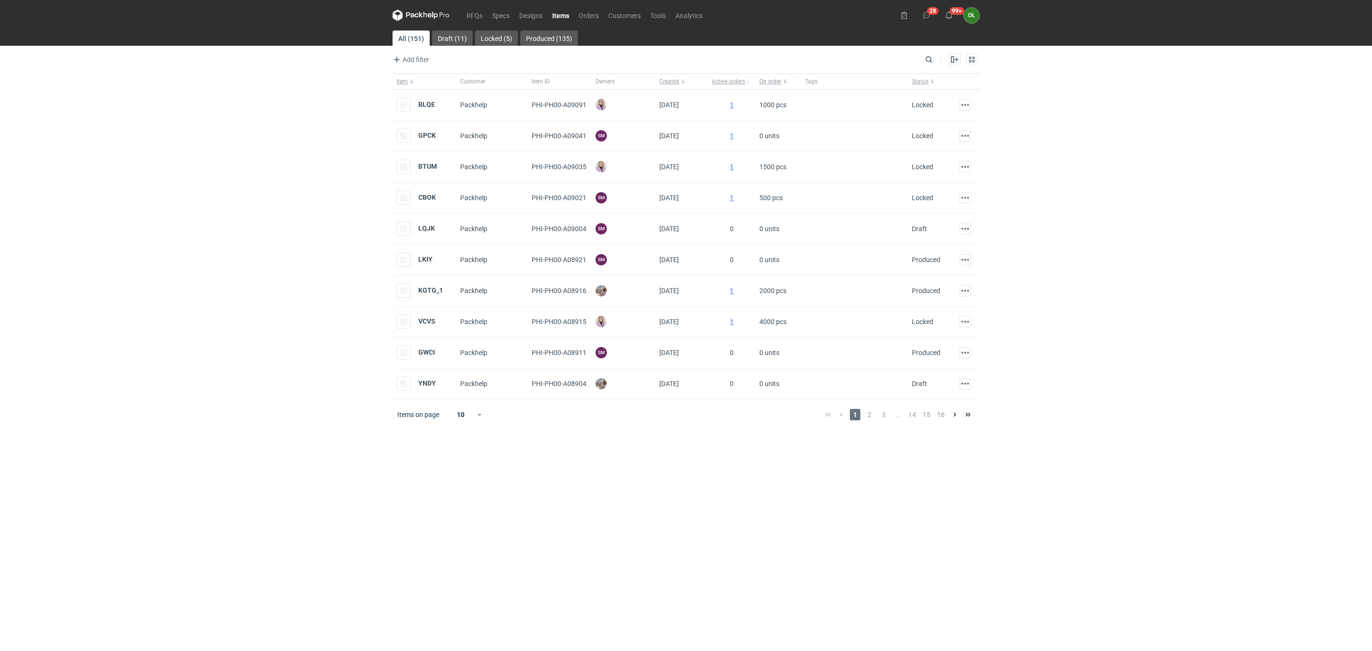
click at [189, 302] on div "RFQs Specs Designs Items Orders Customers Tools Analytics 28 99+ OŁ Olga Łopato…" at bounding box center [686, 325] width 1372 height 651
click at [434, 19] on icon at bounding box center [420, 15] width 57 height 11
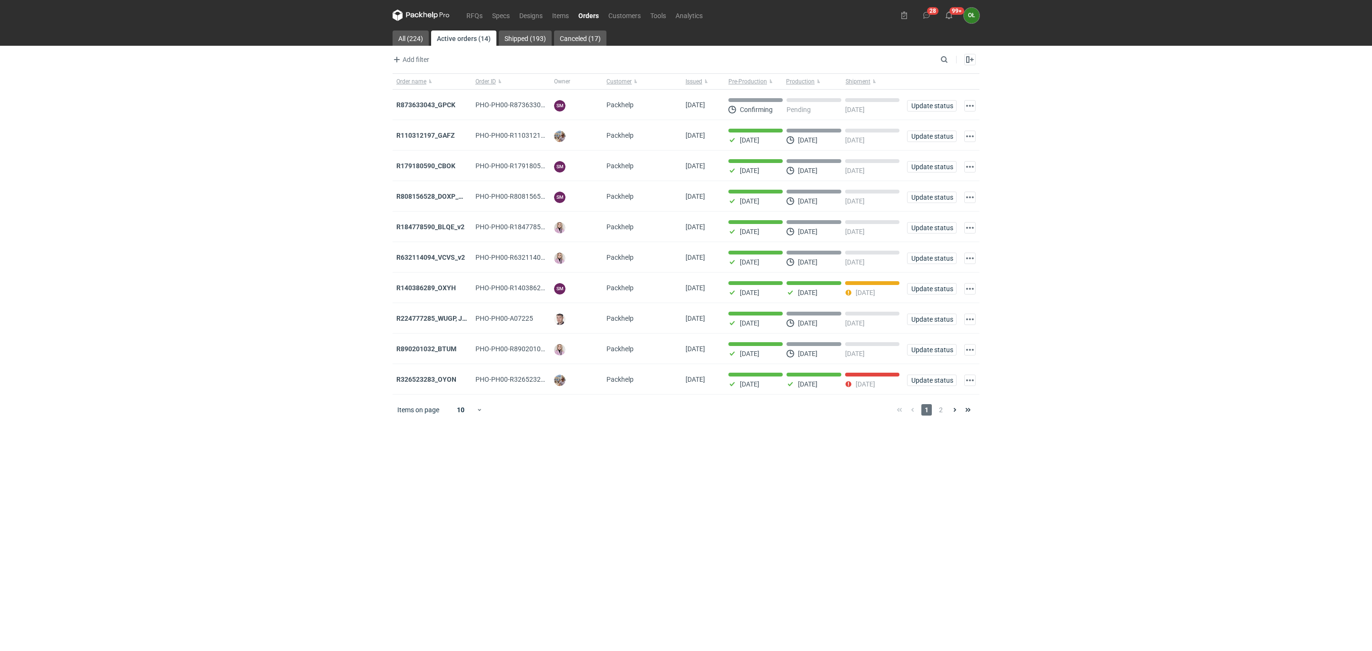
click at [305, 218] on div "RFQs Specs Designs Items Orders Customers Tools Analytics 28 99+ OŁ Olga Łopato…" at bounding box center [686, 325] width 1372 height 651
click at [435, 108] on strong "R873633043_GPCK" at bounding box center [425, 105] width 59 height 8
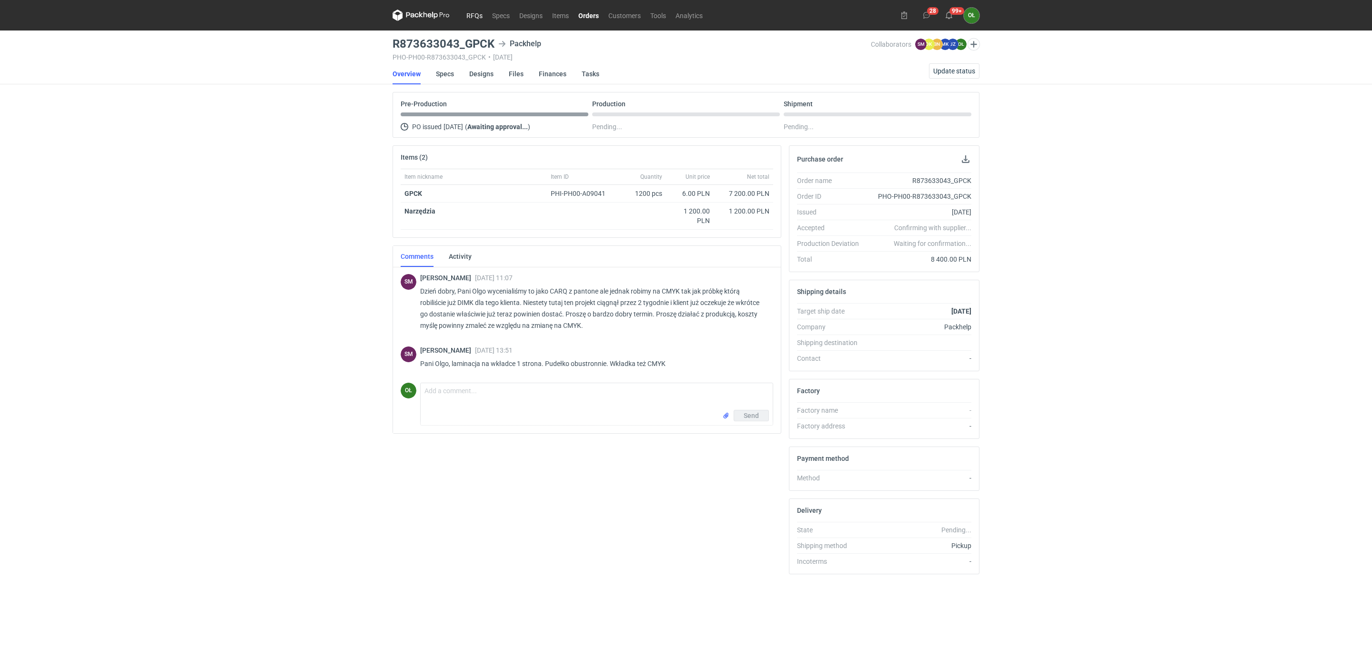
click at [473, 16] on link "RFQs" at bounding box center [475, 15] width 26 height 11
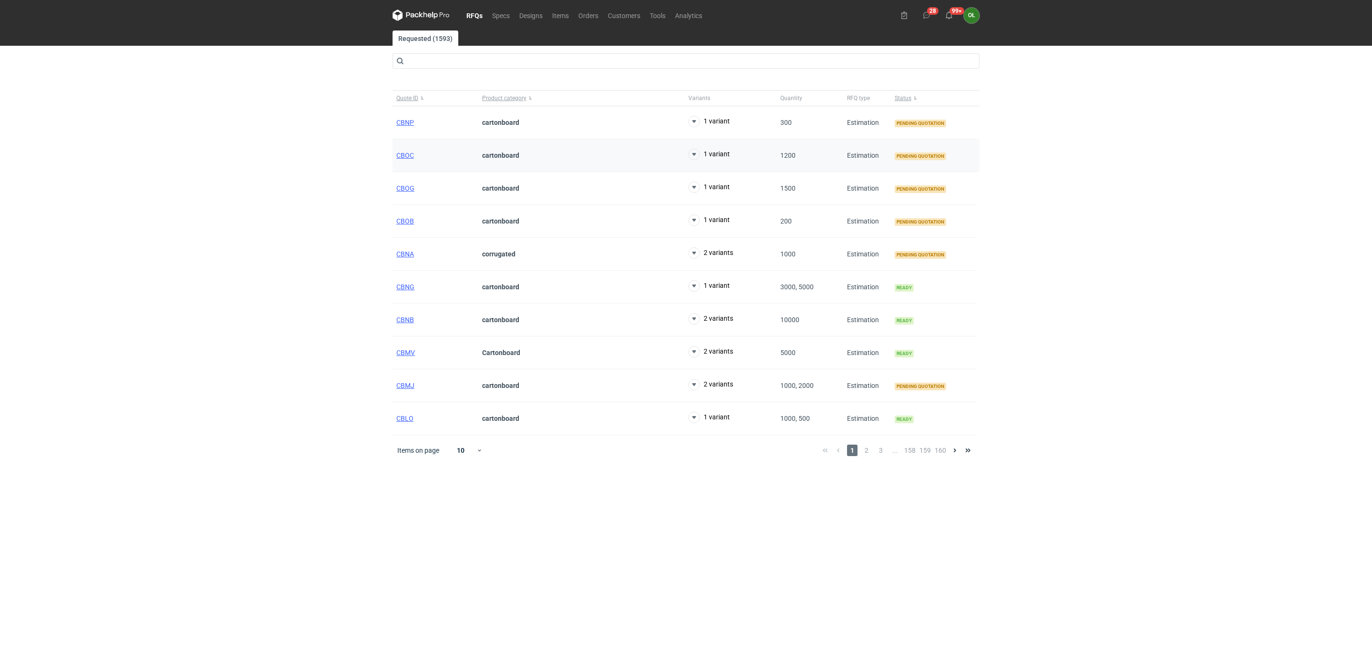
drag, startPoint x: 211, startPoint y: 383, endPoint x: 411, endPoint y: 169, distance: 292.5
click at [214, 378] on div "RFQs Specs Designs Items Orders Customers Tools Analytics 28 99+ OŁ Olga Łopato…" at bounding box center [686, 325] width 1372 height 651
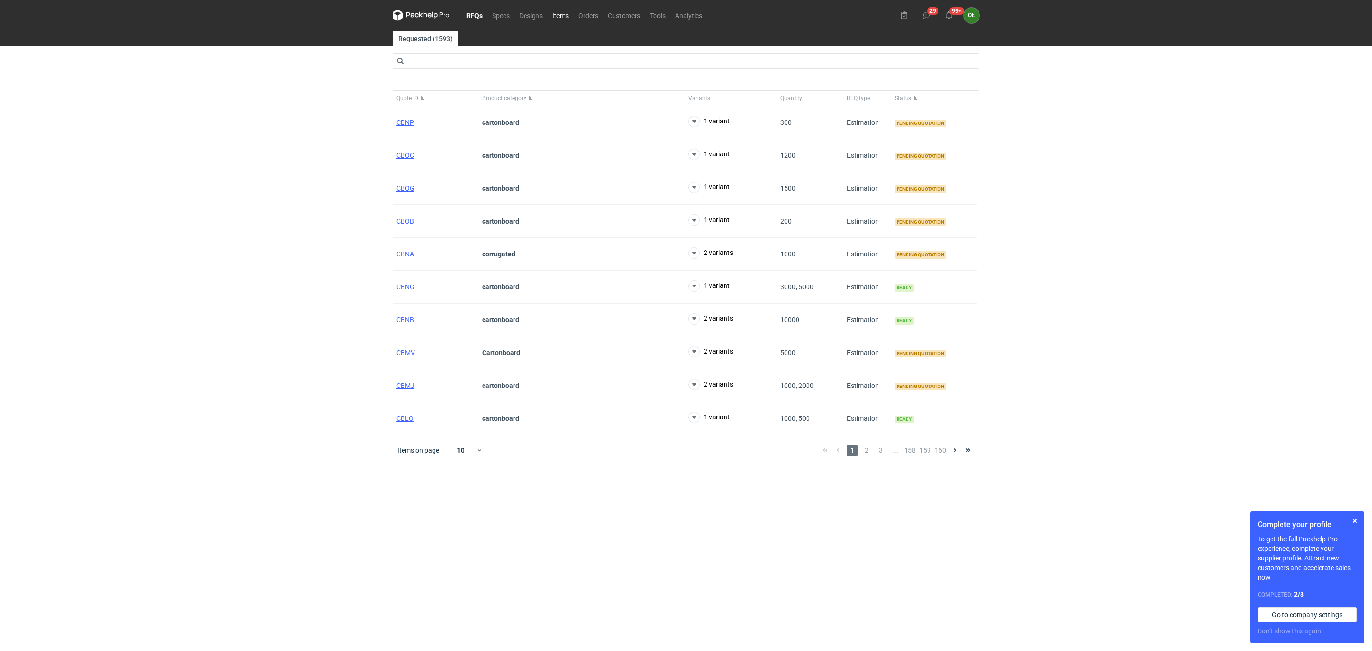
click at [570, 15] on link "Items" at bounding box center [560, 15] width 26 height 11
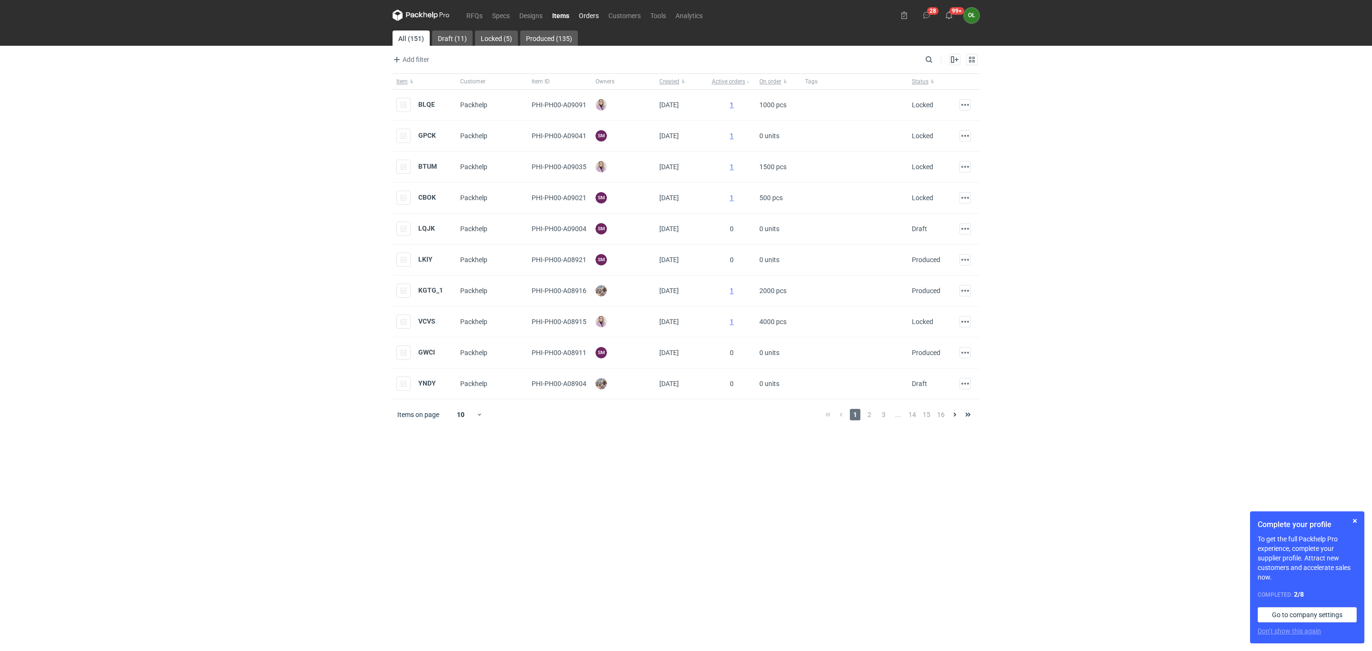
click at [595, 14] on link "Orders" at bounding box center [589, 15] width 30 height 11
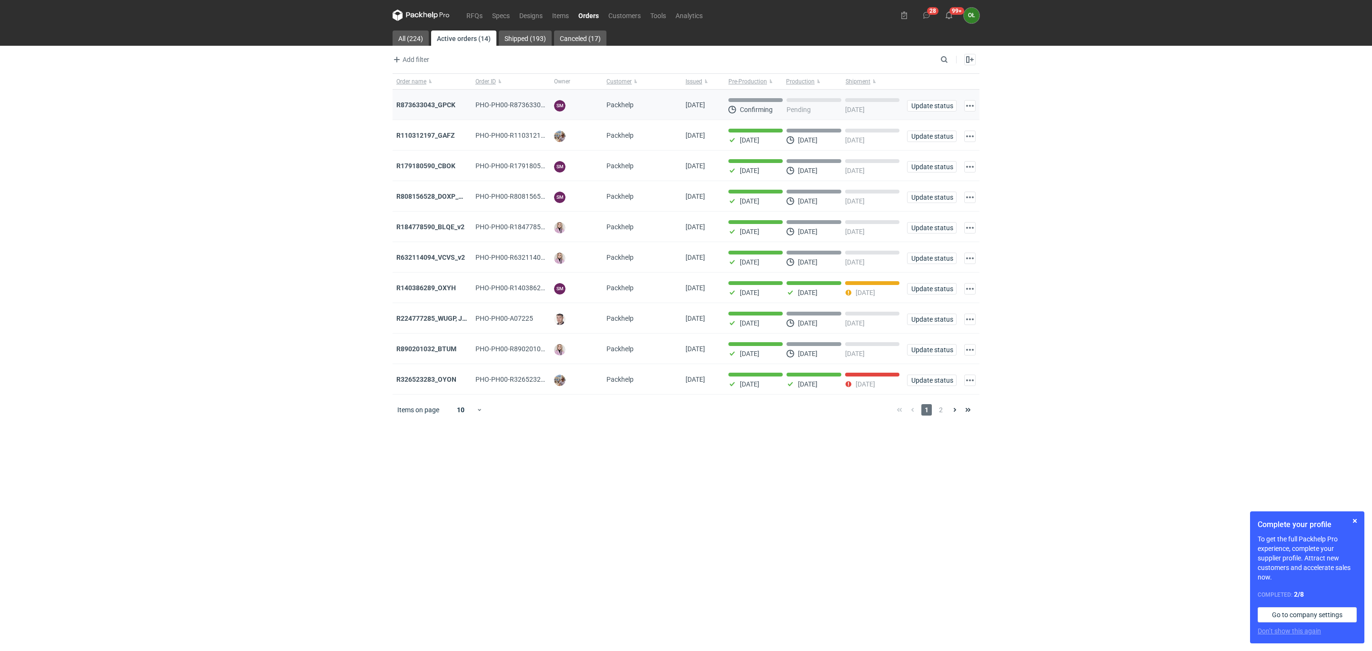
click at [442, 110] on div "R873633043_GPCK" at bounding box center [431, 105] width 79 height 30
click at [442, 102] on strong "R873633043_GPCK" at bounding box center [425, 105] width 59 height 8
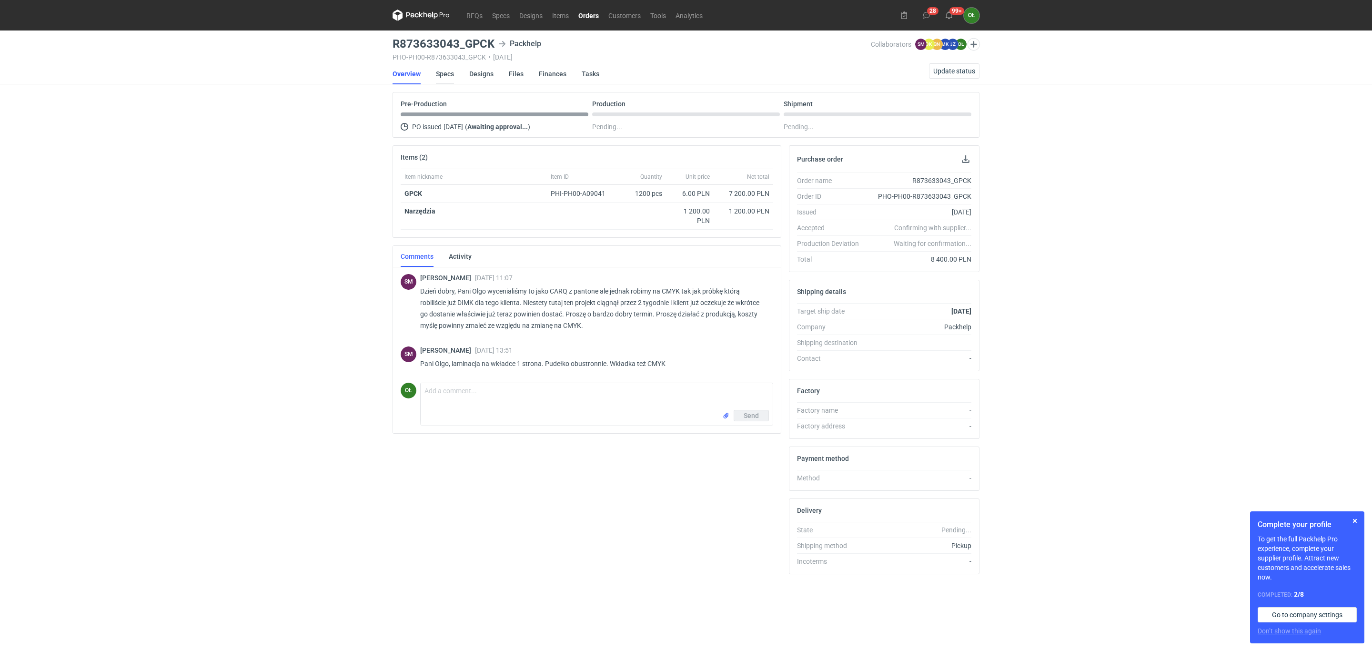
click at [436, 71] on link "Specs" at bounding box center [445, 73] width 18 height 21
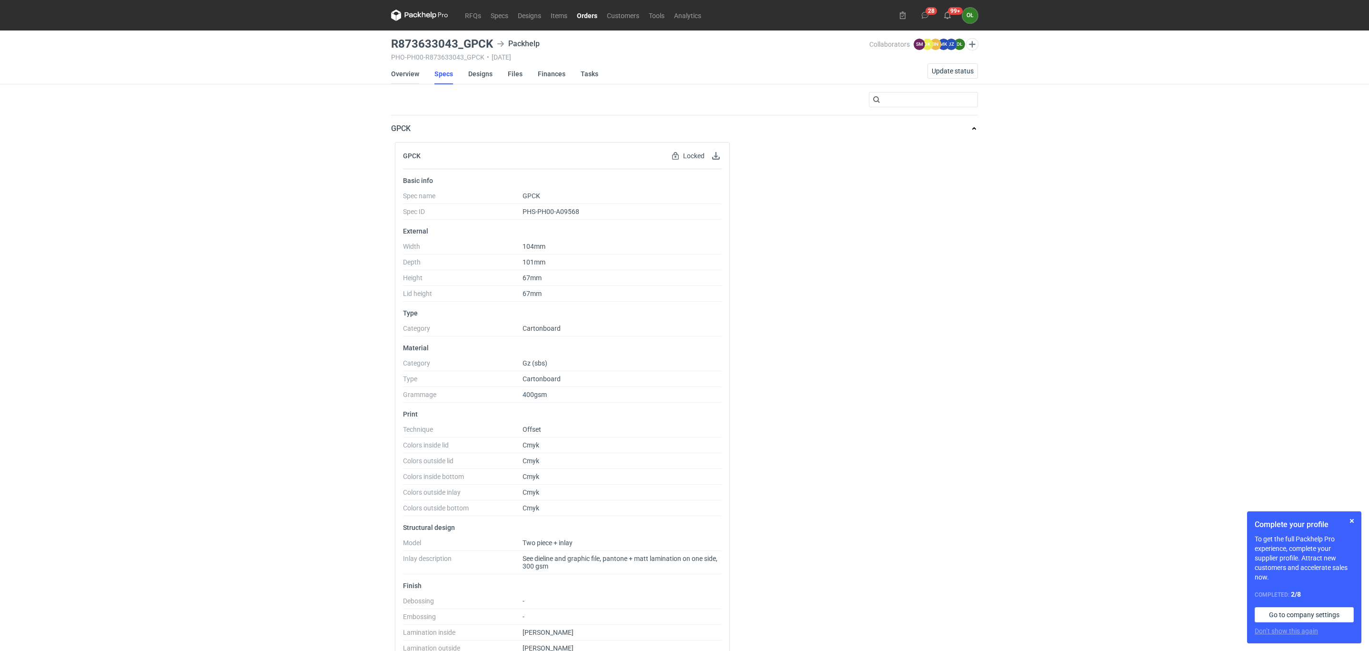
click at [411, 72] on link "Overview" at bounding box center [405, 73] width 28 height 21
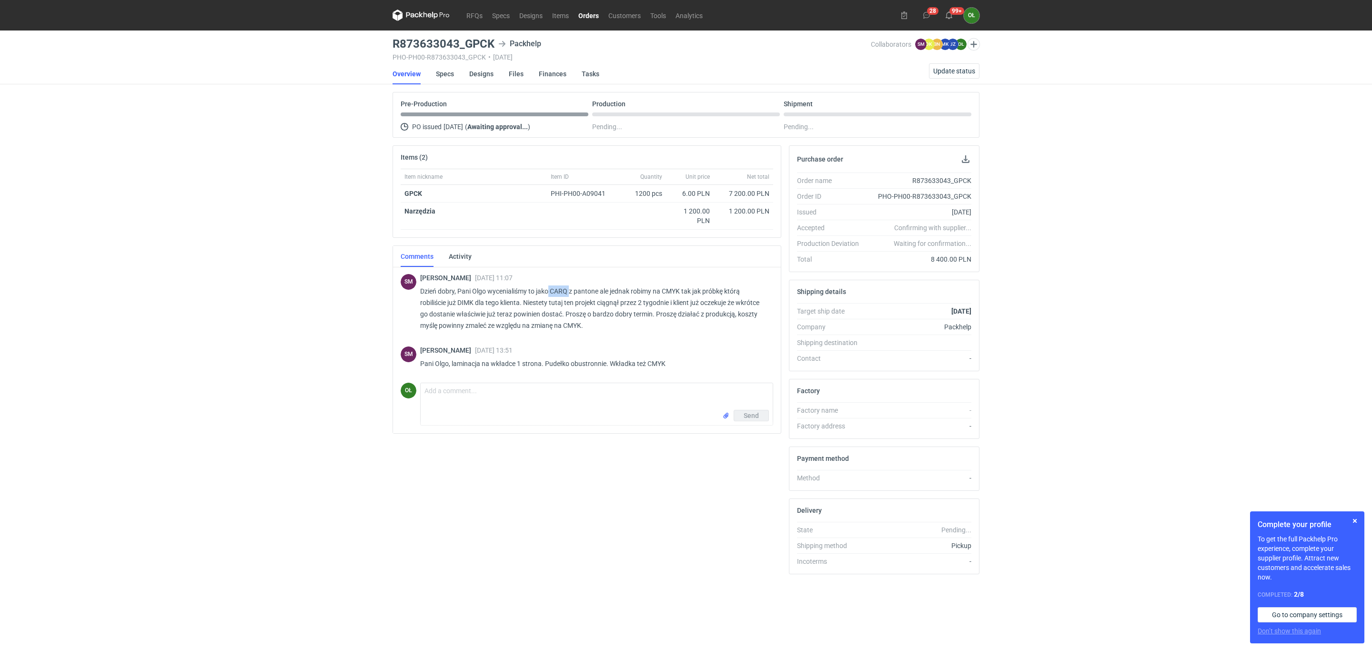
drag, startPoint x: 550, startPoint y: 292, endPoint x: 569, endPoint y: 291, distance: 19.1
click at [569, 291] on p "Dzień dobry, Pani Olgo wycenialiśmy to jako CARQ z pantone ale jednak robimy na…" at bounding box center [592, 308] width 345 height 46
copy p "CARQ"
click at [592, 16] on link "Orders" at bounding box center [588, 15] width 30 height 11
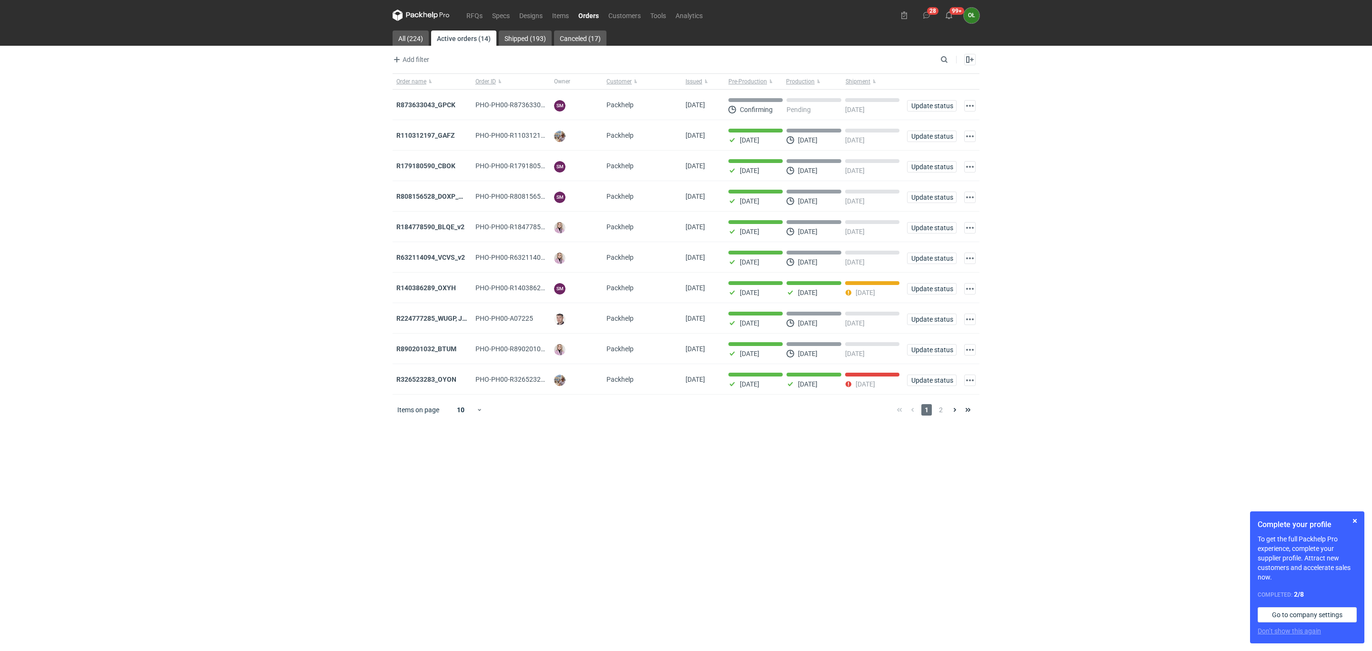
click at [498, 7] on nav "RFQs Specs Designs Items Orders Customers Tools Analytics" at bounding box center [549, 15] width 315 height 30
click at [496, 10] on link "Specs" at bounding box center [500, 15] width 27 height 11
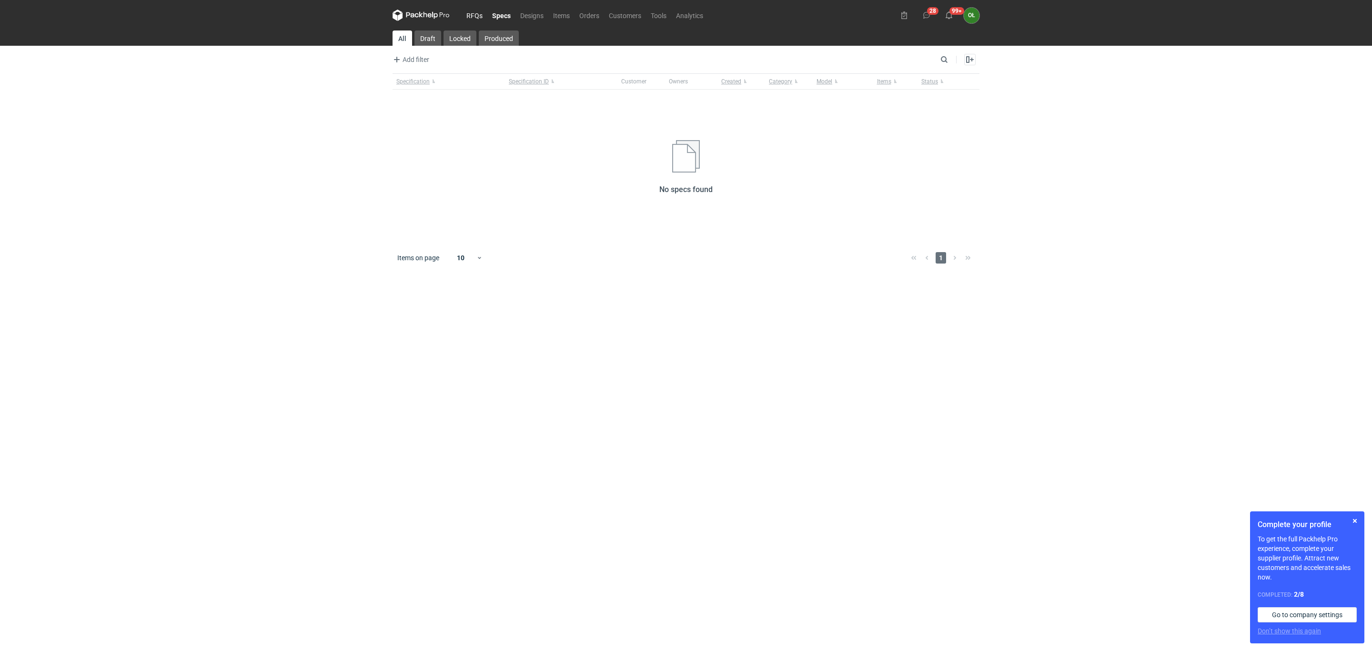
click at [479, 17] on link "RFQs" at bounding box center [475, 15] width 26 height 11
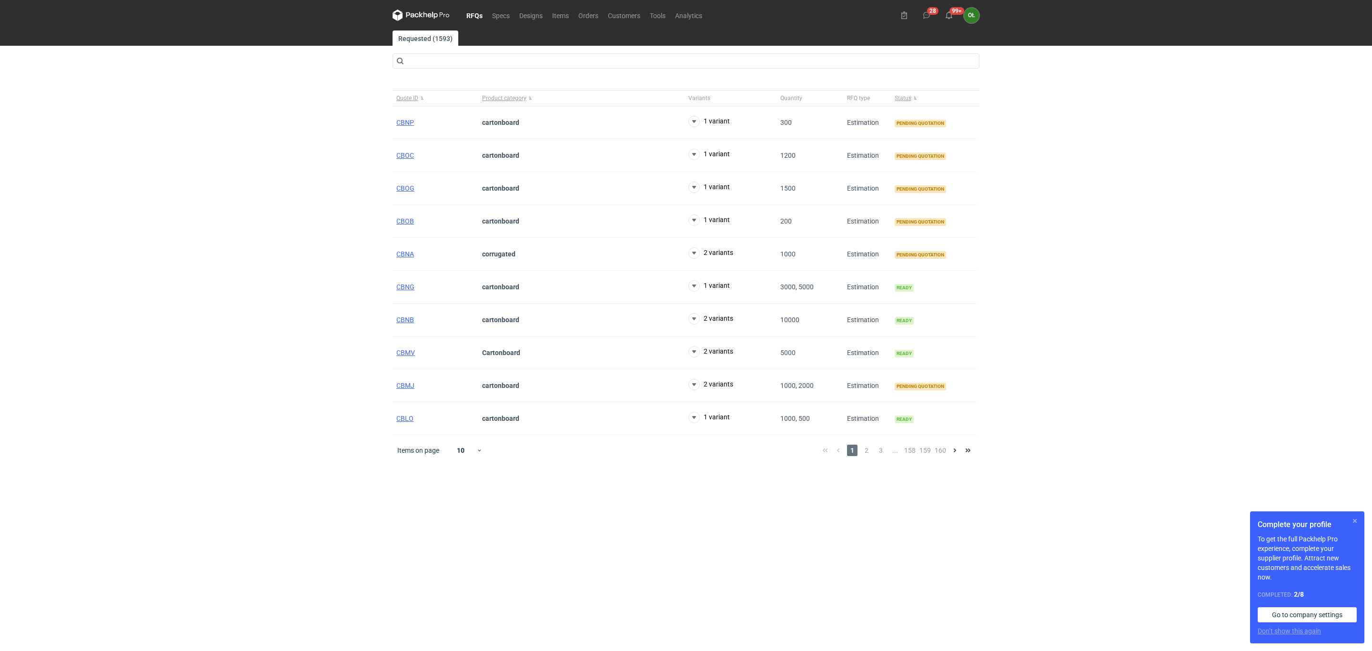
click at [1355, 519] on button "button" at bounding box center [1354, 520] width 11 height 11
